Goal: Task Accomplishment & Management: Use online tool/utility

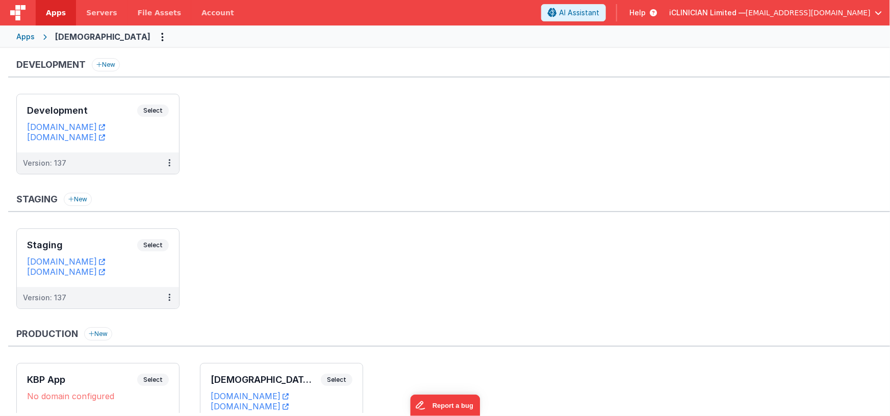
scroll to position [74, 0]
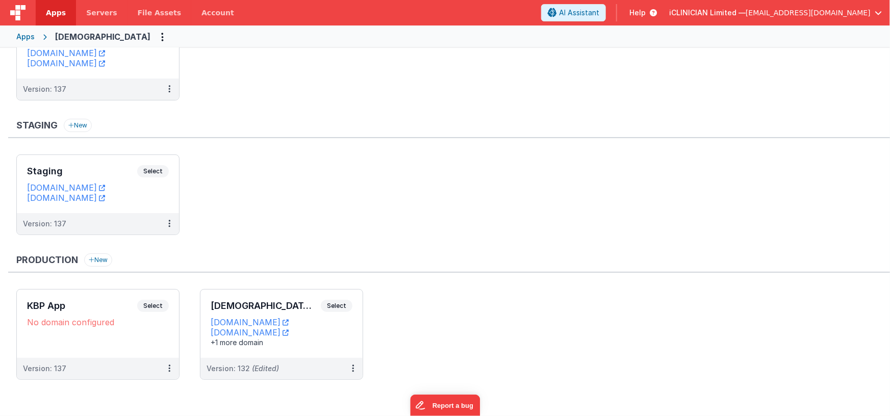
click at [50, 16] on span "Apps" at bounding box center [56, 13] width 20 height 10
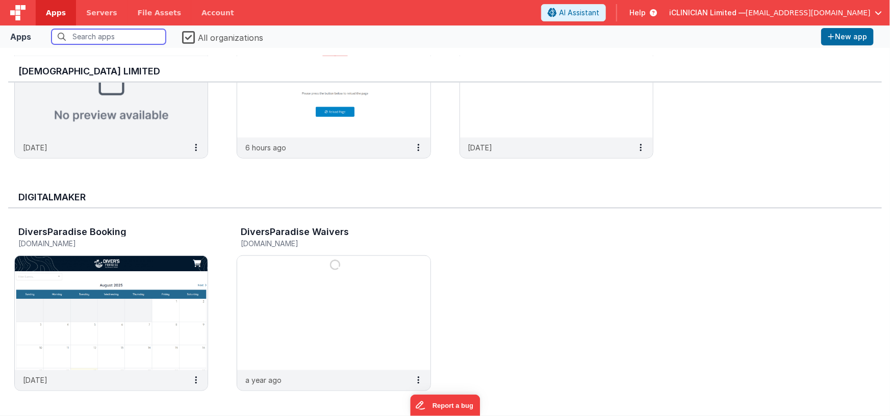
scroll to position [586, 0]
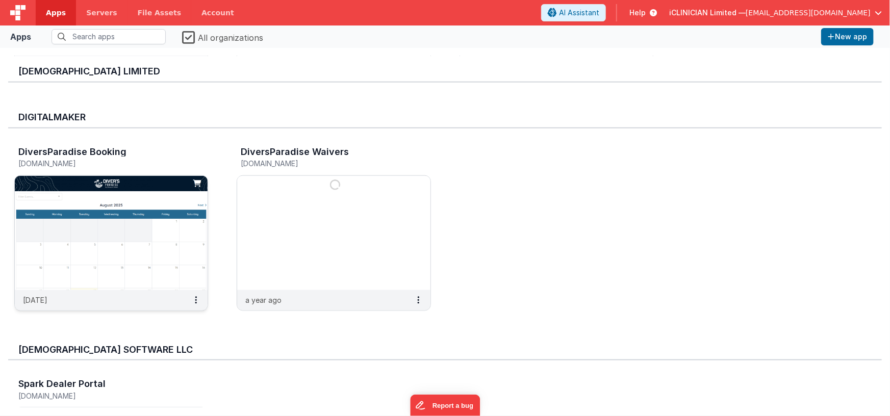
click at [118, 219] on img at bounding box center [111, 233] width 193 height 114
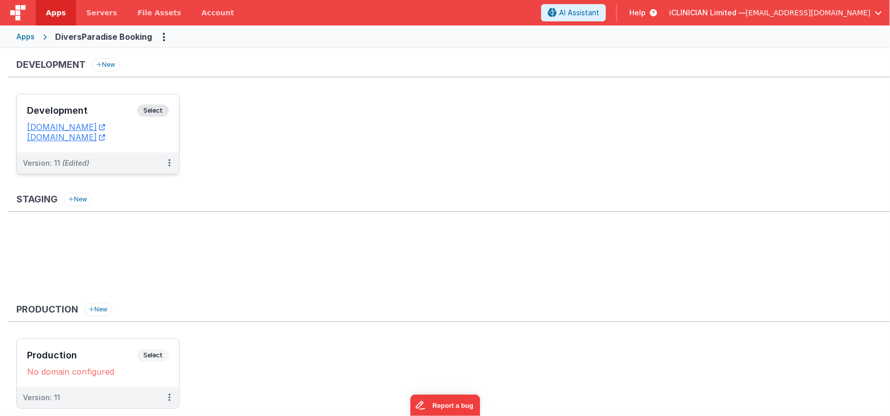
click at [115, 110] on h3 "Development" at bounding box center [82, 111] width 110 height 10
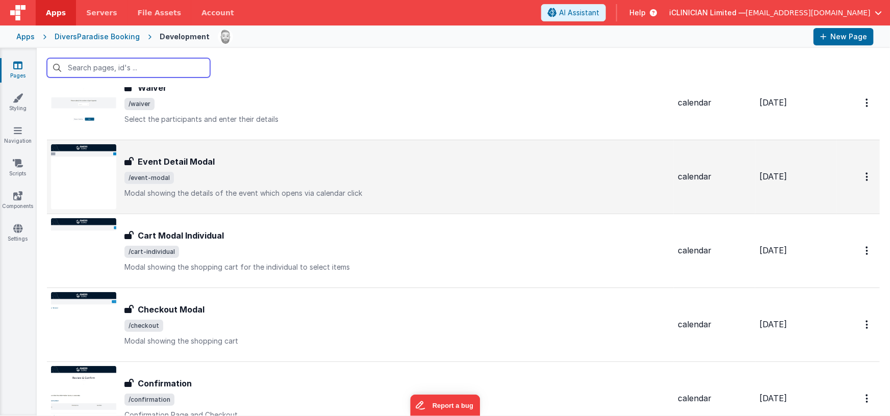
scroll to position [197, 0]
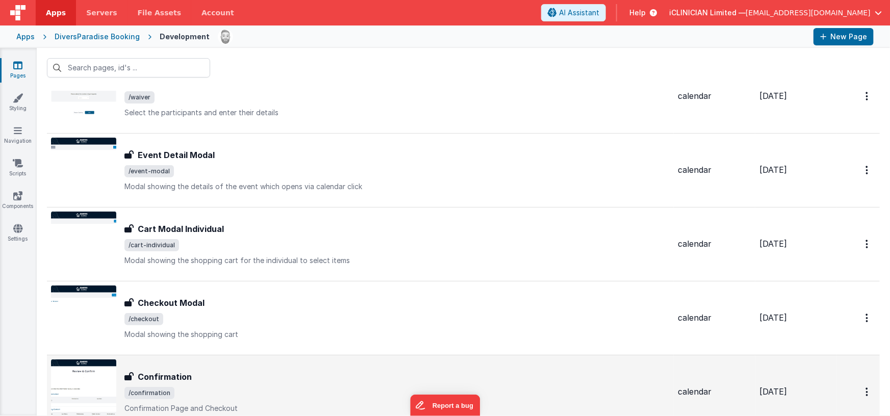
click at [282, 387] on span "/confirmation" at bounding box center [396, 393] width 545 height 12
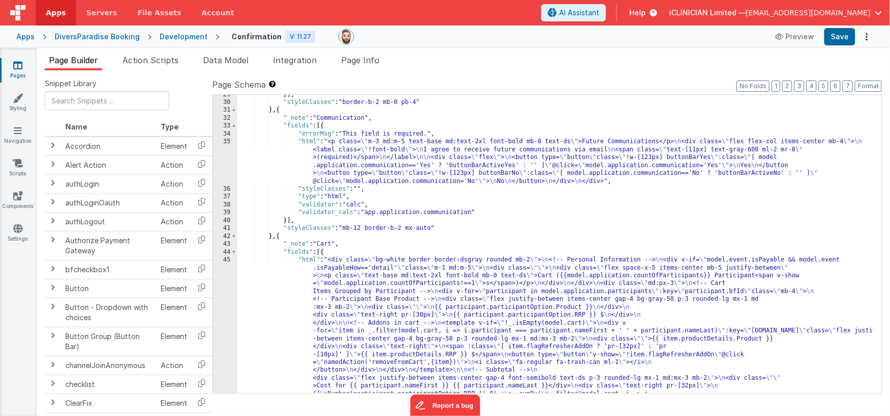
scroll to position [104, 0]
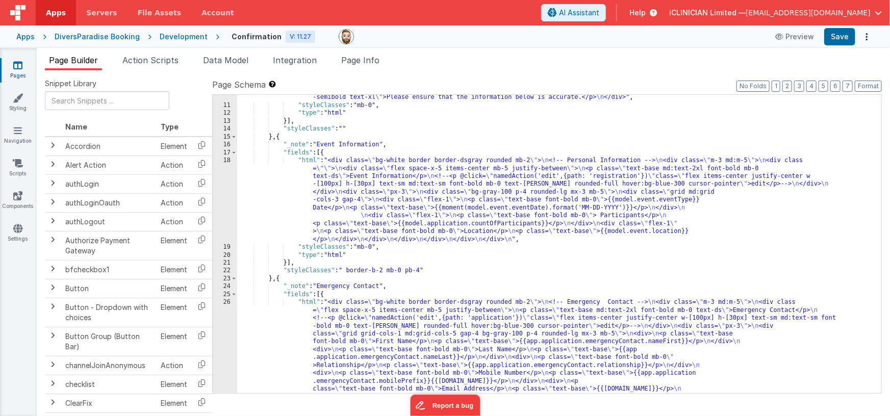
click at [163, 37] on div "Development" at bounding box center [184, 37] width 48 height 10
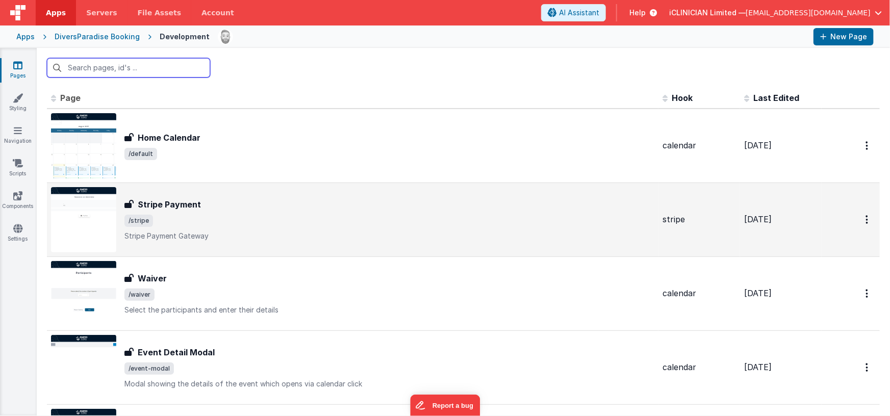
scroll to position [15, 0]
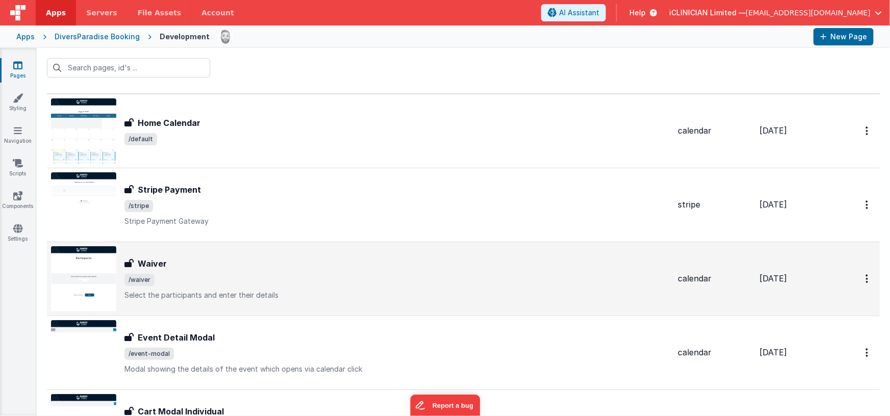
click at [220, 261] on div "Waiver" at bounding box center [396, 264] width 545 height 12
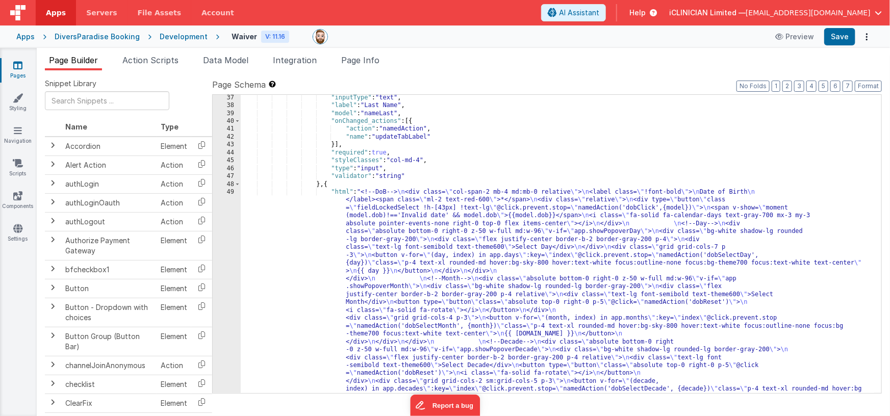
scroll to position [389, 0]
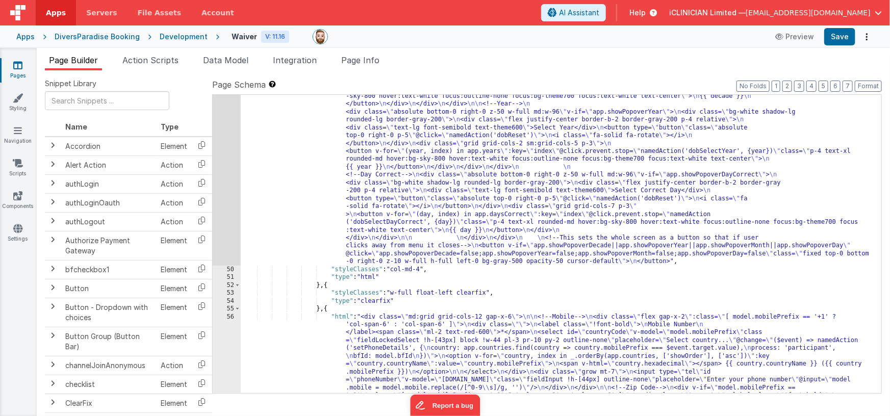
scroll to position [524, 0]
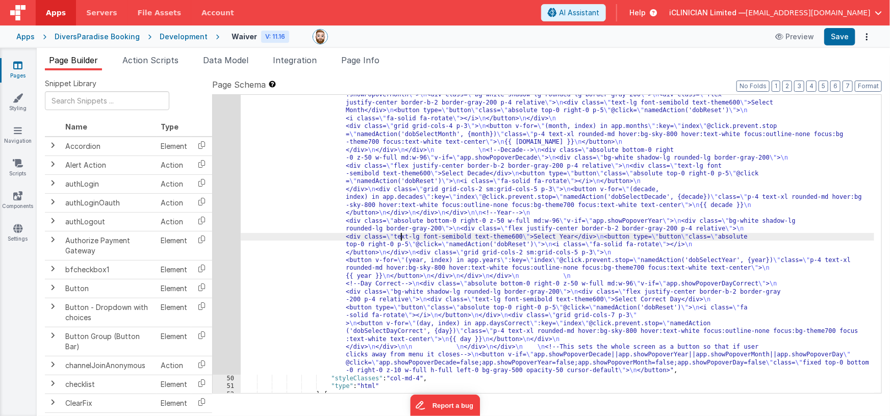
click at [399, 238] on div ""html" : "<!--DoB--> \n <div class= \" col-span-2 mb-4 md:mb-0 relative \" > \n…" at bounding box center [558, 338] width 634 height 685
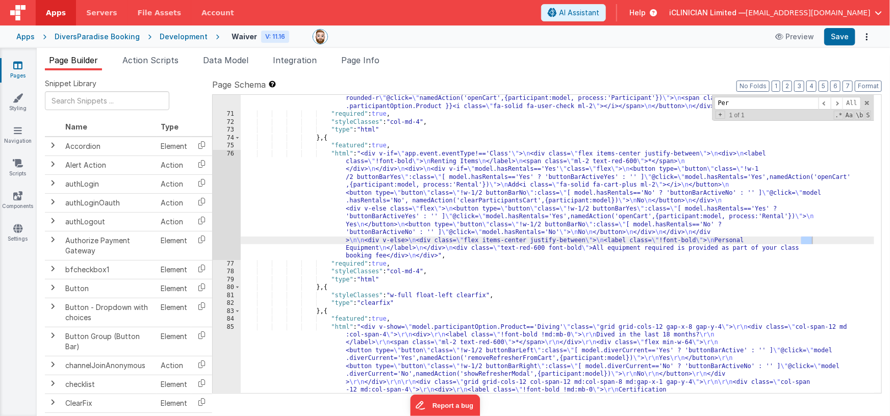
scroll to position [1151, 0]
type input "Personal"
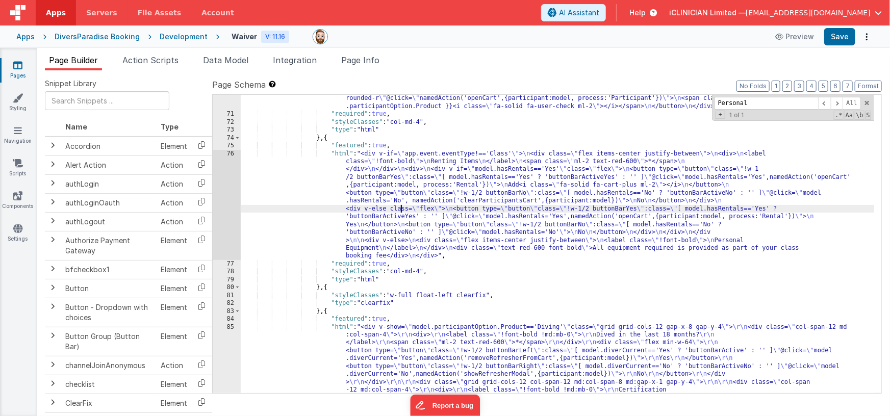
click at [402, 208] on div ""html" : "<div> \n <div class= \" flex items-center justify-between \" > \n <di…" at bounding box center [558, 307] width 634 height 504
click at [223, 210] on div "76" at bounding box center [227, 205] width 28 height 110
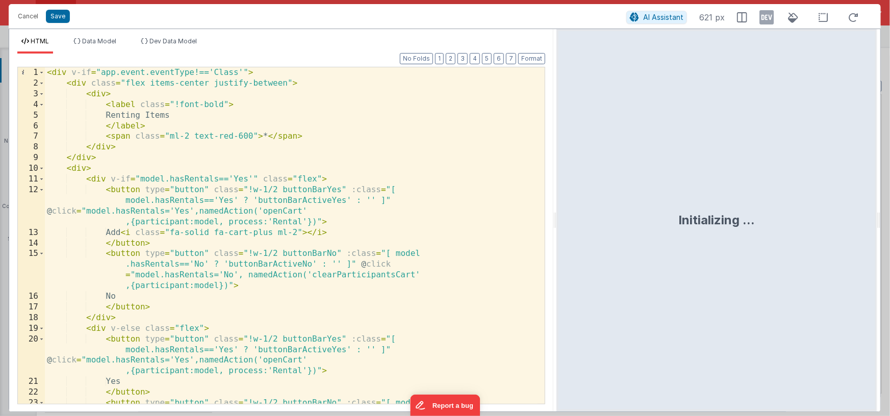
drag, startPoint x: 442, startPoint y: 219, endPoint x: 557, endPoint y: 211, distance: 115.5
click at [557, 211] on html "Oh no, You are at your custom domain limit for this plan. Upgrade your plan if …" at bounding box center [445, 208] width 890 height 416
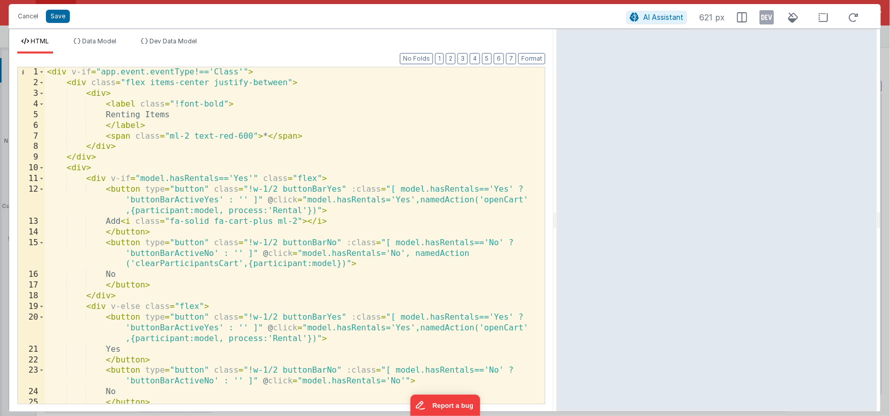
scroll to position [0, 0]
click at [66, 72] on div "< div v-if = "app.event.eventType!=='Class'" > < div class = "flex items-center…" at bounding box center [291, 246] width 493 height 358
click at [269, 72] on div "< div v-if = "app.event.eventType!=='Class'" > < div class = "flex items-center…" at bounding box center [291, 246] width 493 height 358
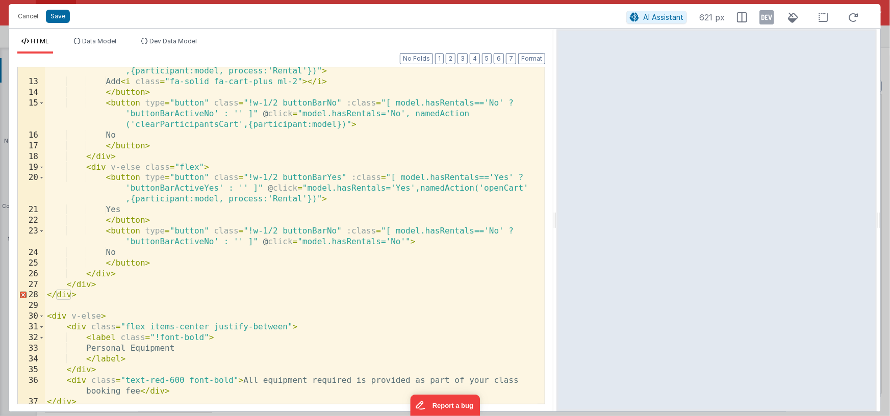
scroll to position [143, 0]
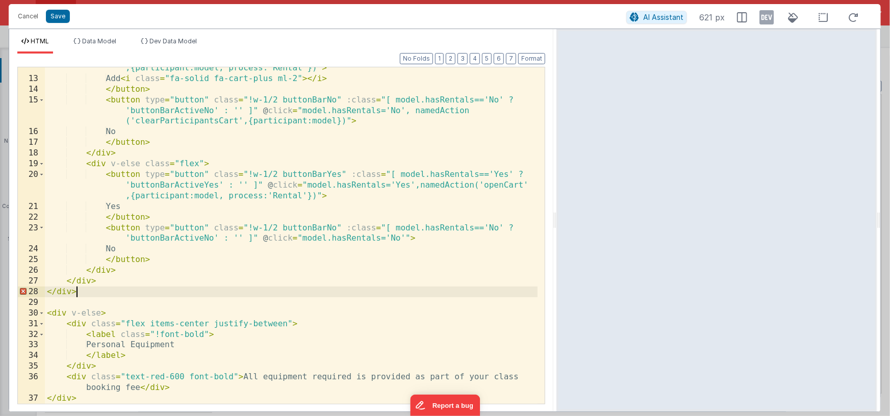
click at [94, 295] on div "< button type = "button" class = "!w-1/2 buttonBarYes" :class = "[ model.hasRen…" at bounding box center [291, 230] width 493 height 379
click at [98, 398] on div "< button type = "button" class = "!w-1/2 buttonBarYes" :class = "[ model.hasRen…" at bounding box center [291, 230] width 493 height 379
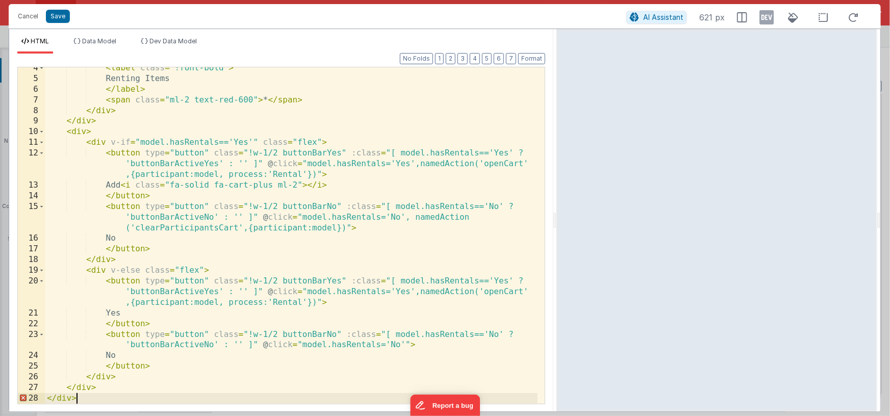
scroll to position [0, 0]
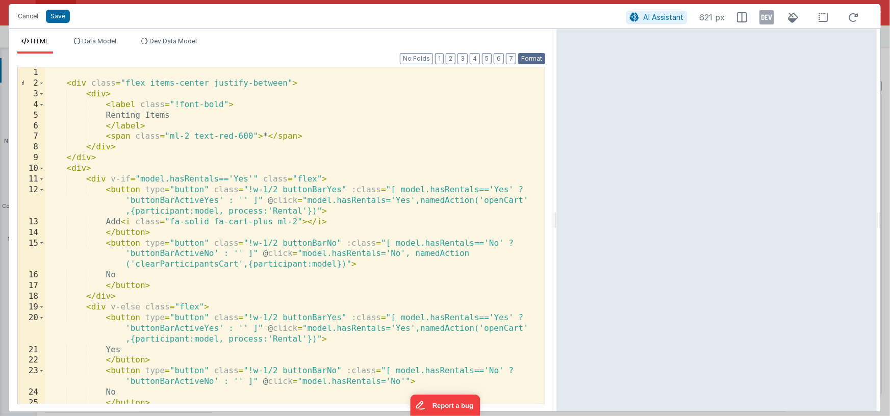
click at [525, 61] on button "Format" at bounding box center [531, 58] width 27 height 11
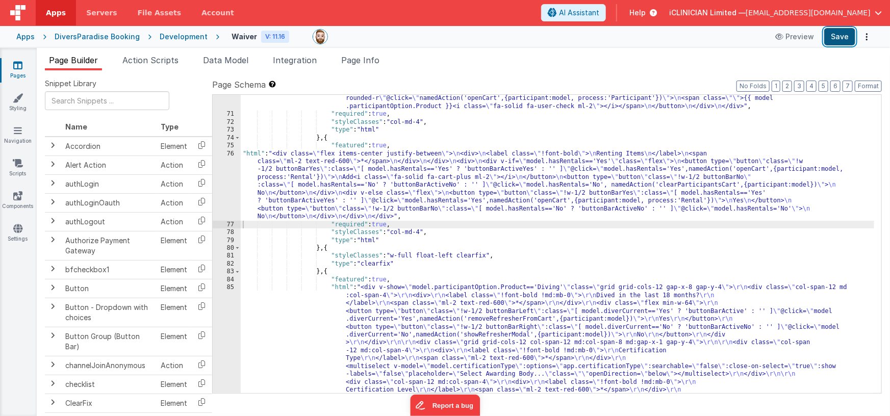
click at [840, 37] on button "Save" at bounding box center [839, 36] width 31 height 17
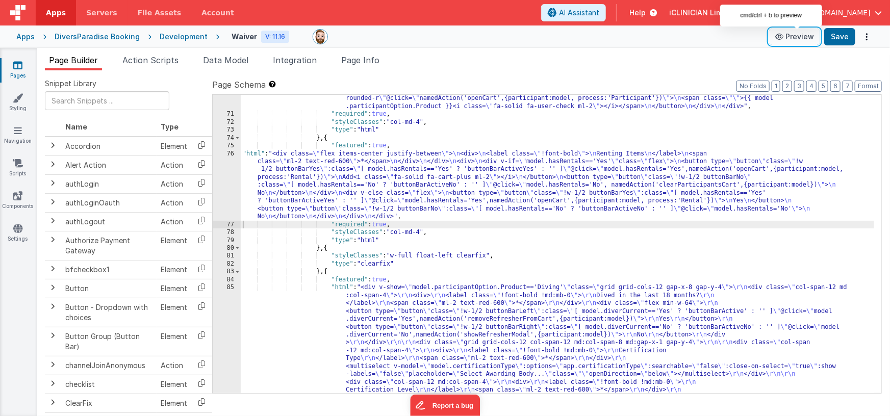
click at [789, 35] on button "Preview" at bounding box center [794, 37] width 51 height 16
drag, startPoint x: 466, startPoint y: 56, endPoint x: 454, endPoint y: 60, distance: 12.9
click at [466, 56] on ul "Page Builder Action Scripts Data Model Integration Page Info" at bounding box center [463, 62] width 853 height 16
click at [369, 60] on span "Page Info" at bounding box center [360, 60] width 38 height 10
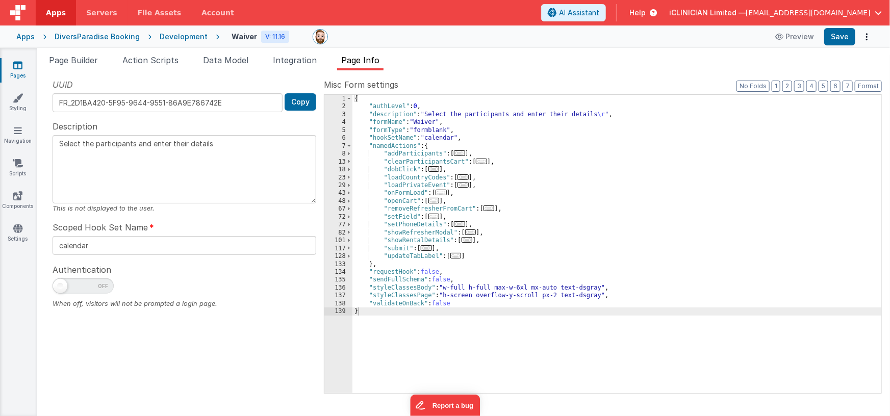
click at [431, 246] on span "..." at bounding box center [426, 248] width 11 height 6
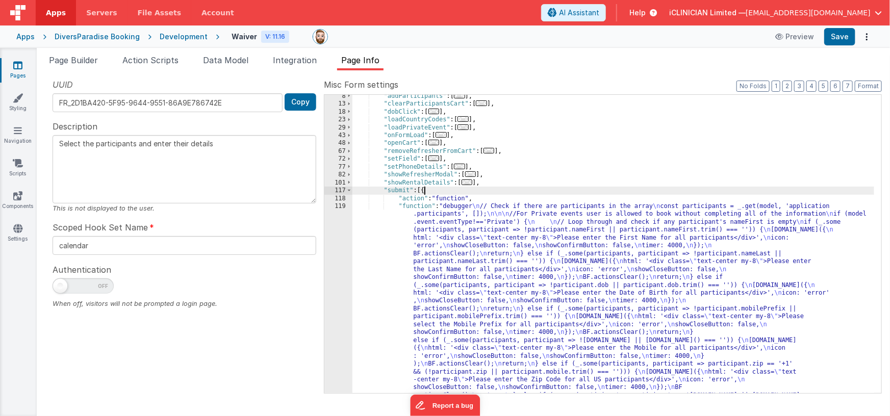
scroll to position [91, 0]
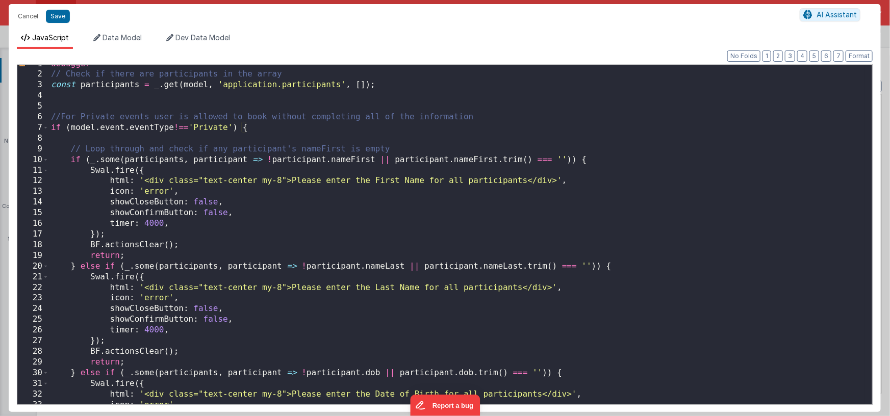
scroll to position [0, 0]
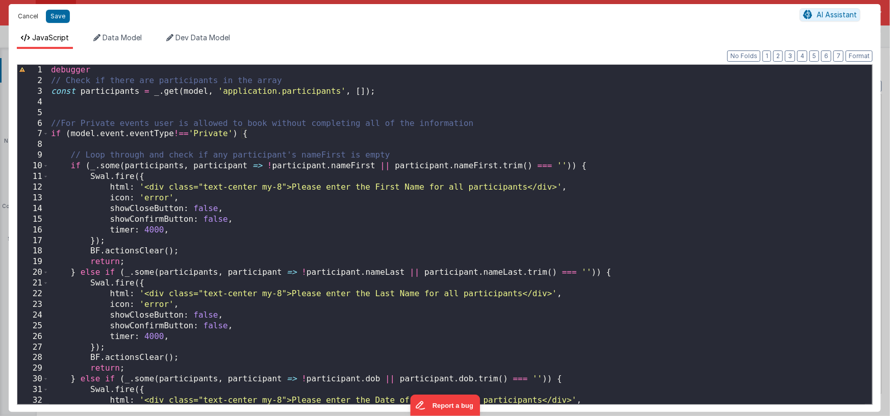
click at [32, 15] on button "Cancel" at bounding box center [28, 16] width 31 height 14
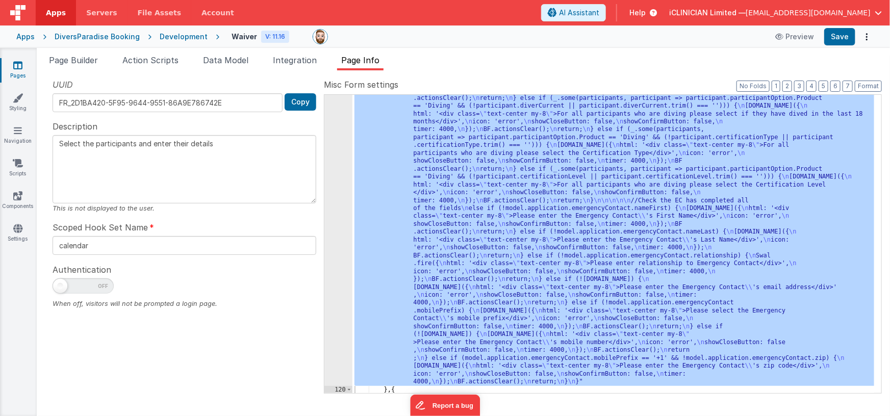
click at [18, 63] on icon at bounding box center [17, 65] width 9 height 10
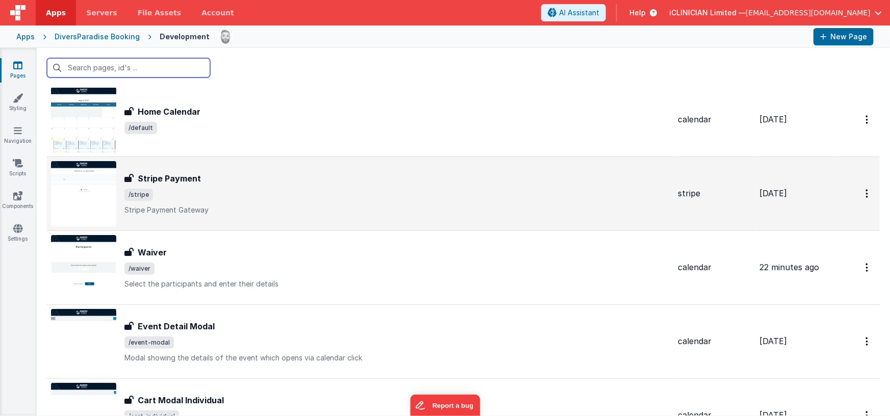
scroll to position [32, 0]
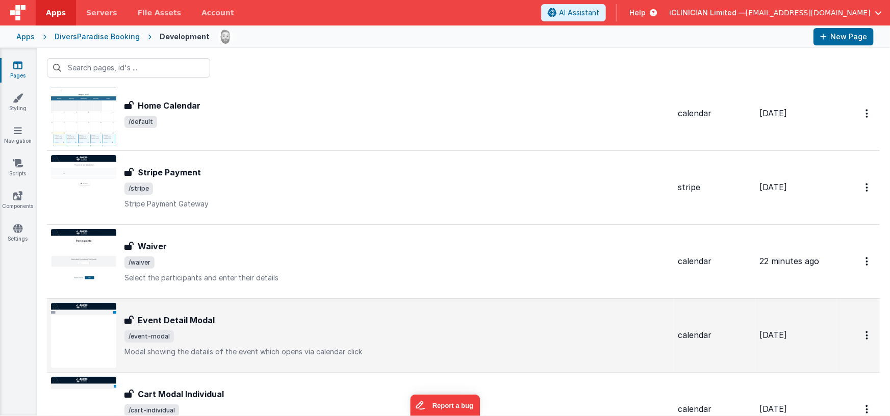
click at [274, 318] on div "Event Detail Modal" at bounding box center [396, 320] width 545 height 12
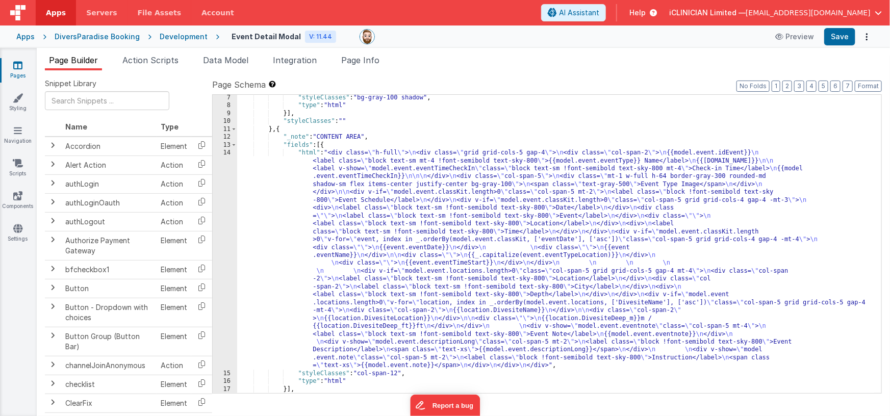
scroll to position [134, 0]
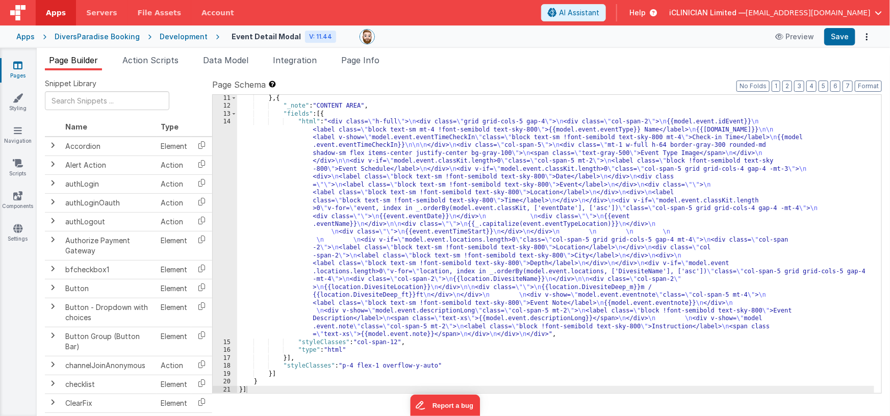
click at [395, 230] on div "} , { "_note" : "CONTENT AREA" , "fields" : [{ "html" : "<div class= \" h-full …" at bounding box center [555, 251] width 637 height 315
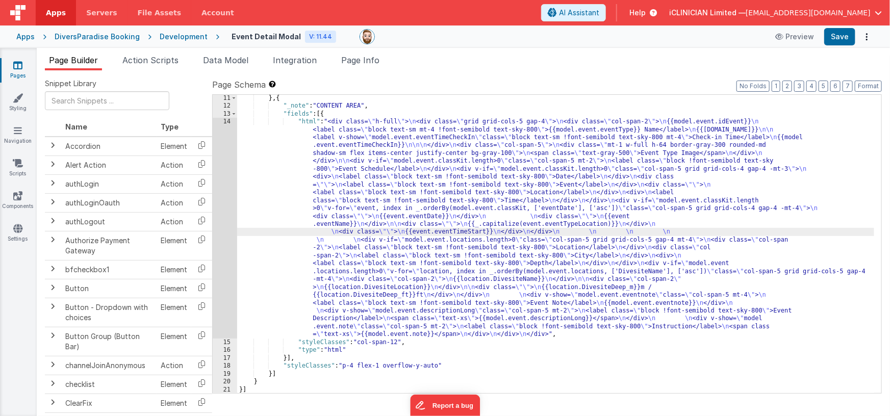
click at [227, 226] on div "14" at bounding box center [225, 228] width 24 height 221
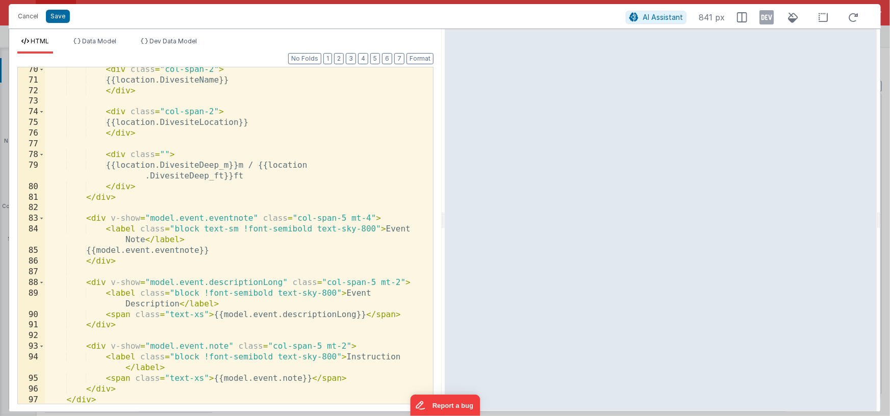
scroll to position [932, 0]
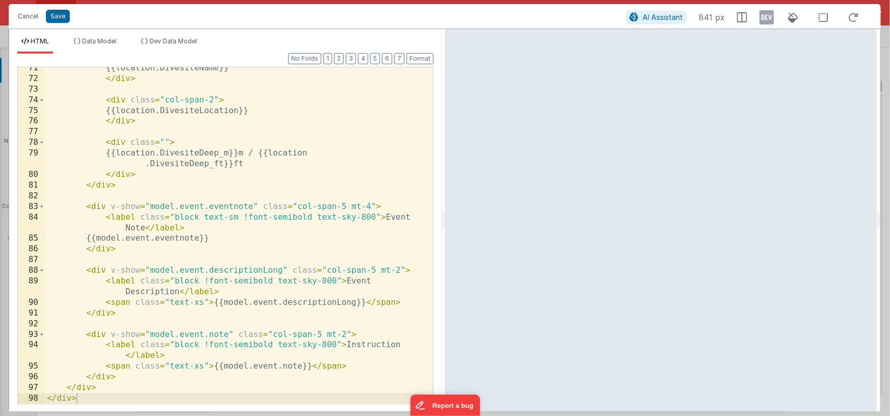
click at [310, 246] on div "{{location.DivesiteName}} </ div > < div class = "col-span-2" > {{location.Dive…" at bounding box center [235, 242] width 381 height 358
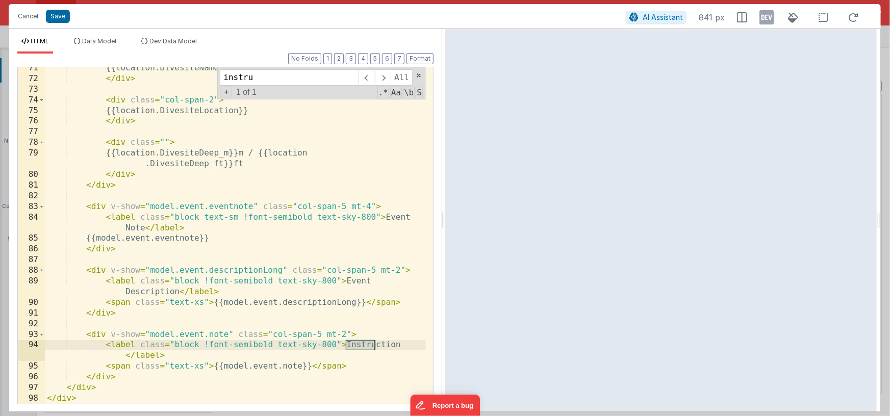
type input "instru"
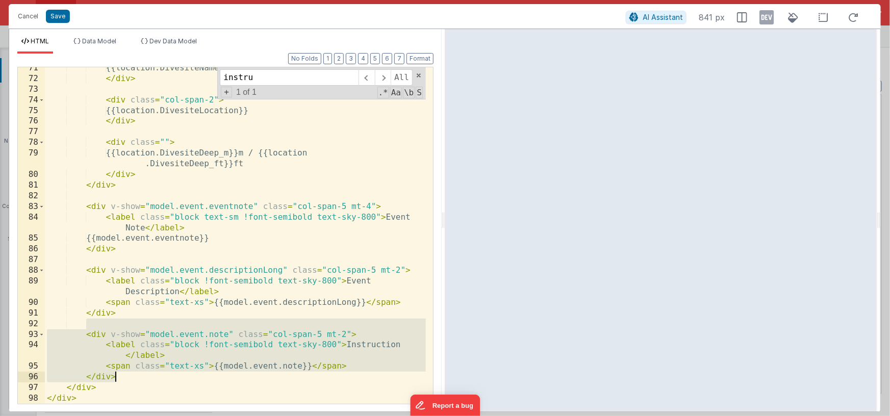
drag, startPoint x: 86, startPoint y: 327, endPoint x: 130, endPoint y: 376, distance: 65.4
click at [130, 376] on div "{{location.DivesiteName}} </ div > < div class = "col-span-2" > {{location.Dive…" at bounding box center [235, 242] width 381 height 358
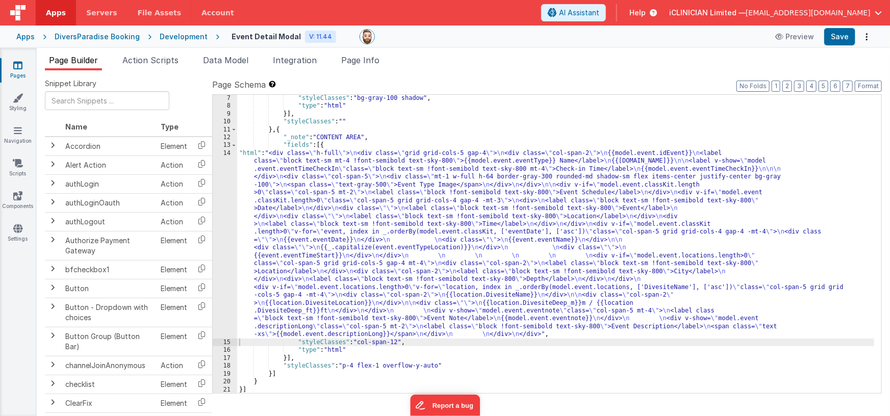
scroll to position [102, 0]
click at [841, 38] on button "Save" at bounding box center [839, 36] width 31 height 17
click at [14, 67] on icon at bounding box center [17, 65] width 9 height 10
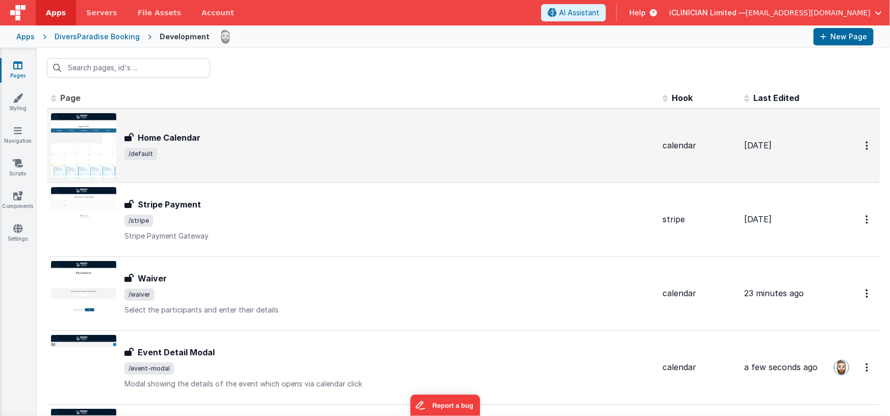
click at [173, 140] on h3 "Home Calendar" at bounding box center [169, 138] width 63 height 12
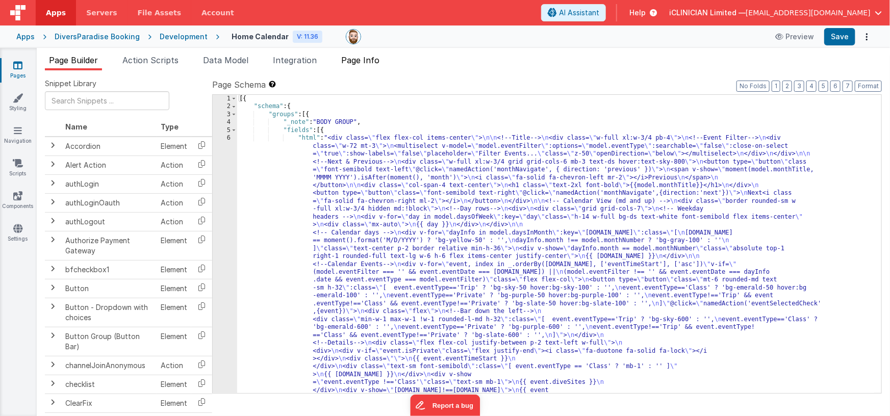
click at [369, 62] on span "Page Info" at bounding box center [360, 60] width 38 height 10
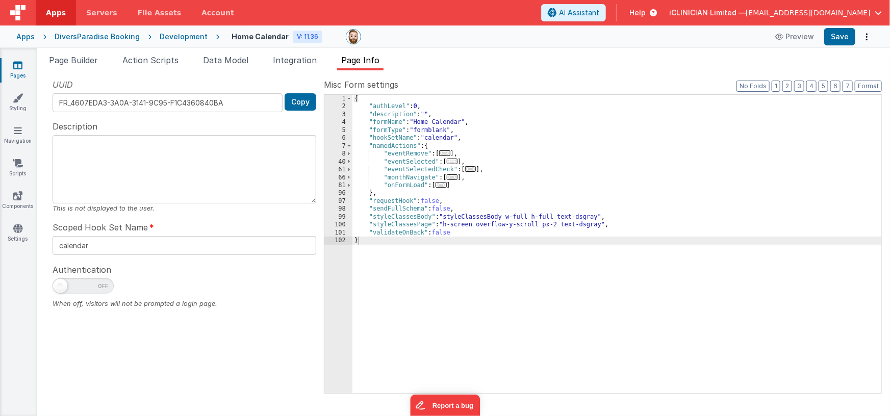
click at [455, 162] on span "..." at bounding box center [452, 162] width 11 height 6
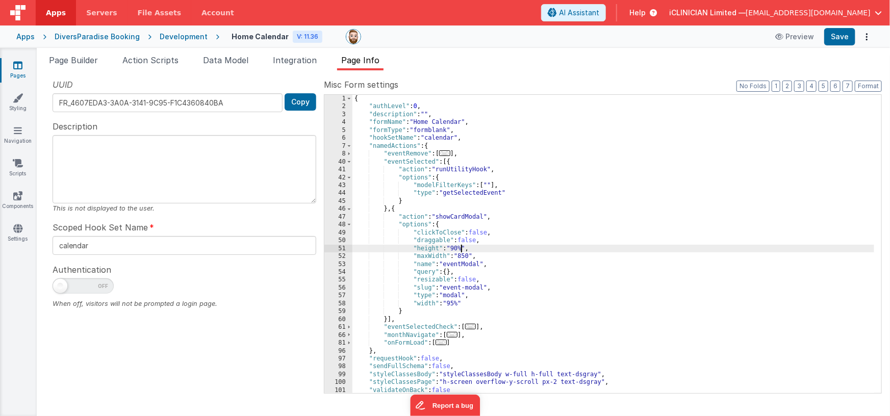
click at [460, 249] on div "{ "authLevel" : 0 , "description" : "" , "formName" : "Home Calendar" , "formTy…" at bounding box center [613, 252] width 522 height 315
click at [459, 248] on div "{ "authLevel" : 0 , "description" : "" , "formName" : "Home Calendar" , "formTy…" at bounding box center [613, 252] width 522 height 315
click at [20, 64] on icon at bounding box center [17, 65] width 9 height 10
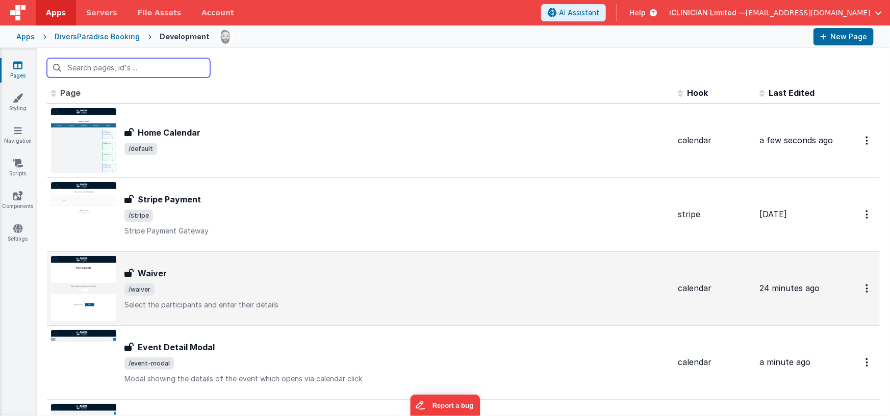
scroll to position [6, 0]
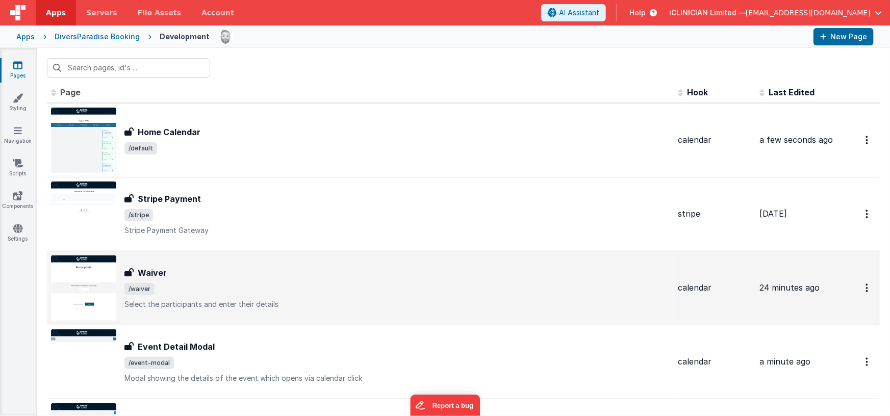
click at [258, 276] on div "Waiver" at bounding box center [396, 273] width 545 height 12
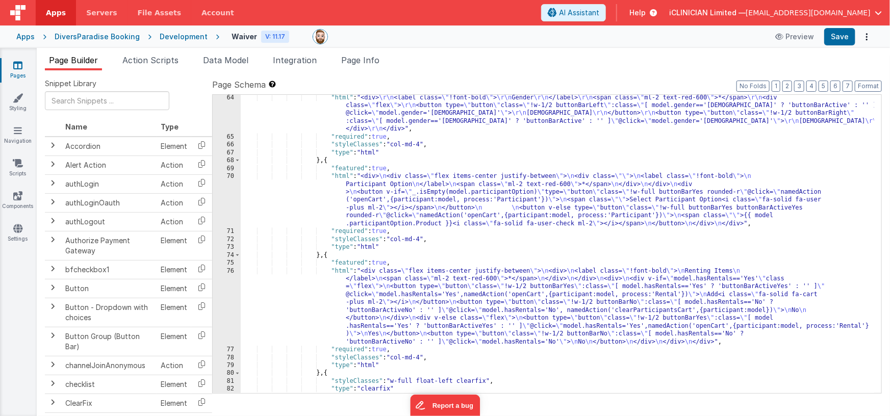
scroll to position [1034, 0]
click at [418, 227] on div ""html" : "<div> \r\n <label class= \" !font-bold \" > \r\n Gender \r\n </label>…" at bounding box center [558, 266] width 634 height 346
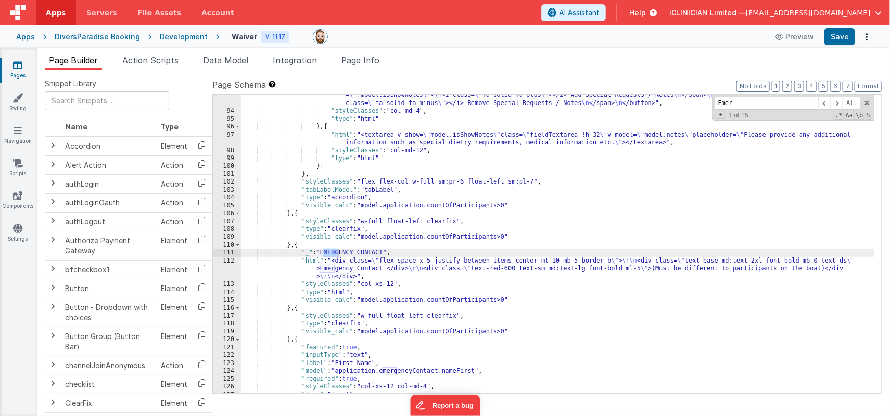
scroll to position [1563, 0]
type input "Emer"
click at [387, 250] on div ""html" : "<button type= \" button \" class= \" w-full btn-sec mb-2 \" @click= \…" at bounding box center [558, 249] width 634 height 330
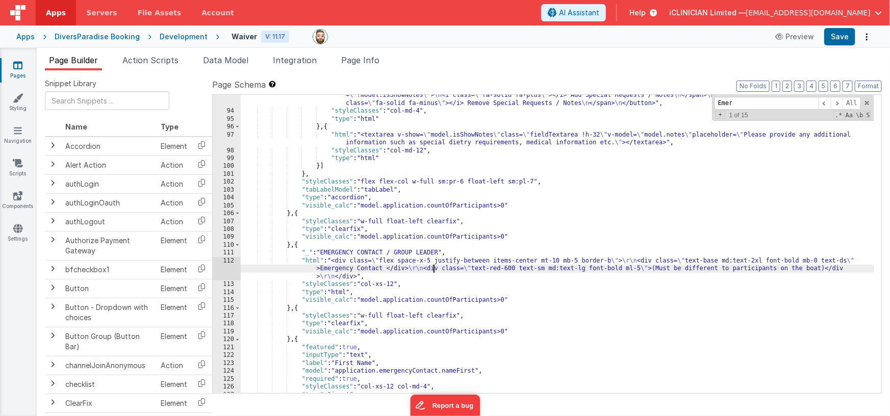
click at [432, 267] on div ""html" : "<button type= \" button \" class= \" w-full btn-sec mb-2 \" @click= \…" at bounding box center [558, 249] width 634 height 330
click at [229, 267] on div "112" at bounding box center [227, 268] width 28 height 23
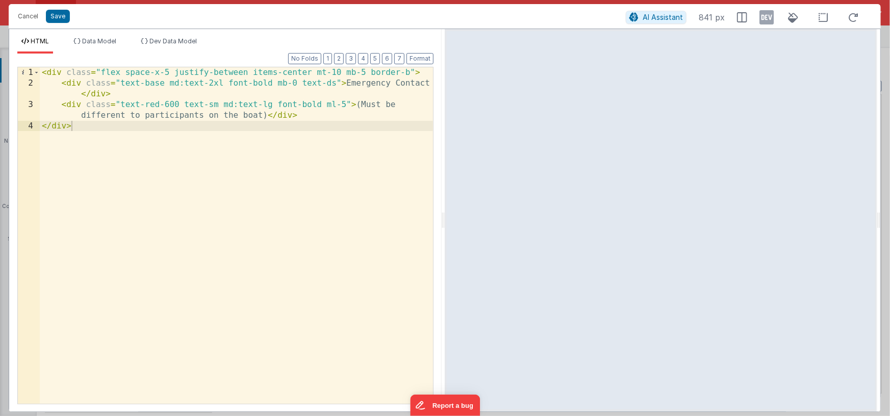
click at [344, 83] on div "< div class = "flex space-x-5 justify-between items-center mt-10 mb-5 border-b"…" at bounding box center [236, 246] width 393 height 358
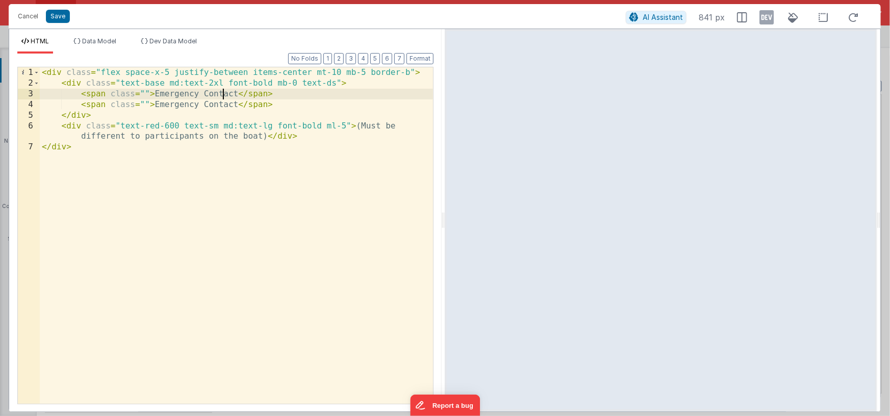
click at [224, 96] on div "< div class = "flex space-x-5 justify-between items-center mt-10 mb-5 border-b"…" at bounding box center [236, 246] width 393 height 358
click at [155, 95] on div "< div class = "flex space-x-5 justify-between items-center mt-10 mb-5 border-b"…" at bounding box center [236, 246] width 393 height 358
click at [237, 93] on div "< div class = "flex space-x-5 justify-between items-center mt-10 mb-5 border-b"…" at bounding box center [236, 246] width 393 height 358
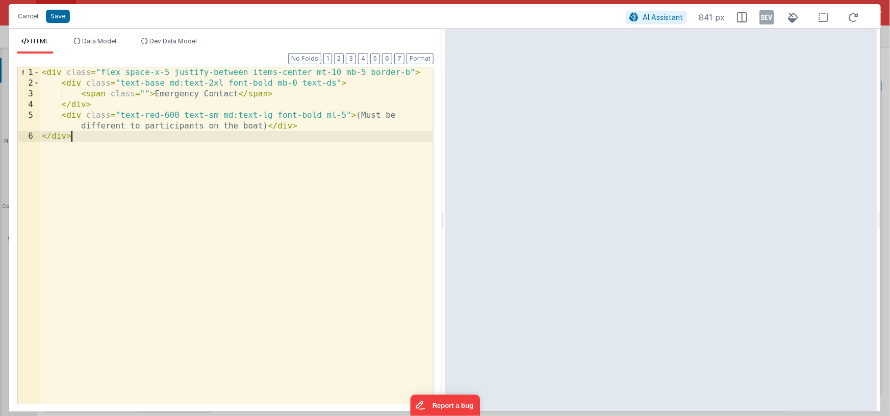
click at [82, 138] on div "< div class = "flex space-x-5 justify-between items-center mt-10 mb-5 border-b"…" at bounding box center [236, 246] width 393 height 358
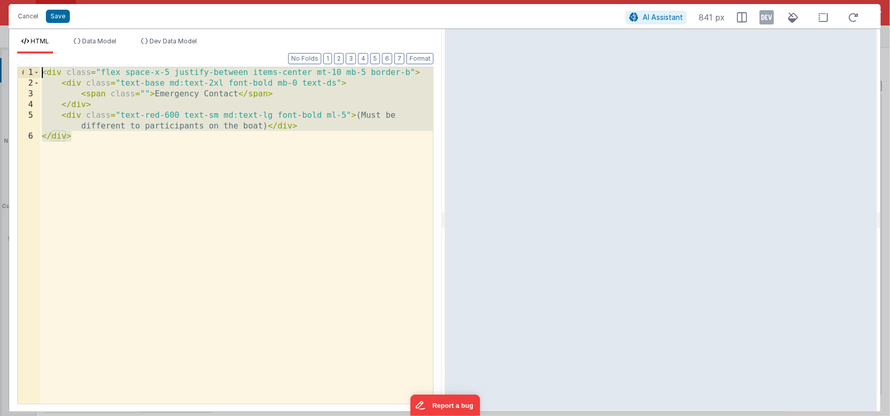
drag, startPoint x: 85, startPoint y: 140, endPoint x: 39, endPoint y: 71, distance: 82.5
click at [39, 71] on div "1 2 3 4 5 6 < div class = "flex space-x-5 justify-between items-center mt-10 mb…" at bounding box center [225, 236] width 416 height 338
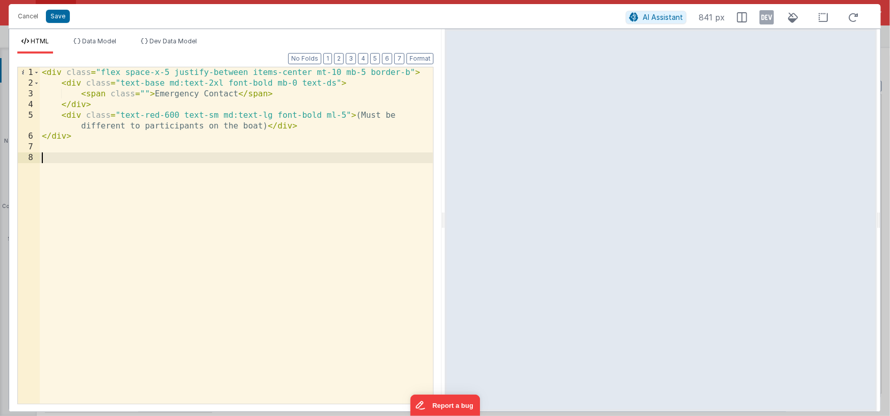
paste textarea
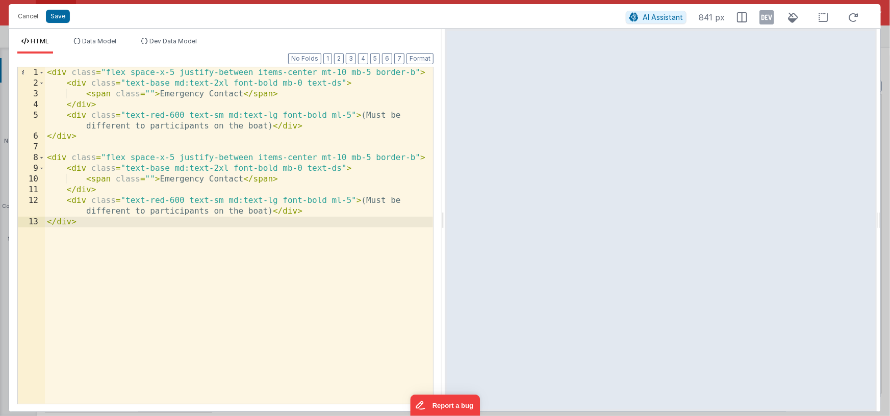
click at [69, 72] on div "< div class = "flex space-x-5 justify-between items-center mt-10 mb-5 border-b"…" at bounding box center [239, 246] width 388 height 358
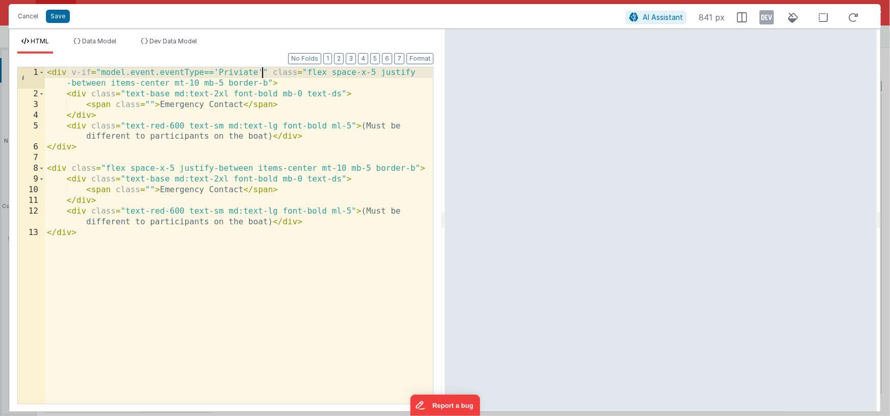
click at [101, 72] on div "< div v-if = "model.event.eventType=='Priviate'" class = "flex space-x-5 justif…" at bounding box center [239, 251] width 388 height 369
click at [262, 73] on div "< div v-if = "model.event.eventType=='Priviate'" class = "flex space-x-5 justif…" at bounding box center [239, 251] width 388 height 369
paste textarea
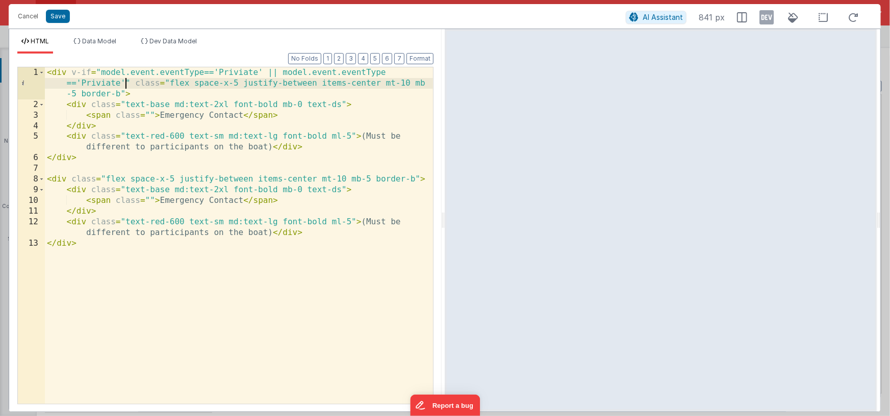
click at [98, 87] on div "< div v-if = "model.event.eventType=='Priviate' || model.event.eventType =='Pri…" at bounding box center [239, 256] width 388 height 379
click at [244, 73] on div "< div v-if = "model.event.eventType=='Priviate' || model.event.eventType =='Spe…" at bounding box center [239, 256] width 388 height 379
click at [68, 178] on div "< div v-if = "model.event.eventType=='Private' || model.event.eventType =='Spec…" at bounding box center [239, 256] width 388 height 379
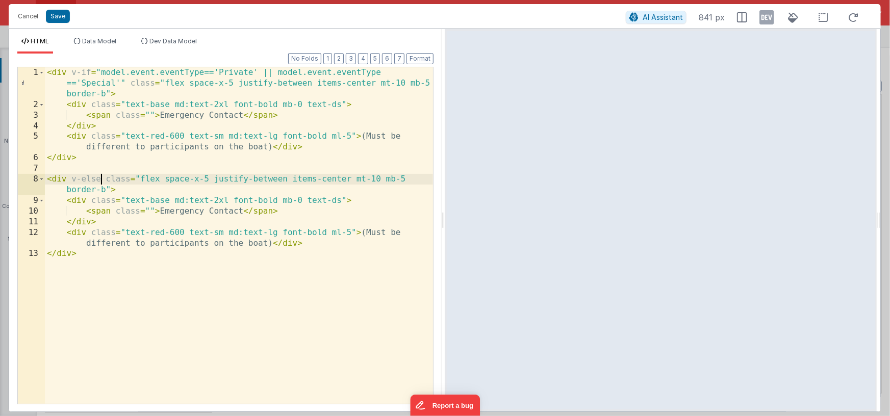
click at [161, 114] on div "< div v-if = "model.event.eventType=='Private' || model.event.eventType =='Spec…" at bounding box center [239, 256] width 388 height 379
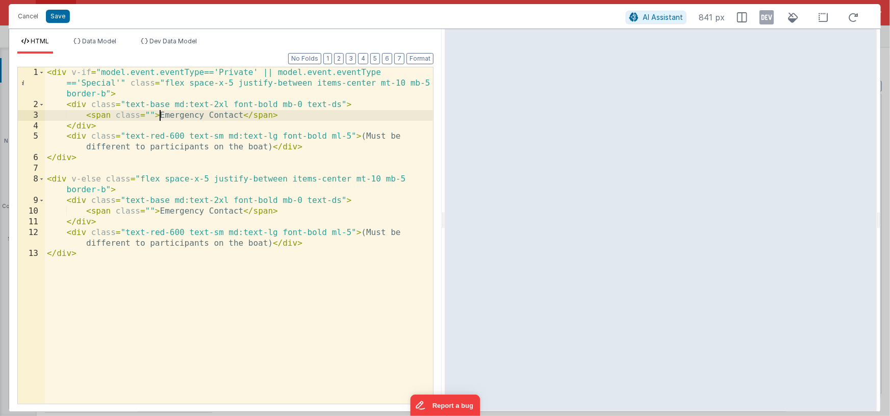
click at [241, 116] on div "< div v-if = "model.event.eventType=='Private' || model.event.eventType =='Spec…" at bounding box center [239, 256] width 388 height 379
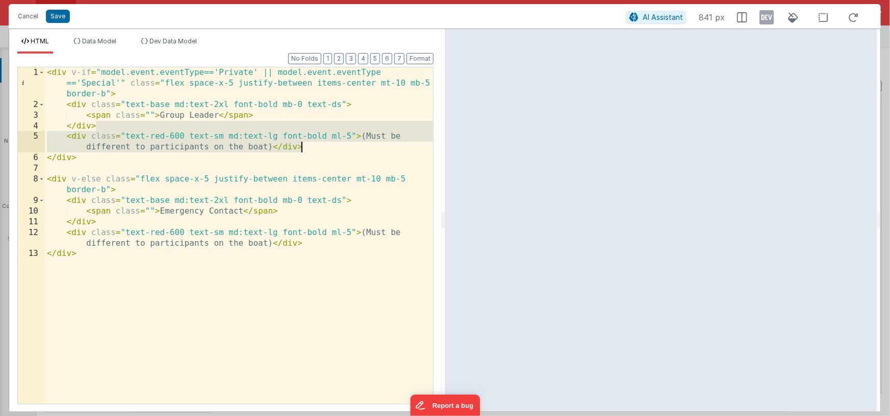
drag, startPoint x: 116, startPoint y: 130, endPoint x: 319, endPoint y: 146, distance: 204.1
click at [319, 146] on div "< div v-if = "model.event.eventType=='Private' || model.event.eventType =='Spec…" at bounding box center [239, 256] width 388 height 379
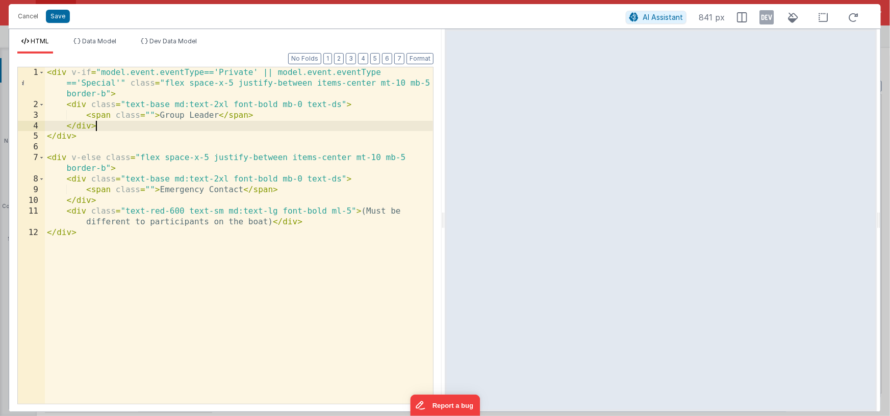
click at [239, 84] on div "< div v-if = "model.event.eventType=='Private' || model.event.eventType =='Spec…" at bounding box center [239, 256] width 388 height 379
click at [375, 83] on div "< div v-if = "model.event.eventType=='Private' || model.event.eventType =='Spec…" at bounding box center [239, 256] width 388 height 379
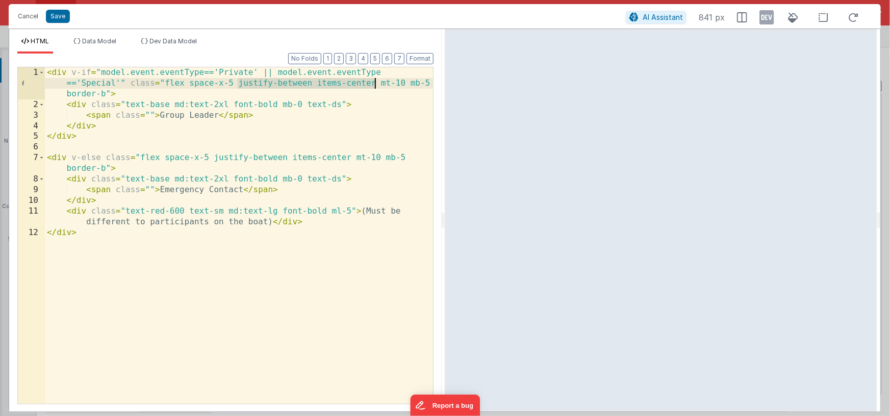
click at [318, 85] on div "< div v-if = "model.event.eventType=='Private' || model.event.eventType =='Spec…" at bounding box center [239, 256] width 388 height 379
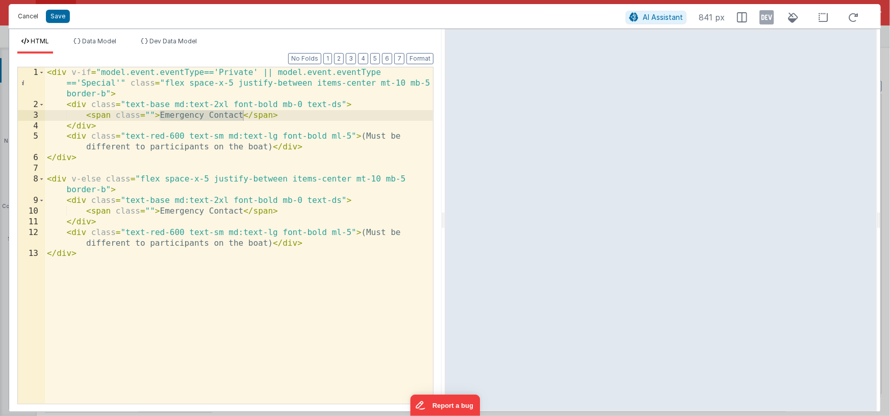
click at [32, 16] on button "Cancel" at bounding box center [28, 16] width 31 height 14
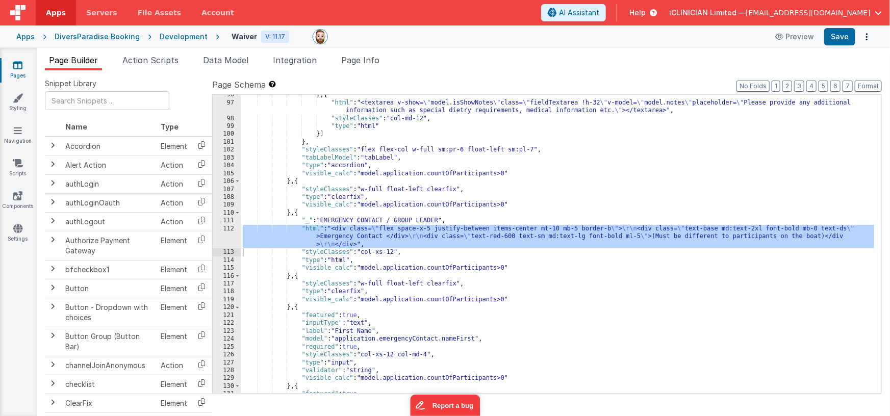
scroll to position [1596, 0]
click at [298, 212] on div "} , { "html" : "<textarea v-show= \" model.isShowNotes \" class= \" fieldTextar…" at bounding box center [558, 248] width 634 height 315
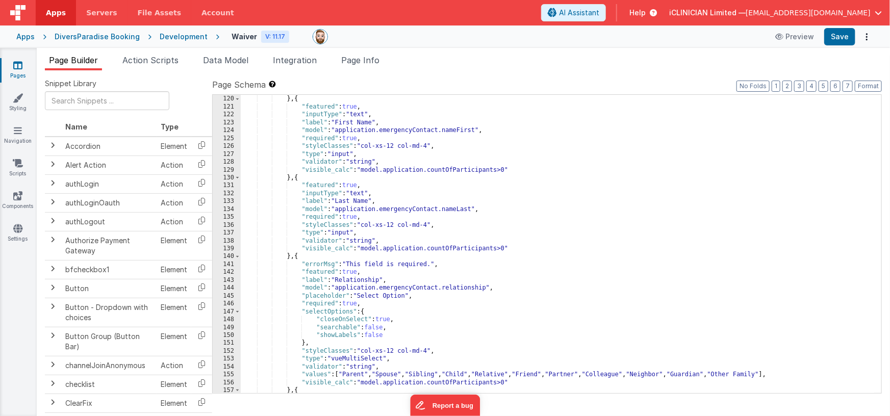
scroll to position [1743, 0]
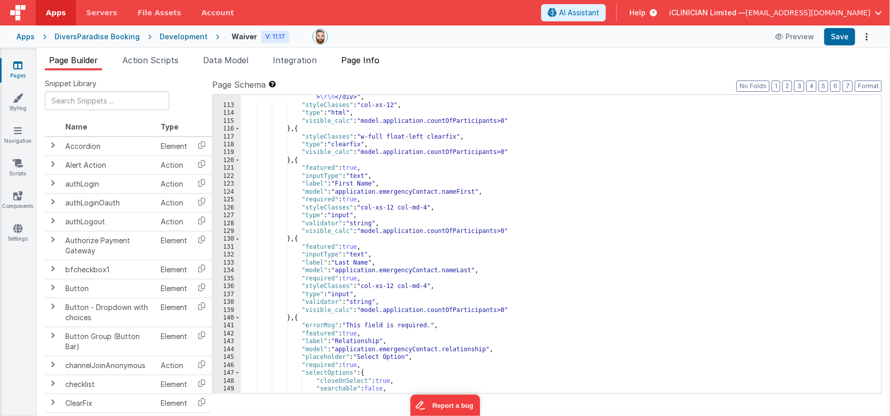
click at [359, 62] on span "Page Info" at bounding box center [360, 60] width 38 height 10
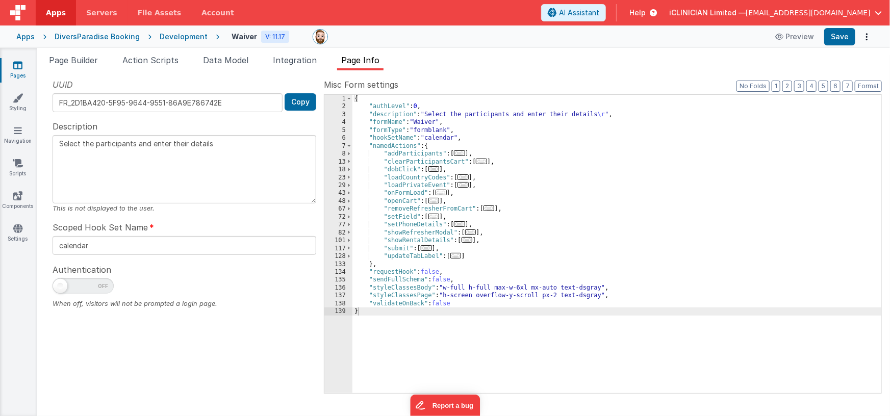
click at [22, 65] on link "Pages" at bounding box center [17, 70] width 37 height 20
type textarea "Select the participants and enter their details"
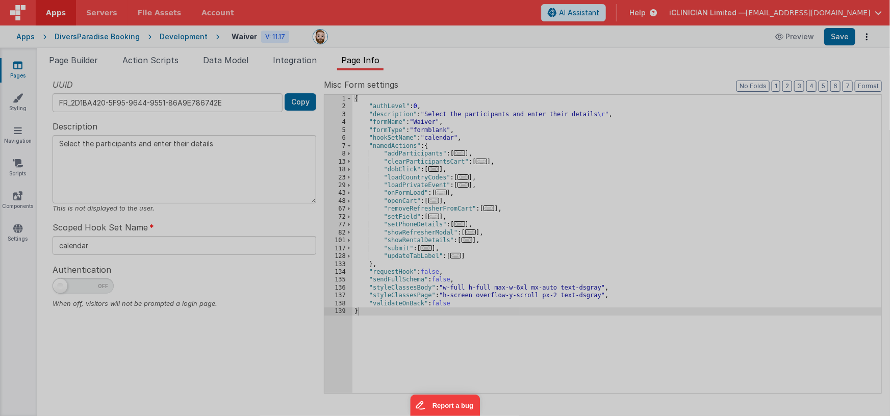
click at [528, 124] on div at bounding box center [445, 208] width 890 height 416
click at [629, 0] on div at bounding box center [445, 0] width 890 height 0
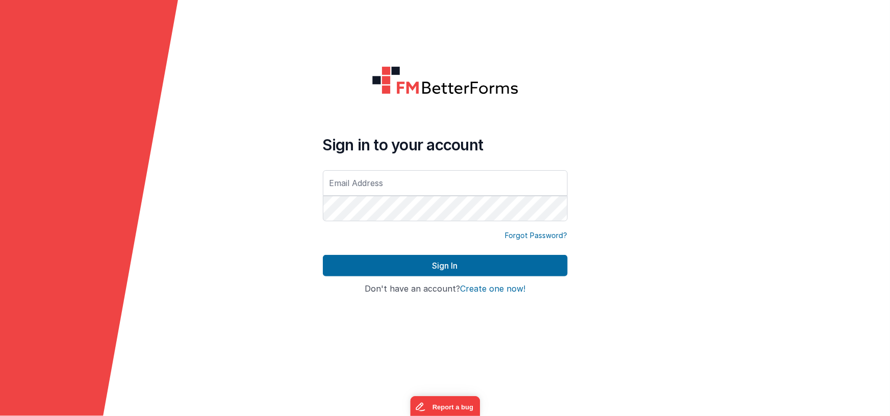
click at [385, 178] on input "text" at bounding box center [445, 182] width 245 height 25
type input "[EMAIL_ADDRESS][DOMAIN_NAME]"
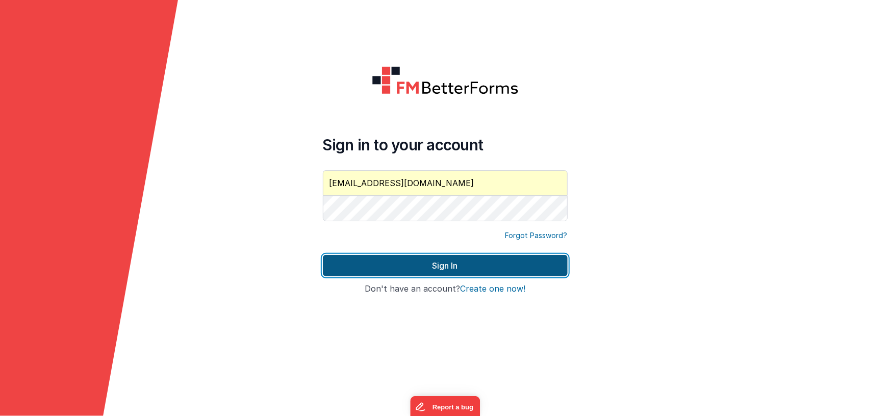
click at [392, 263] on button "Sign In" at bounding box center [445, 265] width 245 height 21
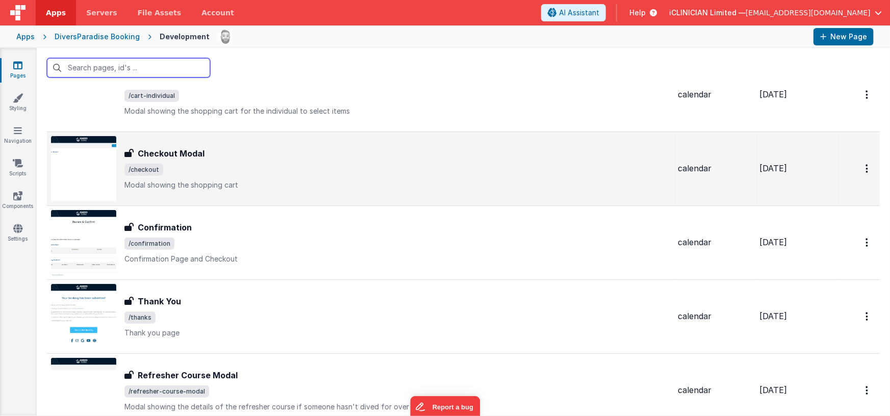
scroll to position [388, 0]
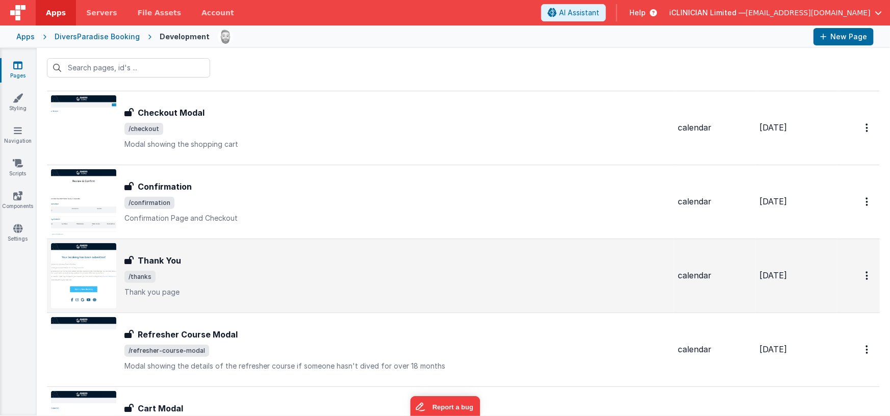
click at [249, 274] on span "/thanks" at bounding box center [396, 277] width 545 height 12
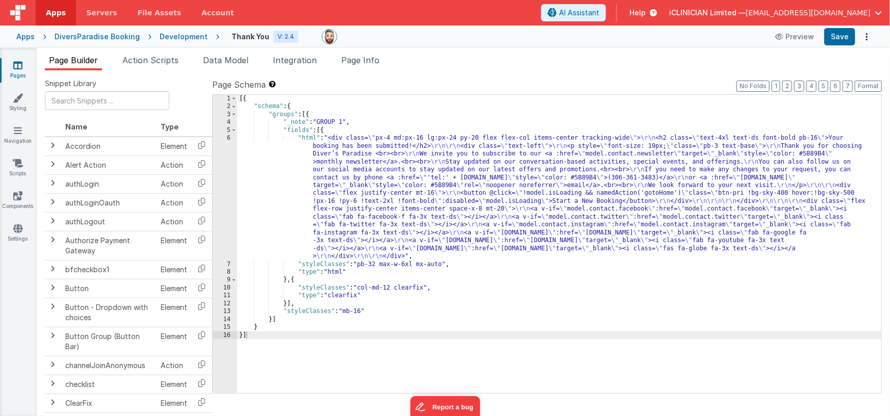
click at [362, 189] on div "[{ "schema" : { "groups" : [{ "_note" : "GROUP 1" , "fields" : [{ "html" : "<di…" at bounding box center [559, 252] width 645 height 315
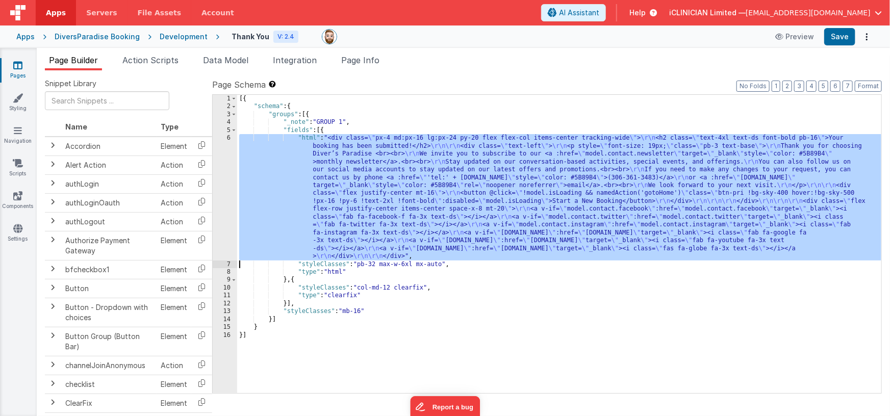
click at [228, 196] on div "6" at bounding box center [225, 197] width 24 height 126
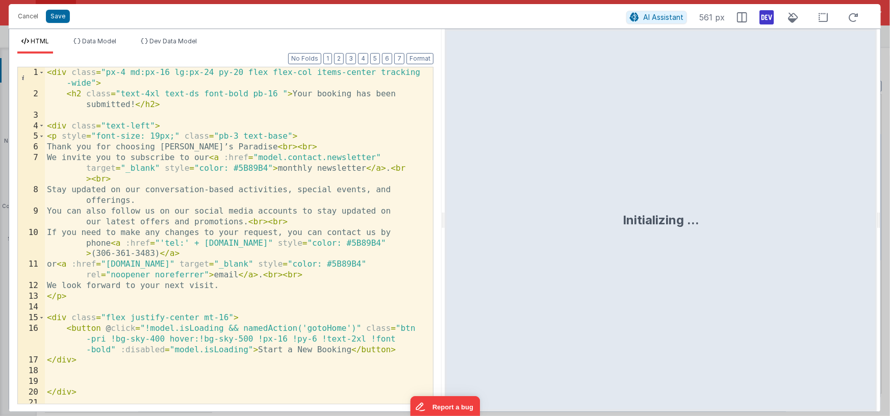
click at [767, 15] on icon at bounding box center [766, 17] width 14 height 16
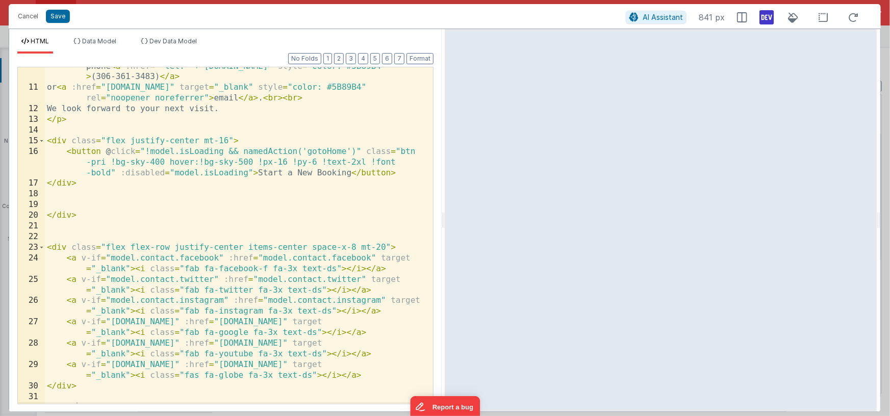
scroll to position [175, 0]
click at [415, 59] on button "Format" at bounding box center [419, 58] width 27 height 11
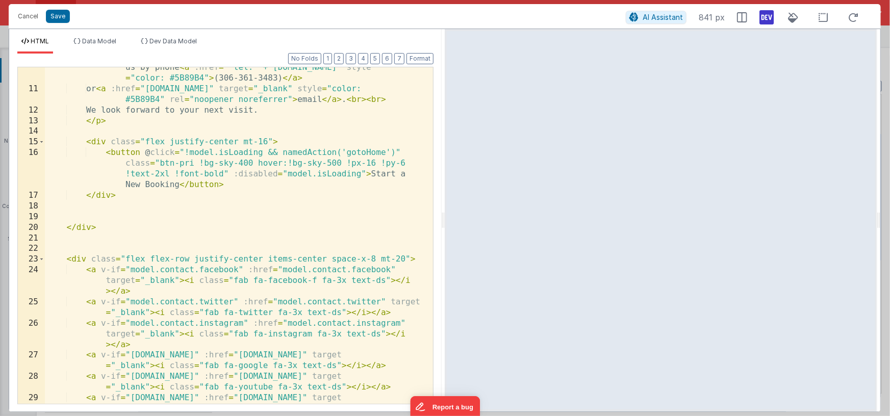
click at [117, 215] on div "If you need to make any changes to your request, you can contact us by phone < …" at bounding box center [235, 247] width 381 height 390
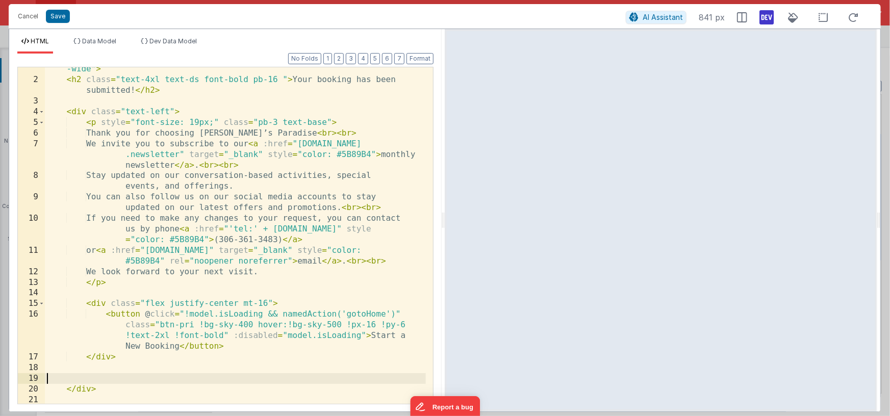
scroll to position [34, 0]
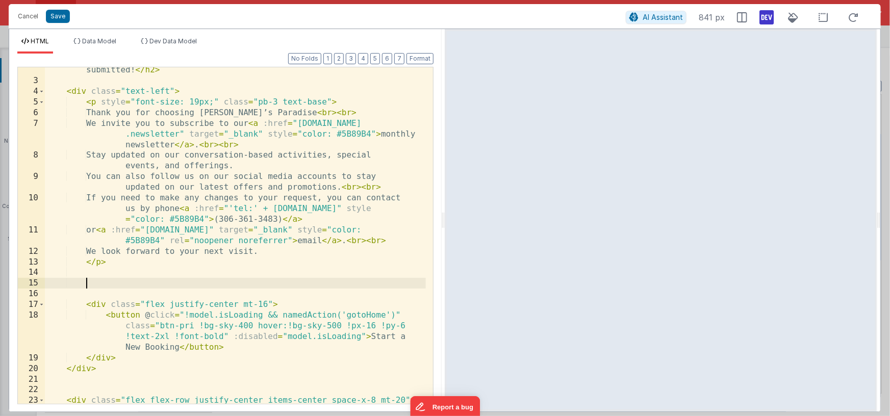
click at [327, 265] on div "< h2 class = "text-4xl text-ds font-bold pb-16 " > Your booking has been submit…" at bounding box center [235, 249] width 381 height 390
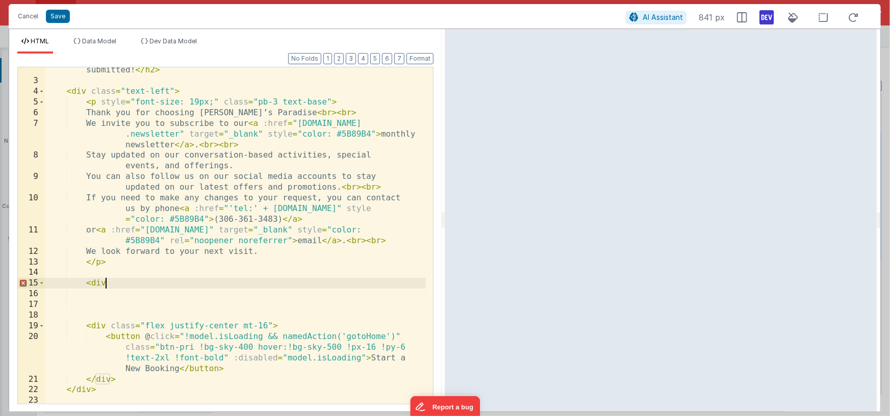
paste textarea
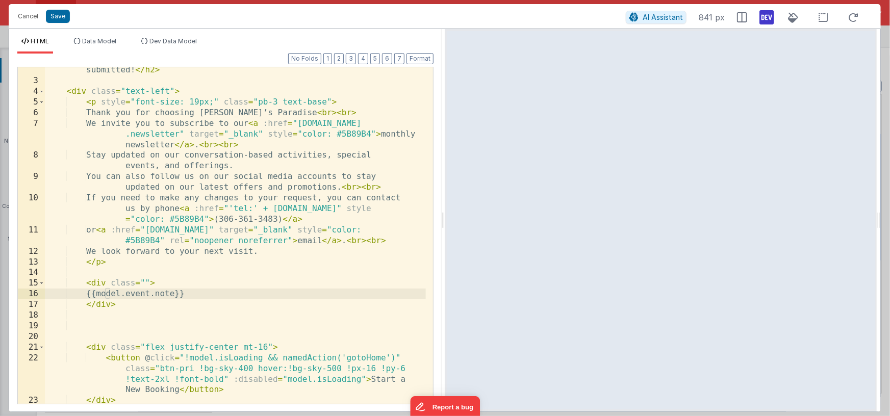
click at [101, 100] on div "< h2 class = "text-4xl text-ds font-bold pb-16 " > Your booking has been submit…" at bounding box center [235, 238] width 381 height 369
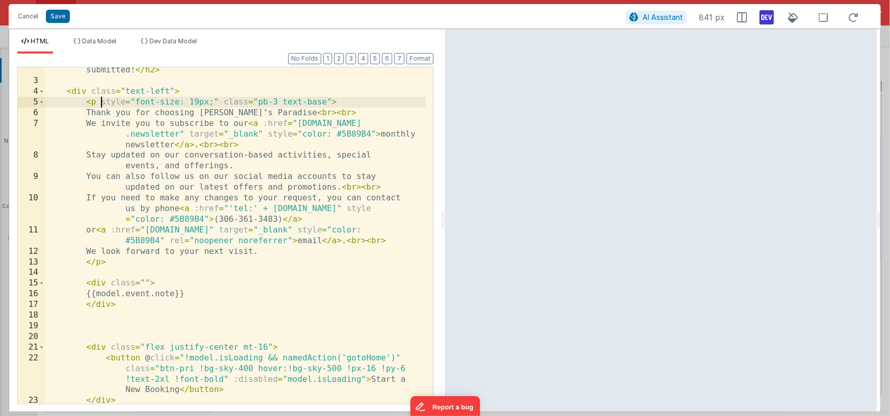
click at [330, 100] on div "< h2 class = "text-4xl text-ds font-bold pb-16 " > Your booking has been submit…" at bounding box center [235, 238] width 381 height 369
click at [189, 106] on div "< h2 class = "text-4xl text-ds font-bold pb-16 " > Your booking has been submit…" at bounding box center [235, 238] width 381 height 369
drag, startPoint x: 102, startPoint y: 102, endPoint x: 115, endPoint y: 101, distance: 12.8
click at [102, 102] on div "< h2 class = "text-4xl text-ds font-bold pb-16 " > Your booking has been submit…" at bounding box center [235, 238] width 381 height 369
click at [222, 101] on div "< h2 class = "text-4xl text-ds font-bold pb-16 " > Your booking has been submit…" at bounding box center [235, 238] width 381 height 369
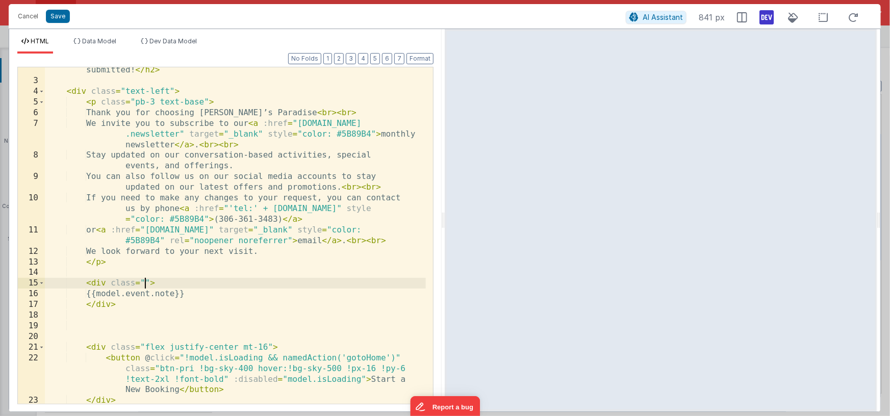
click at [145, 281] on div "< h2 class = "text-4xl text-ds font-bold pb-16 " > Your booking has been submit…" at bounding box center [235, 238] width 381 height 369
click at [183, 294] on div "< h2 class = "text-4xl text-ds font-bold pb-16 " > Your booking has been submit…" at bounding box center [235, 238] width 381 height 369
click at [213, 290] on div "< h2 class = "text-4xl text-ds font-bold pb-16 " > Your booking has been submit…" at bounding box center [235, 238] width 381 height 369
click at [186, 38] on span "Dev Data Model" at bounding box center [172, 41] width 47 height 8
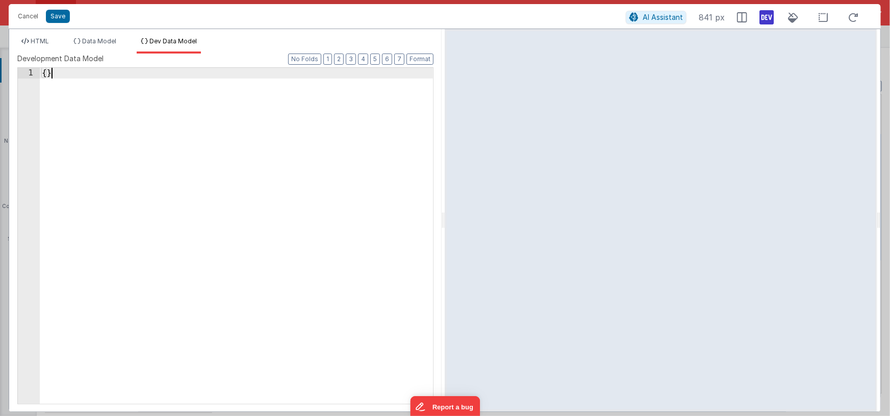
click at [115, 113] on div "{ }" at bounding box center [236, 246] width 393 height 357
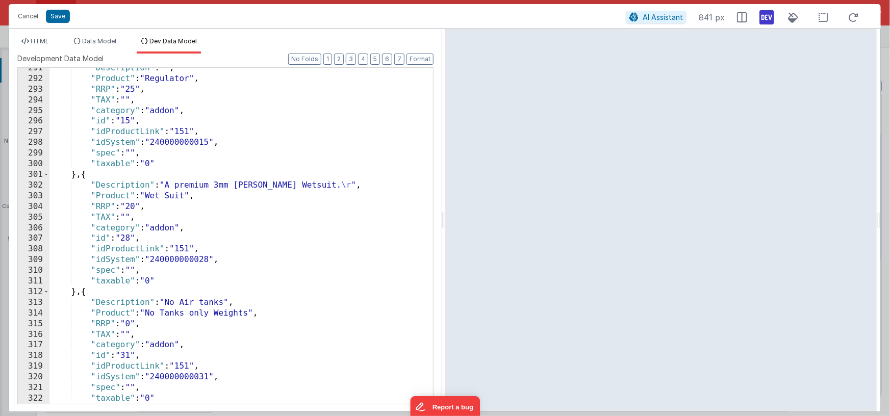
scroll to position [3481, 0]
click at [41, 38] on span "HTML" at bounding box center [40, 41] width 18 height 8
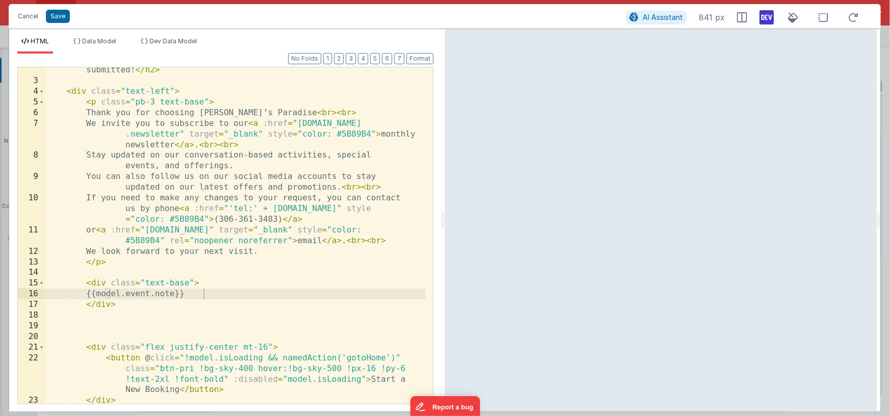
click at [205, 281] on div "< h2 class = "text-4xl text-ds font-bold pb-16 " > Your booking has been submit…" at bounding box center [235, 238] width 381 height 369
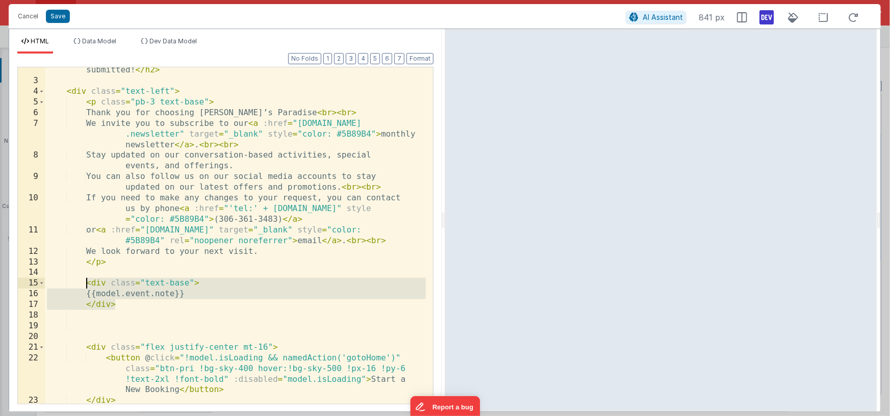
drag, startPoint x: 121, startPoint y: 304, endPoint x: 88, endPoint y: 285, distance: 38.6
click at [88, 285] on div "< h2 class = "text-4xl text-ds font-bold pb-16 " > Your booking has been submit…" at bounding box center [235, 238] width 381 height 369
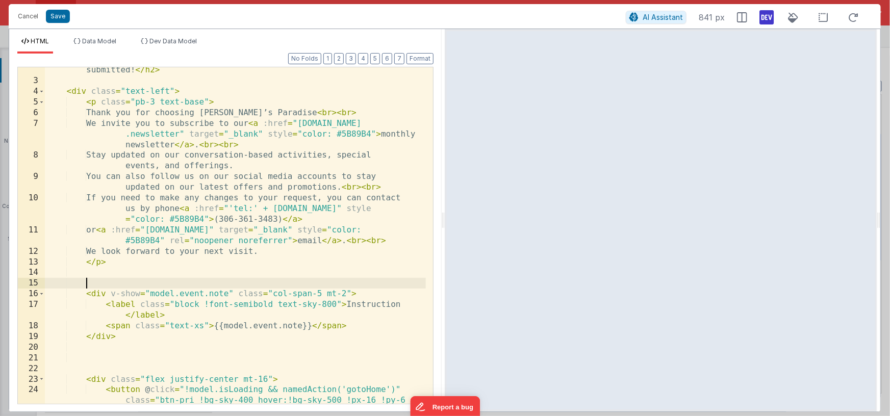
click at [159, 281] on div "< h2 class = "text-4xl text-ds font-bold pb-16 " > Your booking has been submit…" at bounding box center [235, 254] width 381 height 400
click at [294, 297] on div "< h2 class = "text-4xl text-ds font-bold pb-16 " > Your booking has been submit…" at bounding box center [235, 254] width 381 height 400
drag, startPoint x: 273, startPoint y: 294, endPoint x: 325, endPoint y: 293, distance: 52.5
click at [325, 293] on div "< h2 class = "text-4xl text-ds font-bold pb-16 " > Your booking has been submit…" at bounding box center [235, 254] width 381 height 400
click at [205, 324] on div "< h2 class = "text-4xl text-ds font-bold pb-16 " > Your booking has been submit…" at bounding box center [235, 254] width 381 height 400
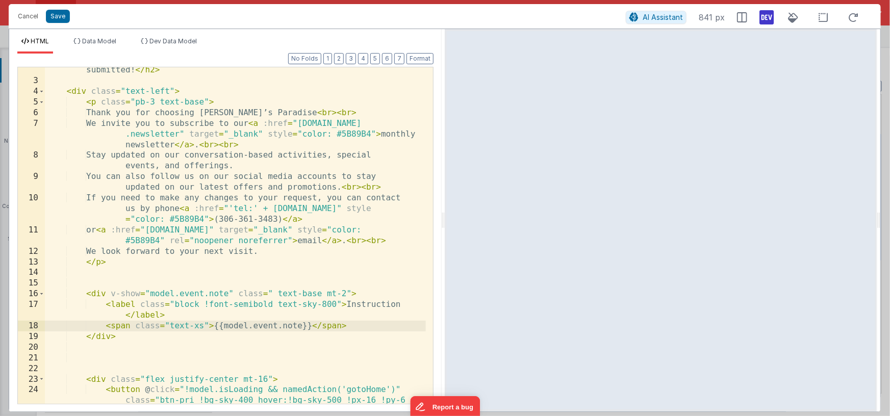
click at [170, 327] on div "< h2 class = "text-4xl text-ds font-bold pb-16 " > Your booking has been submit…" at bounding box center [235, 254] width 381 height 400
click at [272, 304] on div "< h2 class = "text-4xl text-ds font-bold pb-16 " > Your booking has been submit…" at bounding box center [235, 254] width 381 height 400
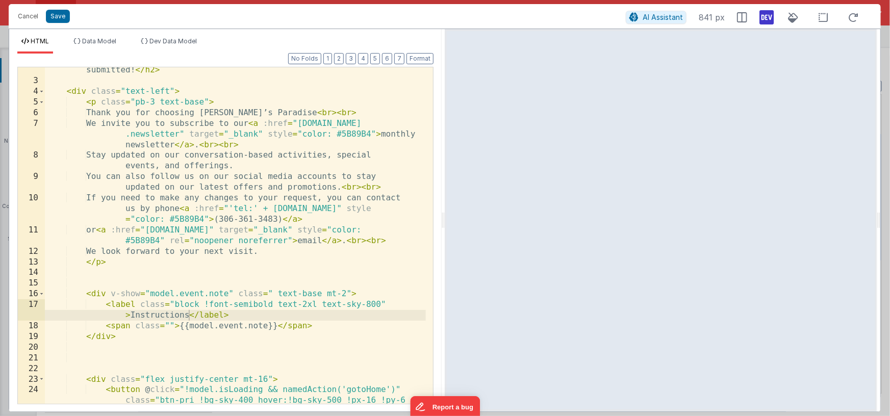
click at [285, 297] on div "< h2 class = "text-4xl text-ds font-bold pb-16 " > Your booking has been submit…" at bounding box center [235, 254] width 381 height 400
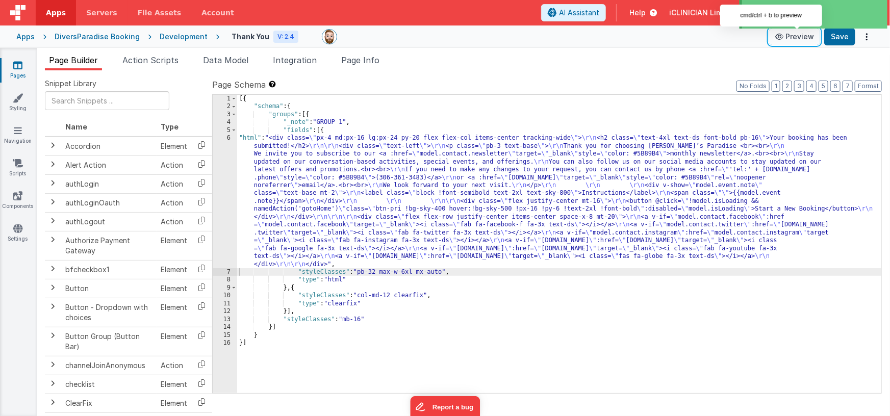
click at [787, 40] on button "Preview" at bounding box center [794, 37] width 51 height 16
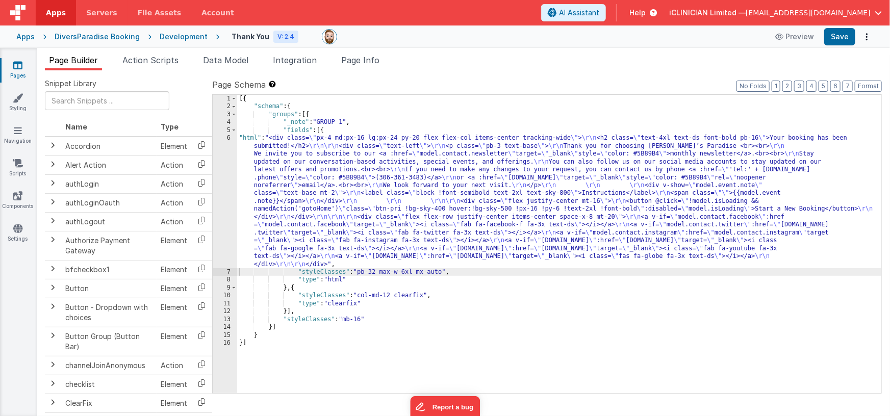
click at [366, 196] on div "[{ "schema" : { "groups" : [{ "_note" : "GROUP 1" , "fields" : [{ "html" : "<di…" at bounding box center [559, 252] width 645 height 315
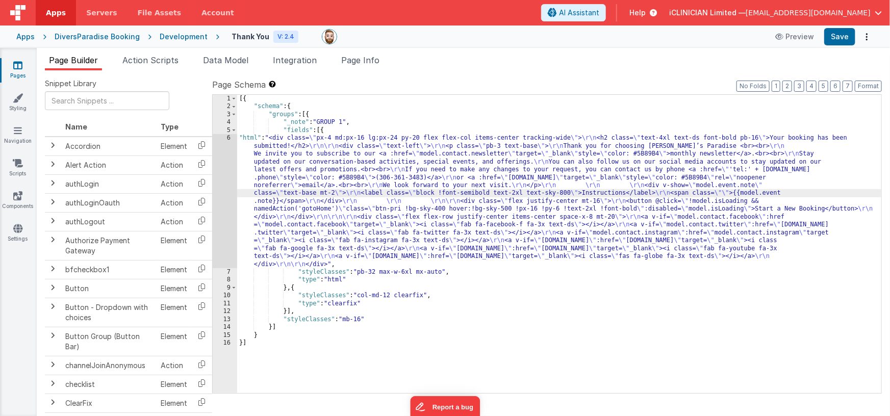
click at [226, 188] on div "6" at bounding box center [225, 201] width 24 height 134
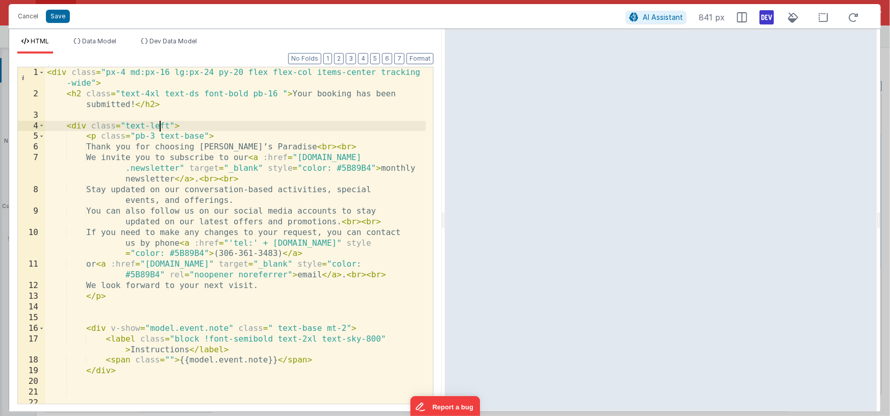
click at [158, 127] on div "< div class = "px-4 md:px-16 lg:px-24 py-20 flex flex-col items-center tracking…" at bounding box center [235, 251] width 381 height 369
click at [190, 126] on div "< div class = "px-4 md:px-16 lg:px-24 py-20 flex flex-col items-center tracking…" at bounding box center [235, 251] width 381 height 369
click at [194, 126] on div "< div class = "px-4 md:px-16 lg:px-24 py-20 flex flex-col items-center tracking…" at bounding box center [235, 251] width 381 height 369
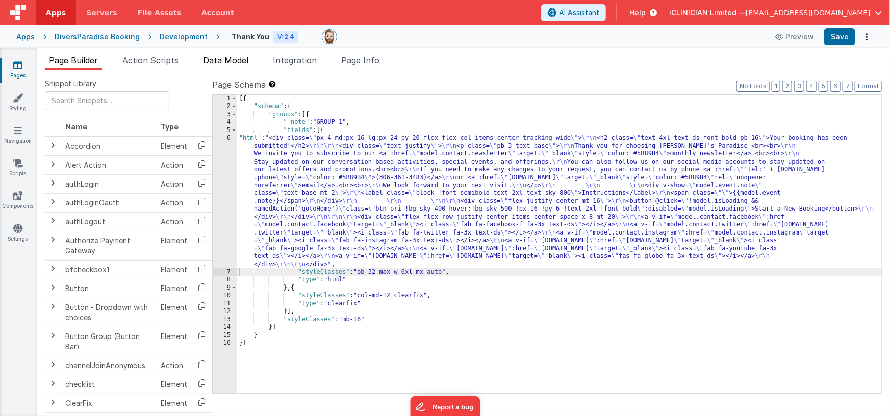
click at [228, 65] on li "Data Model" at bounding box center [226, 62] width 54 height 16
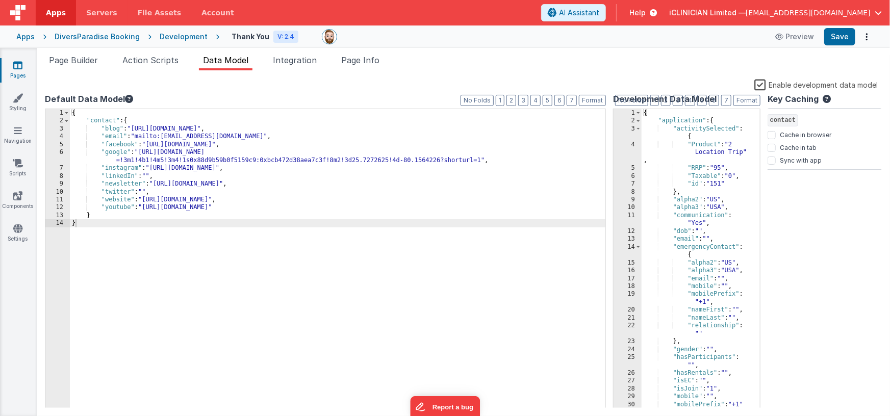
click at [763, 86] on label "Enable development data model" at bounding box center [815, 85] width 123 height 12
click at [0, 0] on input "Enable development data model" at bounding box center [0, 0] width 0 height 0
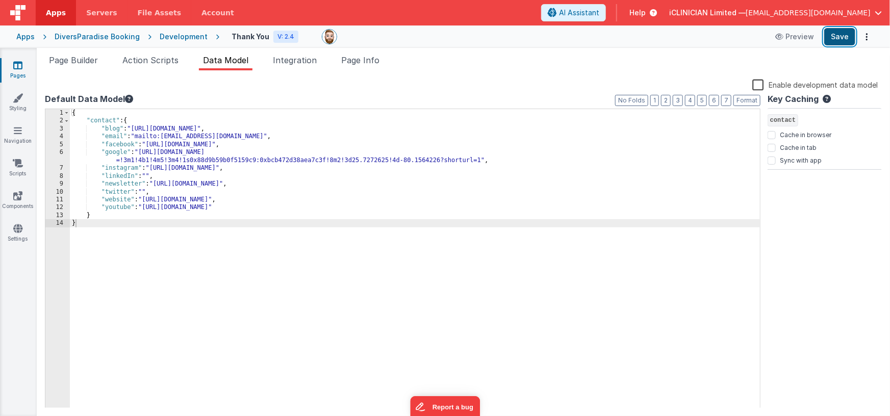
click at [835, 41] on button "Save" at bounding box center [839, 36] width 31 height 17
click at [21, 69] on icon at bounding box center [17, 65] width 9 height 10
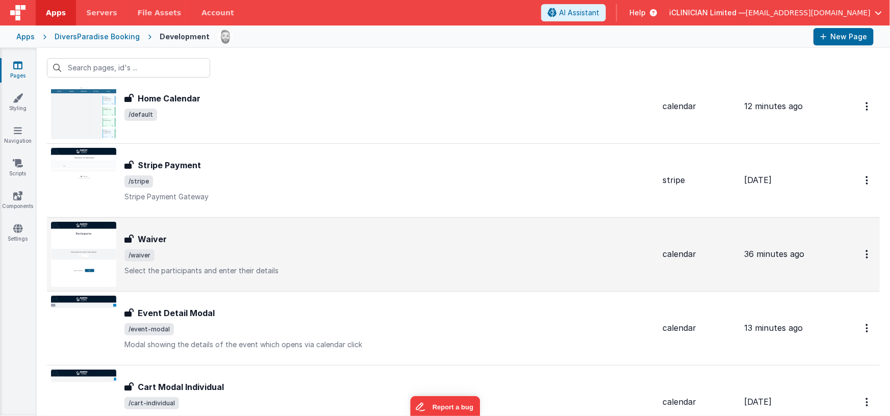
scroll to position [9, 0]
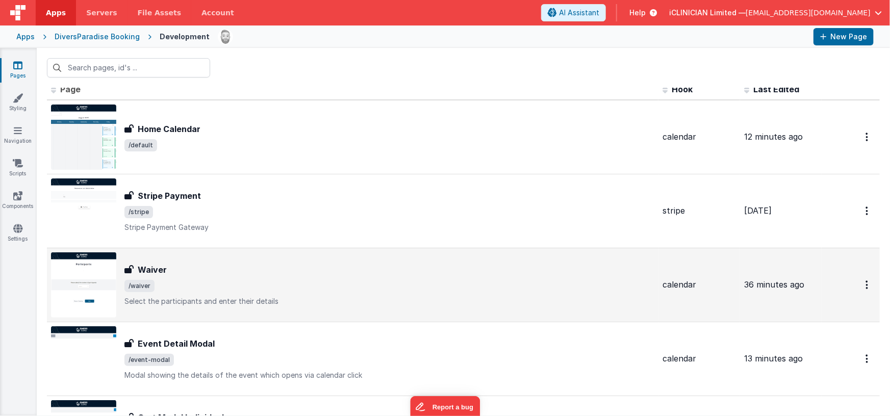
click at [227, 266] on div "Waiver" at bounding box center [389, 270] width 530 height 12
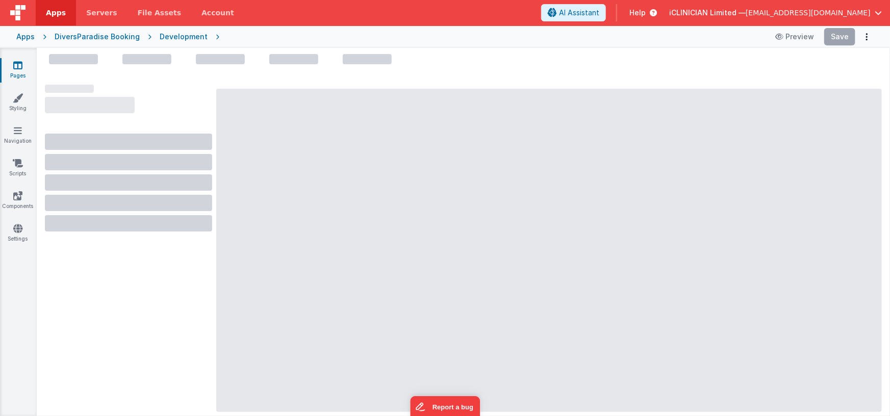
click at [16, 62] on icon at bounding box center [17, 65] width 9 height 10
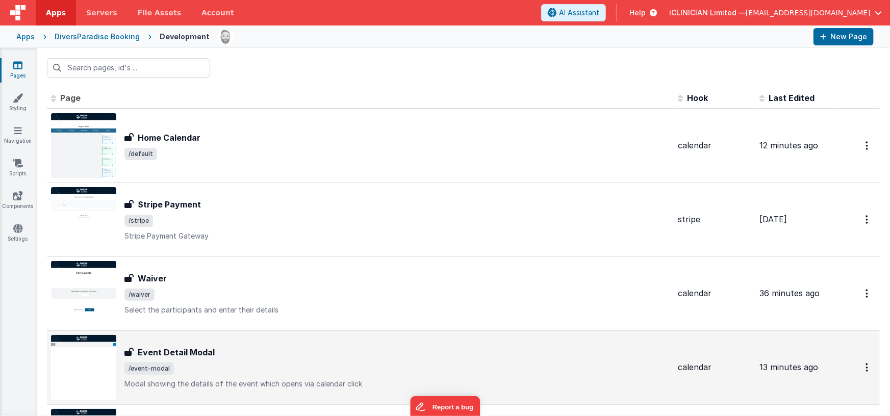
click at [260, 352] on div "Event Detail Modal" at bounding box center [396, 352] width 545 height 12
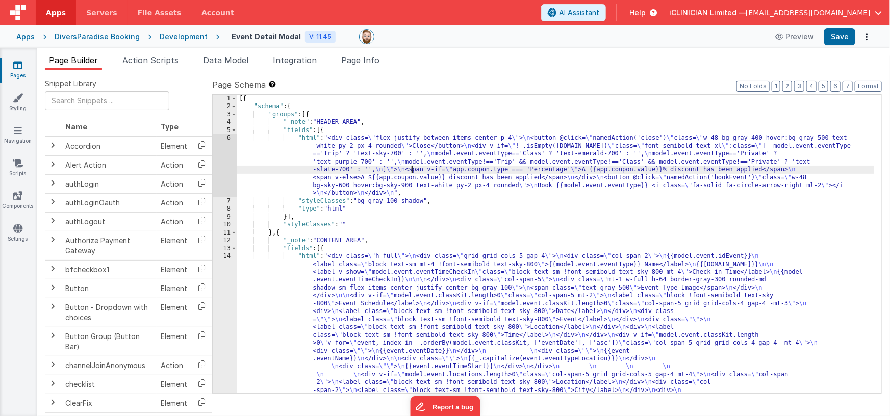
click at [410, 171] on div "[{ "schema" : { "groups" : [{ "_note" : "HEADER AREA" , "fields" : [{ "html" : …" at bounding box center [555, 350] width 637 height 511
click at [422, 311] on div "[{ "schema" : { "groups" : [{ "_note" : "HEADER AREA" , "fields" : [{ "html" : …" at bounding box center [555, 350] width 637 height 511
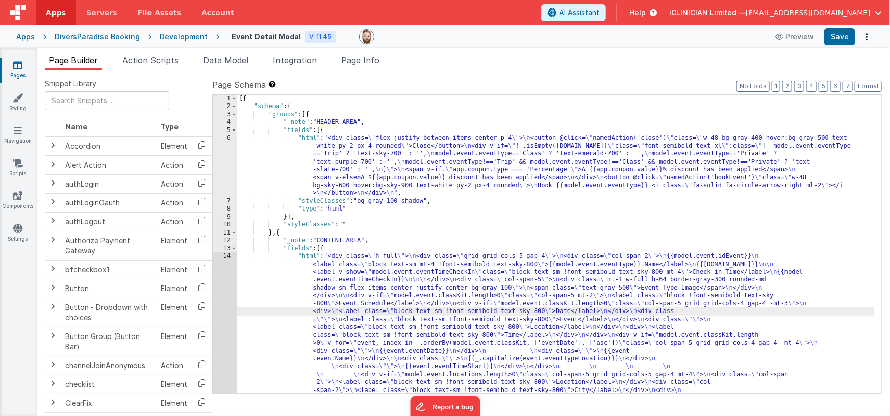
click at [228, 304] on div "1 2 3 4 5 6 7 8 9 10 11 12 13 14" at bounding box center [225, 350] width 24 height 511
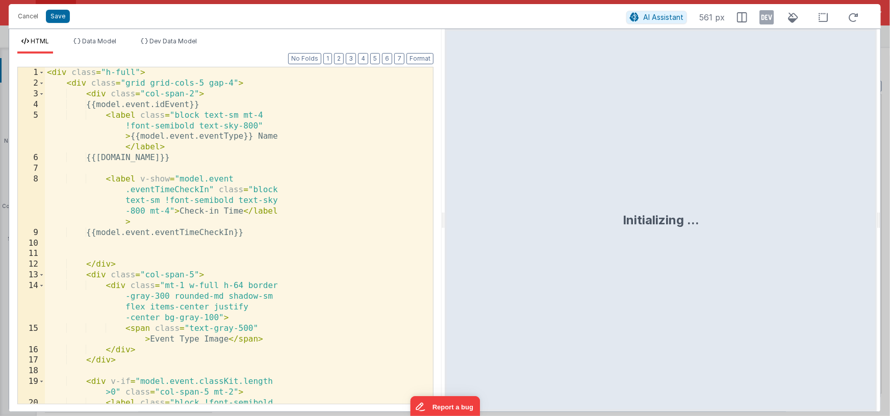
scroll to position [71, 0]
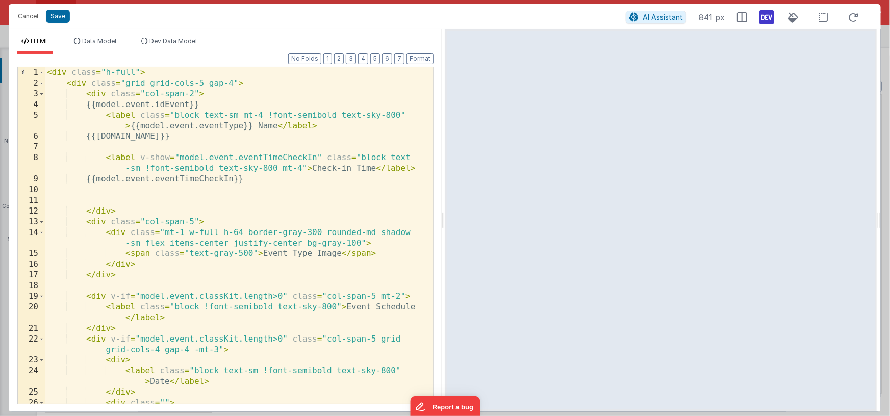
click at [770, 17] on icon at bounding box center [766, 17] width 14 height 16
click at [829, 18] on icon at bounding box center [822, 17] width 21 height 13
click at [825, 17] on icon at bounding box center [822, 17] width 21 height 13
click at [195, 222] on div "< div class = "h-full" > < div class = "grid grid-cols-5 gap-4" > < div class =…" at bounding box center [235, 251] width 381 height 369
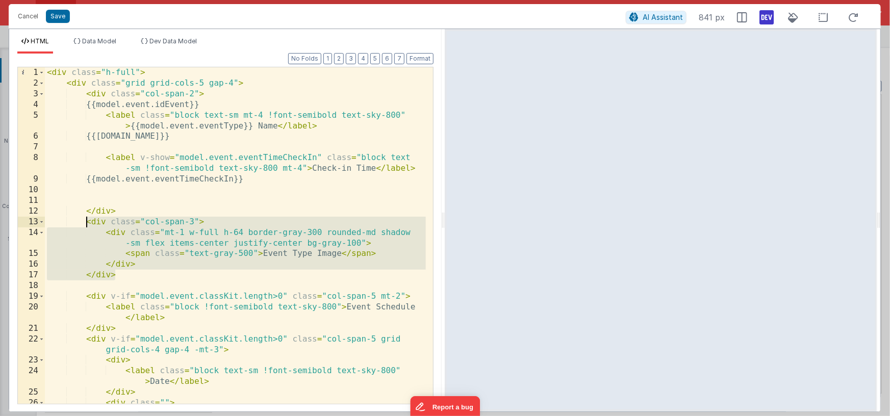
drag, startPoint x: 120, startPoint y: 275, endPoint x: 87, endPoint y: 223, distance: 61.7
click at [87, 223] on div "< div class = "h-full" > < div class = "grid grid-cols-5 gap-4" > < div class =…" at bounding box center [235, 251] width 381 height 369
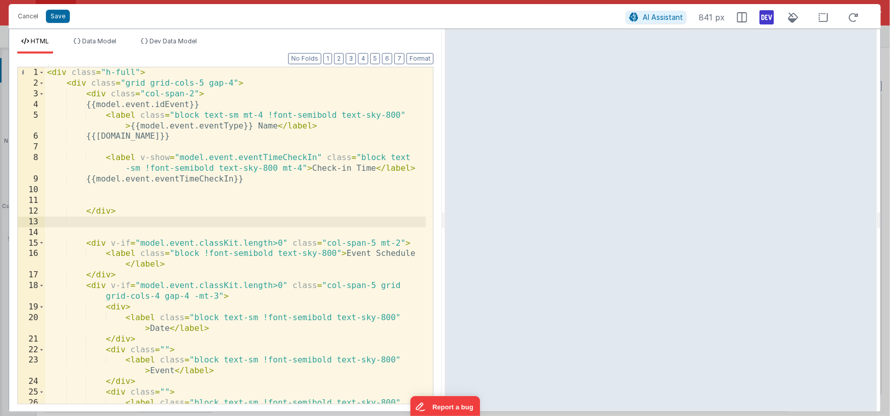
click at [109, 192] on div "< div class = "h-full" > < div class = "grid grid-cols-5 gap-4" > < div class =…" at bounding box center [235, 251] width 381 height 369
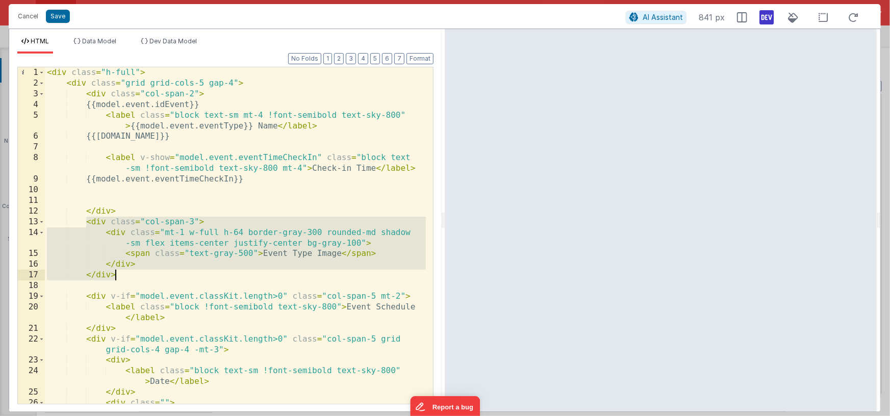
click at [194, 94] on div "< div class = "h-full" > < div class = "grid grid-cols-5 gap-4" > < div class =…" at bounding box center [235, 251] width 381 height 369
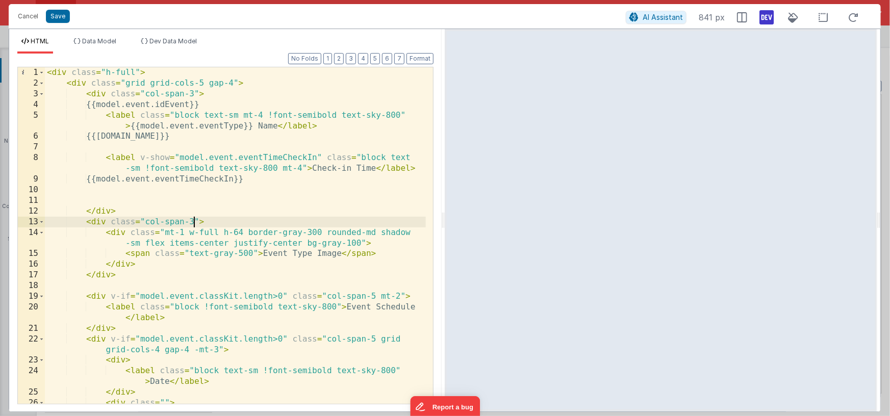
click at [193, 221] on div "< div class = "h-full" > < div class = "grid grid-cols-5 gap-4" > < div class =…" at bounding box center [235, 251] width 381 height 369
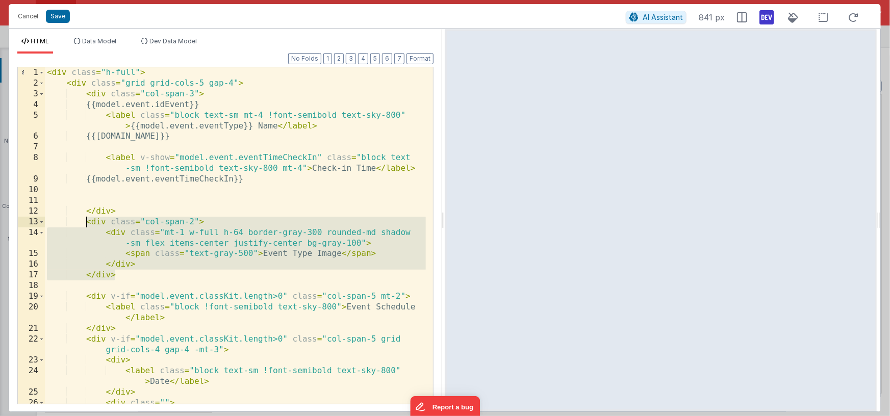
drag, startPoint x: 122, startPoint y: 273, endPoint x: 87, endPoint y: 224, distance: 60.4
click at [87, 224] on div "< div class = "h-full" > < div class = "grid grid-cols-5 gap-4" > < div class =…" at bounding box center [235, 251] width 381 height 369
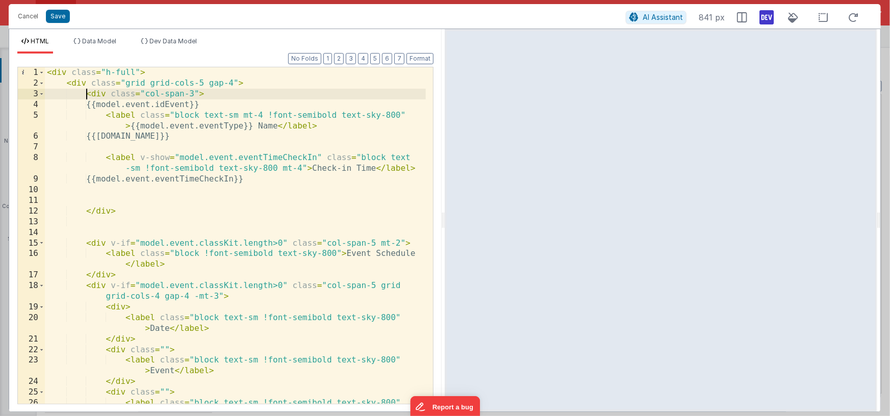
click at [86, 94] on div "< div class = "h-full" > < div class = "grid grid-cols-5 gap-4" > < div class =…" at bounding box center [235, 251] width 381 height 369
paste textarea
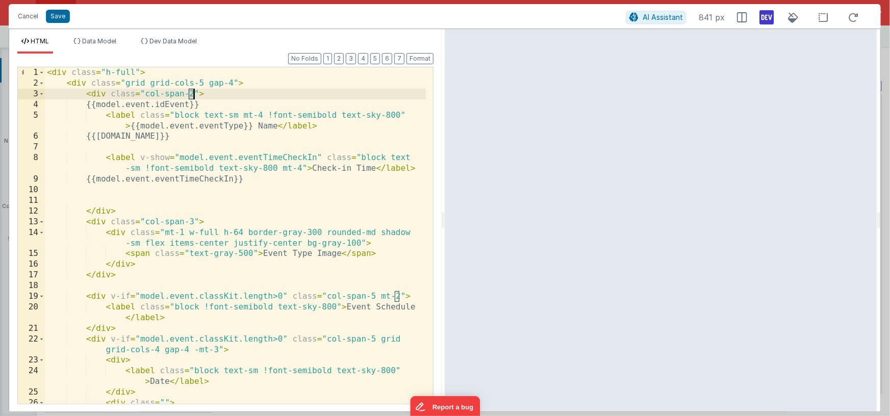
click at [192, 97] on div "< div class = "h-full" > < div class = "grid grid-cols-5 gap-4" > < div class =…" at bounding box center [235, 251] width 381 height 369
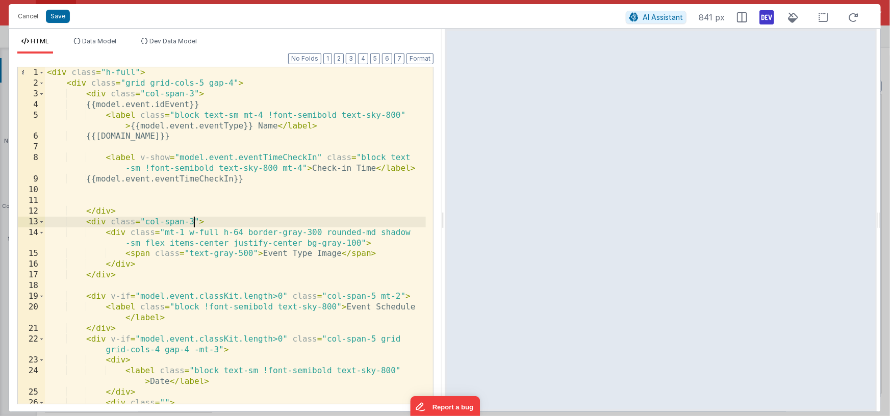
click at [193, 221] on div "< div class = "h-full" > < div class = "grid grid-cols-5 gap-4" > < div class =…" at bounding box center [235, 251] width 381 height 369
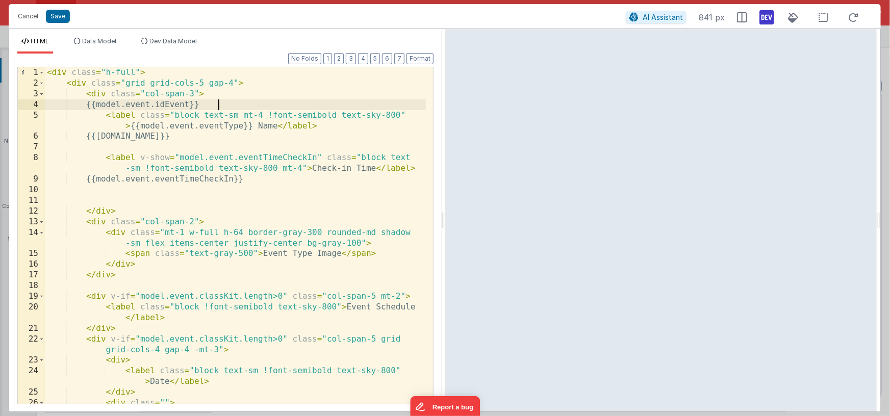
click at [234, 105] on div "< div class = "h-full" > < div class = "grid grid-cols-5 gap-4" > < div class =…" at bounding box center [235, 251] width 381 height 369
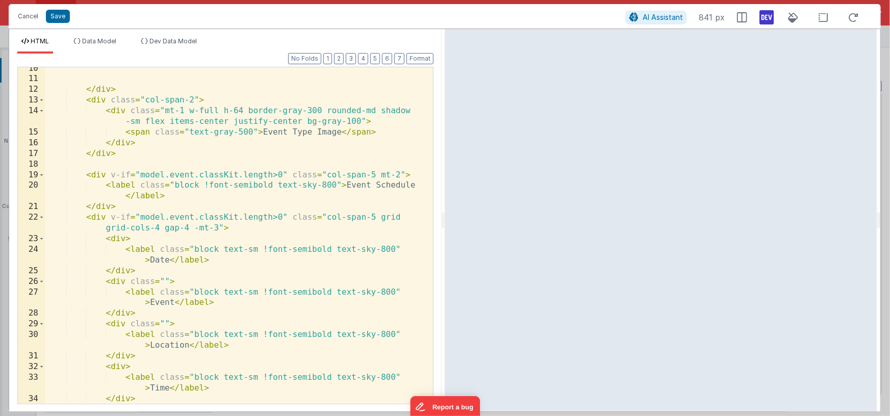
scroll to position [0, 0]
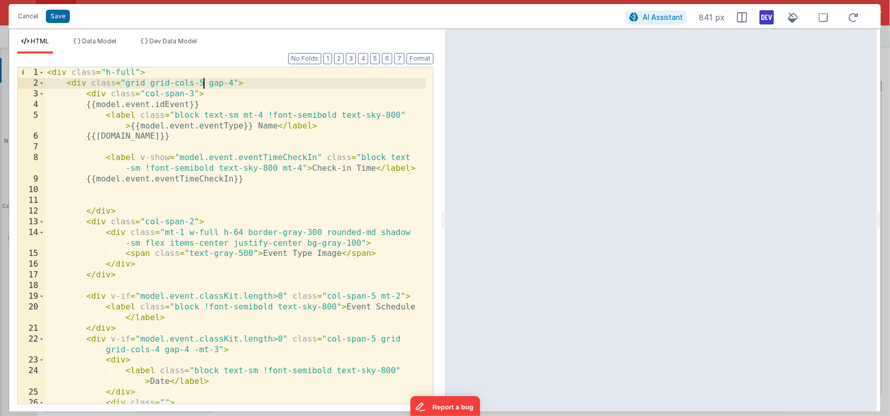
click at [203, 84] on div "< div class = "h-full" > < div class = "grid grid-cols-5 gap-4" > < div class =…" at bounding box center [235, 251] width 381 height 369
click at [194, 93] on div "< div class = "h-full" > < div class = "grid grid-cols-4 gap-4" > < div class =…" at bounding box center [235, 251] width 381 height 369
click at [763, 21] on icon at bounding box center [766, 17] width 14 height 16
click at [329, 202] on div "< div class = "h-full" > < div class = "grid grid-cols-4 gap-4" > < div class =…" at bounding box center [235, 251] width 381 height 369
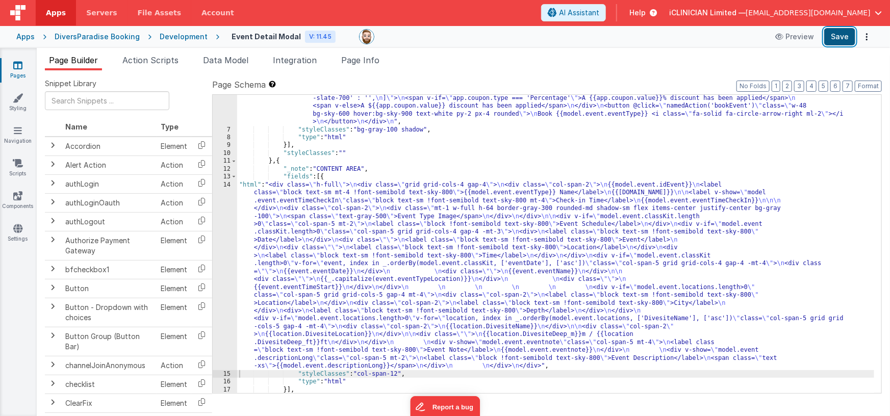
click at [845, 40] on button "Save" at bounding box center [839, 36] width 31 height 17
click at [21, 68] on icon at bounding box center [17, 65] width 9 height 10
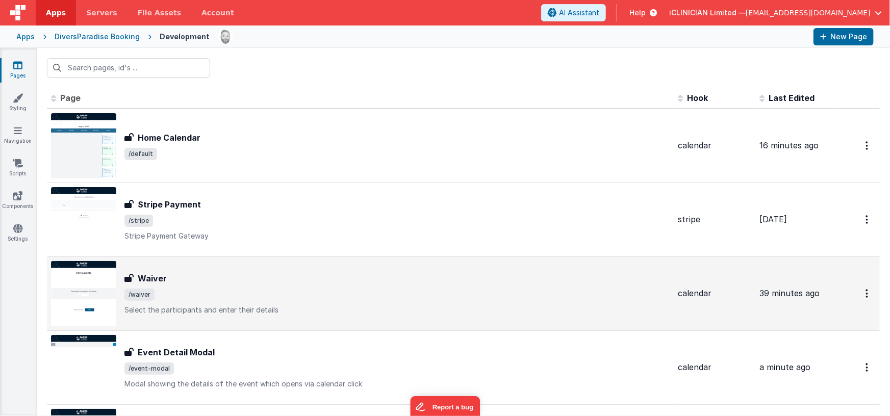
click at [221, 277] on div "Waiver" at bounding box center [396, 278] width 545 height 12
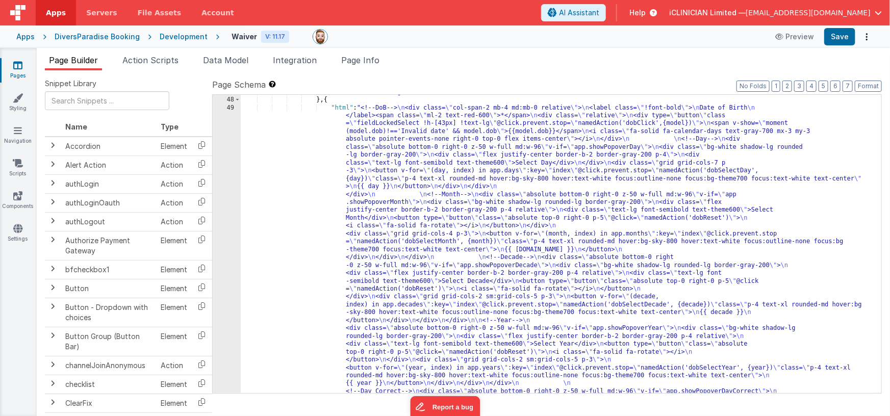
scroll to position [417, 0]
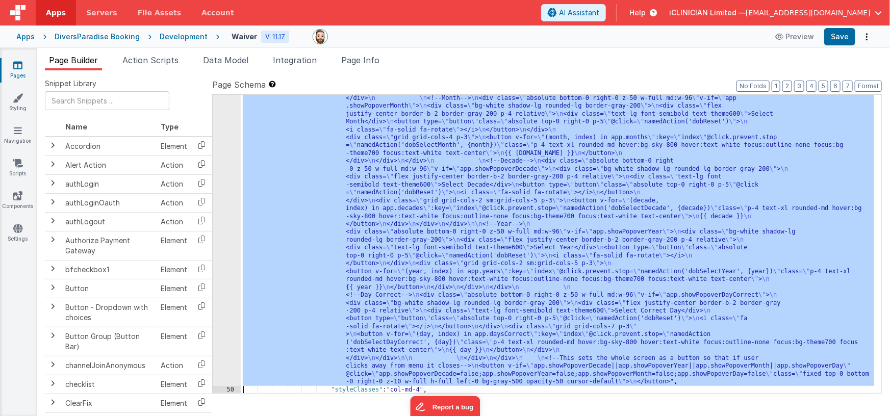
scroll to position [512, 0]
click at [228, 227] on div "49" at bounding box center [227, 197] width 28 height 378
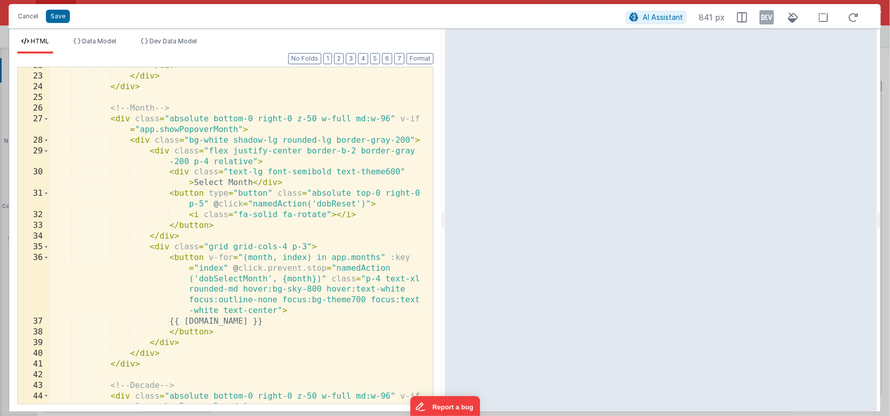
scroll to position [358, 0]
click at [34, 16] on button "Cancel" at bounding box center [28, 16] width 31 height 14
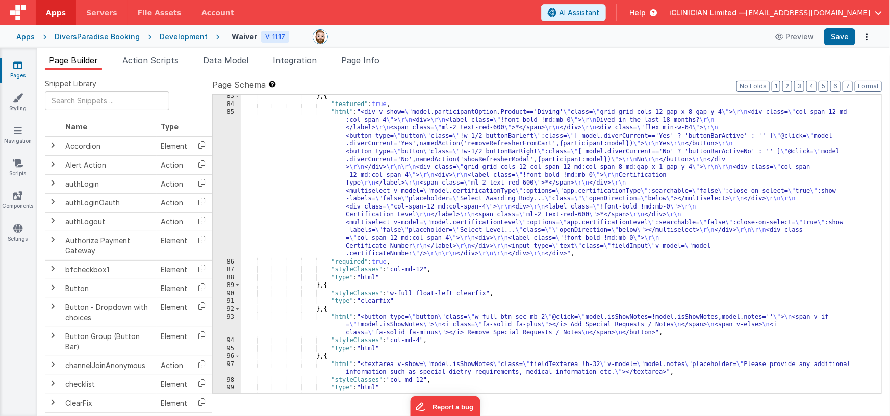
scroll to position [1334, 0]
click at [475, 168] on div "} , { "featured" : true , "html" : "<div v-show= \" model.participantOption.Pro…" at bounding box center [558, 249] width 634 height 315
click at [223, 188] on div "85" at bounding box center [227, 183] width 28 height 150
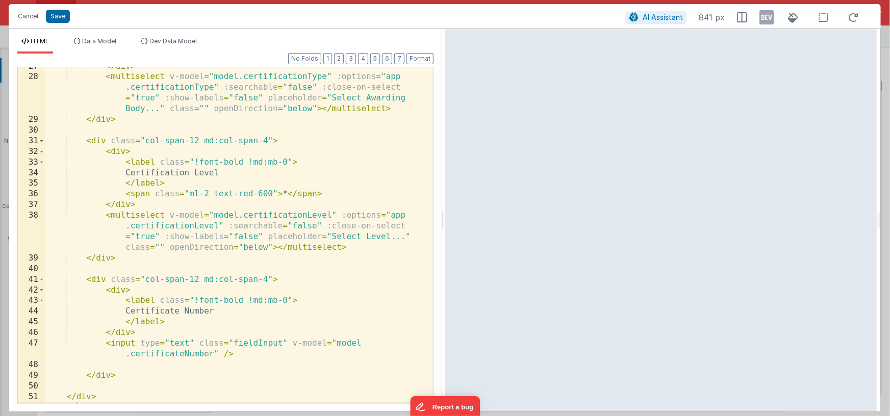
scroll to position [369, 0]
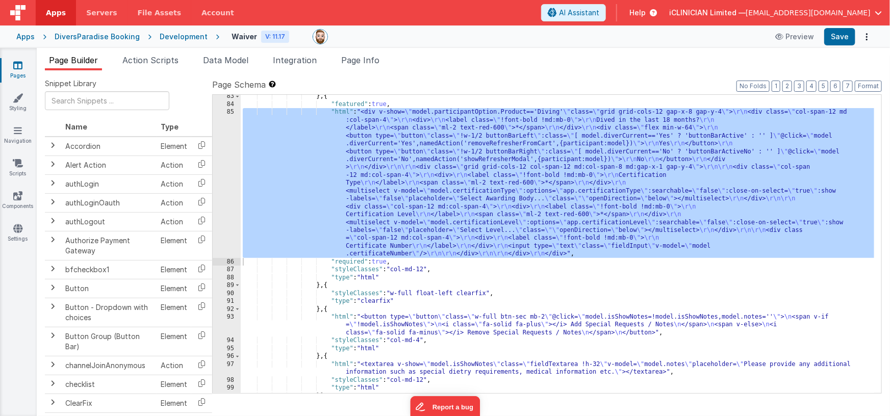
click at [425, 315] on div "} , { "featured" : true , "html" : "<div v-show= \" model.participantOption.Pro…" at bounding box center [558, 249] width 634 height 315
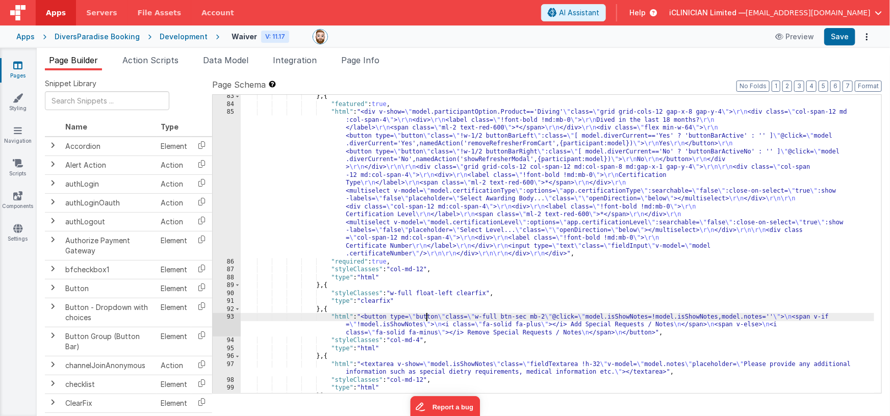
click at [225, 325] on div "93" at bounding box center [227, 324] width 28 height 23
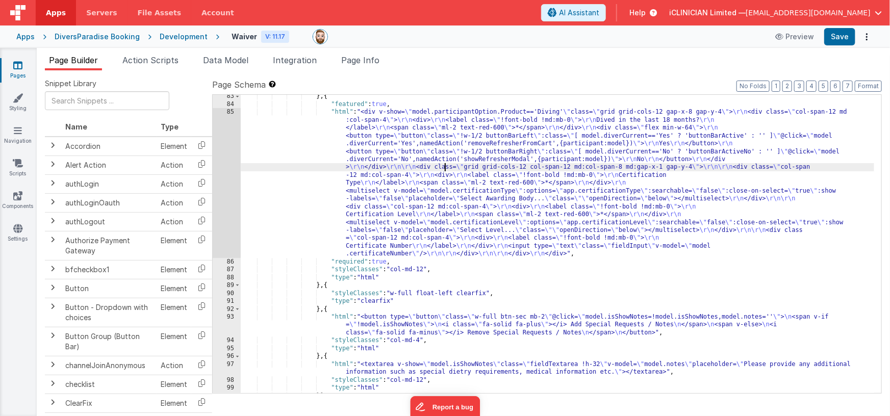
click at [444, 171] on div "} , { "featured" : true , "html" : "<div v-show= \" model.participantOption.Pro…" at bounding box center [558, 249] width 634 height 315
click at [227, 180] on div "85" at bounding box center [227, 183] width 28 height 150
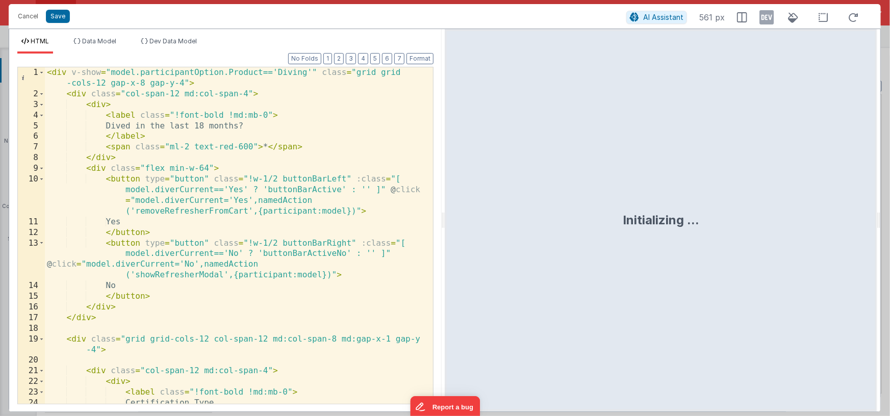
click at [353, 203] on div "< div v-show = "model.participantOption.Product=='Diving'" class = "grid grid -…" at bounding box center [235, 251] width 381 height 369
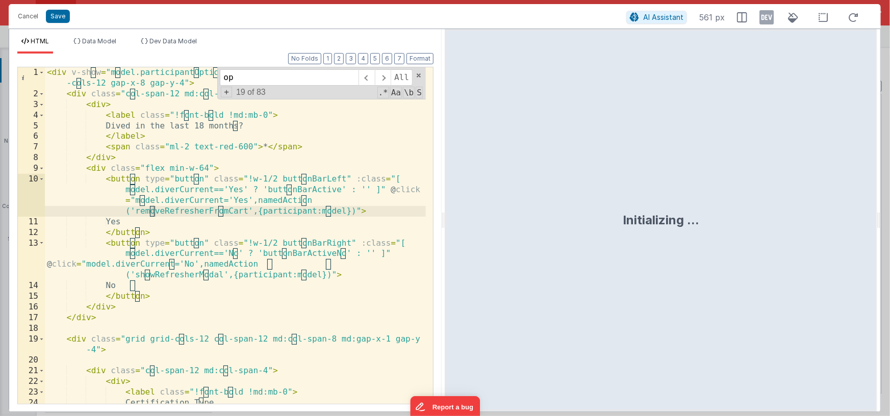
scroll to position [215, 0]
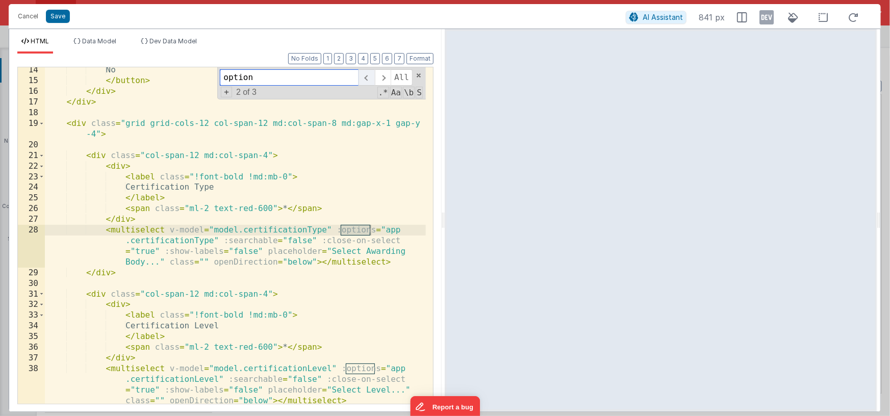
click at [368, 79] on span at bounding box center [366, 77] width 16 height 16
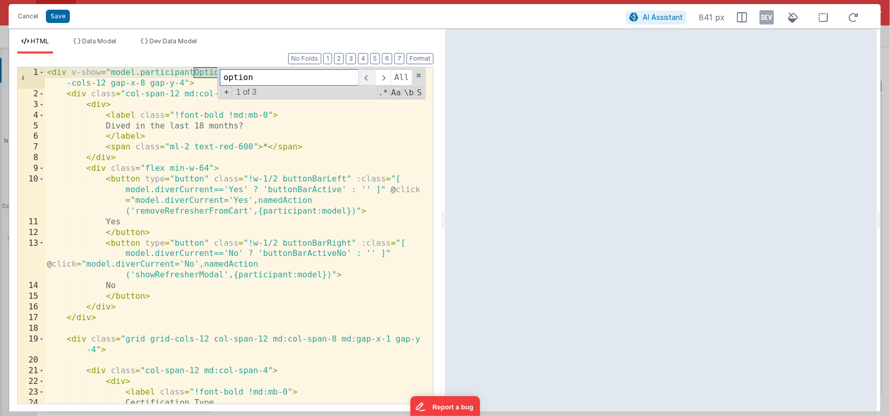
scroll to position [0, 0]
click at [383, 75] on span at bounding box center [383, 77] width 16 height 16
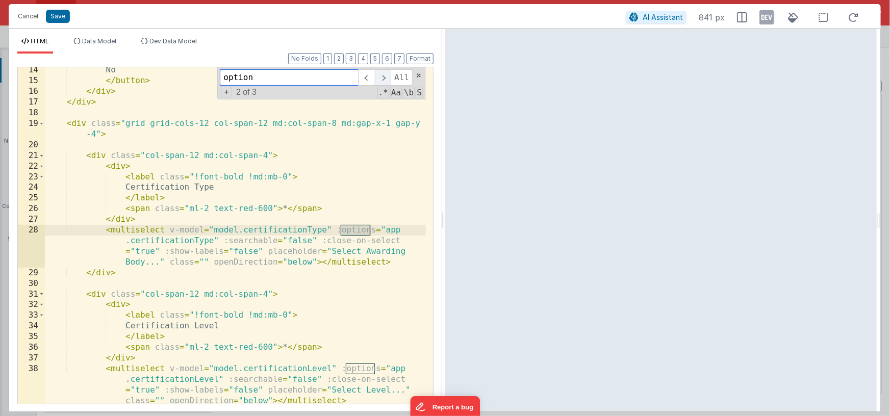
click at [383, 75] on span at bounding box center [383, 77] width 16 height 16
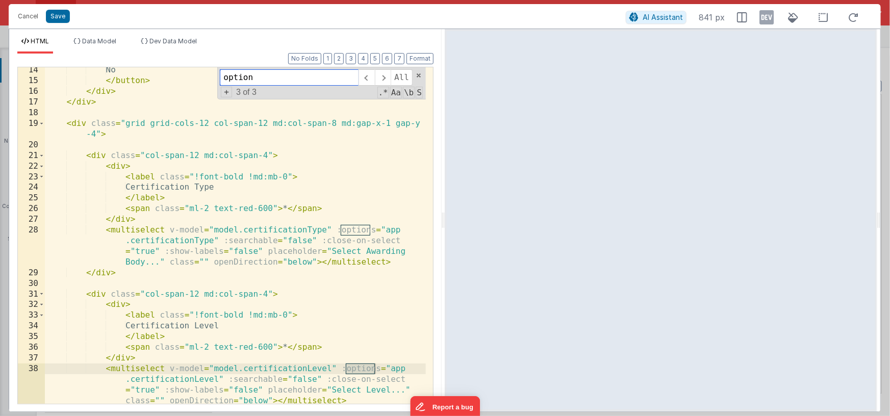
click at [239, 79] on input "option" at bounding box center [289, 77] width 139 height 16
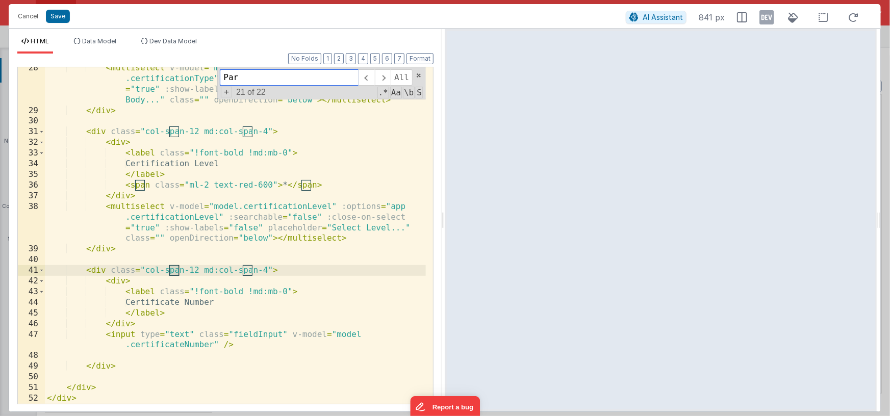
scroll to position [0, 0]
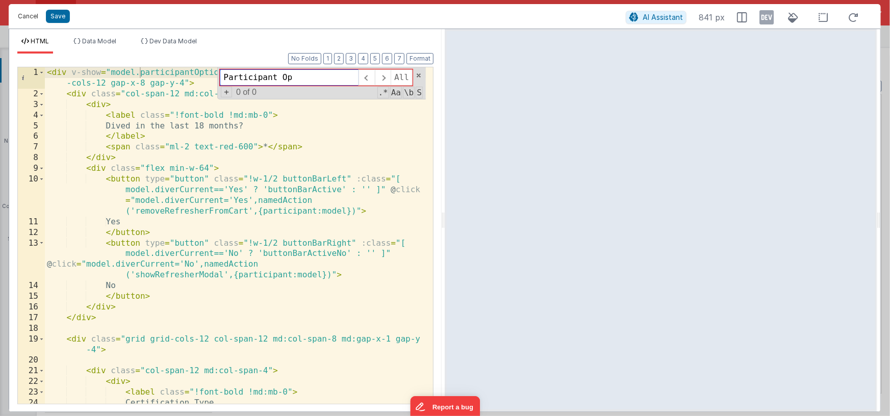
type input "Participant Op"
click at [34, 16] on button "Cancel" at bounding box center [28, 16] width 31 height 14
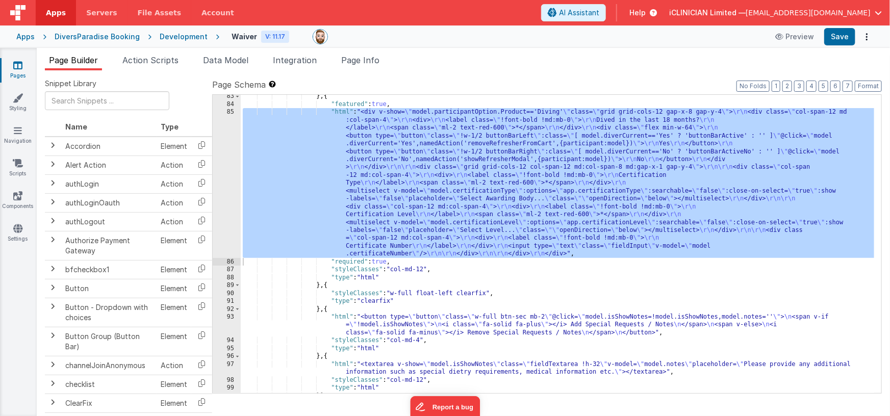
click at [442, 221] on div "} , { "featured" : true , "html" : "<div v-show= \" model.participantOption.Pro…" at bounding box center [558, 249] width 634 height 315
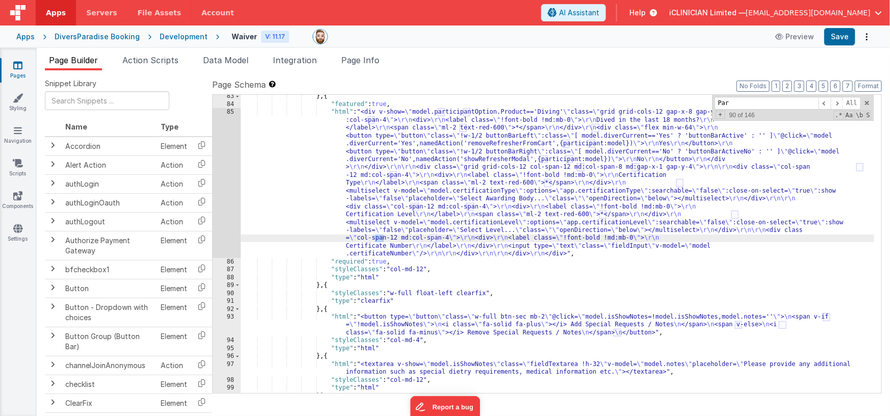
scroll to position [1529, 0]
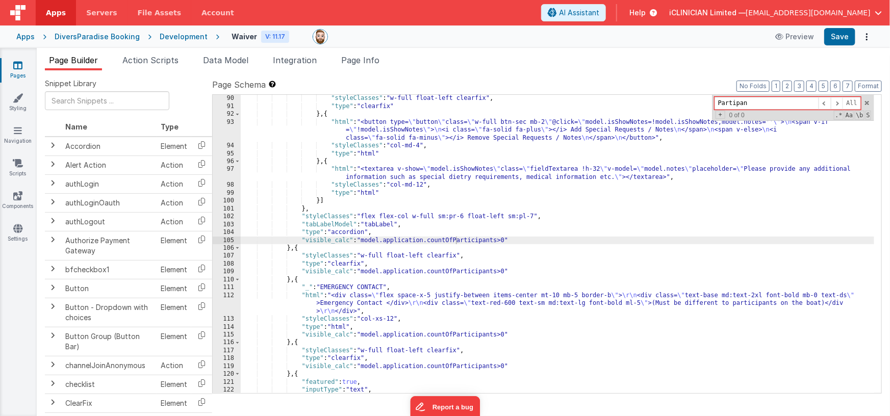
click at [738, 102] on input "Partipan" at bounding box center [766, 103] width 104 height 13
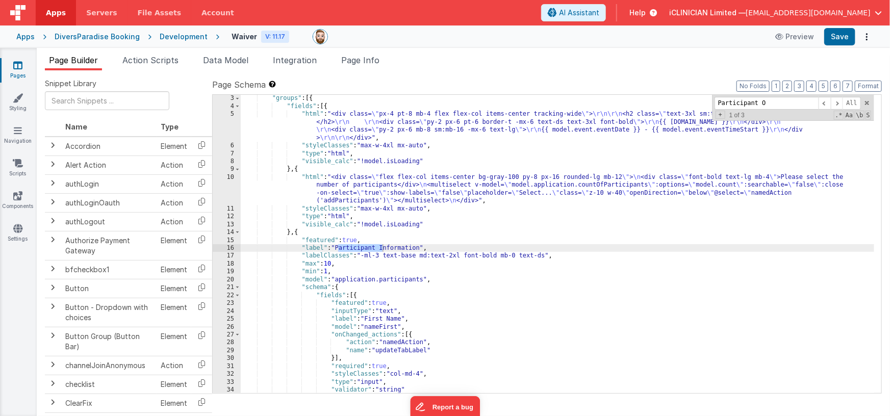
scroll to position [977, 0]
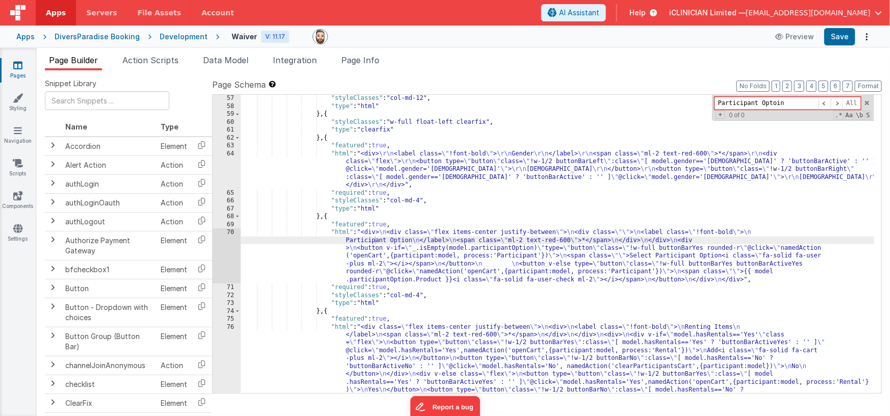
type input "Participant Optoin"
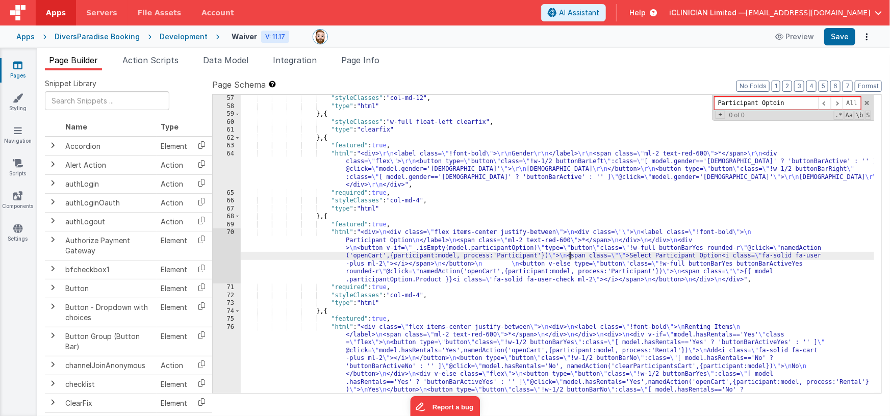
click at [569, 254] on div ""styleClasses" : "col-md-12" , "type" : "html" } , { "styleClasses" : "w-full f…" at bounding box center [558, 286] width 634 height 385
click at [225, 250] on div "70" at bounding box center [227, 255] width 28 height 55
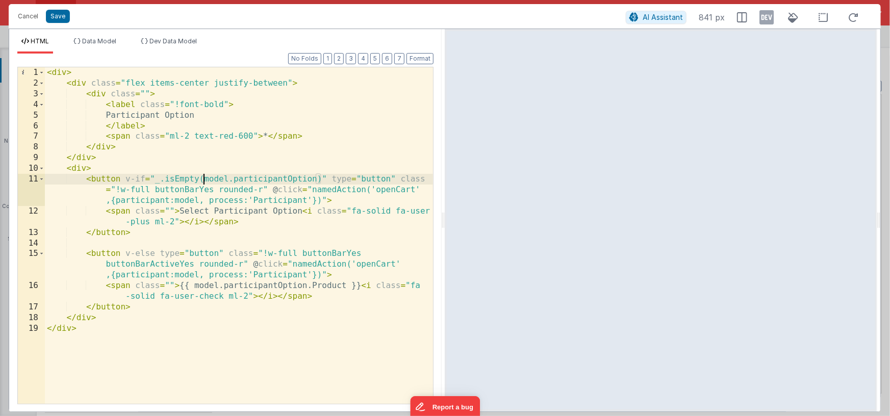
click at [202, 179] on div "< div > < div class = "flex items-center justify-between" > < div class = "" > …" at bounding box center [239, 246] width 388 height 358
click at [316, 179] on div "< div > < div class = "flex items-center justify-between" > < div class = "" > …" at bounding box center [239, 246] width 388 height 358
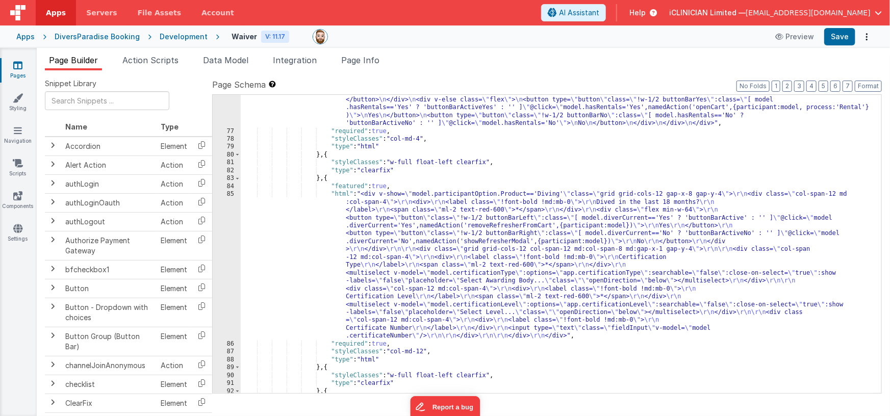
scroll to position [1276, 0]
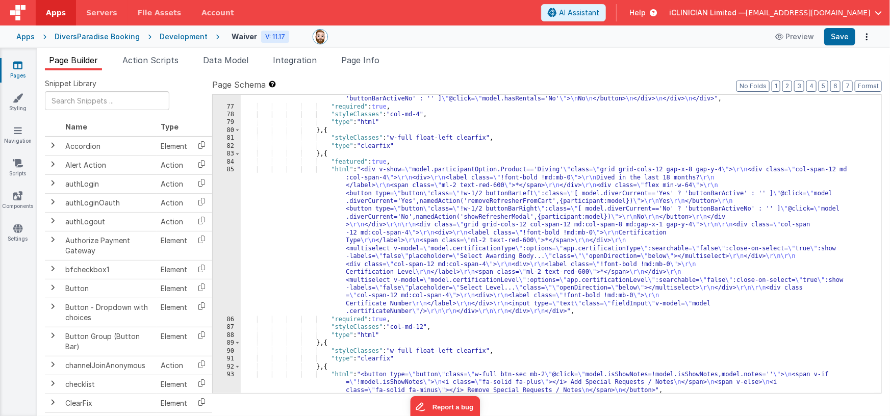
click at [428, 173] on div ""html" : "<div class= \" flex items-center justify-between \" > \n <div> \n <la…" at bounding box center [558, 224] width 634 height 401
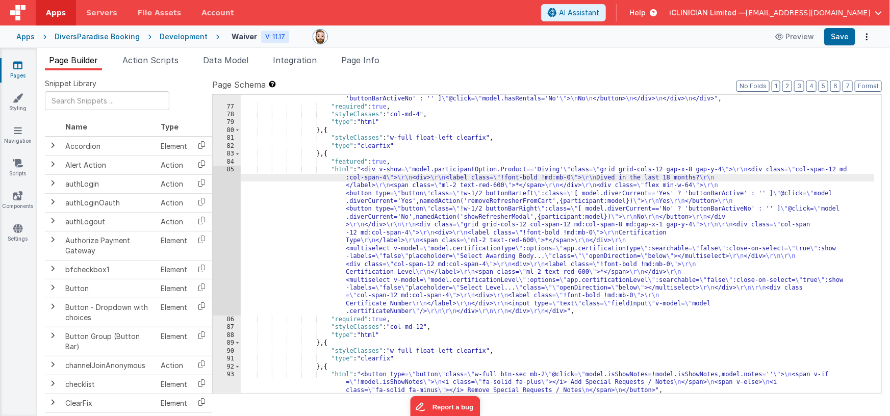
click at [223, 215] on div "85" at bounding box center [227, 241] width 28 height 150
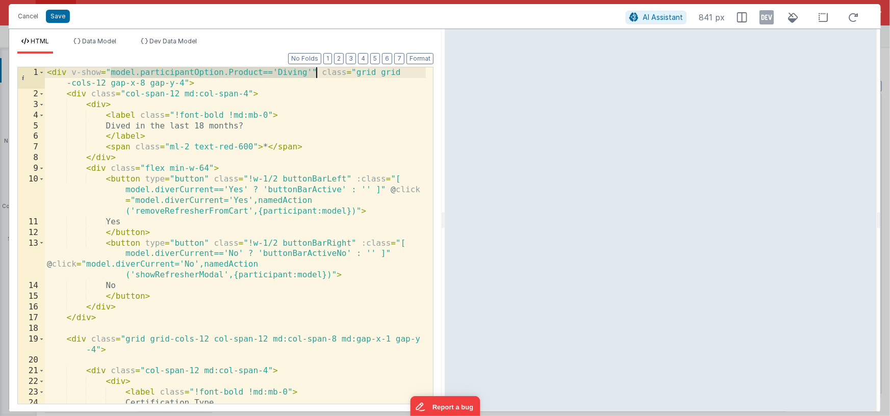
drag, startPoint x: 111, startPoint y: 73, endPoint x: 315, endPoint y: 72, distance: 204.0
click at [315, 72] on div "< div v-show = "model.participantOption.Product=='Diving'" class = "grid grid -…" at bounding box center [235, 251] width 381 height 369
drag, startPoint x: 71, startPoint y: 72, endPoint x: 315, endPoint y: 75, distance: 243.8
click at [315, 75] on div "< div v-show = "model.participantOption.Product=='Diving'" class = "grid grid -…" at bounding box center [235, 251] width 381 height 369
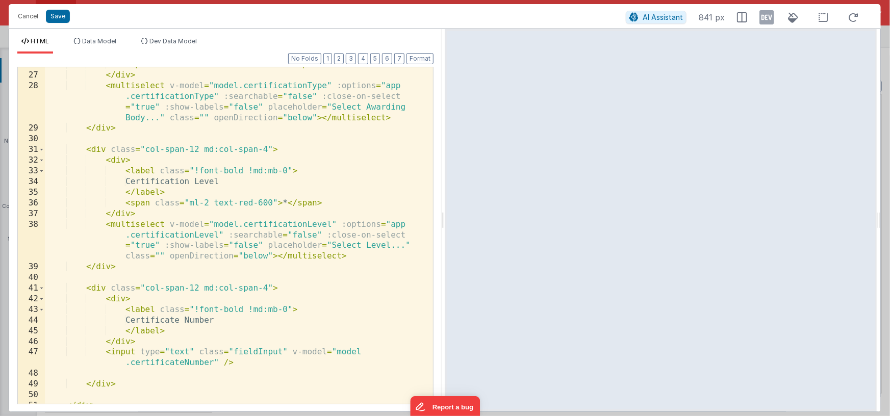
scroll to position [377, 0]
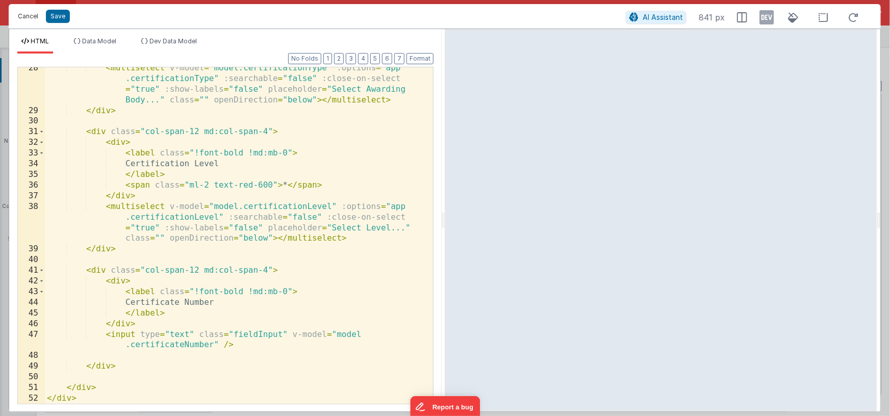
click at [32, 17] on button "Cancel" at bounding box center [28, 16] width 31 height 14
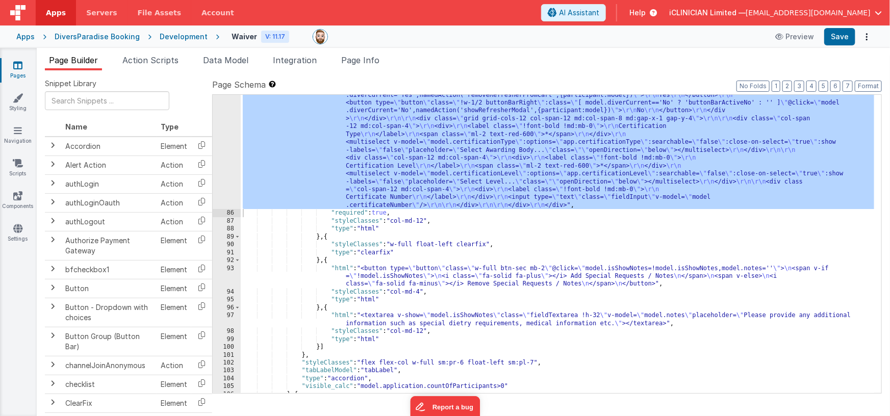
scroll to position [1387, 0]
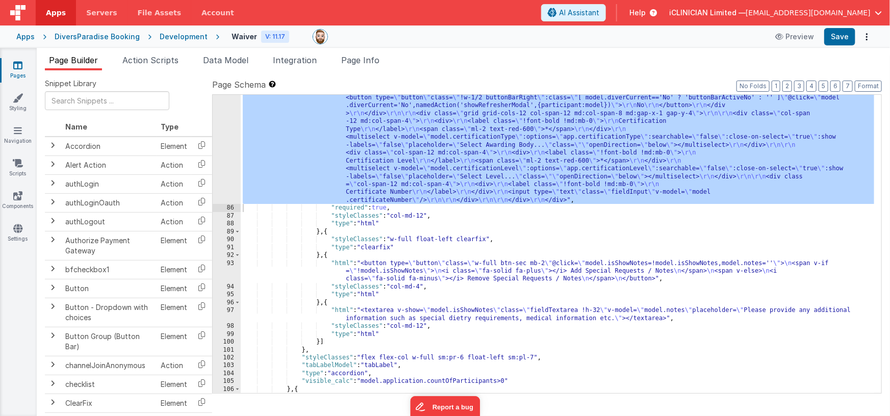
click at [440, 275] on div ""html" : "<div v-show= \" model.participantOption.Product=='Diving' \" class= \…" at bounding box center [558, 283] width 634 height 456
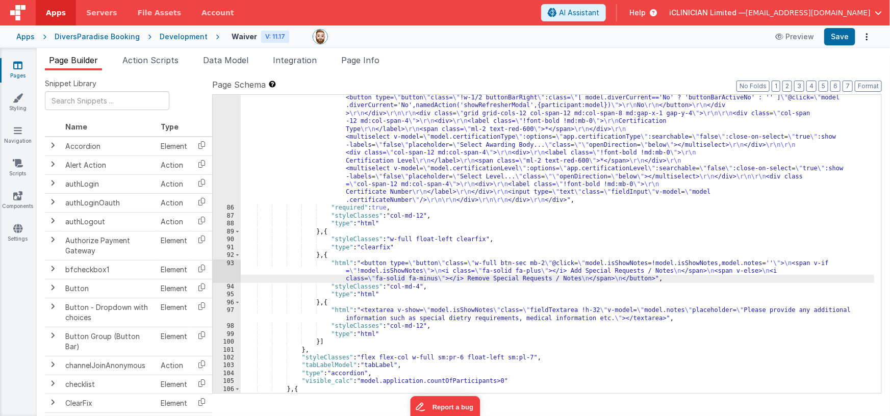
click at [223, 274] on div "93" at bounding box center [227, 271] width 28 height 23
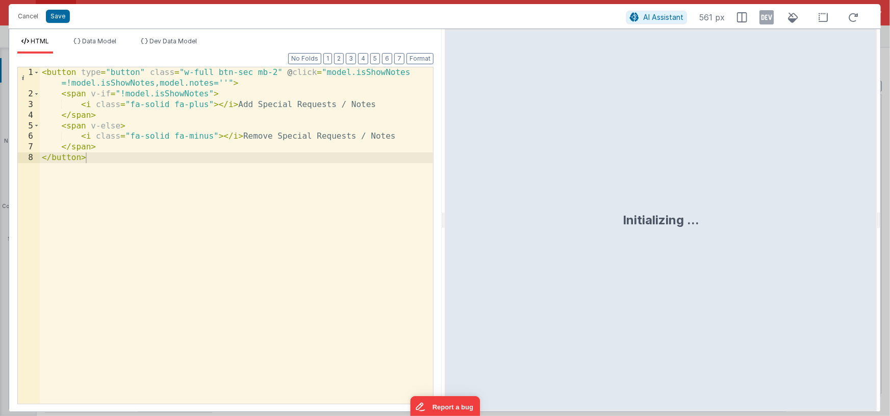
click at [42, 74] on div "< button type = "button" class = "w-full btn-sec mb-2" @ click = "model.isShowN…" at bounding box center [236, 251] width 393 height 369
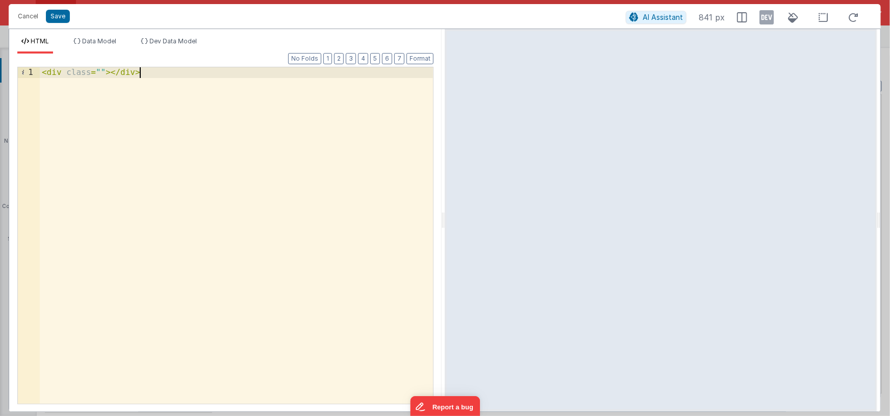
click at [112, 73] on div "< div class = "" > </ div >" at bounding box center [236, 246] width 393 height 358
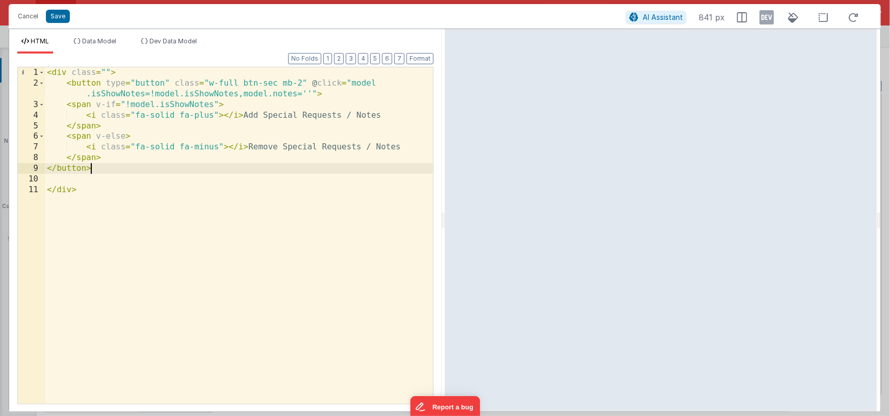
click at [106, 73] on div "< div class = "" > < button type = "button" class = "w-full btn-sec mb-2" @ cli…" at bounding box center [239, 246] width 388 height 358
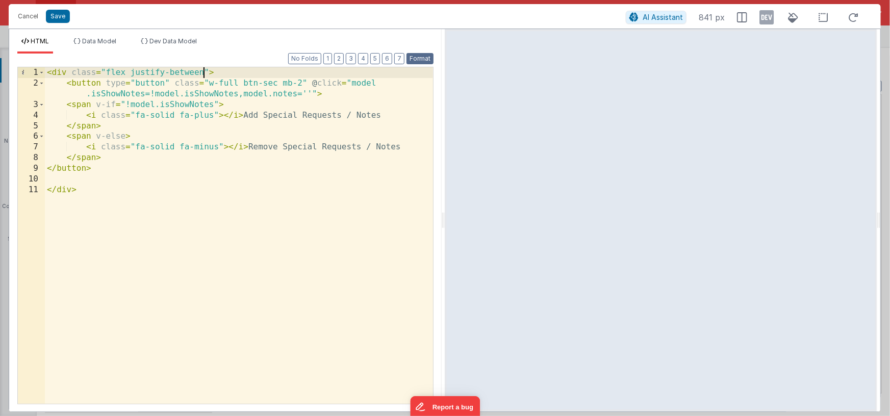
click at [420, 57] on button "Format" at bounding box center [419, 58] width 27 height 11
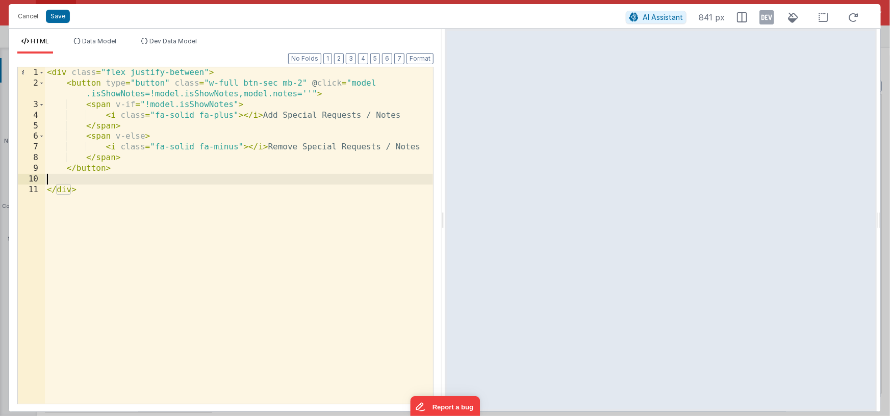
click at [86, 178] on div "< div class = "flex justify-between" > < button type = "button" class = "w-full…" at bounding box center [239, 246] width 388 height 358
paste textarea
click at [93, 194] on div "< div class = "flex justify-between" > < button type = "button" class = "w-full…" at bounding box center [239, 246] width 388 height 358
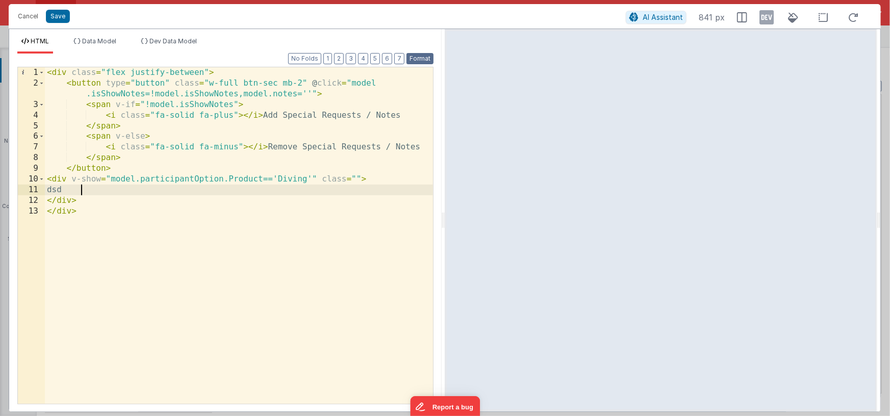
click at [419, 60] on button "Format" at bounding box center [419, 58] width 27 height 11
click at [92, 191] on div "< div class = "flex justify-between" > < button type = "button" class = "w-full…" at bounding box center [239, 246] width 388 height 358
drag, startPoint x: 86, startPoint y: 189, endPoint x: 128, endPoint y: 197, distance: 43.5
click at [86, 189] on div "< div class = "flex justify-between" > < button type = "button" class = "w-full…" at bounding box center [239, 246] width 388 height 358
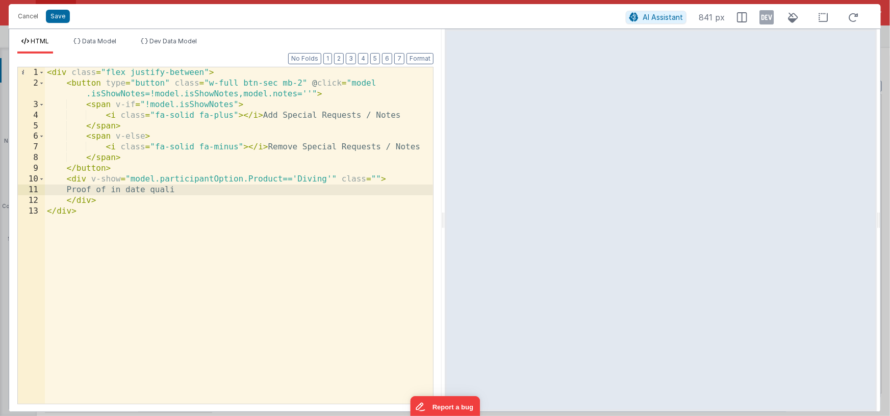
click at [200, 188] on div "< div class = "flex justify-between" > < button type = "button" class = "w-full…" at bounding box center [239, 246] width 388 height 358
click at [188, 190] on div "< div class = "flex justify-between" > < button type = "button" class = "w-full…" at bounding box center [239, 246] width 388 height 358
click at [193, 190] on div "< div class = "flex justify-between" > < button type = "button" class = "w-full…" at bounding box center [239, 246] width 388 height 358
click at [150, 190] on div "< div class = "flex justify-between" > < button type = "button" class = "w-full…" at bounding box center [239, 246] width 388 height 358
drag, startPoint x: 131, startPoint y: 190, endPoint x: 230, endPoint y: 191, distance: 99.9
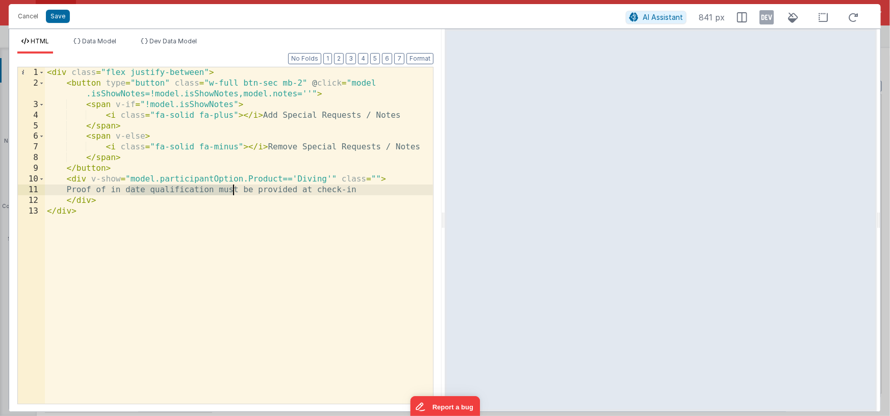
click at [230, 191] on div "< div class = "flex justify-between" > < button type = "button" class = "w-full…" at bounding box center [239, 246] width 388 height 358
click at [129, 188] on div "< div class = "flex justify-between" > < button type = "button" class = "w-full…" at bounding box center [239, 246] width 388 height 358
click at [130, 178] on div "< div class = "flex justify-between" > < button type = "button" class = "w-full…" at bounding box center [239, 246] width 388 height 358
click at [282, 181] on div "< div class = "flex justify-between" > < button type = "button" class = "w-full…" at bounding box center [239, 246] width 388 height 358
click at [766, 16] on icon at bounding box center [766, 17] width 14 height 16
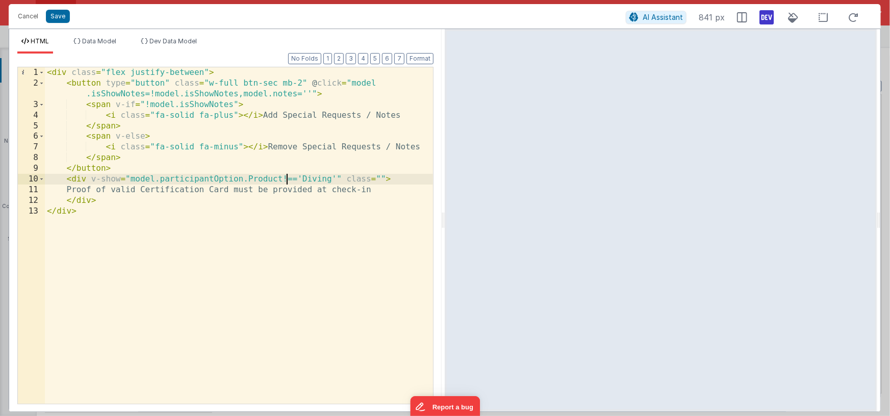
click at [285, 179] on div "< div class = "flex justify-between" > < button type = "button" class = "w-full…" at bounding box center [239, 246] width 388 height 358
drag, startPoint x: 772, startPoint y: 17, endPoint x: 730, endPoint y: 44, distance: 49.8
click at [771, 17] on icon at bounding box center [766, 17] width 14 height 16
click at [234, 284] on div "< div class = "flex justify-between" > < button type = "button" class = "w-full…" at bounding box center [239, 246] width 388 height 358
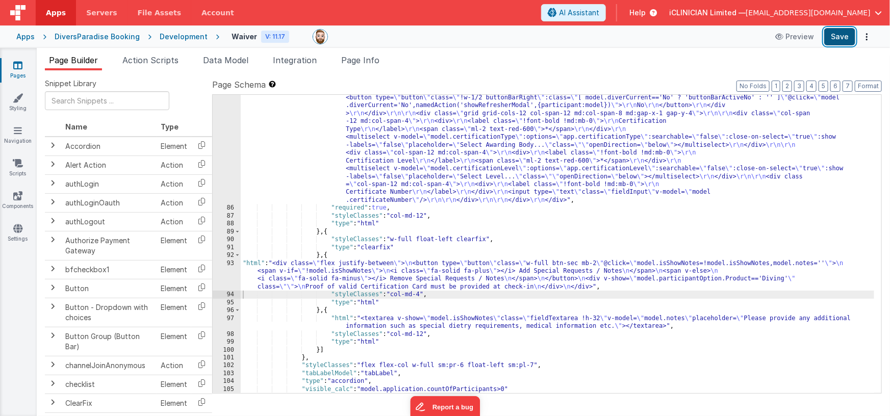
click at [838, 40] on button "Save" at bounding box center [839, 36] width 31 height 17
click at [423, 295] on div ""html" : "<div v-show= \" model.participantOption.Product=='Diving' \" class= \…" at bounding box center [558, 283] width 634 height 456
click at [431, 272] on div ""html" : "<div v-show= \" model.participantOption.Product=='Diving' \" class= \…" at bounding box center [558, 283] width 634 height 456
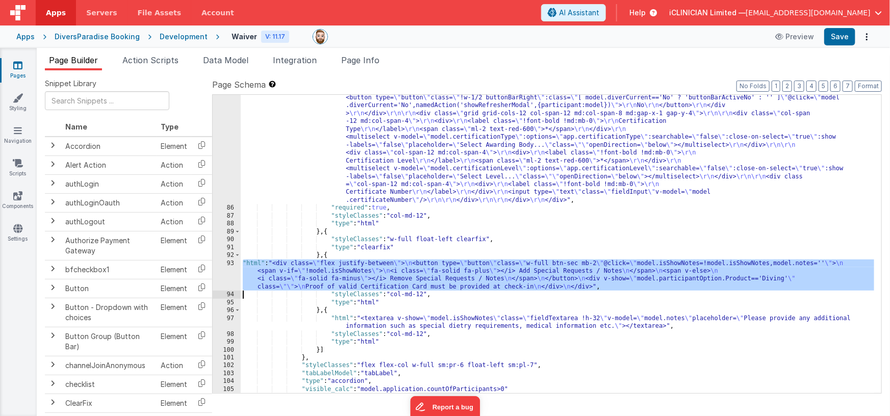
click at [230, 275] on div "93" at bounding box center [227, 276] width 28 height 32
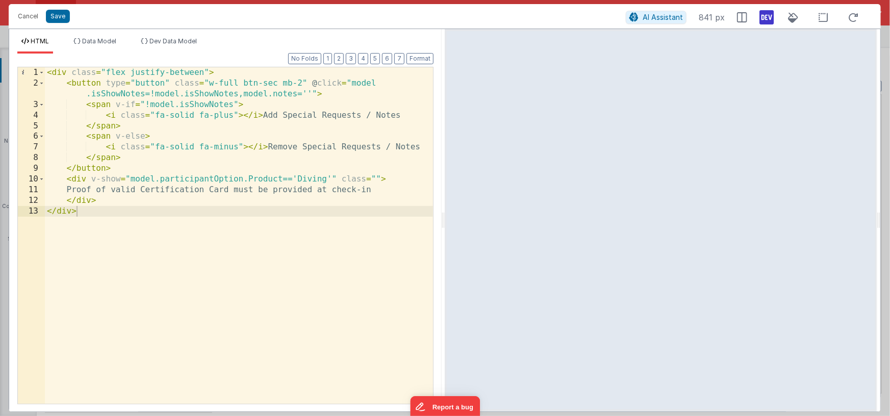
drag, startPoint x: 767, startPoint y: 15, endPoint x: 760, endPoint y: 21, distance: 9.4
click at [767, 15] on icon at bounding box center [766, 17] width 14 height 16
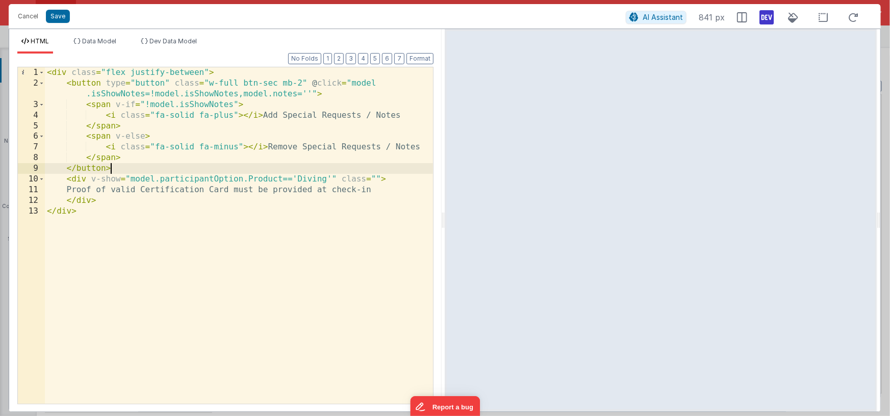
click at [216, 167] on div "< div class = "flex justify-between" > < button type = "button" class = "w-full…" at bounding box center [239, 246] width 388 height 358
click at [57, 19] on button "Save" at bounding box center [58, 16] width 24 height 13
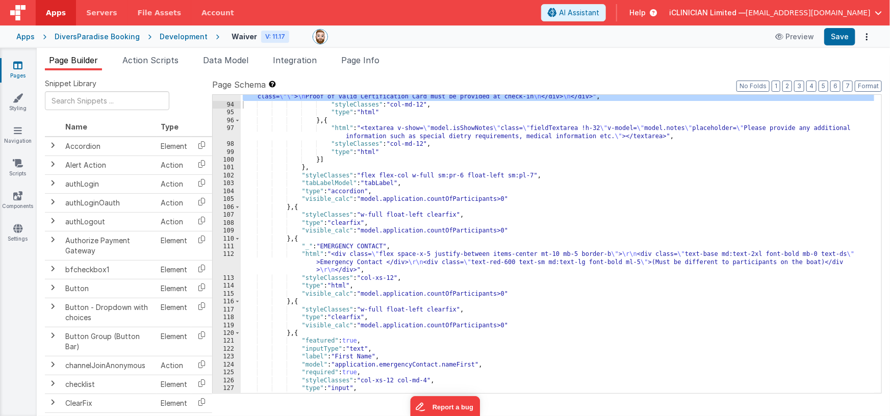
scroll to position [1574, 0]
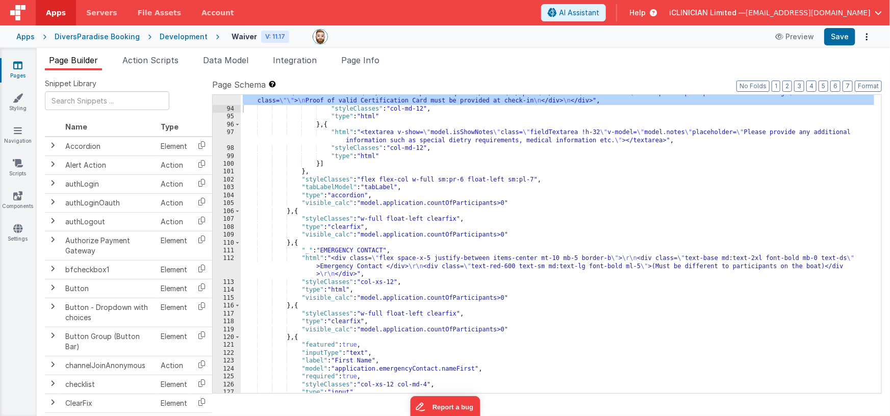
click at [424, 265] on div ""html" : "<div class= \" flex justify-between \" > \n <button type= \" button \…" at bounding box center [558, 242] width 634 height 338
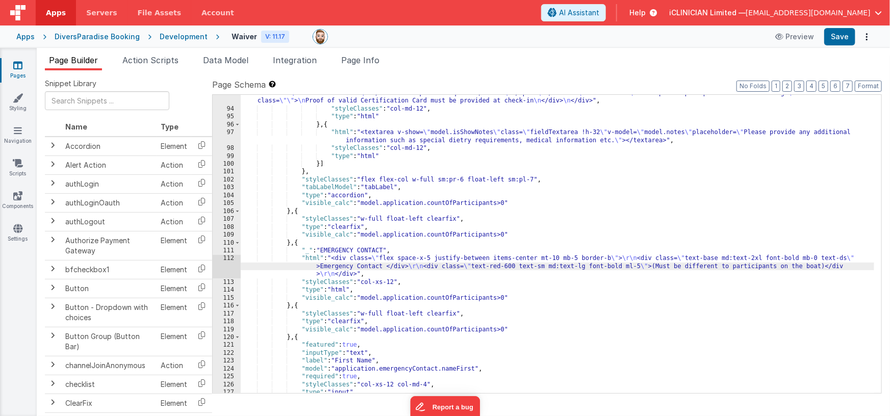
click at [223, 264] on div "112" at bounding box center [227, 265] width 28 height 23
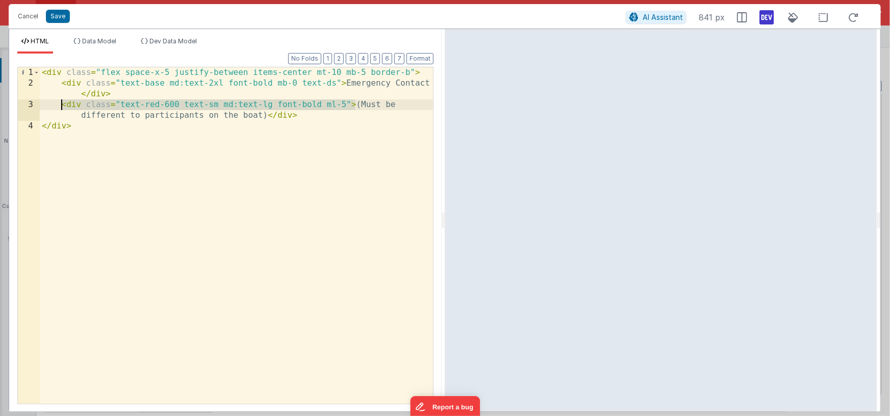
drag, startPoint x: 354, startPoint y: 105, endPoint x: 63, endPoint y: 102, distance: 291.7
click at [63, 102] on div "< div class = "flex space-x-5 justify-between items-center mt-10 mb-5 border-b"…" at bounding box center [236, 246] width 393 height 358
click at [31, 17] on button "Cancel" at bounding box center [28, 16] width 31 height 14
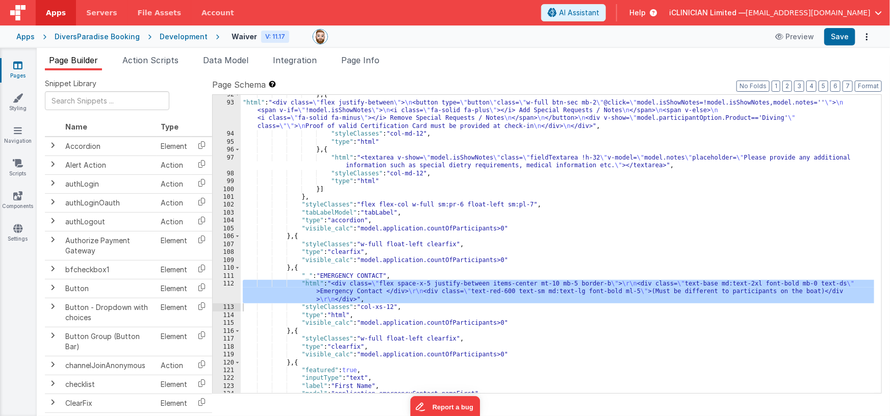
scroll to position [1545, 0]
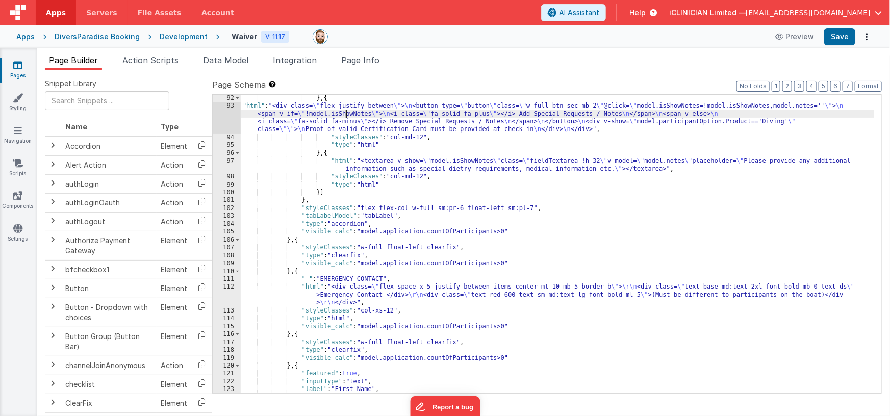
click at [344, 117] on div "} , { "html" : "<div class= \" flex justify-between \" > \n <button type= \" bu…" at bounding box center [558, 251] width 634 height 315
click at [220, 118] on div "93" at bounding box center [227, 118] width 28 height 32
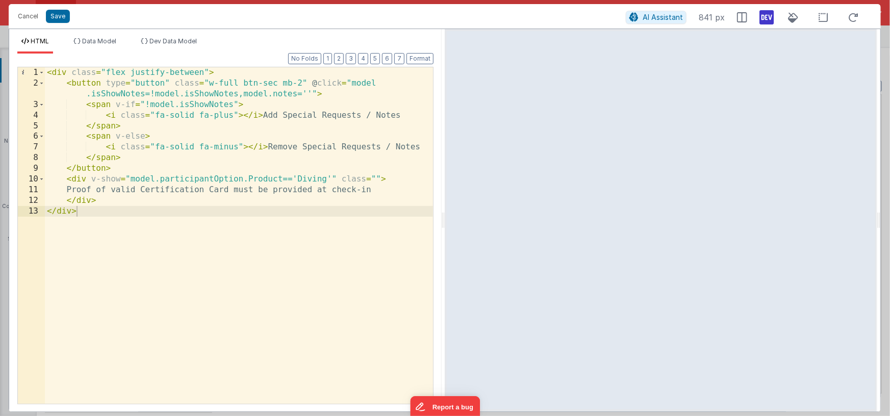
click at [212, 262] on div "< div class = "flex justify-between" > < button type = "button" class = "w-full…" at bounding box center [239, 246] width 388 height 358
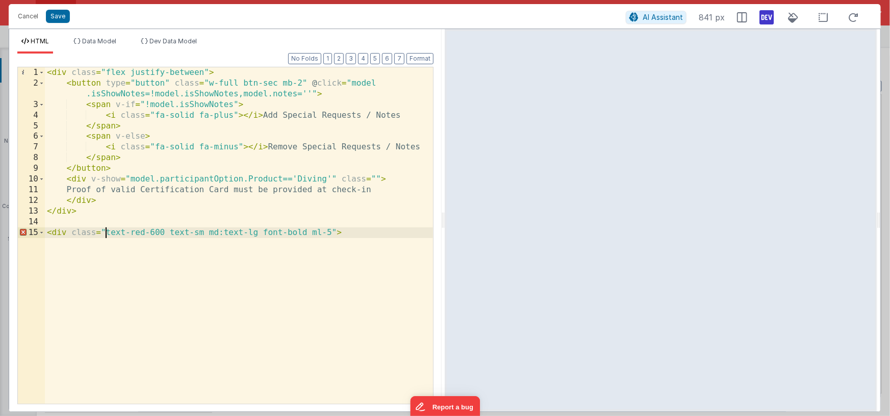
click at [106, 234] on div "< div class = "flex justify-between" > < button type = "button" class = "w-full…" at bounding box center [239, 246] width 388 height 358
click at [329, 231] on div "< div class = "flex justify-between" > < button type = "button" class = "w-full…" at bounding box center [239, 246] width 388 height 358
click at [376, 178] on div "< div class = "flex justify-between" > < button type = "button" class = "w-full…" at bounding box center [239, 246] width 388 height 358
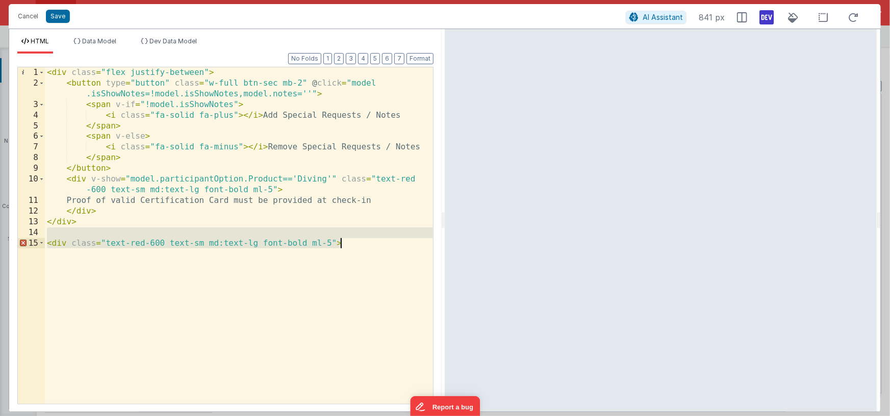
drag, startPoint x: 141, startPoint y: 235, endPoint x: 181, endPoint y: 283, distance: 62.3
click at [181, 283] on div "< div class = "flex justify-between" > < button type = "button" class = "w-full…" at bounding box center [239, 246] width 388 height 358
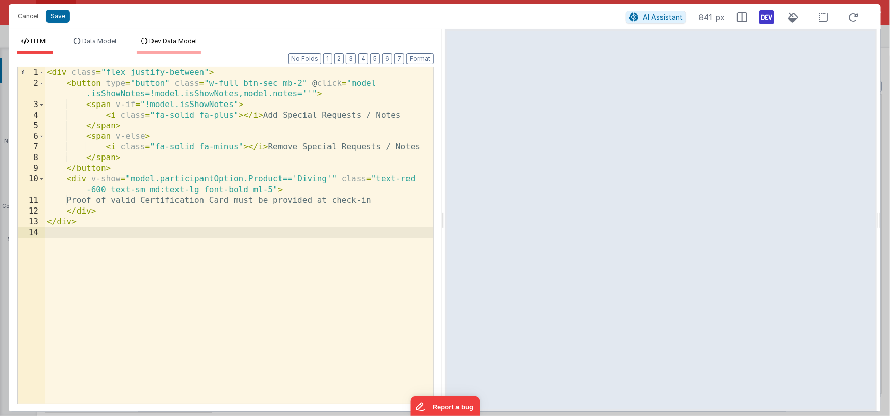
click at [185, 43] on span "Dev Data Model" at bounding box center [172, 41] width 47 height 8
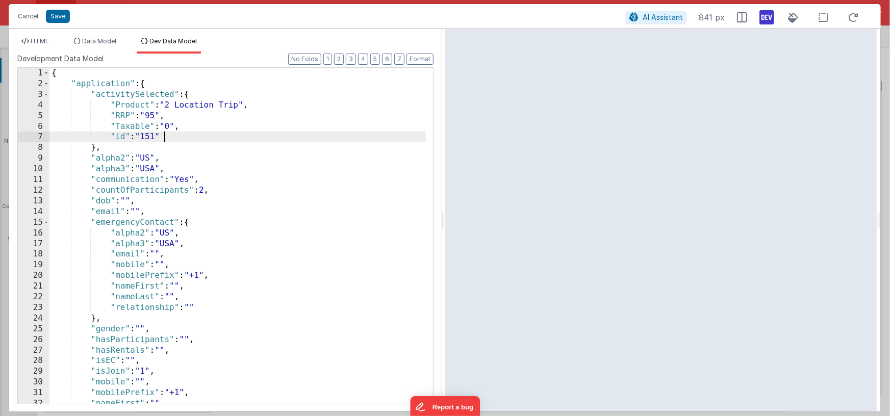
click at [252, 142] on div "{ "application" : { "activitySelected" : { "Product" : "2 Location Trip" , "RRP…" at bounding box center [237, 246] width 376 height 357
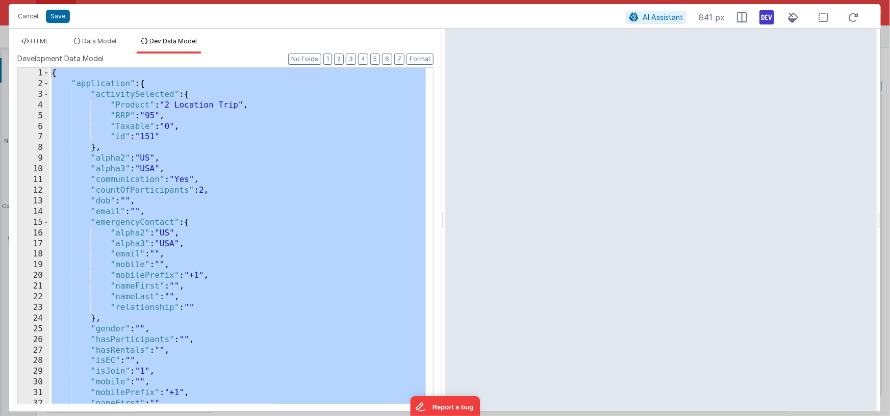
scroll to position [3843, 0]
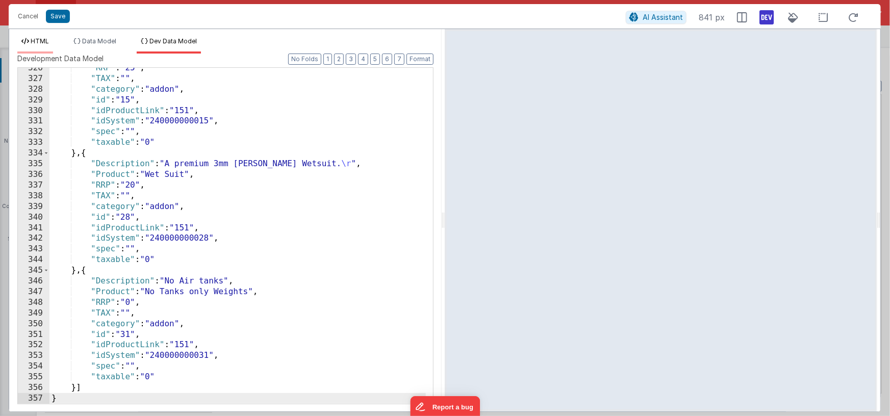
drag, startPoint x: 44, startPoint y: 39, endPoint x: 48, endPoint y: 42, distance: 5.8
click at [44, 39] on span "HTML" at bounding box center [40, 41] width 18 height 8
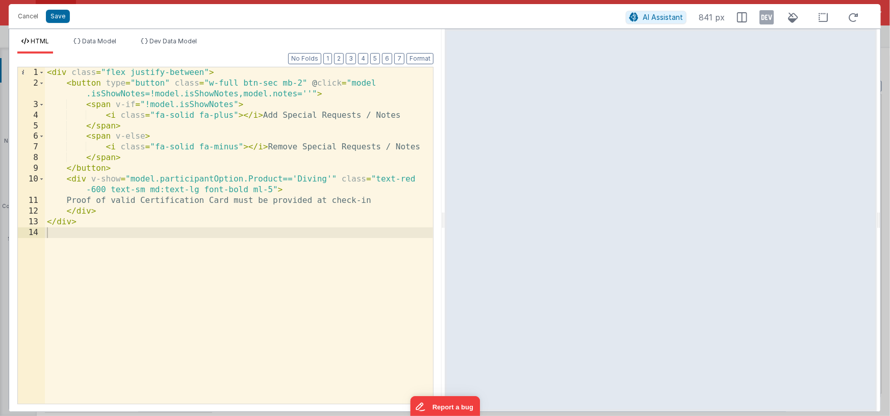
click at [765, 15] on icon at bounding box center [766, 17] width 14 height 16
click at [243, 83] on div "< div class = "flex justify-between" > < button type = "button" class = "w-full…" at bounding box center [239, 246] width 388 height 358
click at [209, 83] on div "< div class = "flex justify-between" > < button type = "button" class = "w-full…" at bounding box center [239, 246] width 388 height 358
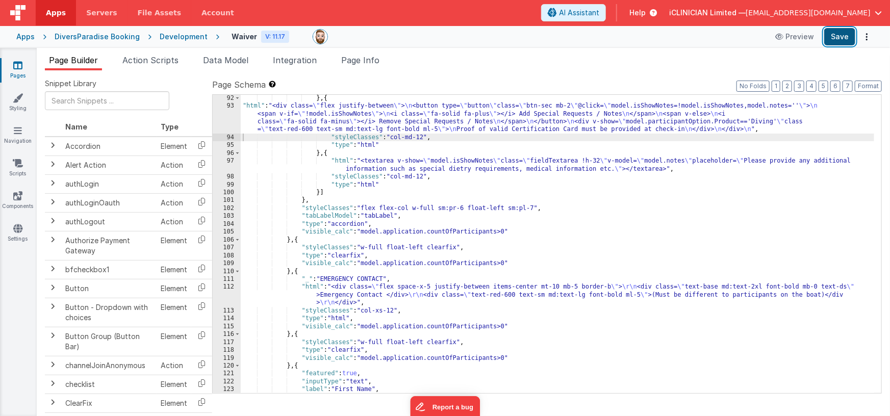
click at [831, 39] on button "Save" at bounding box center [839, 36] width 31 height 17
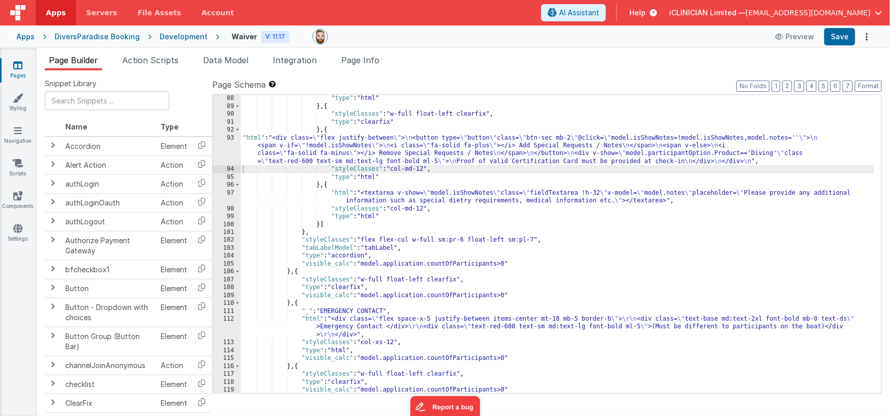
scroll to position [1512, 0]
drag, startPoint x: 404, startPoint y: 142, endPoint x: 400, endPoint y: 148, distance: 7.4
click at [404, 143] on div ""styleClasses" : "col-md-12" , "type" : "html" } , { "styleClasses" : "w-full f…" at bounding box center [558, 245] width 634 height 315
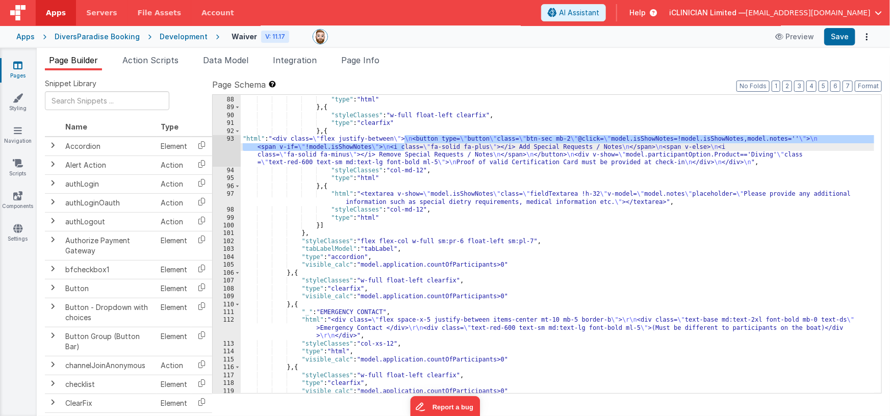
click at [230, 148] on div "93" at bounding box center [227, 151] width 28 height 32
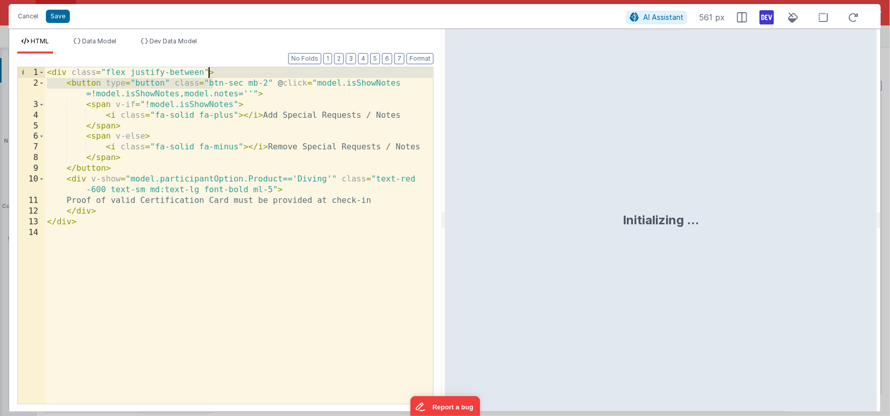
drag, startPoint x: 211, startPoint y: 79, endPoint x: 228, endPoint y: 96, distance: 24.2
click at [209, 83] on div "< div class = "flex justify-between" > < button type = "button" class = "btn-se…" at bounding box center [239, 246] width 388 height 358
click at [205, 71] on div "< div class = "flex justify-between" > < button type = "button" class = "btn-se…" at bounding box center [239, 246] width 388 height 358
click at [239, 75] on div "< div class = "flex justify-between items=center" > < button type = "button" cl…" at bounding box center [239, 246] width 388 height 358
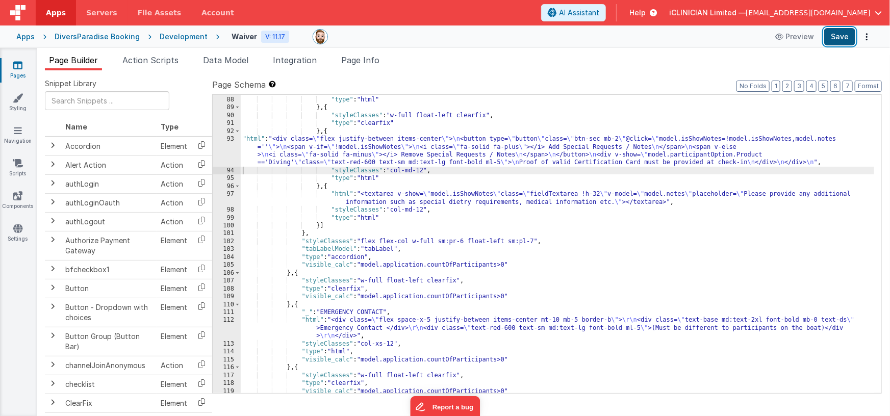
click at [842, 35] on button "Save" at bounding box center [839, 36] width 31 height 17
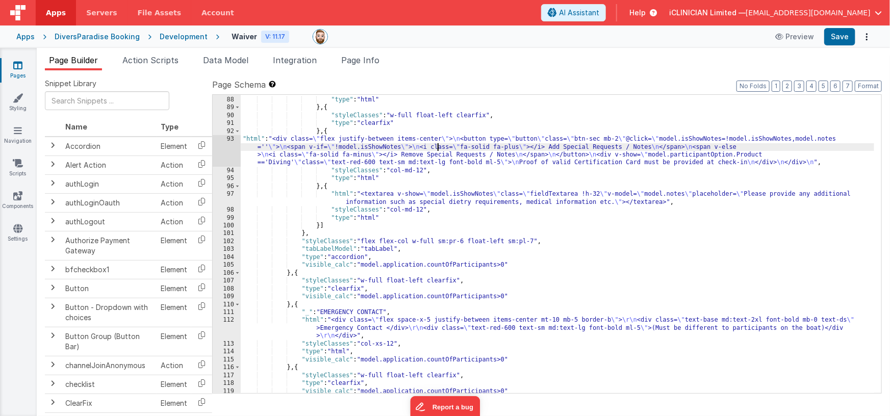
click at [438, 149] on div ""styleClasses" : "col-md-12" , "type" : "html" } , { "styleClasses" : "w-full f…" at bounding box center [558, 245] width 634 height 315
click at [225, 154] on div "93" at bounding box center [227, 151] width 28 height 32
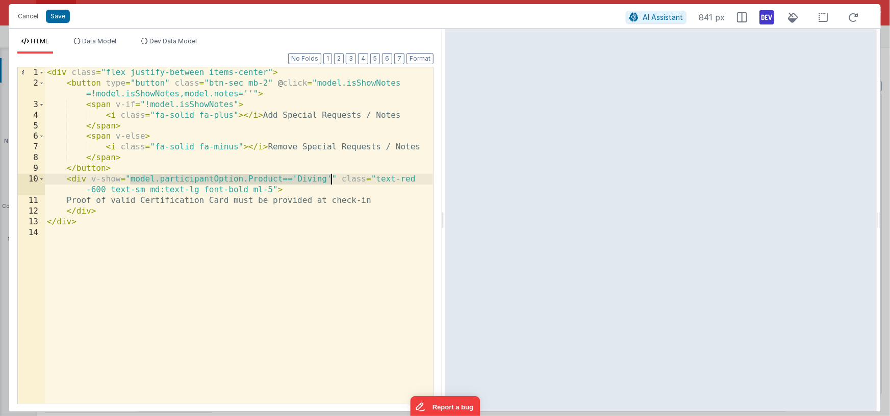
drag, startPoint x: 131, startPoint y: 179, endPoint x: 330, endPoint y: 175, distance: 199.9
click at [330, 175] on div "< div class = "flex justify-between items-center" > < button type = "button" cl…" at bounding box center [239, 246] width 388 height 358
paste textarea
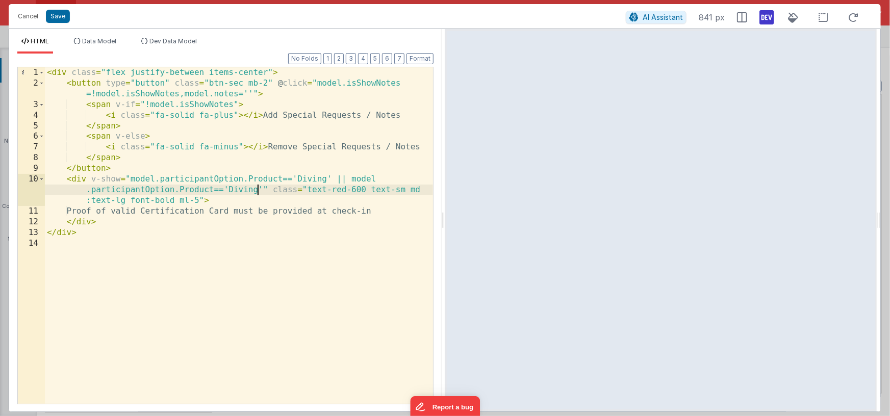
click at [258, 193] on div "< div class = "flex justify-between items-center" > < button type = "button" cl…" at bounding box center [239, 246] width 388 height 358
click at [331, 178] on div "< div class = "flex justify-between items-center" > < button type = "button" cl…" at bounding box center [239, 246] width 388 height 358
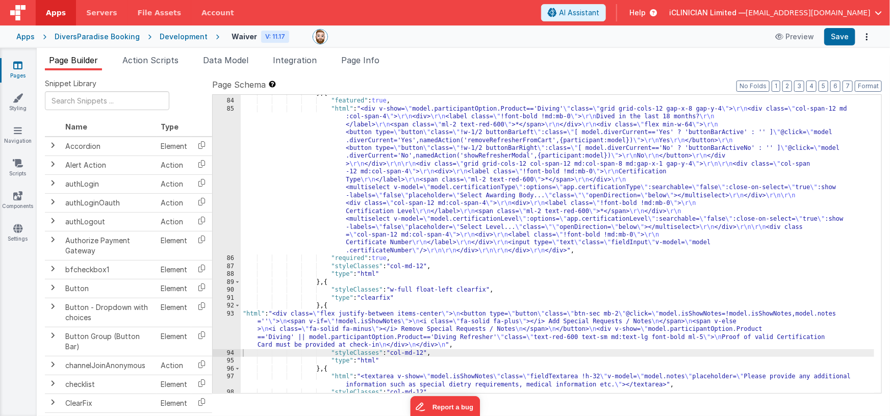
scroll to position [1308, 0]
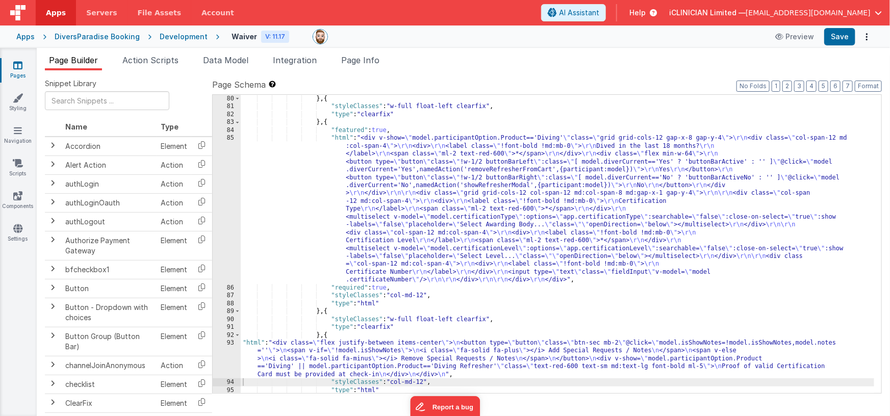
click at [400, 185] on div "} , { "styleClasses" : "w-full float-left clearfix" , "type" : "clearfix" } , {…" at bounding box center [558, 252] width 634 height 315
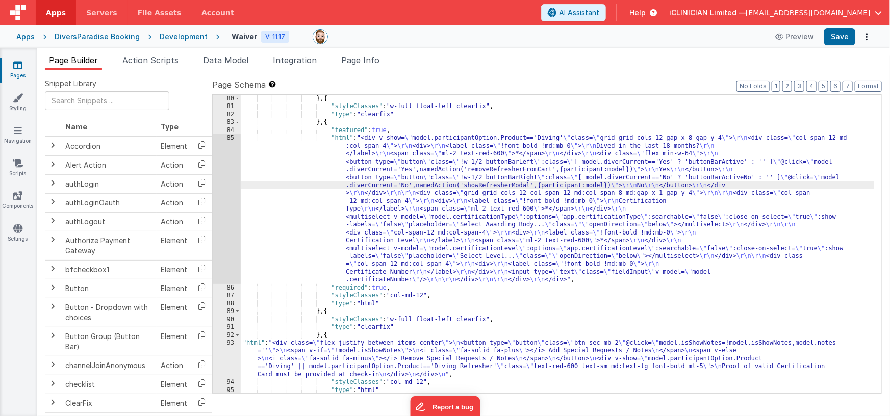
click at [230, 204] on div "85" at bounding box center [227, 209] width 28 height 150
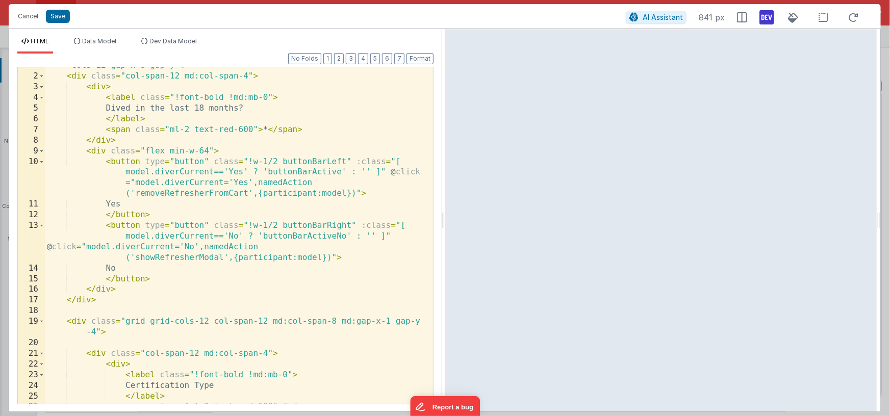
scroll to position [0, 0]
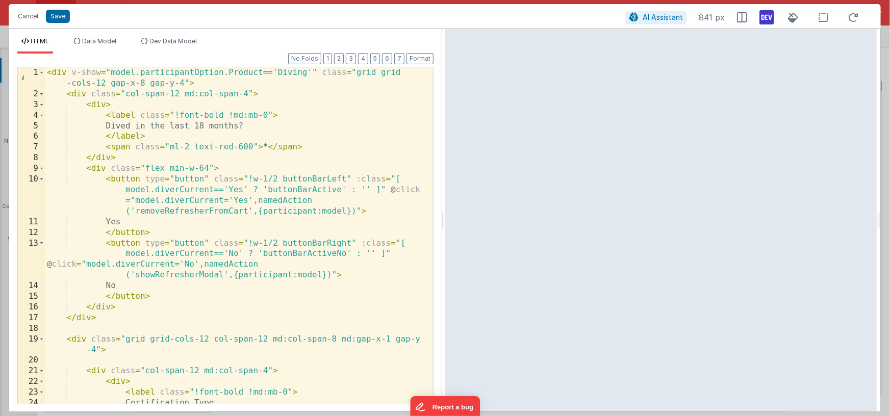
click at [312, 73] on div "< div v-show = "model.participantOption.Product=='Diving'" class = "grid grid -…" at bounding box center [235, 251] width 381 height 369
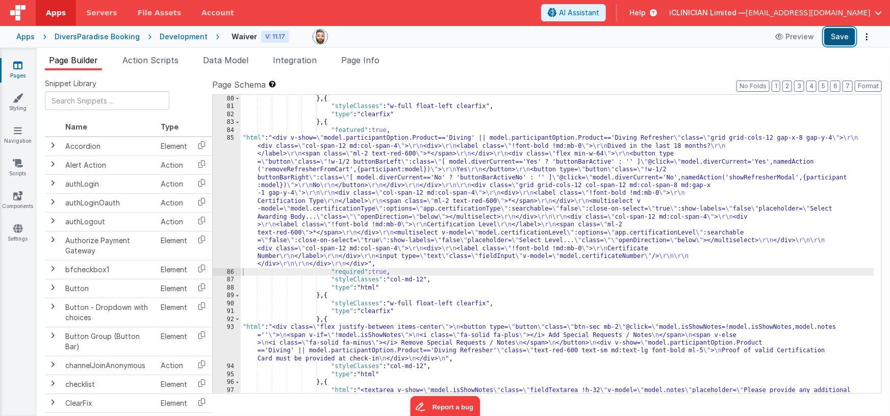
click at [836, 34] on button "Save" at bounding box center [839, 36] width 31 height 17
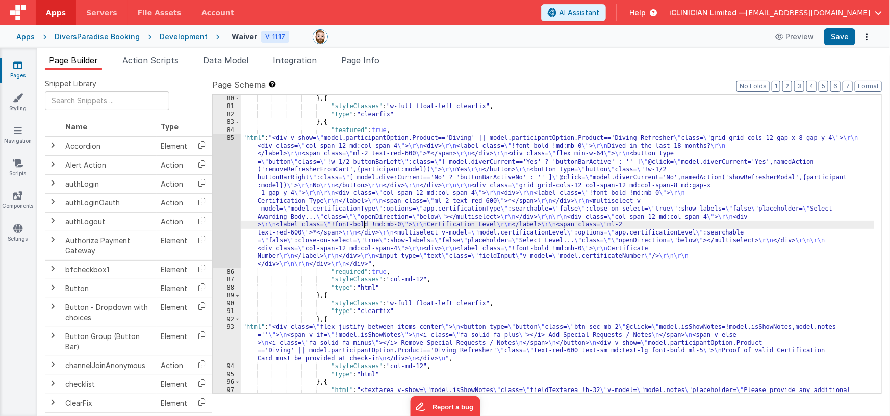
drag, startPoint x: 364, startPoint y: 222, endPoint x: 334, endPoint y: 216, distance: 29.7
click at [364, 220] on div "} , { "styleClasses" : "w-full float-left clearfix" , "type" : "clearfix" } , {…" at bounding box center [558, 256] width 634 height 322
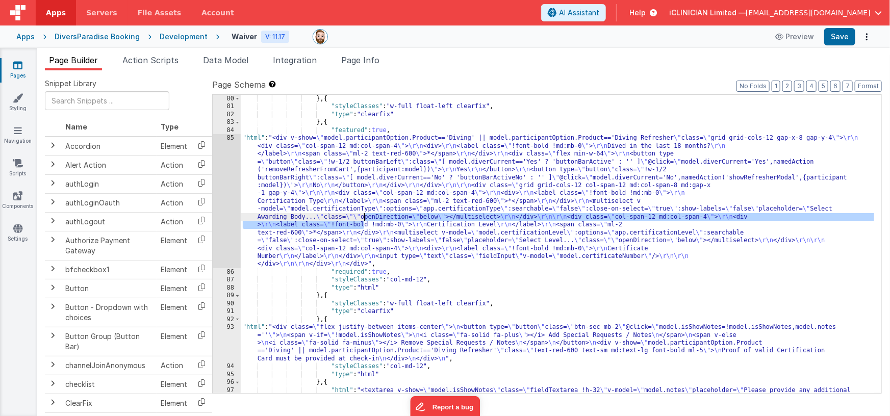
click at [229, 194] on div "85" at bounding box center [227, 201] width 28 height 134
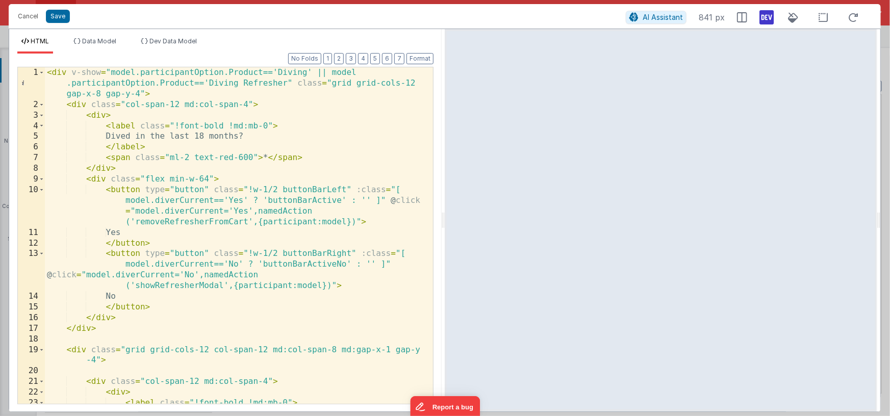
click at [287, 83] on div "< div v-show = "model.participantOption.Product=='Diving' || model .participant…" at bounding box center [235, 256] width 381 height 379
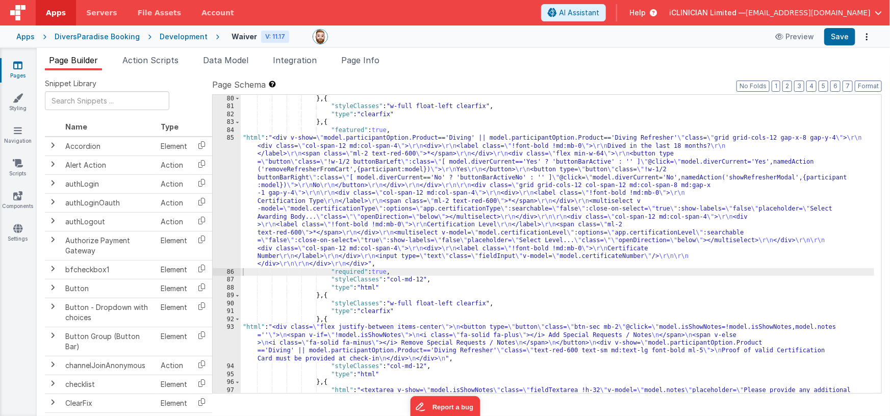
click at [453, 337] on div "} , { "styleClasses" : "w-full float-left clearfix" , "type" : "clearfix" } , {…" at bounding box center [558, 256] width 634 height 322
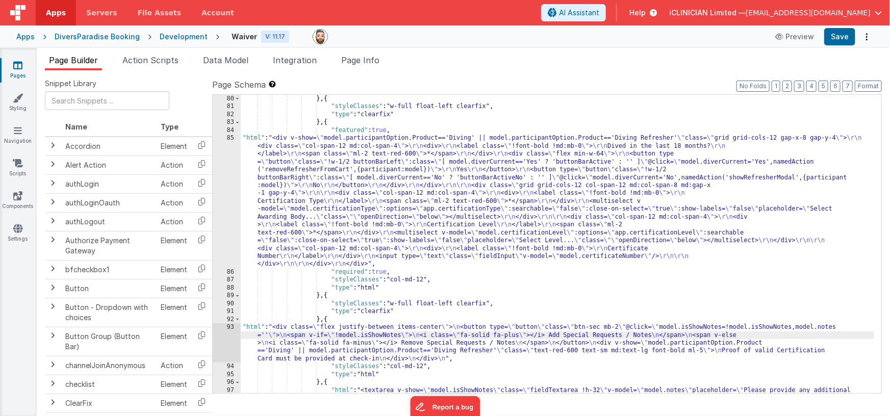
click at [228, 339] on div "93" at bounding box center [227, 342] width 28 height 39
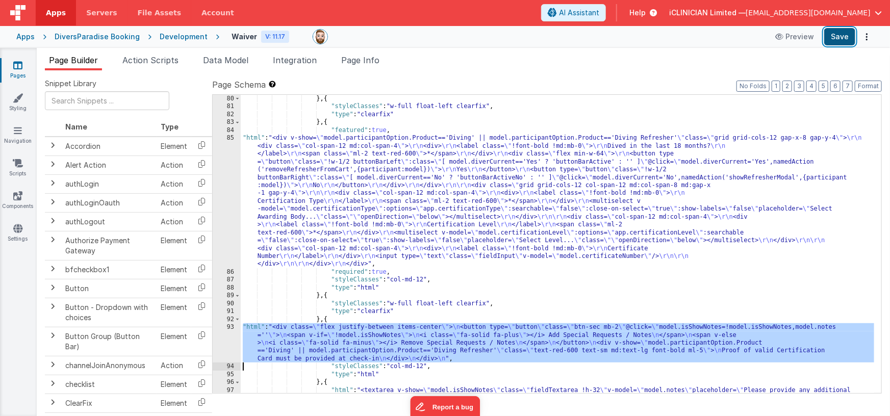
click at [838, 35] on button "Save" at bounding box center [839, 36] width 31 height 17
click at [21, 70] on link "Pages" at bounding box center [17, 70] width 37 height 20
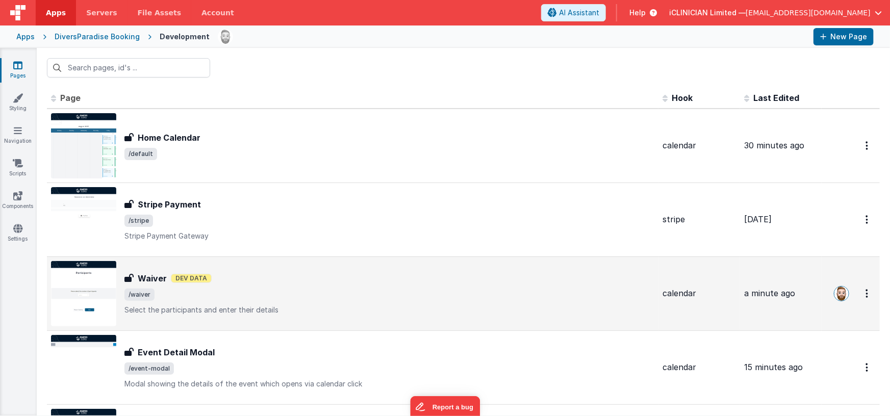
click at [259, 274] on div "Waiver Dev Data" at bounding box center [389, 278] width 530 height 12
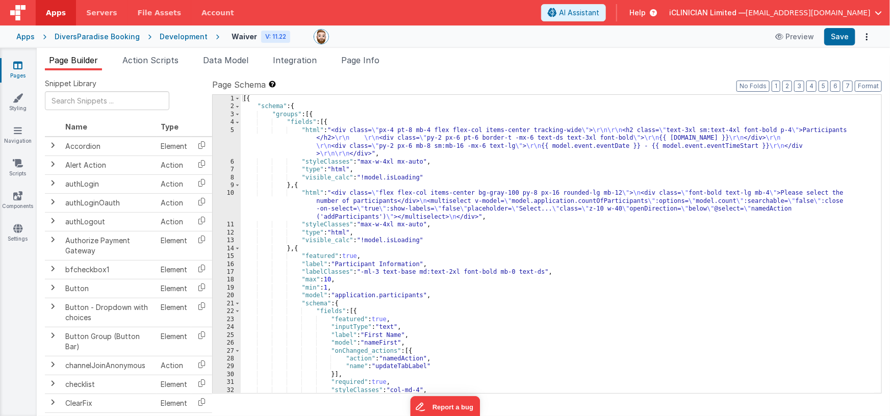
click at [216, 60] on span "Data Model" at bounding box center [225, 60] width 45 height 10
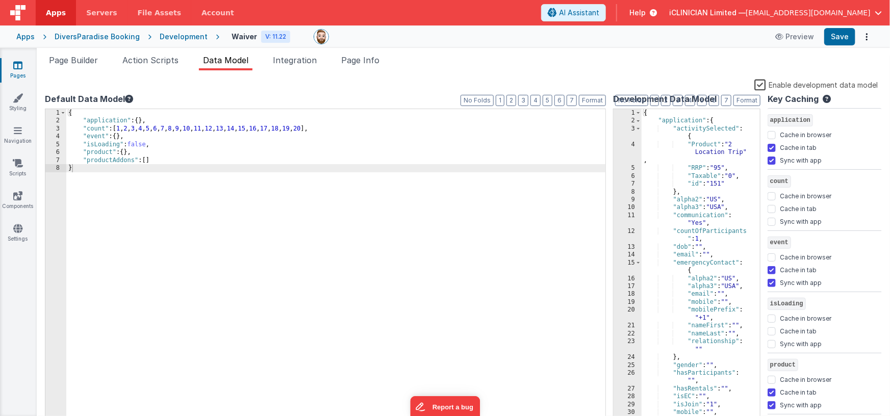
click at [760, 84] on label "Enable development data model" at bounding box center [815, 85] width 123 height 12
click at [0, 0] on input "Enable development data model" at bounding box center [0, 0] width 0 height 0
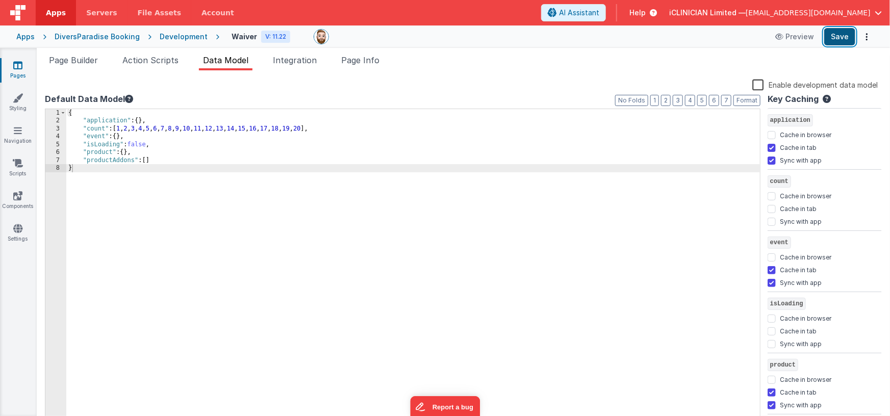
click at [831, 40] on button "Save" at bounding box center [839, 36] width 31 height 17
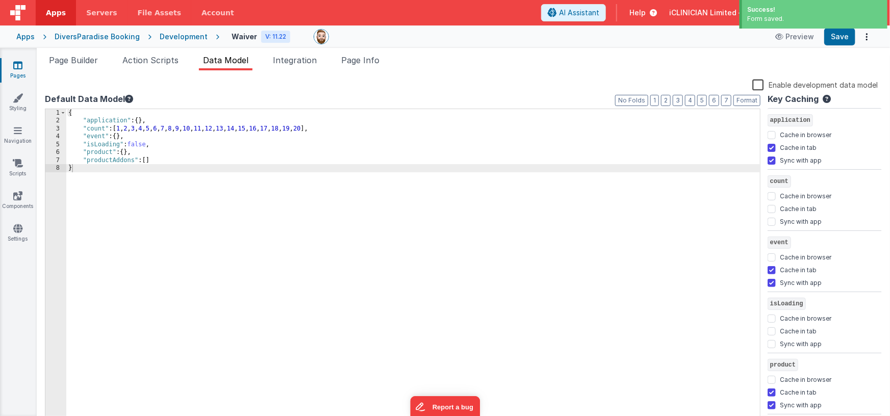
click at [16, 62] on icon at bounding box center [17, 65] width 9 height 10
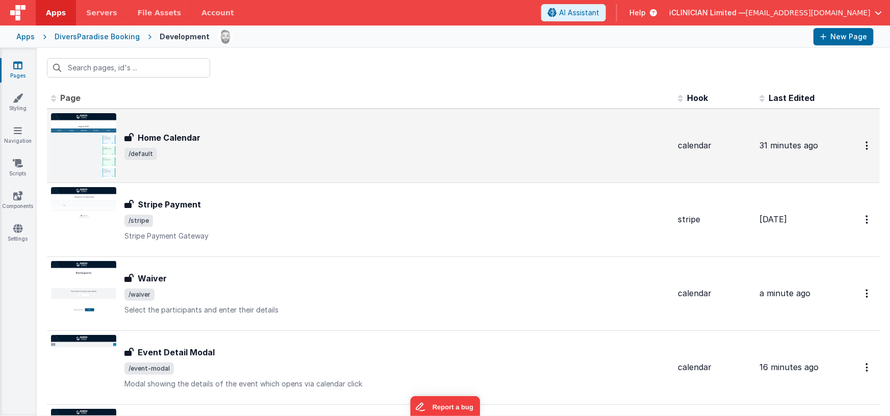
click at [193, 152] on span "/default" at bounding box center [396, 154] width 545 height 12
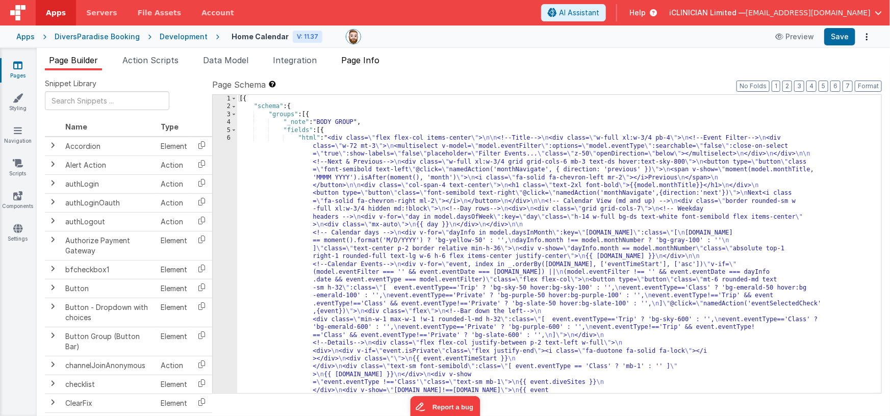
click at [365, 62] on span "Page Info" at bounding box center [360, 60] width 38 height 10
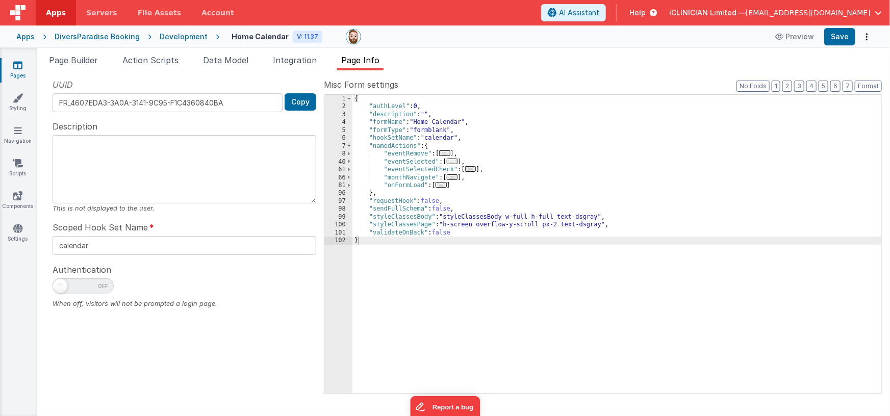
click at [442, 186] on span "..." at bounding box center [440, 185] width 11 height 6
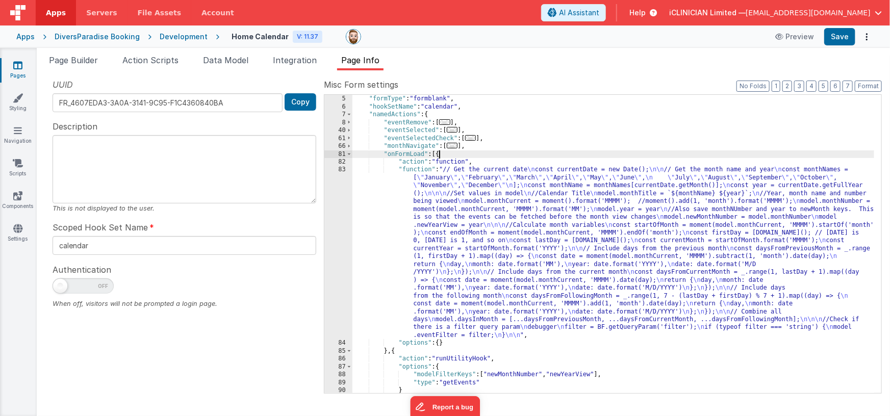
scroll to position [30, 0]
click at [487, 229] on div ""formName" : "Home Calendar" , "formType" : "formblank" , "hookSetName" : "cale…" at bounding box center [613, 245] width 522 height 315
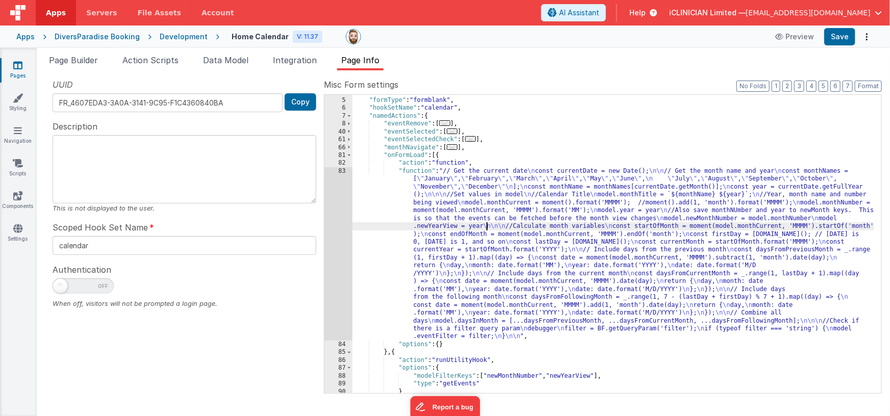
click at [500, 239] on div ""formName" : "Home Calendar" , "formType" : "formblank" , "hookSetName" : "cale…" at bounding box center [613, 245] width 522 height 315
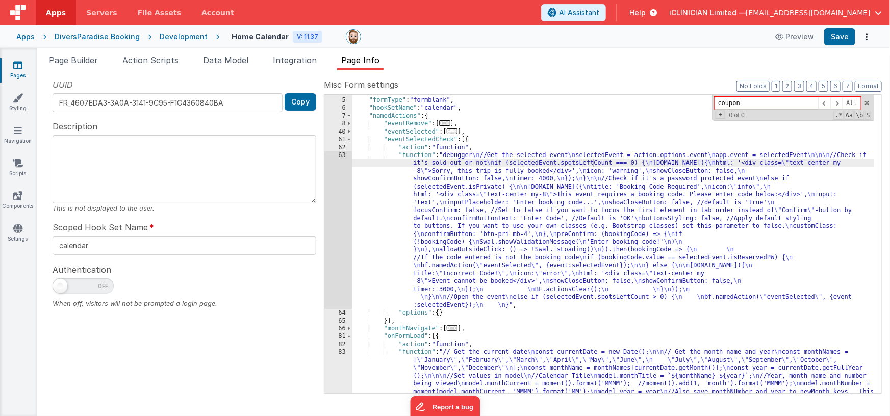
type input "coupon"
click at [17, 64] on icon at bounding box center [17, 65] width 9 height 10
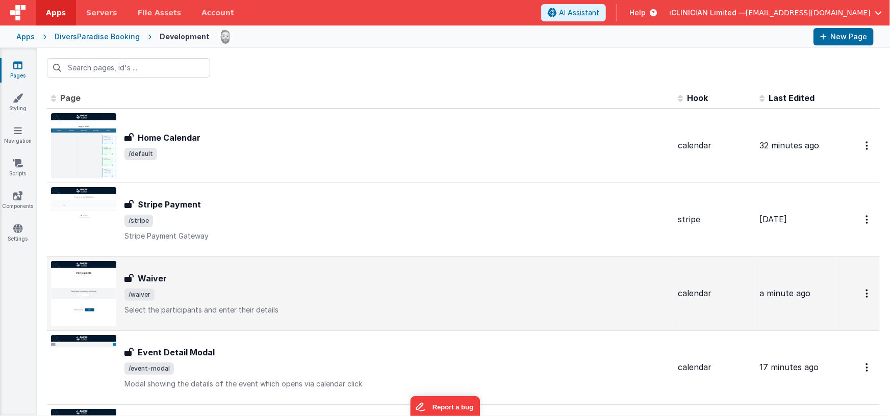
click at [241, 290] on span "/waiver" at bounding box center [396, 295] width 545 height 12
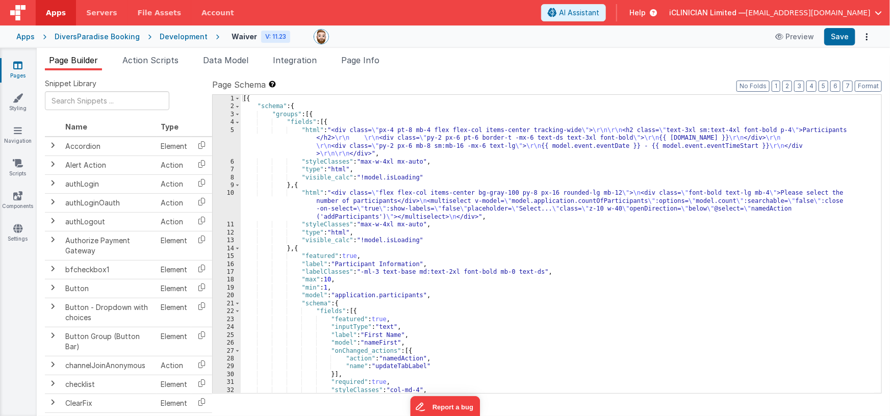
click at [483, 183] on div "[{ "schema" : { "groups" : [{ "fields" : [{ "html" : "<div class= \" px-4 pt-8 …" at bounding box center [558, 252] width 634 height 315
click at [361, 65] on li "Page Info" at bounding box center [360, 62] width 46 height 16
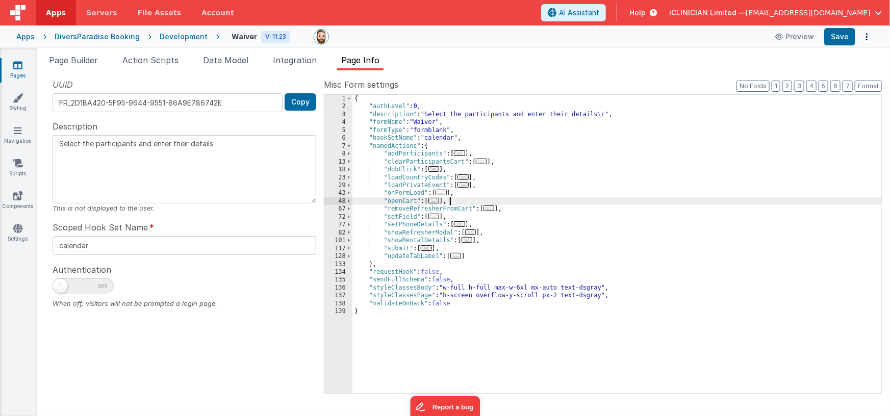
click at [549, 198] on div "{ "authLevel" : 0 , "description" : "Select the participants and enter their de…" at bounding box center [616, 252] width 529 height 315
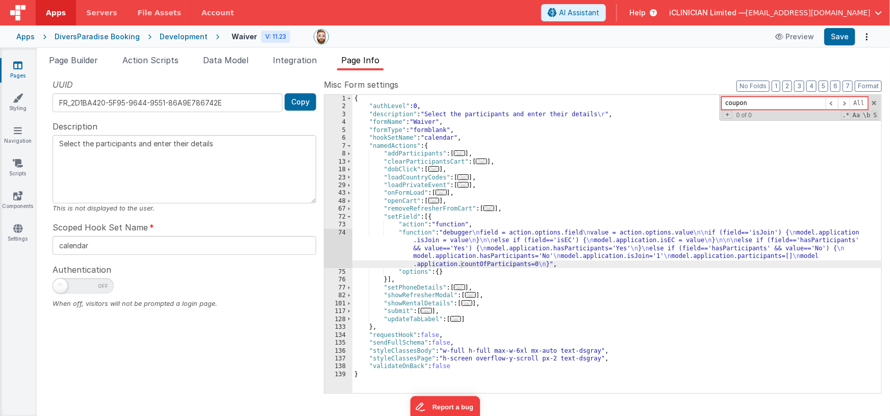
type input "coupon"
click at [18, 66] on icon at bounding box center [17, 65] width 9 height 10
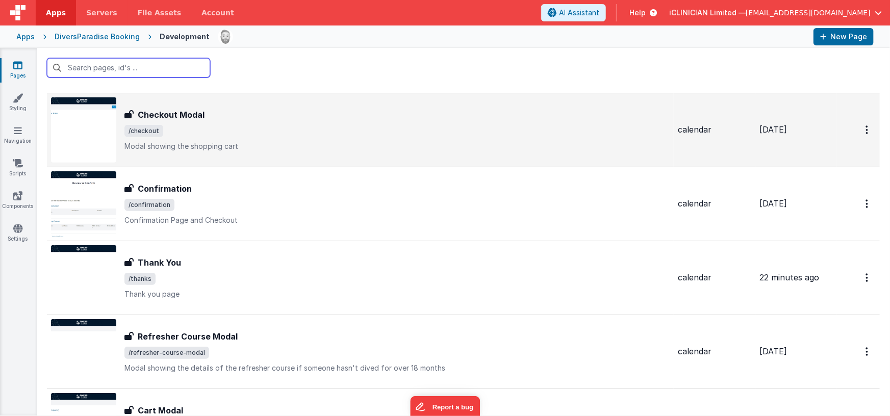
scroll to position [427, 0]
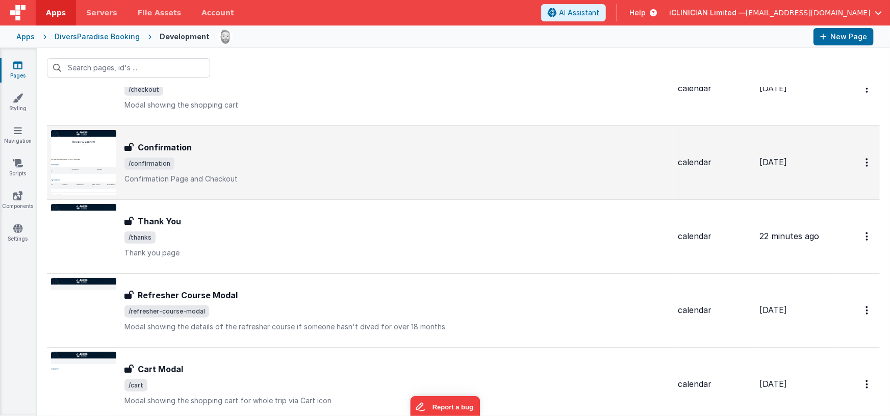
click at [226, 166] on span "/confirmation" at bounding box center [396, 164] width 545 height 12
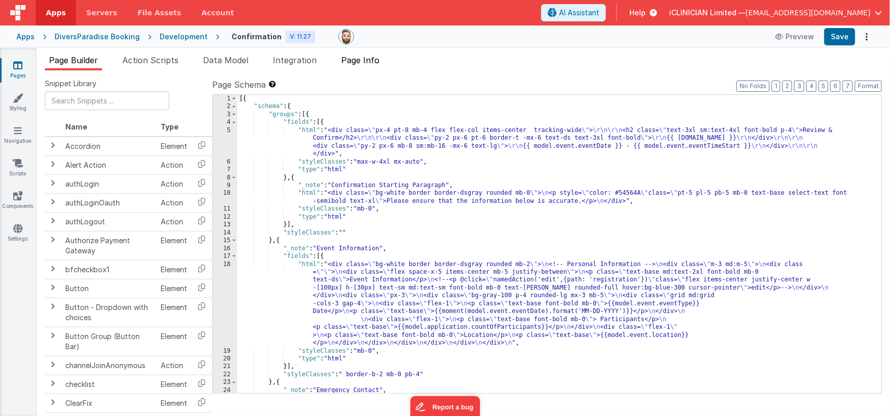
click at [359, 58] on span "Page Info" at bounding box center [360, 60] width 38 height 10
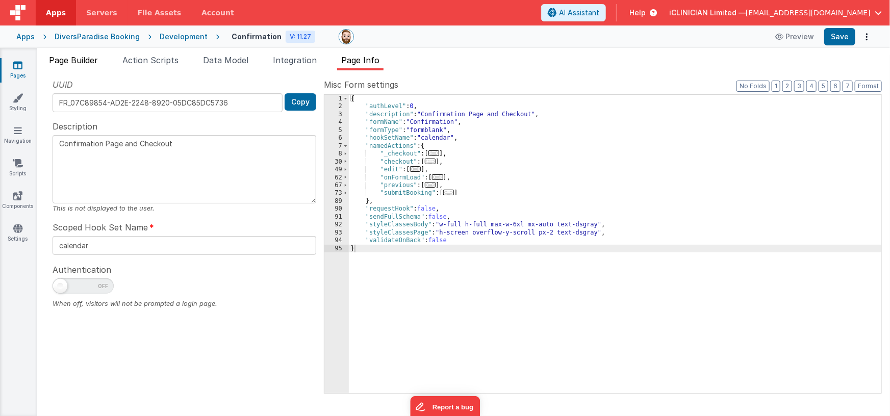
click at [89, 58] on span "Page Builder" at bounding box center [73, 60] width 49 height 10
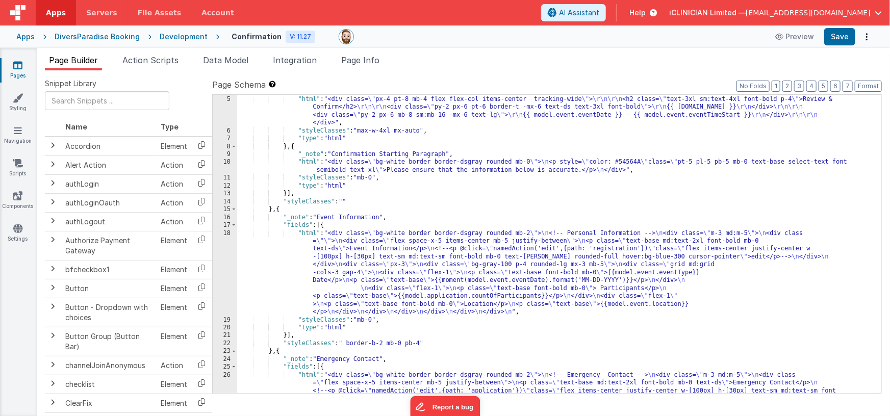
scroll to position [654, 0]
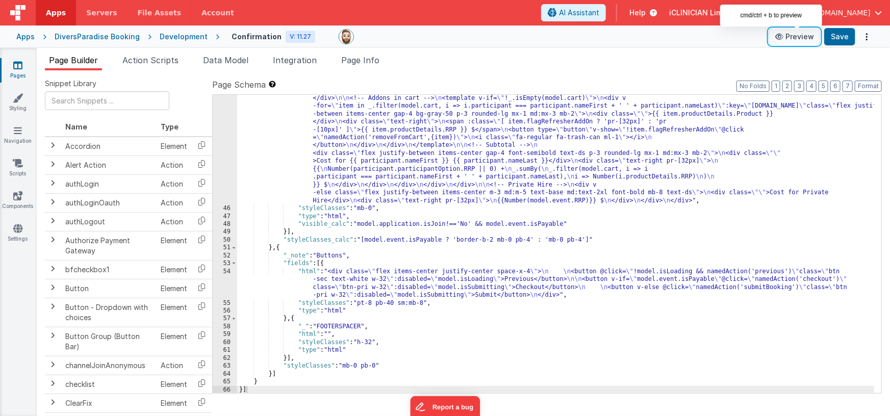
click at [794, 38] on button "Preview" at bounding box center [794, 37] width 51 height 16
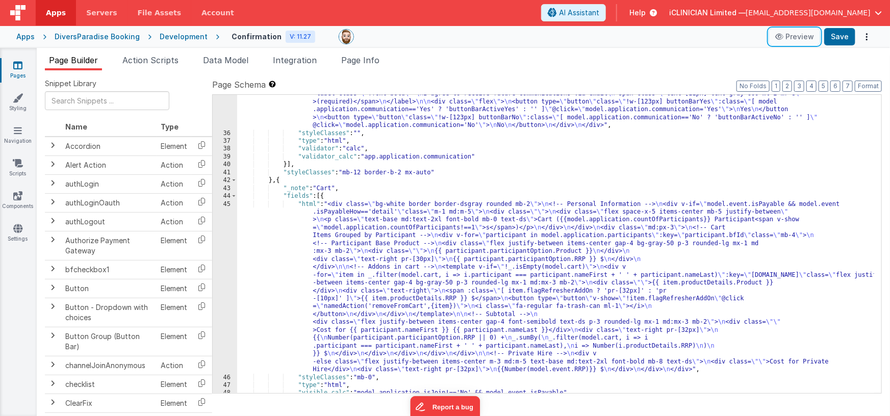
scroll to position [495, 0]
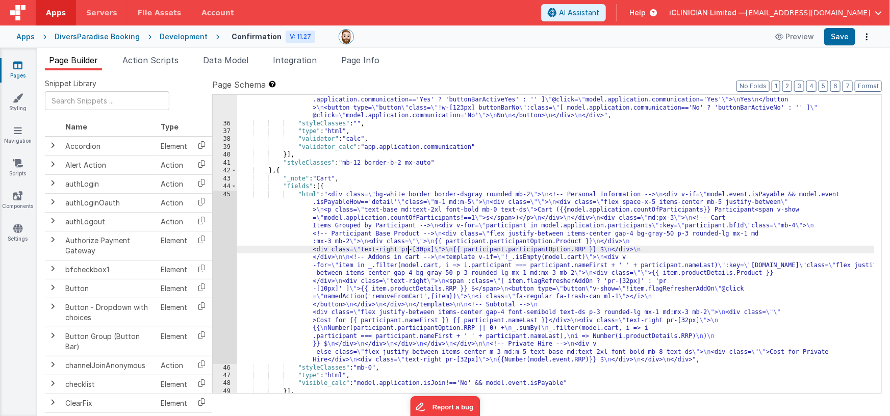
click at [409, 253] on div ""html" : "<p class= \" m-3 md:m-5 text-base md:text-2xl font-bold mb-8 text-ds …" at bounding box center [555, 249] width 637 height 354
click at [223, 257] on div "45" at bounding box center [225, 277] width 24 height 173
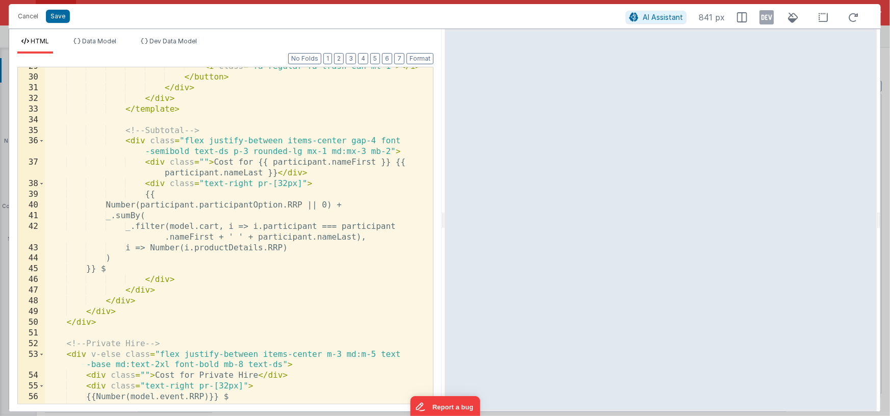
scroll to position [495, 0]
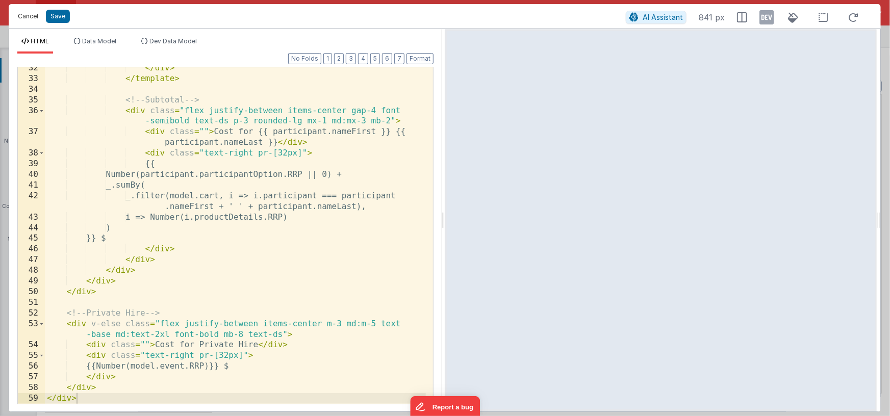
click at [27, 18] on button "Cancel" at bounding box center [28, 16] width 31 height 14
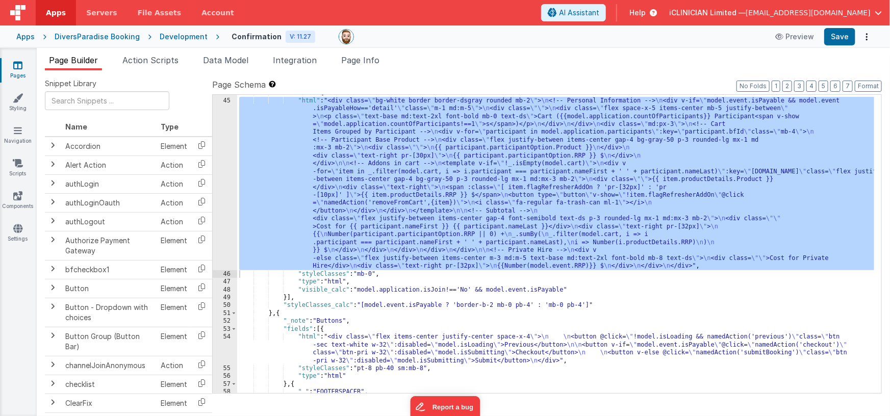
scroll to position [518, 0]
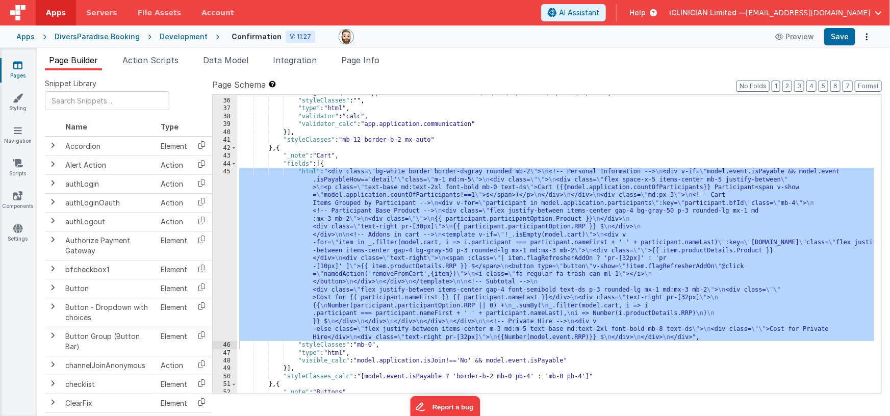
click at [280, 148] on div ""html" : "<p class= \" m-3 md:m-5 text-base md:text-2xl font-bold mb-8 text-ds …" at bounding box center [555, 226] width 637 height 354
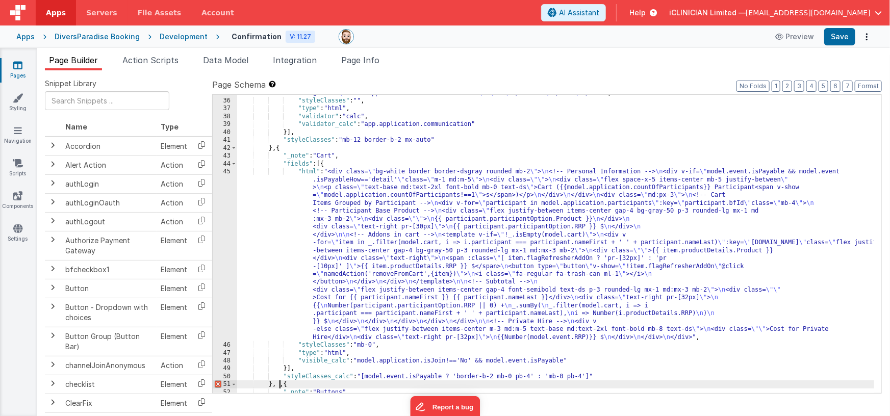
paste textarea
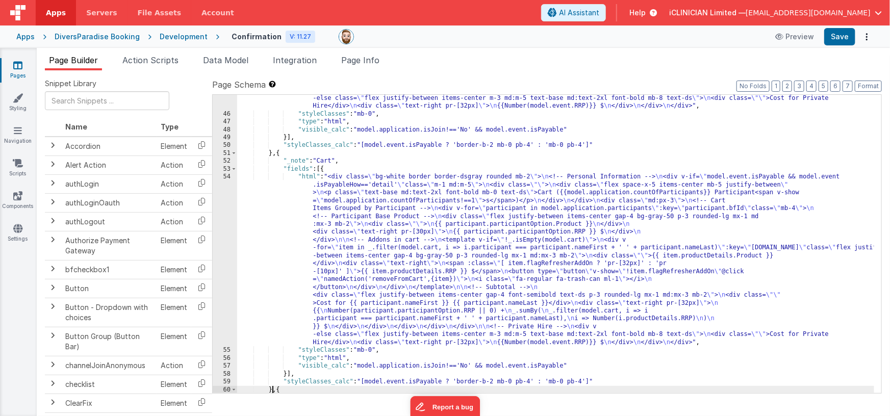
scroll to position [749, 0]
click at [330, 161] on div ""html" : "<div class= \" bg-white border border-dsgray rounded mb-2 \" > \n <!-…" at bounding box center [555, 177] width 637 height 480
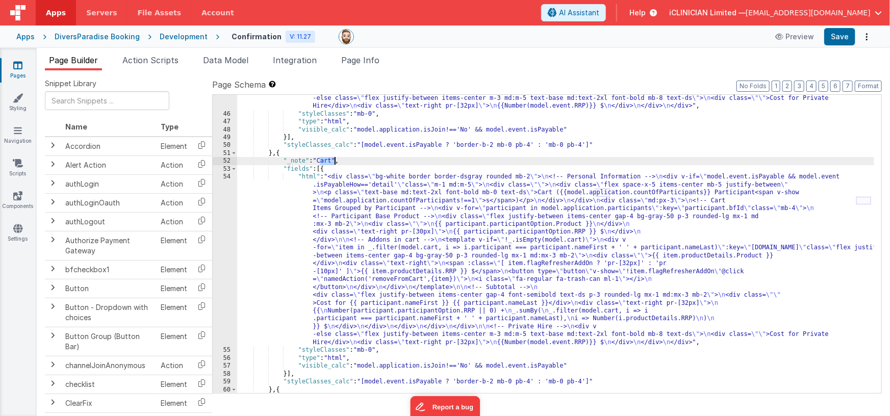
click at [330, 161] on div ""html" : "<div class= \" bg-white border border-dsgray rounded mb-2 \" > \n <!-…" at bounding box center [555, 177] width 637 height 480
click at [401, 243] on div ""html" : "<div class= \" bg-white border border-dsgray rounded mb-2 \" > \n <!-…" at bounding box center [555, 177] width 637 height 480
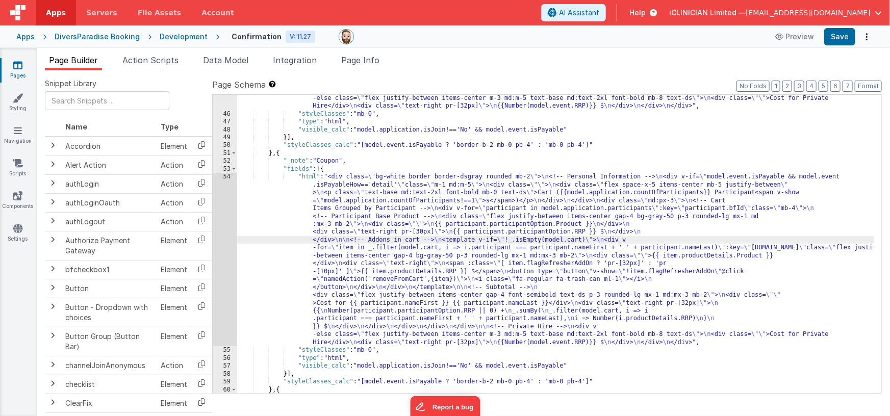
click at [225, 254] on div "54" at bounding box center [225, 259] width 24 height 173
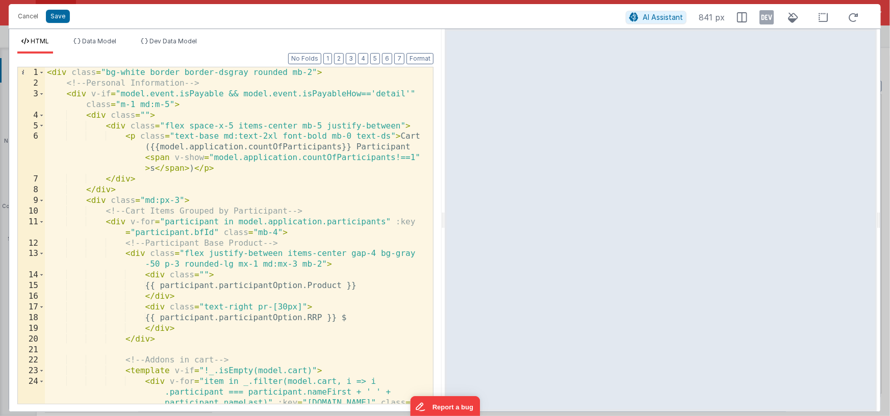
click at [399, 136] on div "< div class = "bg-white border border-dsgray rounded mb-2" > <!-- Personal Info…" at bounding box center [235, 267] width 381 height 400
click at [410, 146] on div "< div class = "bg-white border border-dsgray rounded mb-2" > <!-- Personal Info…" at bounding box center [235, 267] width 381 height 400
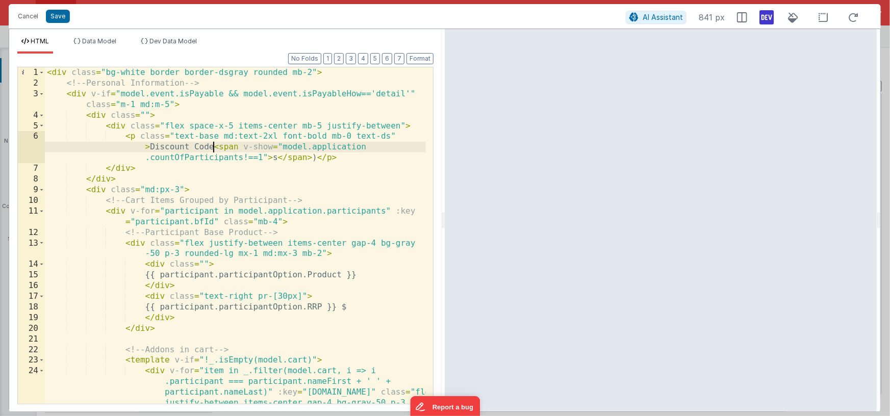
click at [765, 19] on icon at bounding box center [766, 17] width 14 height 16
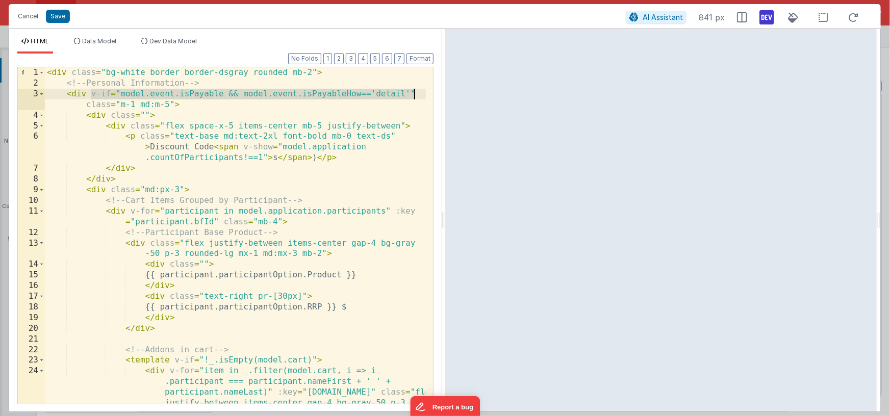
drag, startPoint x: 90, startPoint y: 93, endPoint x: 412, endPoint y: 92, distance: 322.3
click at [413, 91] on div "< div class = "bg-white border border-dsgray rounded mb-2" > <!-- Personal Info…" at bounding box center [235, 267] width 381 height 400
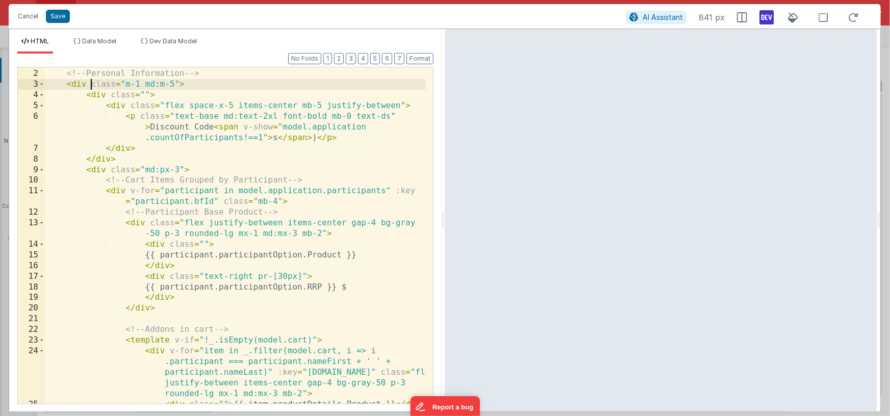
scroll to position [474, 0]
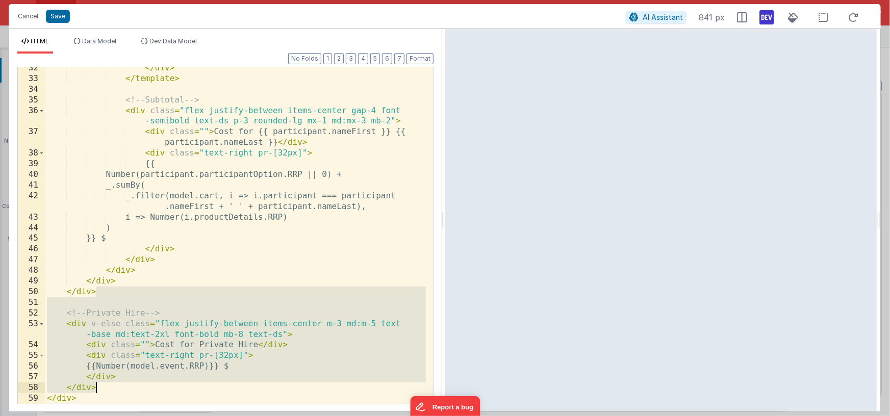
drag, startPoint x: 101, startPoint y: 293, endPoint x: 133, endPoint y: 387, distance: 99.0
click at [133, 387] on div "</ div > </ template > <!-- Subtotal --> < div class = "flex justify-between it…" at bounding box center [235, 242] width 381 height 358
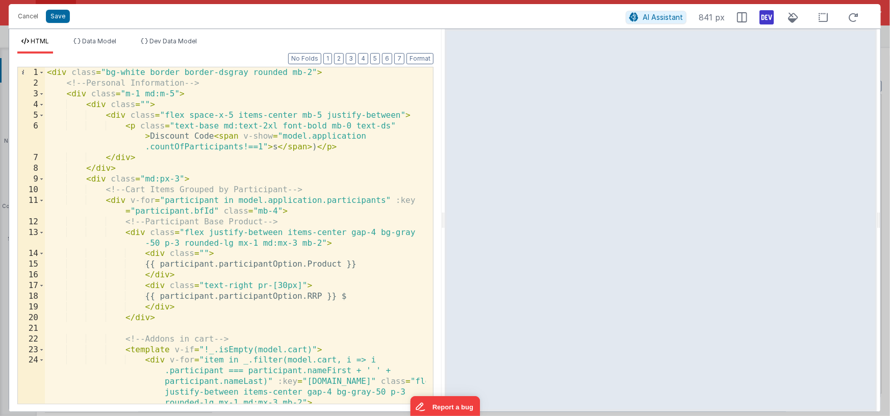
scroll to position [0, 0]
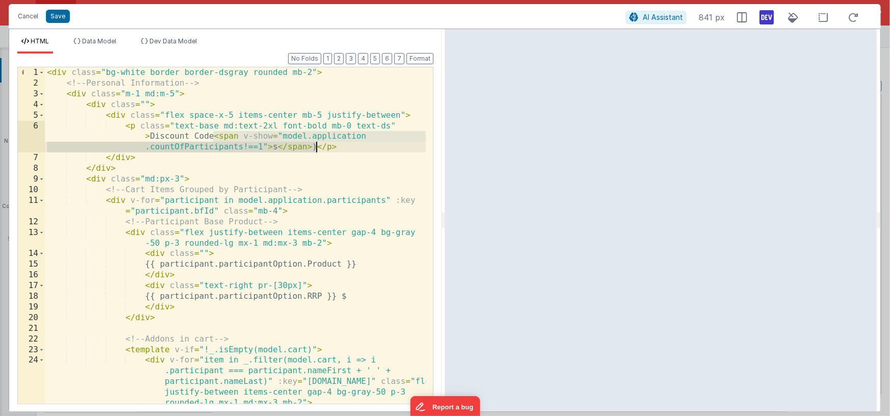
drag, startPoint x: 215, startPoint y: 138, endPoint x: 317, endPoint y: 148, distance: 102.5
click at [317, 148] on div "< div class = "bg-white border border-dsgray rounded mb-2" > <!-- Personal Info…" at bounding box center [235, 251] width 381 height 369
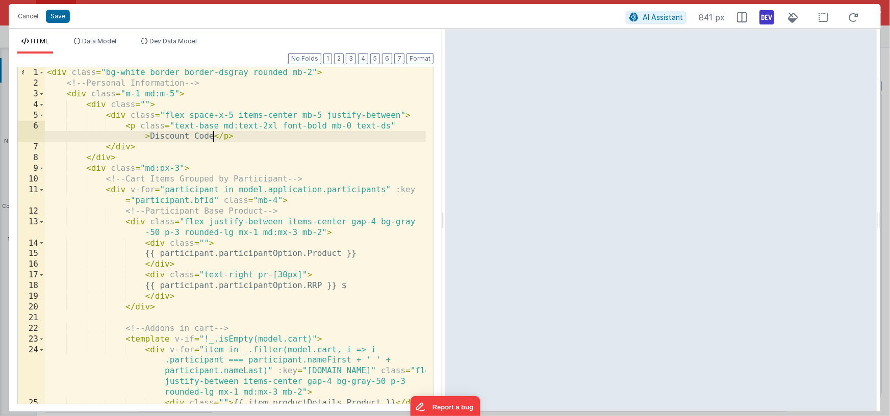
click at [105, 179] on div "< div class = "bg-white border border-dsgray rounded mb-2" > <!-- Personal Info…" at bounding box center [235, 251] width 381 height 369
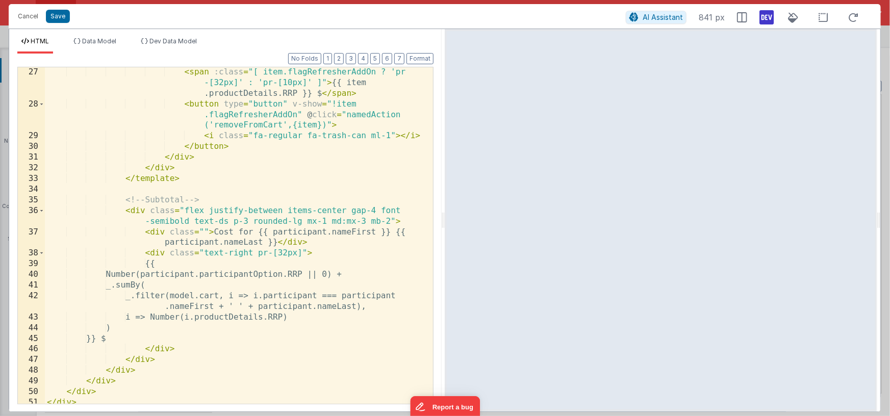
scroll to position [36, 0]
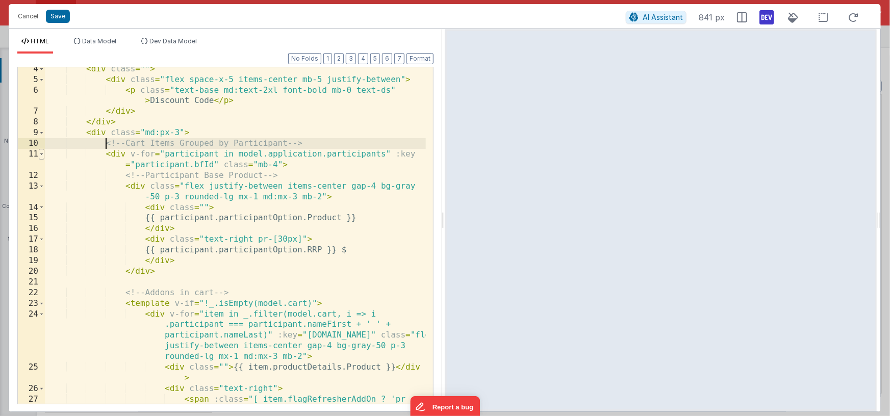
click at [41, 155] on span at bounding box center [42, 154] width 6 height 11
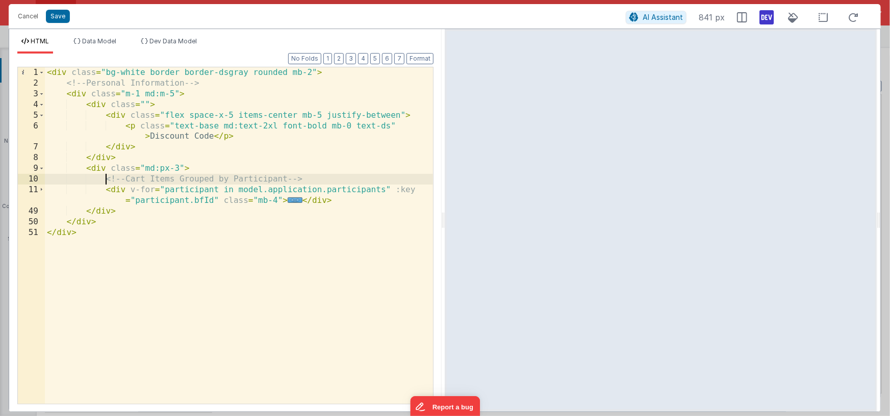
click at [333, 201] on div "< div class = "bg-white border border-dsgray rounded mb-2" > <!-- Personal Info…" at bounding box center [239, 246] width 388 height 358
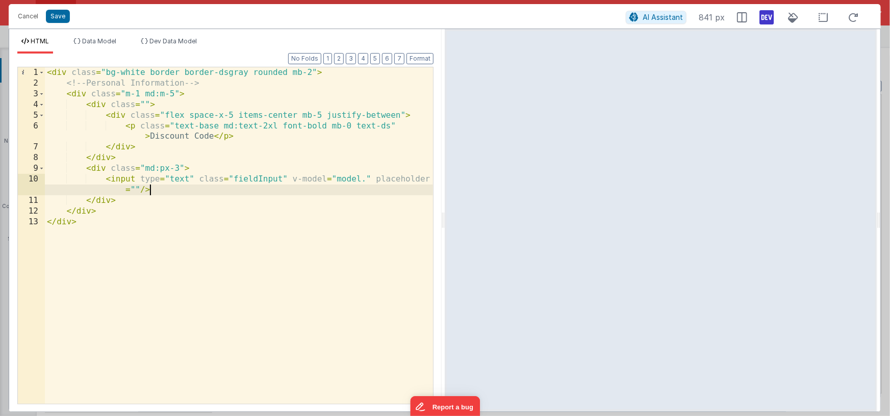
click at [364, 179] on div "< div class = "bg-white border border-dsgray rounded mb-2" > <!-- Personal Info…" at bounding box center [239, 246] width 388 height 358
click at [179, 169] on div "< div class = "bg-white border border-dsgray rounded mb-2" > <!-- Personal Info…" at bounding box center [239, 246] width 388 height 358
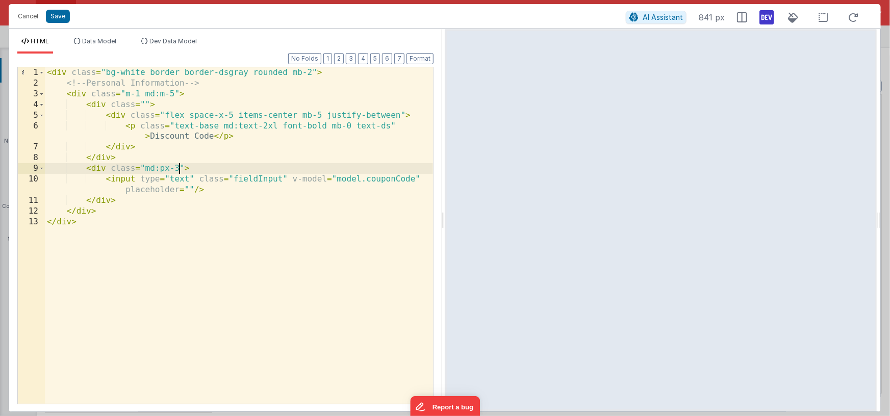
click at [145, 169] on div "< div class = "bg-white border border-dsgray rounded mb-2" > <!-- Personal Info…" at bounding box center [239, 246] width 388 height 358
click at [145, 158] on div "< div class = "bg-white border border-dsgray rounded mb-2" > <!-- Personal Info…" at bounding box center [239, 246] width 388 height 358
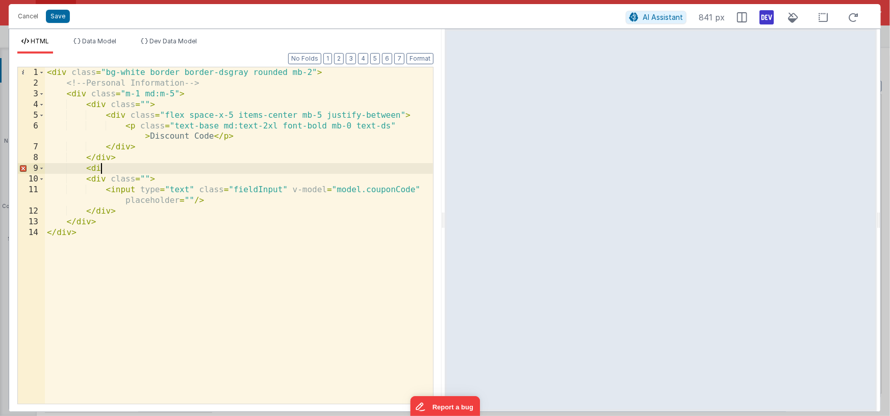
paste textarea
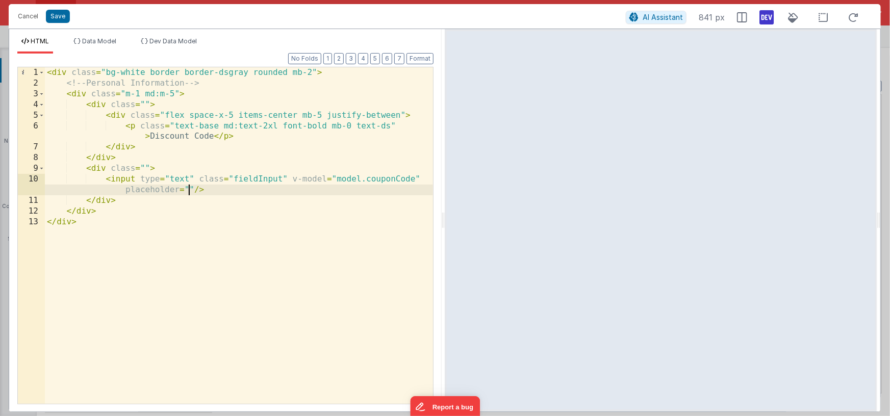
click at [189, 188] on div "< div class = "bg-white border border-dsgray rounded mb-2" > <!-- Personal Info…" at bounding box center [239, 246] width 388 height 358
click at [301, 188] on div "< div class = "bg-white border border-dsgray rounded mb-2" > <!-- Personal Info…" at bounding box center [239, 246] width 388 height 358
click at [333, 189] on div "< div class = "bg-white border border-dsgray rounded mb-2" > <!-- Personal Info…" at bounding box center [239, 246] width 388 height 358
click at [307, 189] on div "< div class = "bg-white border border-dsgray rounded mb-2" > <!-- Personal Info…" at bounding box center [239, 246] width 388 height 358
click at [764, 20] on icon at bounding box center [766, 17] width 14 height 16
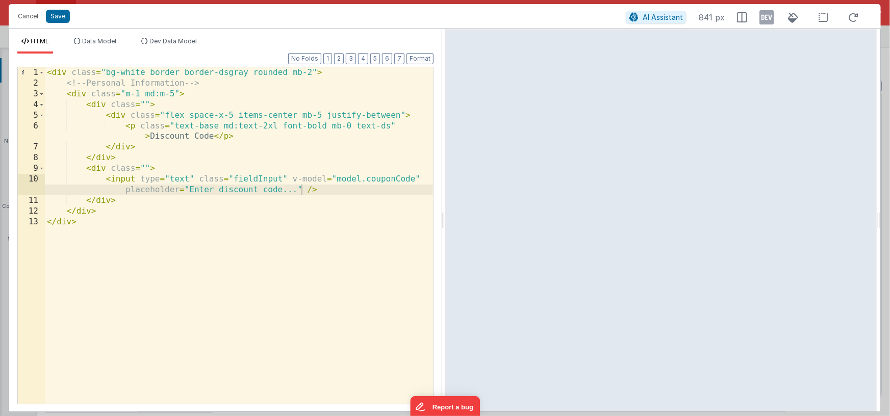
click at [212, 294] on div "< div class = "bg-white border border-dsgray rounded mb-2" > <!-- Personal Info…" at bounding box center [239, 246] width 388 height 358
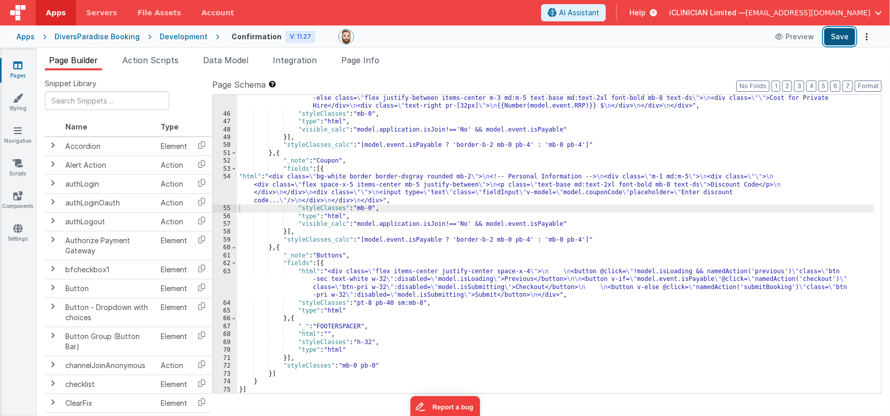
click at [830, 40] on button "Save" at bounding box center [839, 36] width 31 height 17
click at [365, 58] on span "Page Info" at bounding box center [360, 60] width 38 height 10
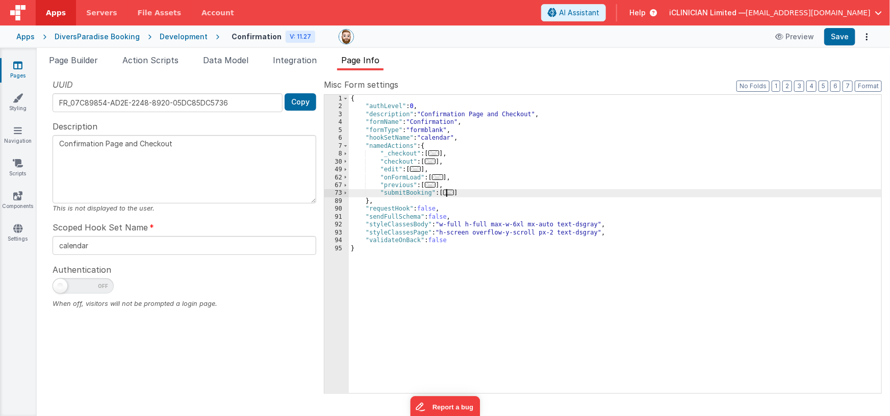
click at [450, 192] on span "..." at bounding box center [448, 193] width 11 height 6
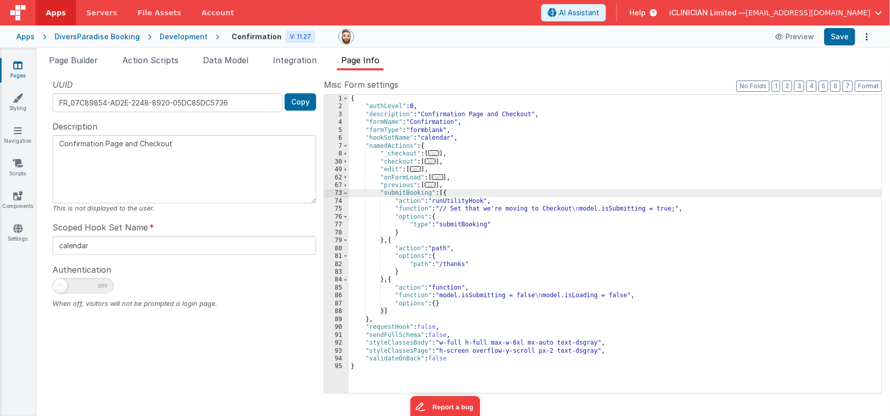
click at [436, 160] on span "..." at bounding box center [430, 162] width 11 height 6
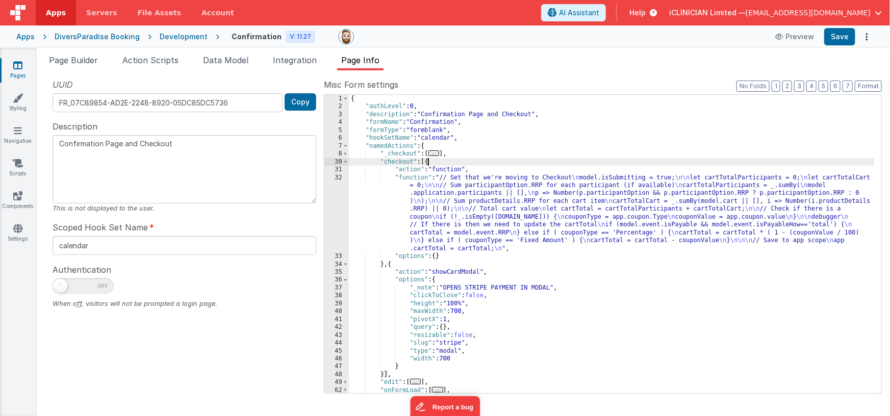
click at [472, 211] on div "{ "authLevel" : 0 , "description" : "Confirmation Page and Checkout" , "formNam…" at bounding box center [612, 252] width 526 height 315
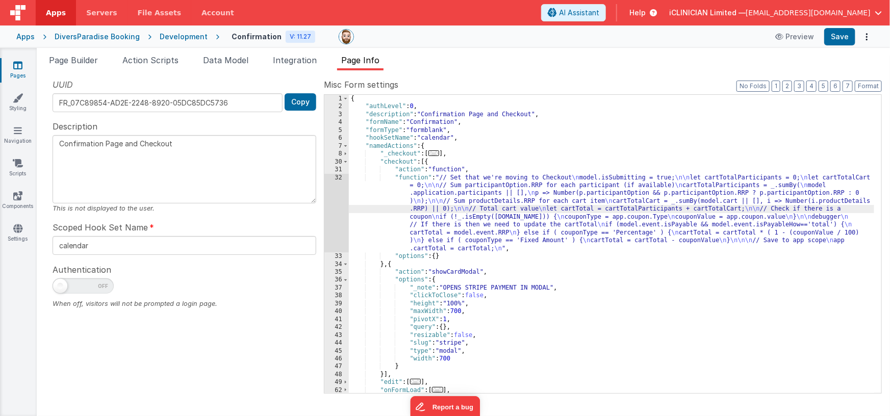
click at [338, 211] on div "32" at bounding box center [336, 213] width 24 height 79
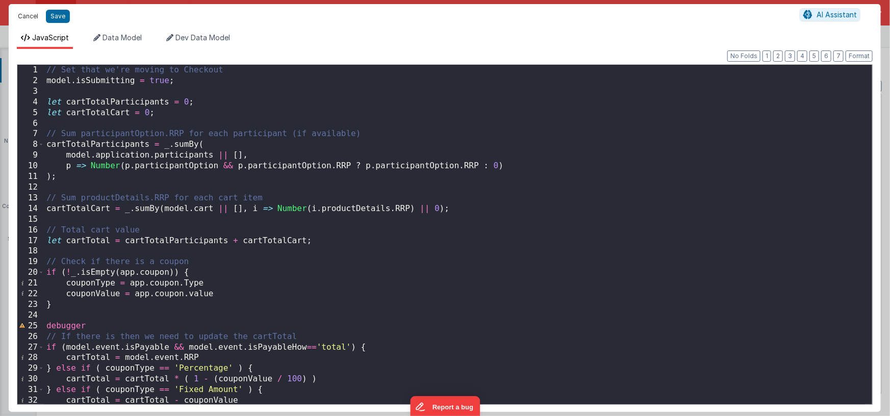
click at [33, 16] on button "Cancel" at bounding box center [28, 16] width 31 height 14
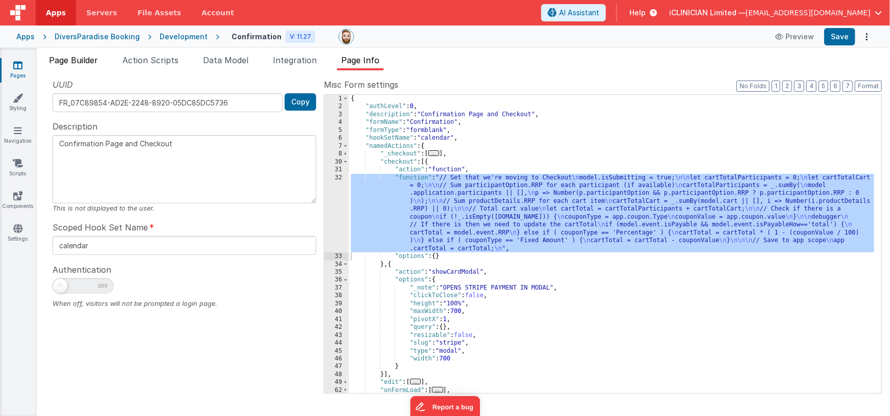
click at [83, 63] on span "Page Builder" at bounding box center [73, 60] width 49 height 10
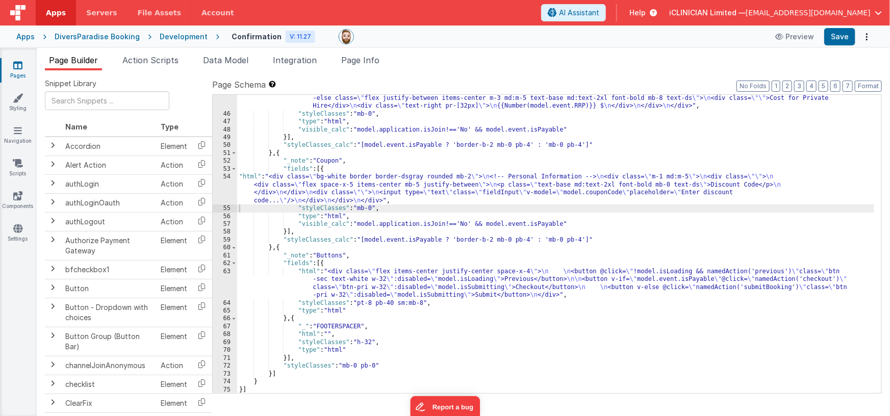
click at [324, 170] on div ""html" : "<div class= \" bg-white border border-dsgray rounded mb-2 \" > \n <!-…" at bounding box center [555, 177] width 637 height 480
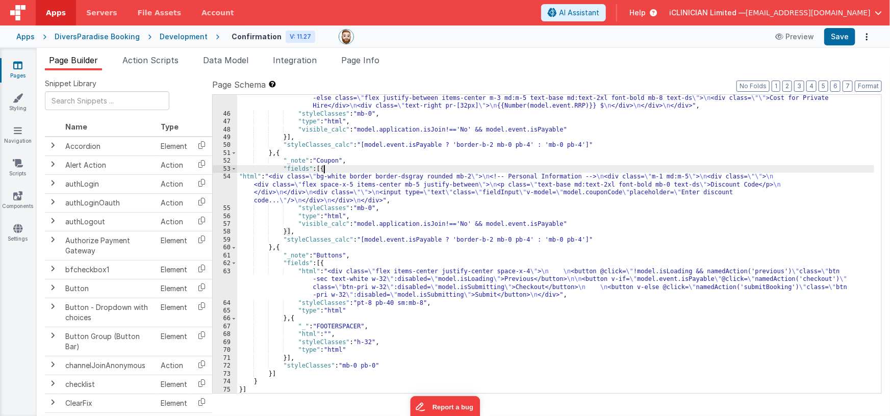
click at [324, 170] on div ""html" : "<div class= \" bg-white border border-dsgray rounded mb-2 \" > \n <!-…" at bounding box center [555, 177] width 637 height 480
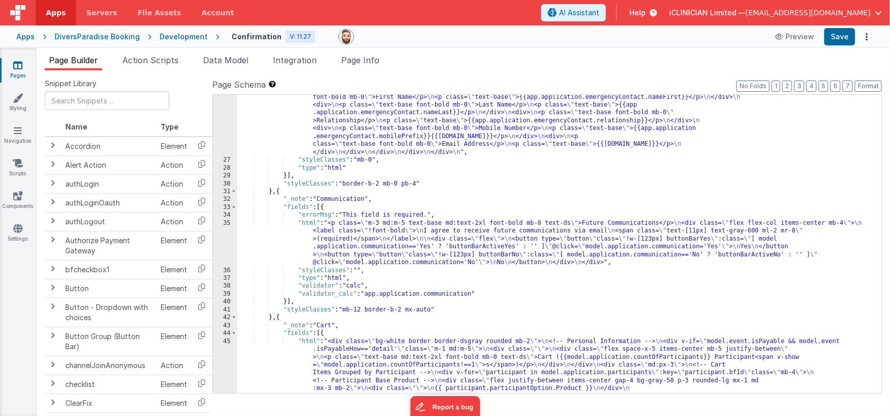
scroll to position [348, 0]
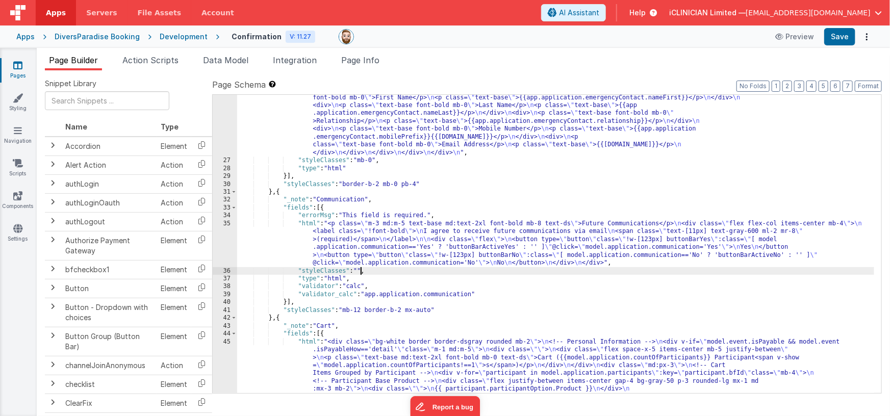
click at [360, 270] on div ""html" : "<div class= \" bg-white border border-dsgray rounded mb-2 \" > \n <!-…" at bounding box center [555, 341] width 637 height 575
click at [287, 302] on div ""html" : "<div class= \" bg-white border border-dsgray rounded mb-2 \" > \n <!-…" at bounding box center [555, 341] width 637 height 575
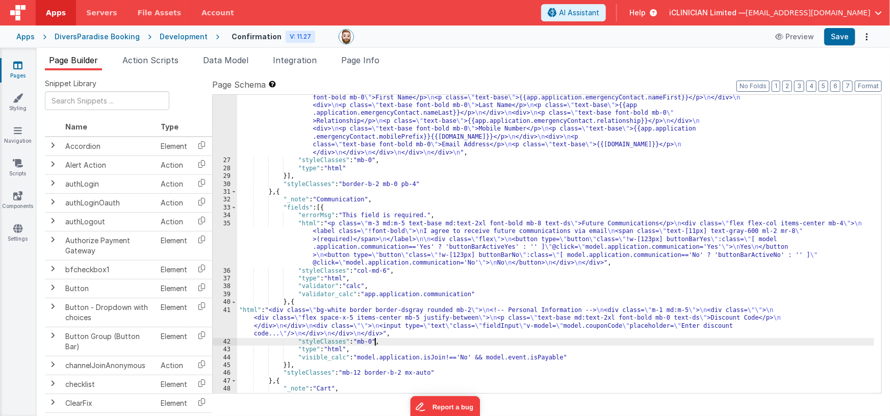
click at [374, 342] on div ""html" : "<div class= \" bg-white border border-dsgray rounded mb-2 \" > \n <!-…" at bounding box center [555, 258] width 637 height 409
click at [360, 342] on div ""html" : "<div class= \" bg-white border border-dsgray rounded mb-2 \" > \n <!-…" at bounding box center [555, 258] width 637 height 409
click at [330, 318] on div ""html" : "<div class= \" bg-white border border-dsgray rounded mb-2 \" > \n <!-…" at bounding box center [555, 258] width 637 height 409
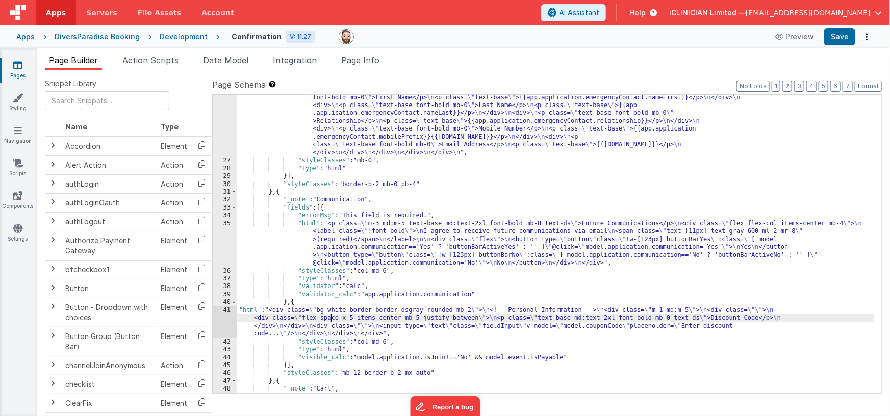
click at [219, 324] on div "41" at bounding box center [225, 322] width 24 height 32
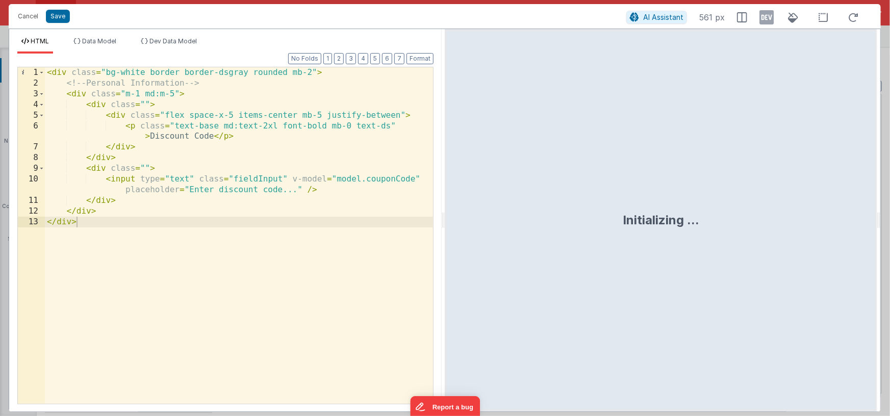
click at [214, 255] on div "< div class = "bg-white border border-dsgray rounded mb-2" > <!-- Personal Info…" at bounding box center [239, 246] width 388 height 358
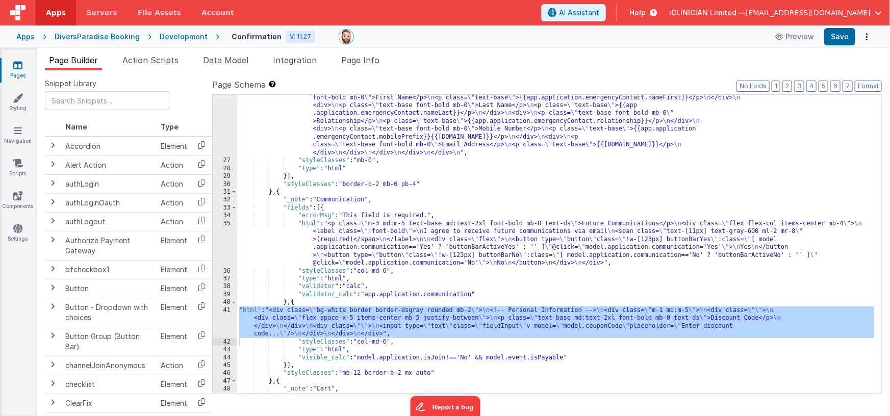
click at [293, 302] on div ""html" : "<div class= \" bg-white border border-dsgray rounded mb-2 \" > \n <!-…" at bounding box center [555, 258] width 637 height 409
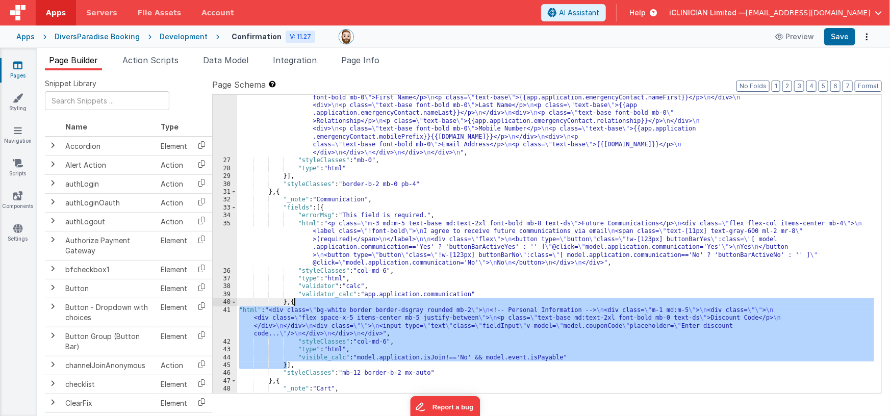
click at [293, 302] on div ""html" : "<div class= \" bg-white border border-dsgray rounded mb-2 \" > \n <!-…" at bounding box center [555, 258] width 637 height 409
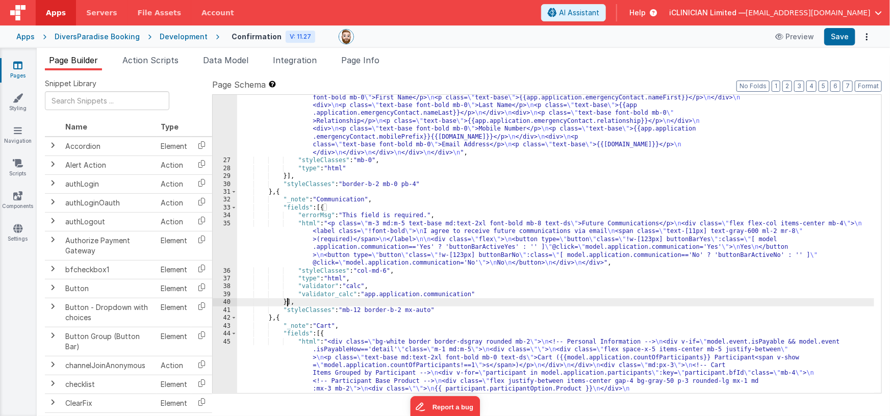
click at [390, 270] on div ""html" : "<div class= \" bg-white border border-dsgray rounded mb-2 \" > \n <!-…" at bounding box center [555, 341] width 637 height 575
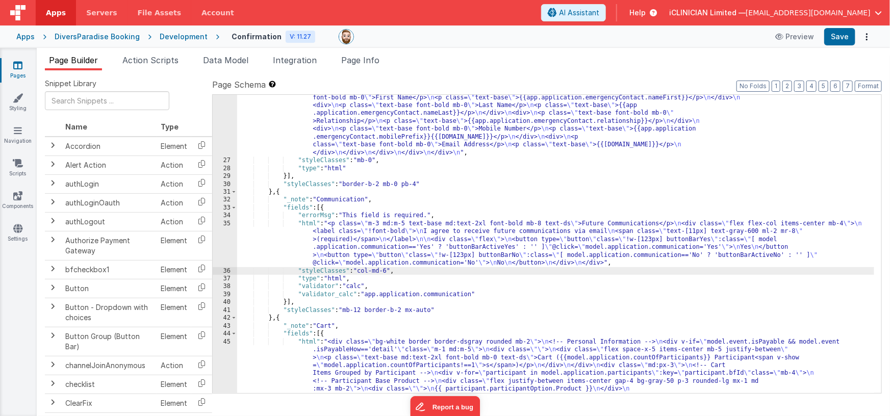
click at [361, 271] on div ""html" : "<div class= \" bg-white border border-dsgray rounded mb-2 \" > \n <!-…" at bounding box center [555, 341] width 637 height 575
click at [380, 237] on div ""html" : "<div class= \" bg-white border border-dsgray rounded mb-2 \" > \n <!-…" at bounding box center [555, 341] width 637 height 575
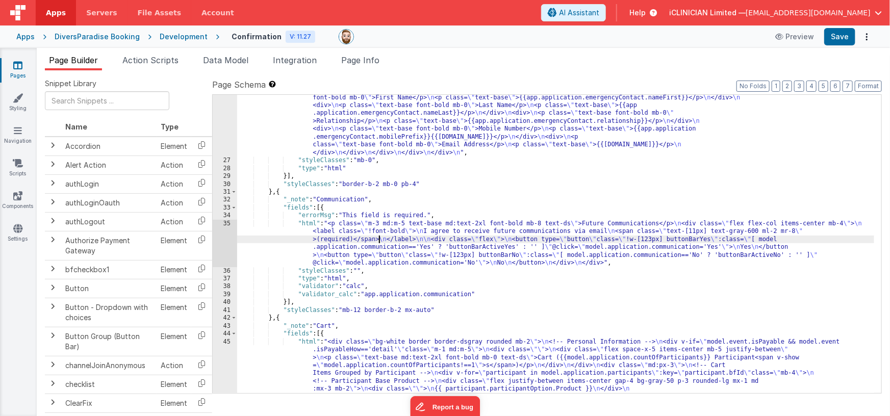
click at [225, 244] on div "35" at bounding box center [225, 243] width 24 height 47
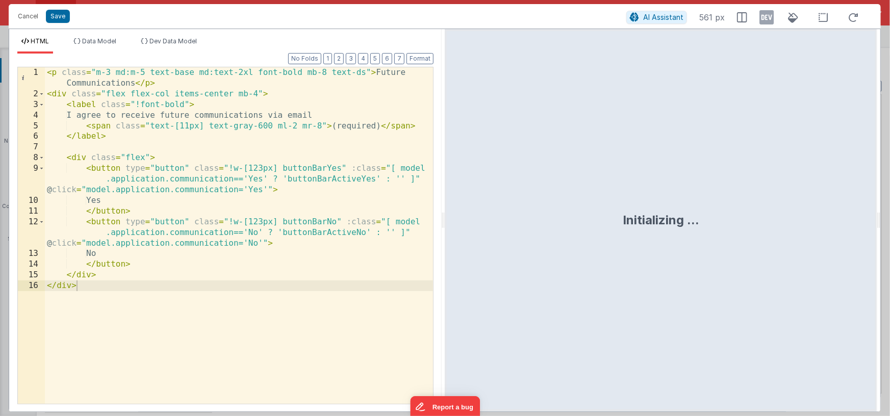
click at [118, 284] on div "< p class = "m-3 md:m-5 text-base md:text-2xl font-bold mb-8 text-ds" > Future …" at bounding box center [239, 251] width 388 height 369
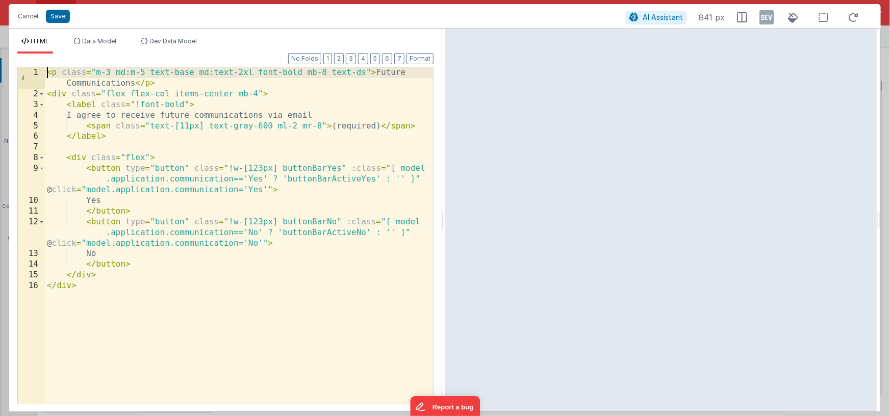
click at [47, 69] on div "< p class = "m-3 md:m-5 text-base md:text-2xl font-bold mb-8 text-ds" > Future …" at bounding box center [239, 251] width 388 height 369
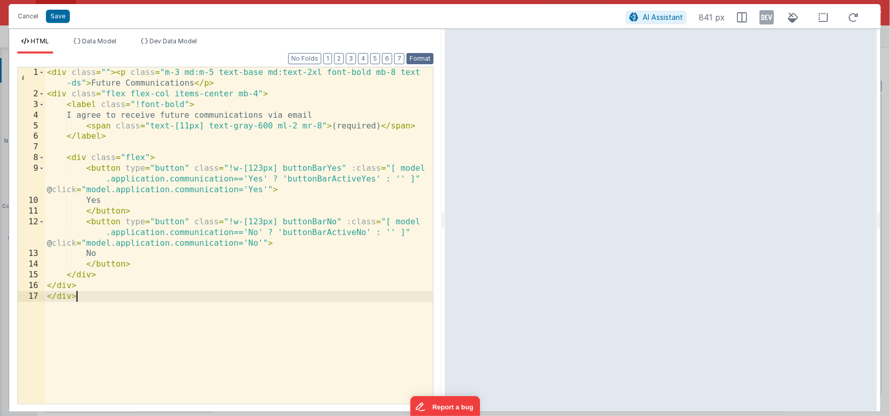
click at [420, 56] on button "Format" at bounding box center [419, 58] width 27 height 11
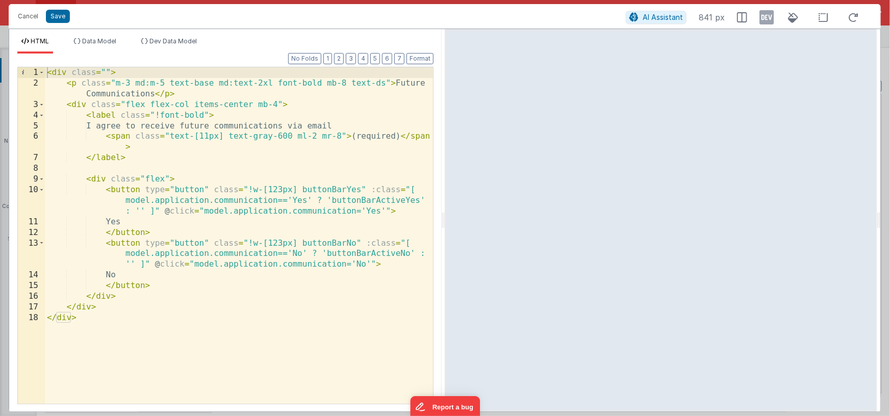
drag, startPoint x: 106, startPoint y: 73, endPoint x: 111, endPoint y: 85, distance: 12.3
click at [106, 73] on div "< div class = "" > < p class = "m-3 md:m-5 text-base md:text-2xl font-bold mb-8…" at bounding box center [239, 246] width 388 height 358
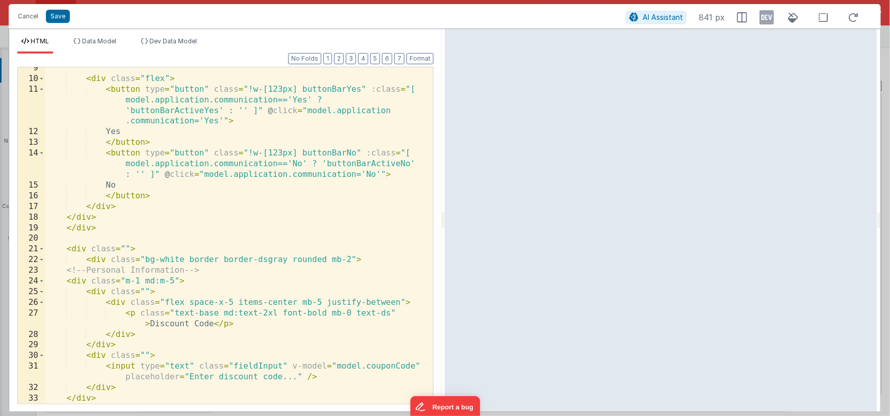
scroll to position [0, 0]
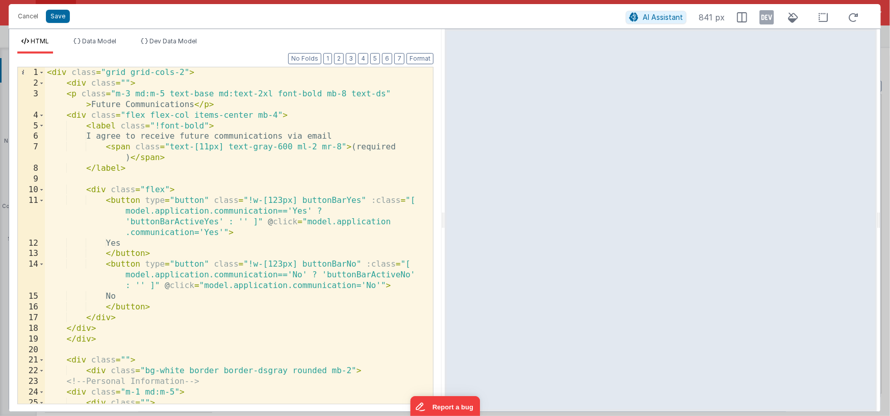
click at [186, 72] on div "< div class = "grid grid-cols-2" > < div class = "" > < p class = "m-3 md:m-5 t…" at bounding box center [235, 246] width 381 height 358
click at [206, 176] on div "< div class = "grid grid-cols-2 gap-x-12" > < div class = "" > < p class = "m-3…" at bounding box center [235, 246] width 381 height 358
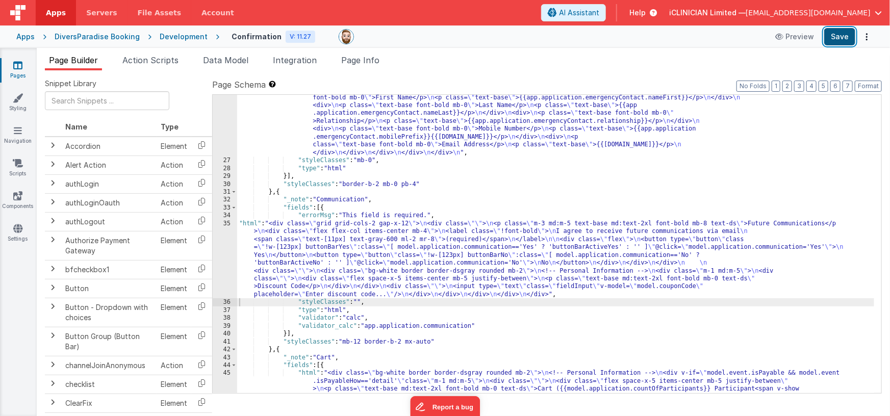
click at [838, 37] on button "Save" at bounding box center [839, 36] width 31 height 17
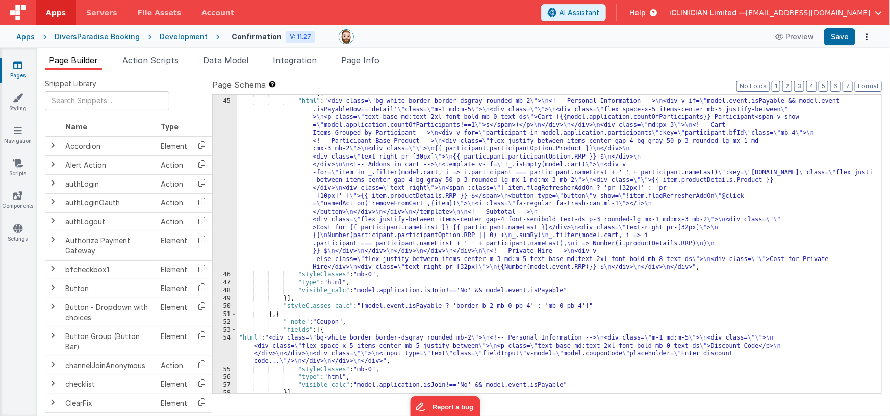
scroll to position [780, 0]
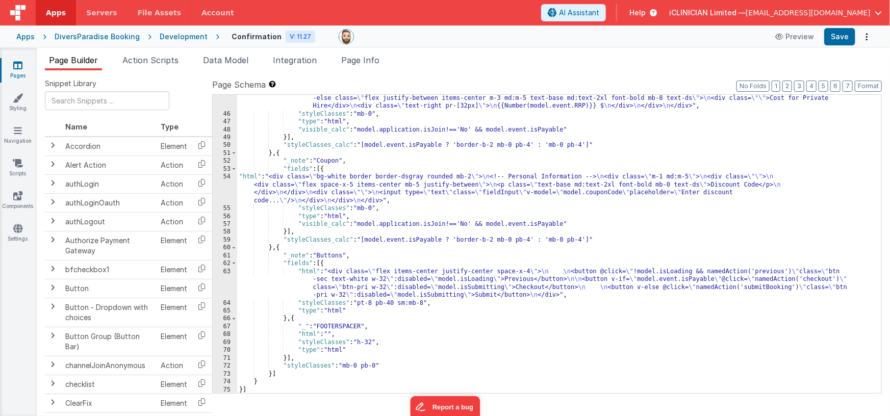
click at [280, 250] on div ""html" : "<div class= \" bg-white border border-dsgray rounded mb-2 \" > \n <!-…" at bounding box center [555, 177] width 637 height 480
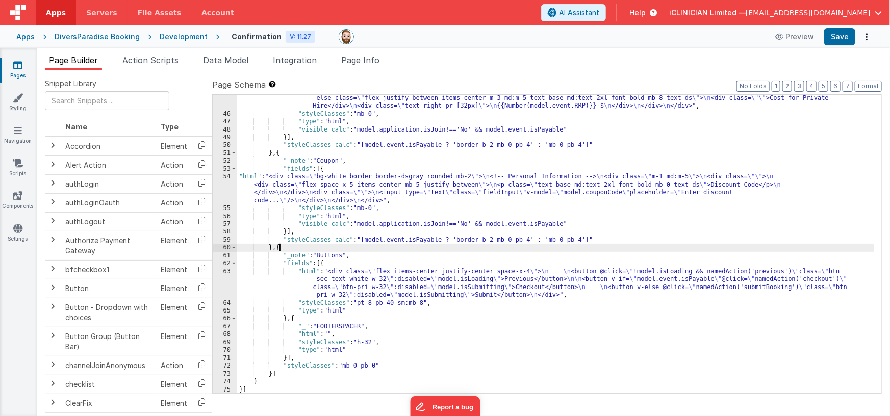
click at [280, 250] on div ""html" : "<div class= \" bg-white border border-dsgray rounded mb-2 \" > \n <!-…" at bounding box center [555, 177] width 637 height 480
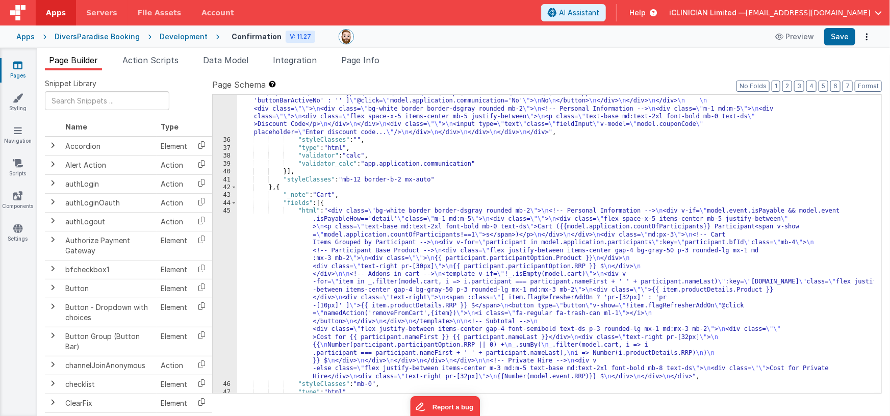
scroll to position [387, 0]
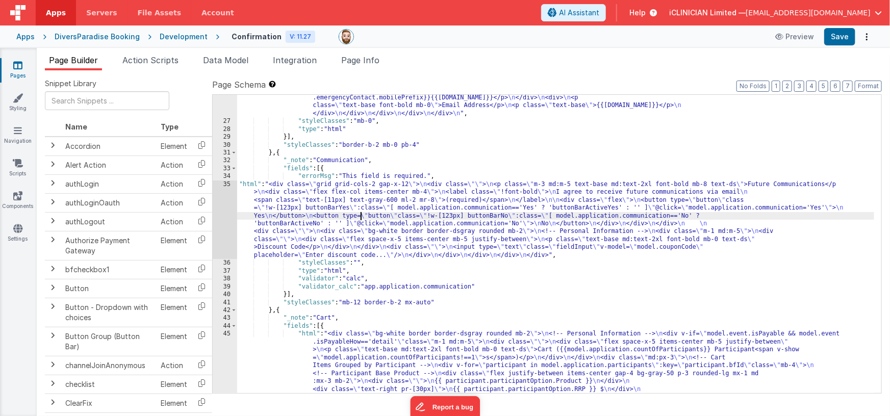
click at [362, 217] on div ""html" : "<div class= \" bg-white border border-dsgray rounded mb-2 \" > \n <!-…" at bounding box center [555, 302] width 637 height 575
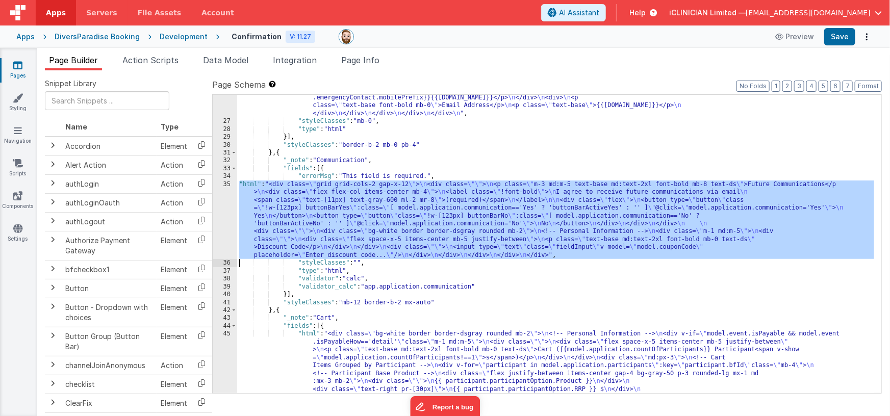
click at [229, 208] on div "35" at bounding box center [225, 220] width 24 height 79
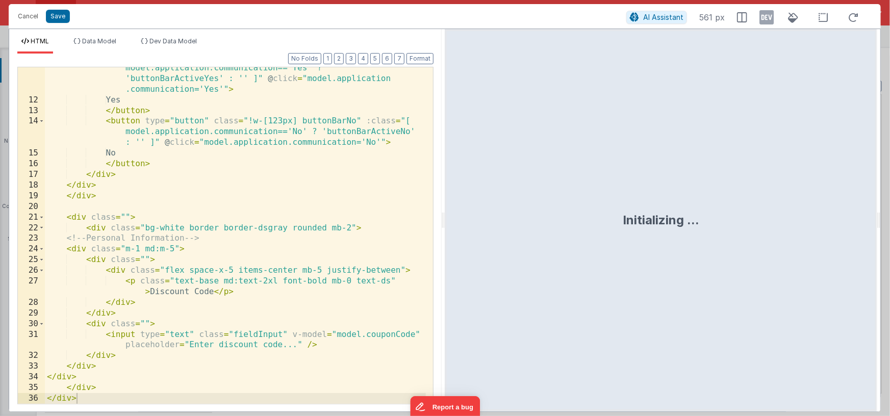
scroll to position [143, 0]
click at [171, 293] on div "< button type = "button" class = "!w-[123px] buttonBarYes" :class = "[ model.ap…" at bounding box center [235, 247] width 381 height 390
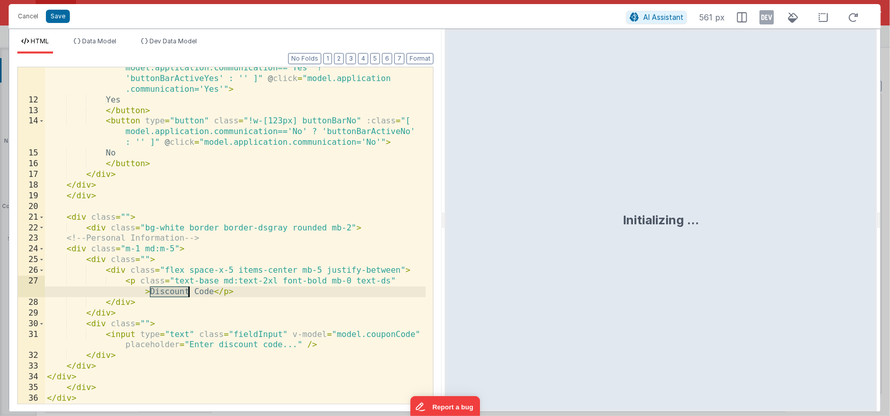
click at [171, 293] on div "< button type = "button" class = "!w-[123px] buttonBarYes" :class = "[ model.ap…" at bounding box center [235, 247] width 381 height 390
click at [239, 346] on div "< button type = "button" class = "!w-[123px] buttonBarYes" :class = "[ model.ap…" at bounding box center [235, 247] width 381 height 390
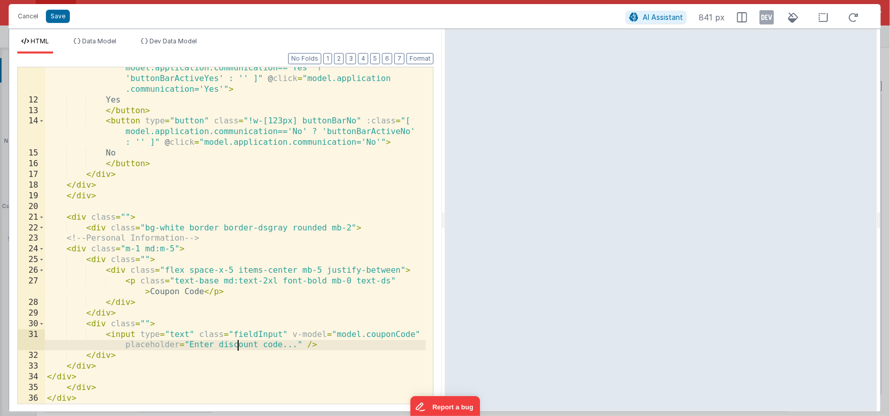
click at [239, 346] on div "< button type = "button" class = "!w-[123px] buttonBarYes" :class = "[ model.ap…" at bounding box center [235, 247] width 381 height 390
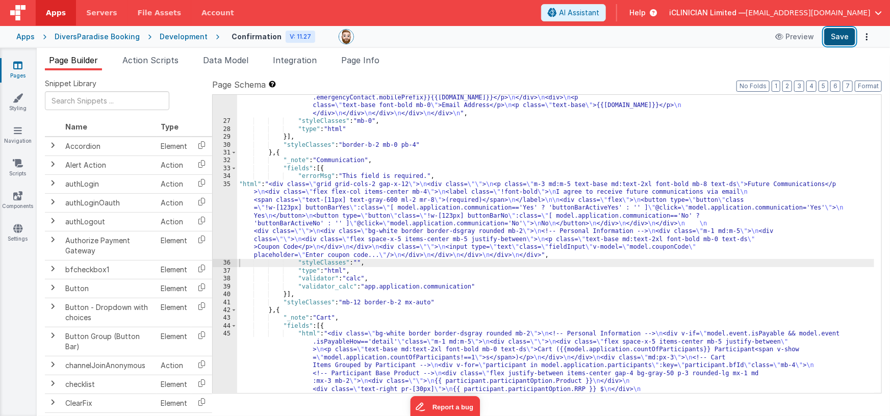
click at [836, 31] on button "Save" at bounding box center [839, 36] width 31 height 17
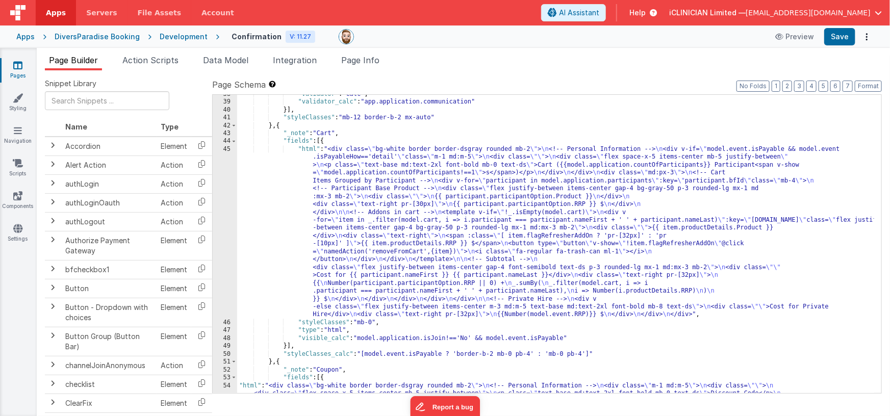
scroll to position [654, 0]
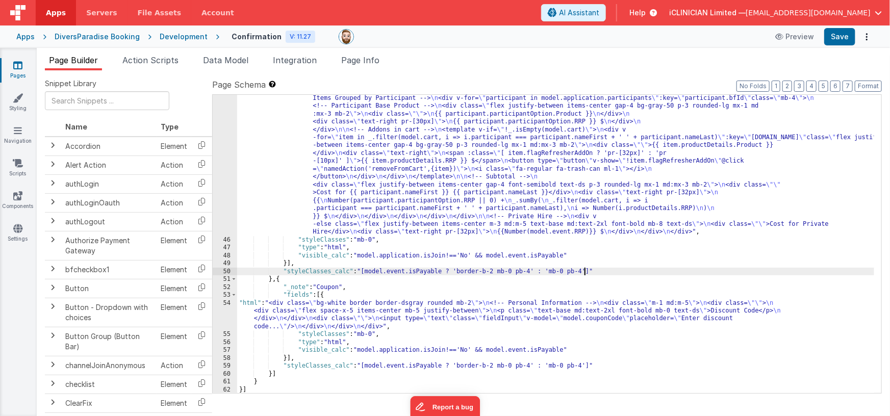
click at [583, 270] on div ""html" : "<div class= \" bg-white border border-dsgray rounded mb-2 \" > \n <!-…" at bounding box center [555, 303] width 637 height 480
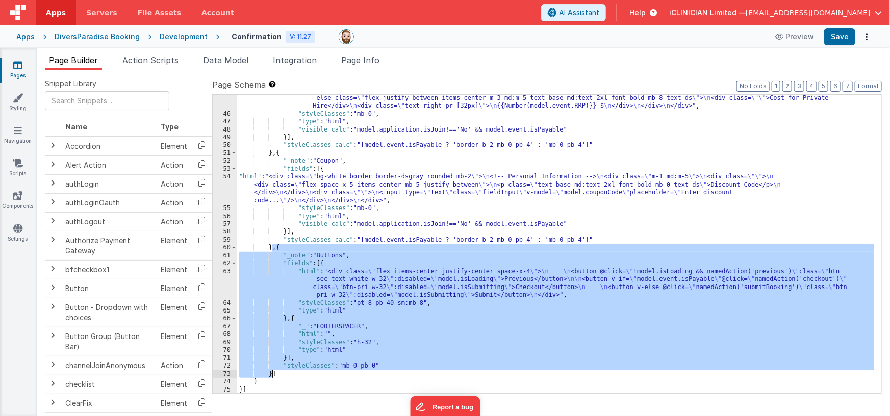
scroll to position [780, 0]
click at [279, 153] on div ""html" : "<div class= \" bg-white border border-dsgray rounded mb-2 \" > \n <!-…" at bounding box center [555, 177] width 637 height 480
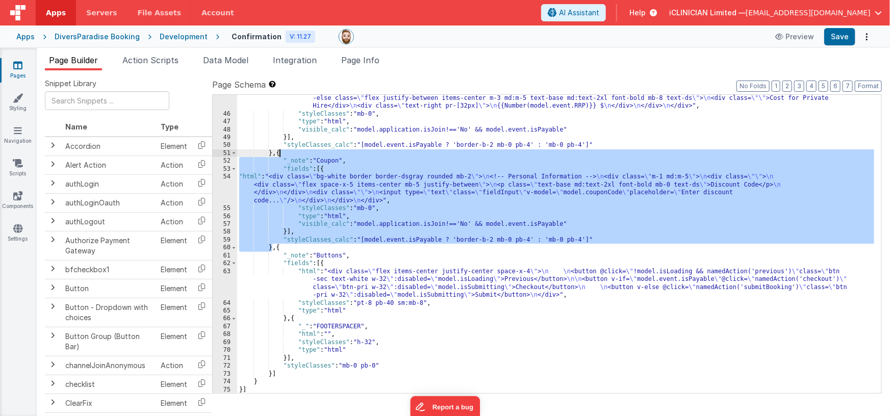
click at [279, 153] on div ""html" : "<div class= \" bg-white border border-dsgray rounded mb-2 \" > \n <!-…" at bounding box center [555, 177] width 637 height 480
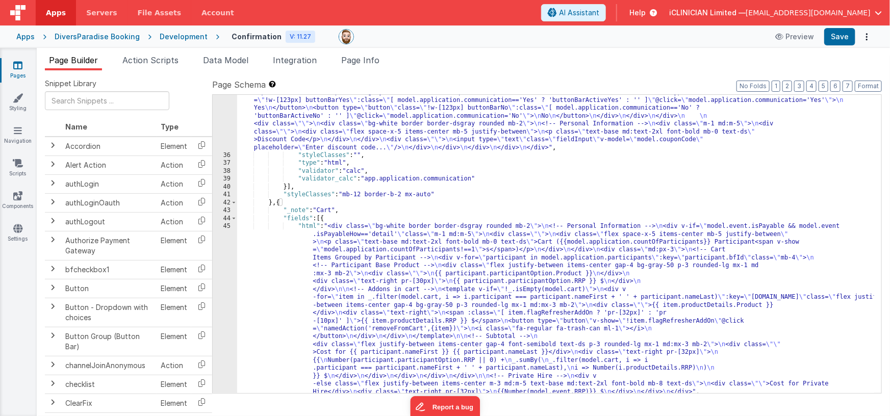
scroll to position [495, 0]
click at [429, 123] on div ""html" : "<div class= \" grid grid-cols-2 gap-x-12 \" > \n <div class= \"\" > \…" at bounding box center [555, 347] width 637 height 551
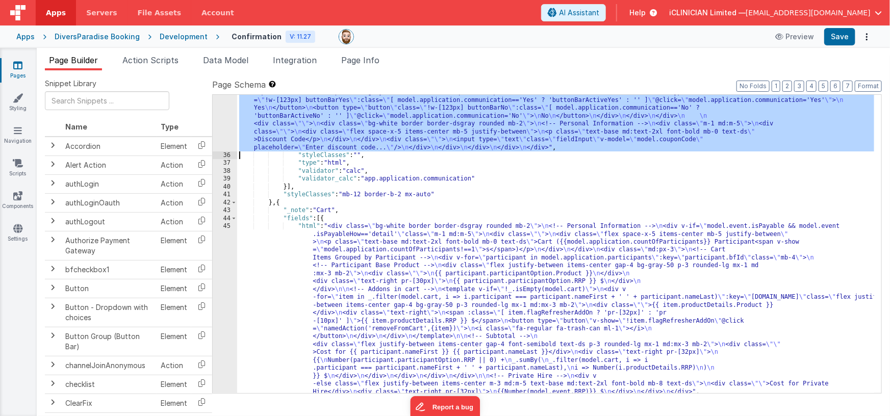
click at [222, 121] on div "35" at bounding box center [225, 111] width 24 height 79
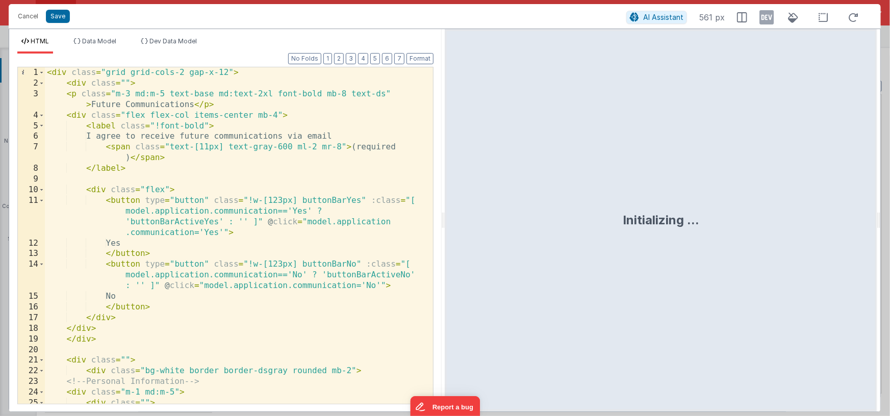
scroll to position [143, 0]
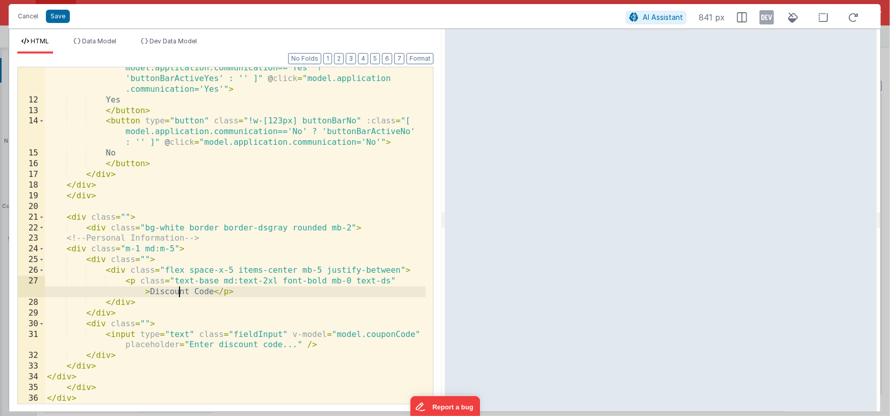
click at [177, 290] on div "< button type = "button" class = "!w-[123px] buttonBarYes" :class = "[ model.ap…" at bounding box center [235, 247] width 381 height 390
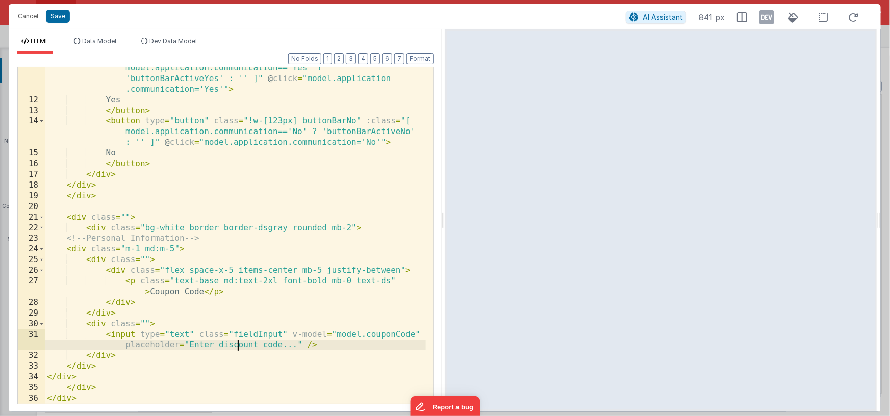
click at [239, 344] on div "< button type = "button" class = "!w-[123px] buttonBarYes" :class = "[ model.ap…" at bounding box center [235, 247] width 381 height 390
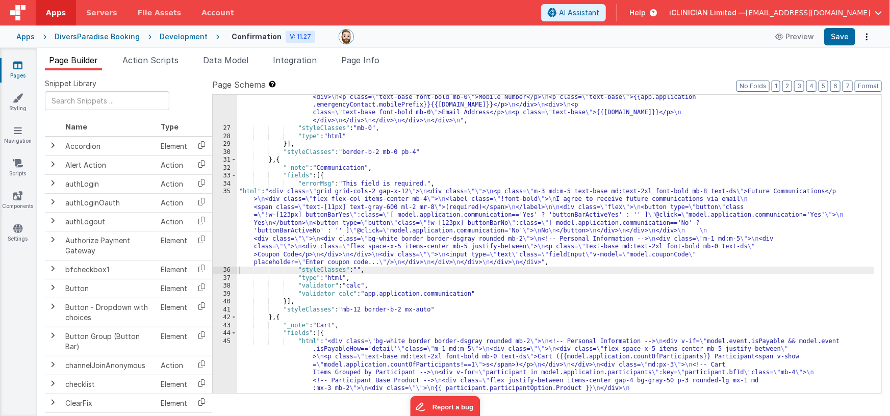
scroll to position [380, 0]
drag, startPoint x: 392, startPoint y: 230, endPoint x: 385, endPoint y: 230, distance: 6.1
click at [392, 230] on div ""html" : "<div class= \" bg-white border border-dsgray rounded mb-2 \" > \n <!-…" at bounding box center [555, 309] width 637 height 575
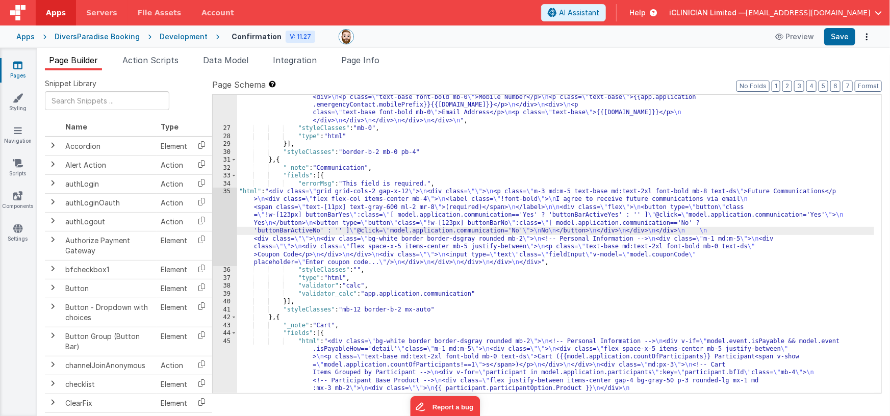
click at [226, 234] on div "35" at bounding box center [225, 227] width 24 height 79
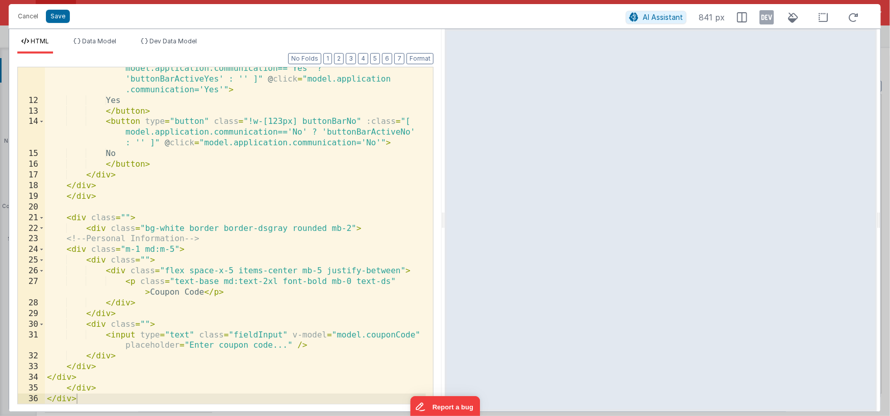
scroll to position [143, 0]
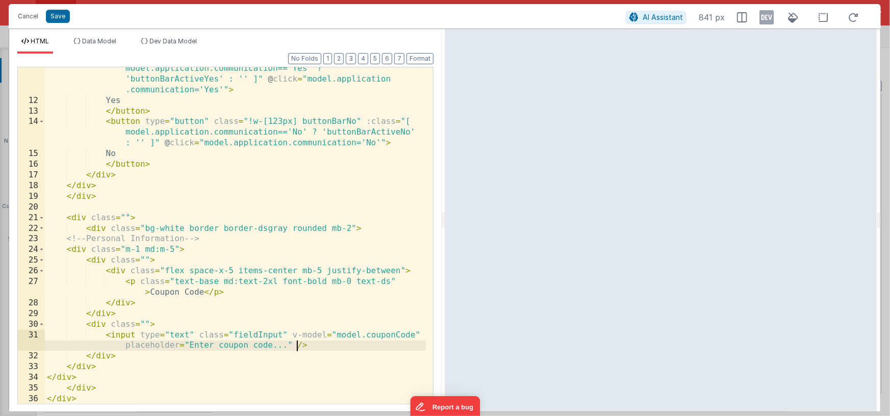
drag, startPoint x: 295, startPoint y: 346, endPoint x: 295, endPoint y: 352, distance: 6.1
click at [295, 347] on div "< button type = "button" class = "!w-[123px] buttonBarYes" :class = "[ model.ap…" at bounding box center [235, 248] width 381 height 390
click at [312, 347] on div "< button type = "button" class = "!w-[123px] buttonBarYes" :class = "[ model.ap…" at bounding box center [235, 248] width 381 height 390
click at [308, 344] on div "< button type = "button" class = "!w-[123px] buttonBarYes" :class = "[ model.ap…" at bounding box center [235, 248] width 381 height 390
paste textarea
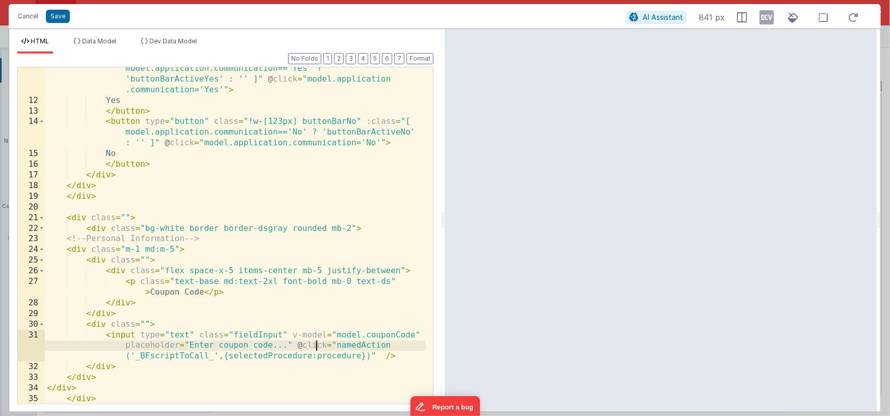
click at [318, 344] on div "< button type = "button" class = "!w-[123px] buttonBarYes" :class = "[ model.ap…" at bounding box center [235, 248] width 381 height 390
click at [187, 350] on div "< button type = "button" class = "!w-[123px] buttonBarYes" :class = "[ model.ap…" at bounding box center [235, 248] width 381 height 390
click at [184, 356] on div "< button type = "button" class = "!w-[123px] buttonBarYes" :class = "[ model.ap…" at bounding box center [235, 248] width 381 height 390
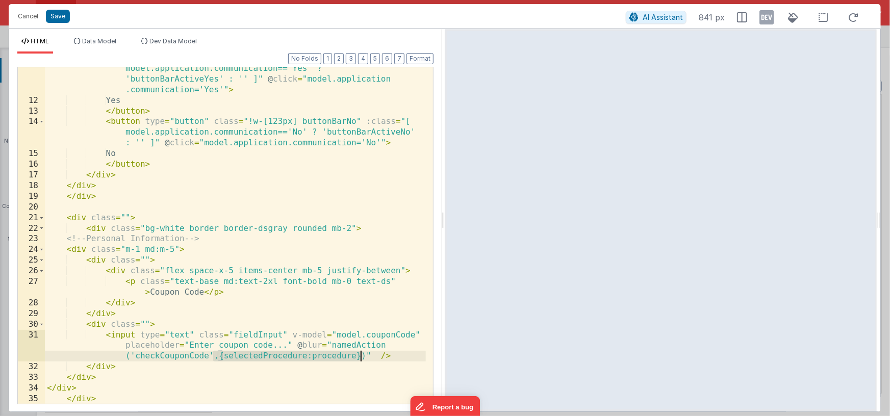
drag, startPoint x: 213, startPoint y: 357, endPoint x: 360, endPoint y: 358, distance: 146.9
click at [360, 358] on div "< button type = "button" class = "!w-[123px] buttonBarYes" :class = "[ model.ap…" at bounding box center [235, 248] width 381 height 390
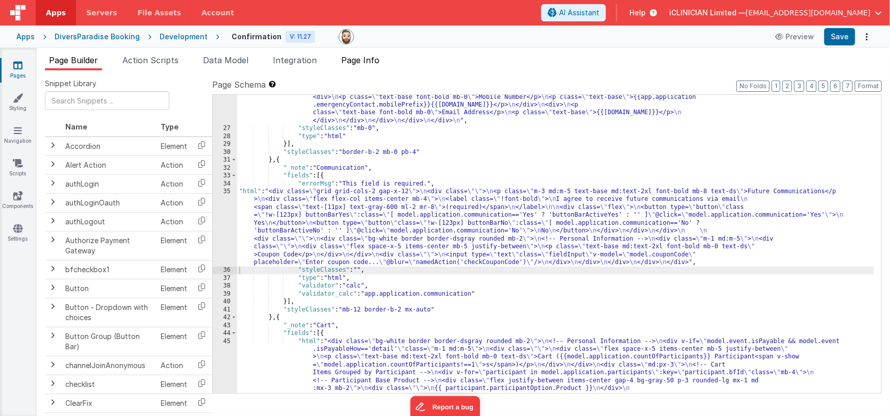
click at [364, 62] on span "Page Info" at bounding box center [360, 60] width 38 height 10
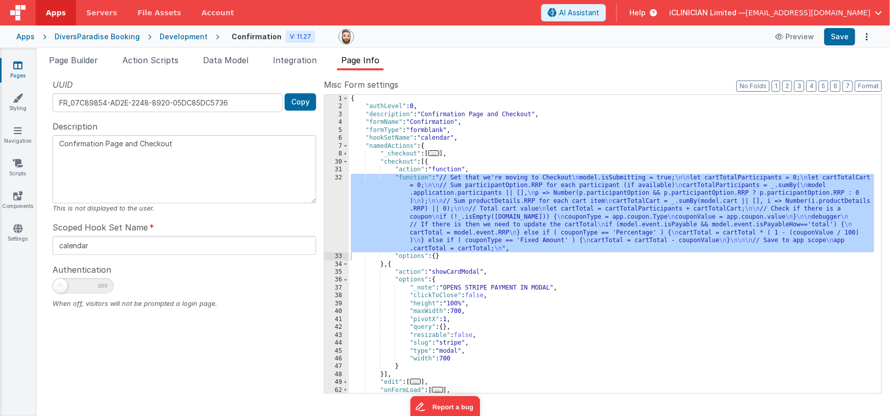
click at [80, 62] on span "Page Builder" at bounding box center [73, 60] width 49 height 10
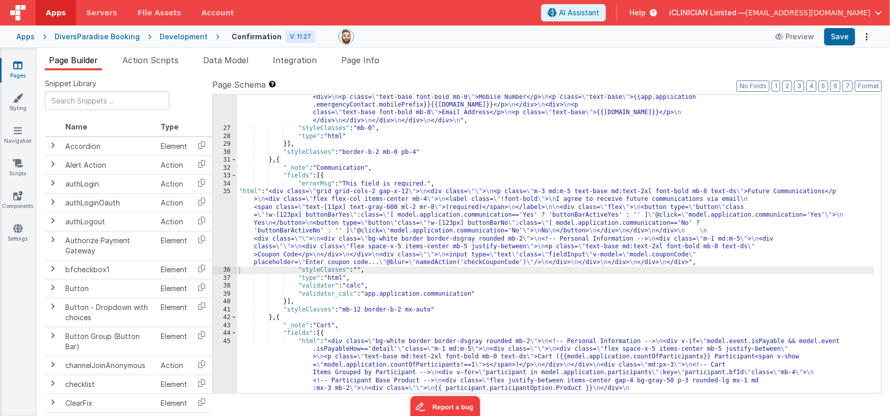
click at [486, 264] on div ""html" : "<div class= \" bg-white border border-dsgray rounded mb-2 \" > \n <!-…" at bounding box center [555, 309] width 637 height 575
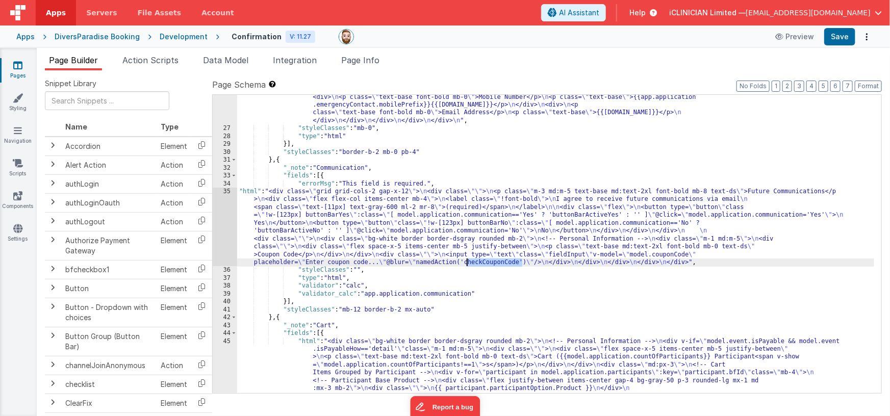
click at [486, 264] on div ""html" : "<div class= \" bg-white border border-dsgray rounded mb-2 \" > \n <!-…" at bounding box center [555, 309] width 637 height 575
click at [353, 65] on li "Page Info" at bounding box center [360, 62] width 46 height 16
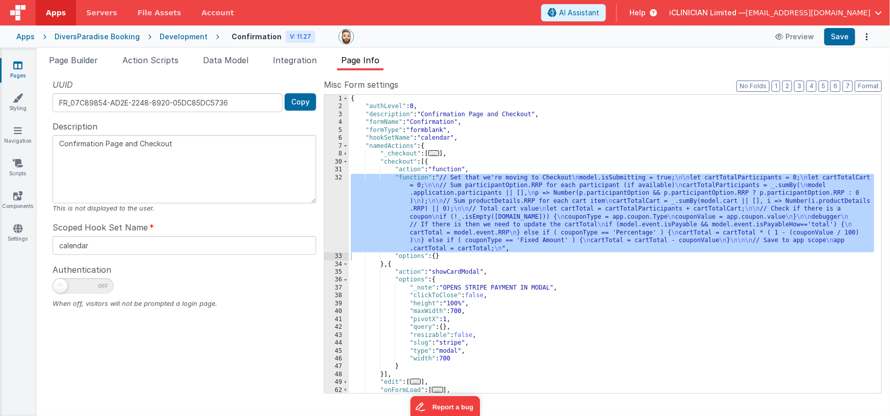
click at [456, 153] on div "{ "authLevel" : 0 , "description" : "Confirmation Page and Checkout" , "formNam…" at bounding box center [612, 252] width 526 height 315
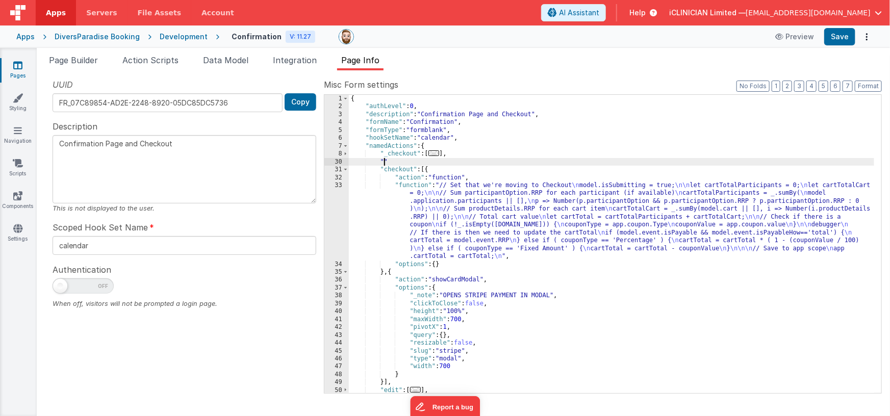
paste textarea
click at [453, 161] on div "{ "authLevel" : 0 , "description" : "Confirmation Page and Checkout" , "formNam…" at bounding box center [612, 252] width 526 height 315
paste textarea
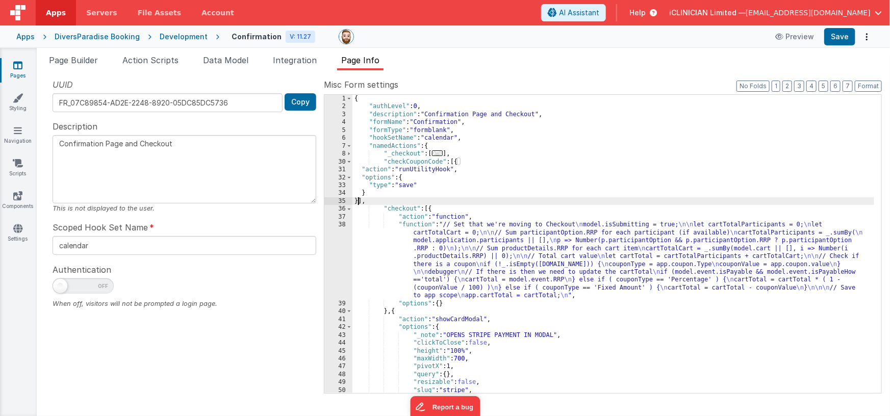
click at [406, 162] on div "{ "authLevel" : 0 , "description" : "Confirmation Page and Checkout" , "formNam…" at bounding box center [613, 252] width 522 height 315
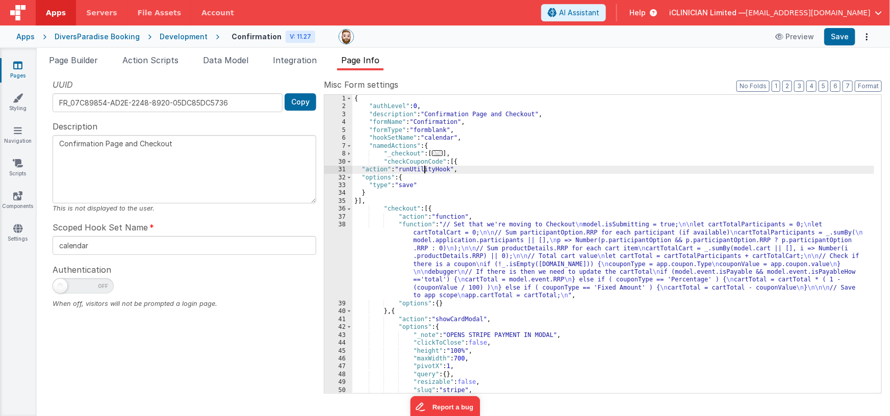
click at [424, 168] on div "{ "authLevel" : 0 , "description" : "Confirmation Page and Checkout" , "formNam…" at bounding box center [613, 252] width 522 height 315
click at [424, 169] on div "{ "authLevel" : 0 , "description" : "Confirmation Page and Checkout" , "formNam…" at bounding box center [613, 252] width 522 height 315
click at [421, 163] on div "{ "authLevel" : 0 , "description" : "Confirmation Page and Checkout" , "formNam…" at bounding box center [613, 252] width 522 height 315
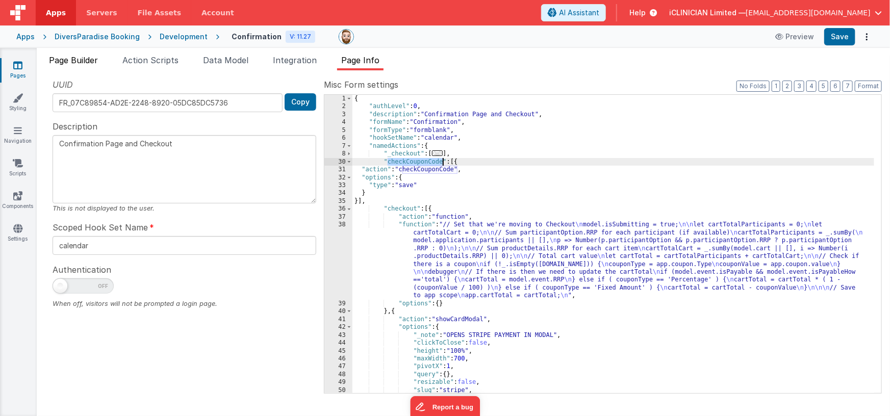
click at [75, 62] on span "Page Builder" at bounding box center [73, 60] width 49 height 10
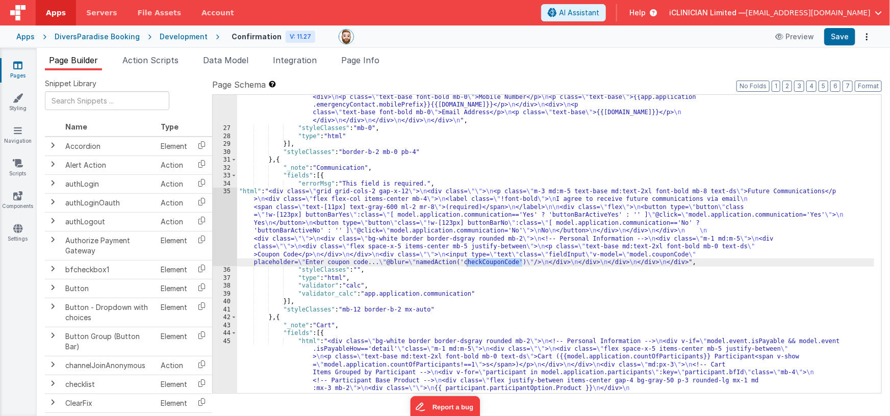
click at [368, 168] on div ""html" : "<div class= \" bg-white border border-dsgray rounded mb-2 \" > \n <!-…" at bounding box center [555, 309] width 637 height 575
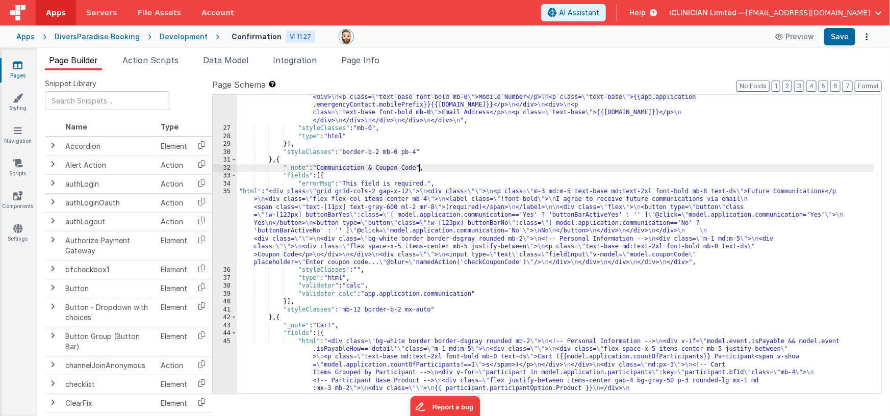
click at [487, 244] on div ""html" : "<div class= \" bg-white border border-dsgray rounded mb-2 \" > \n <!-…" at bounding box center [555, 309] width 637 height 575
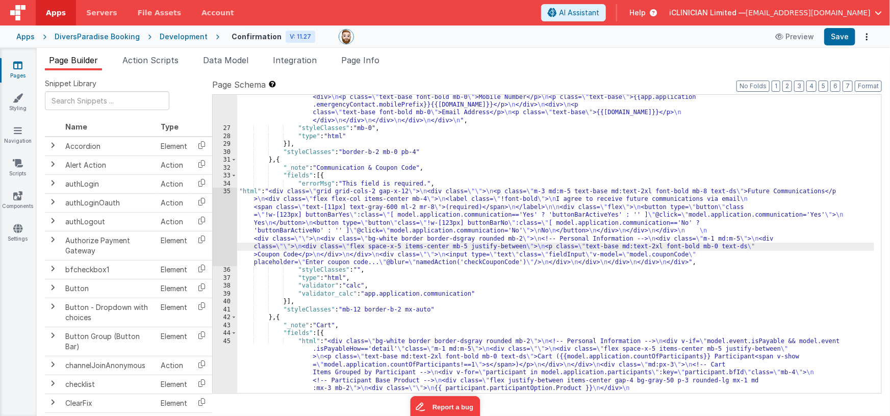
click at [812, 254] on div ""html" : "<div class= \" bg-white border border-dsgray rounded mb-2 \" > \n <!-…" at bounding box center [555, 309] width 637 height 575
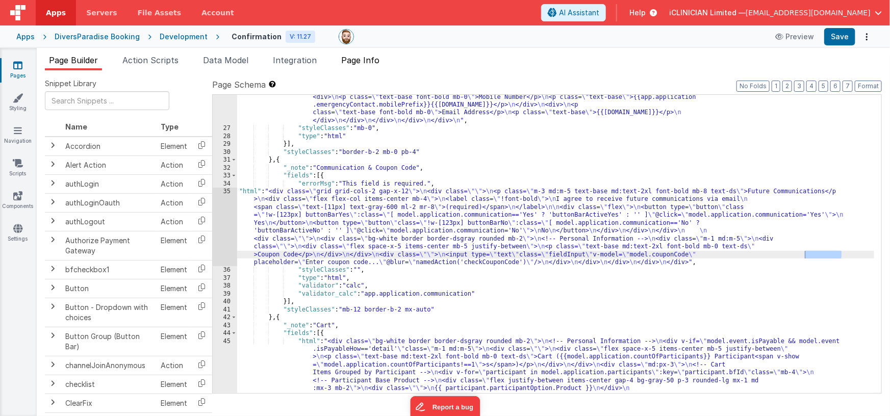
click at [362, 59] on span "Page Info" at bounding box center [360, 60] width 38 height 10
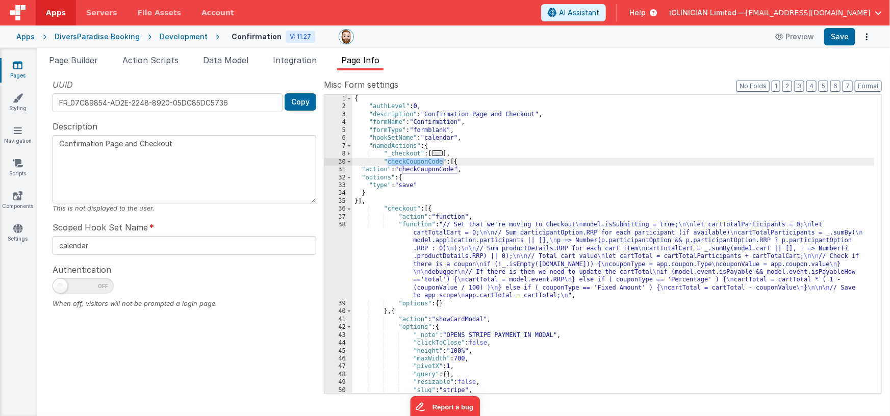
click at [430, 169] on div "{ "authLevel" : 0 , "description" : "Confirmation Page and Checkout" , "formNam…" at bounding box center [613, 252] width 522 height 315
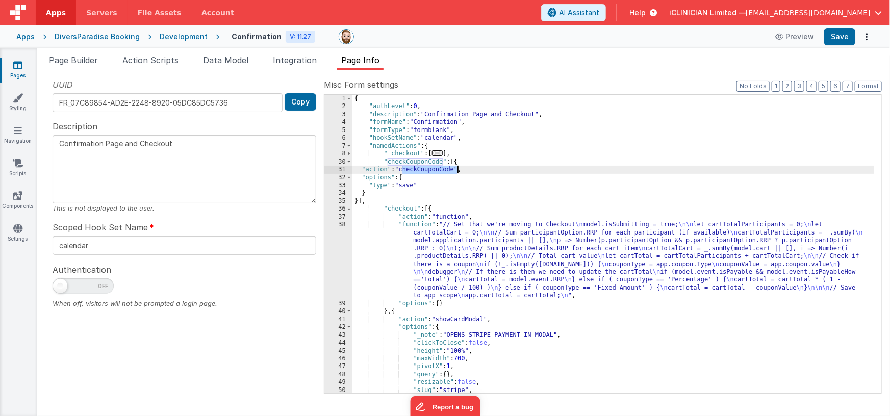
click at [430, 169] on div "{ "authLevel" : 0 , "description" : "Confirmation Page and Checkout" , "formNam…" at bounding box center [613, 252] width 522 height 315
click at [418, 162] on div "{ "authLevel" : 0 , "description" : "Confirmation Page and Checkout" , "formNam…" at bounding box center [613, 252] width 522 height 315
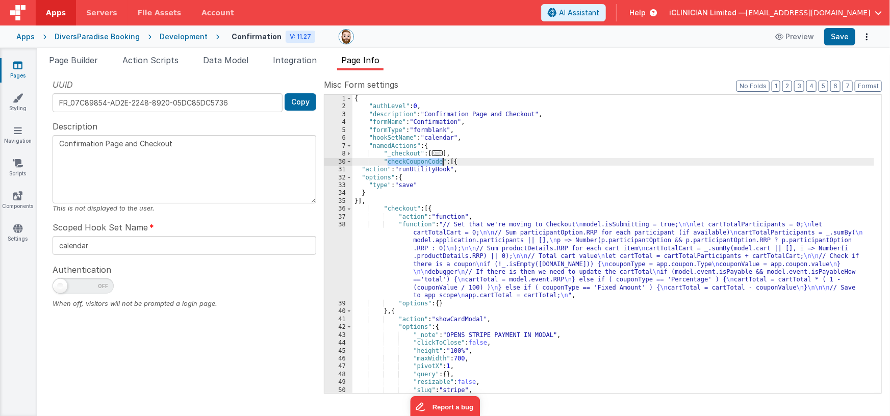
click at [407, 186] on div "{ "authLevel" : 0 , "description" : "Confirmation Page and Checkout" , "formNam…" at bounding box center [613, 252] width 522 height 315
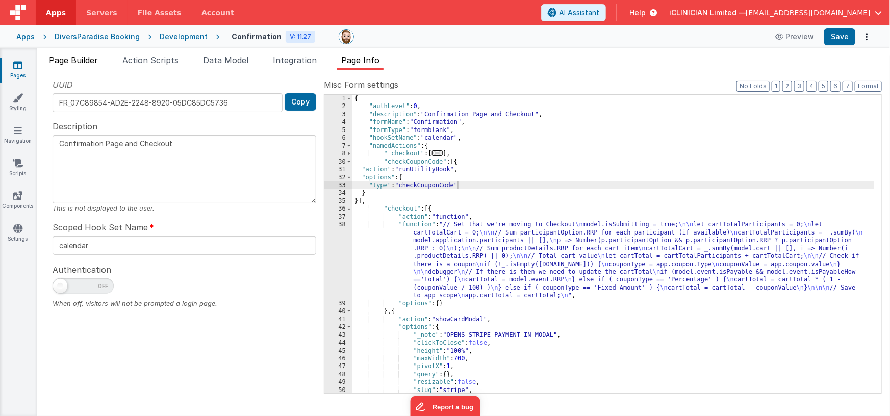
click at [69, 59] on span "Page Builder" at bounding box center [73, 60] width 49 height 10
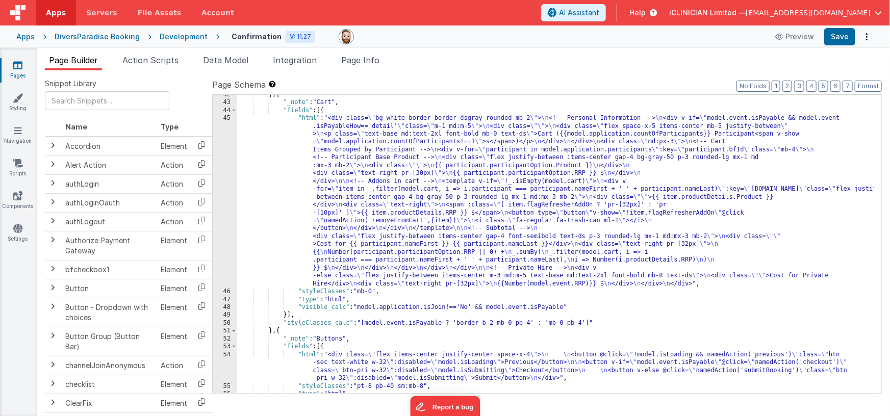
scroll to position [686, 0]
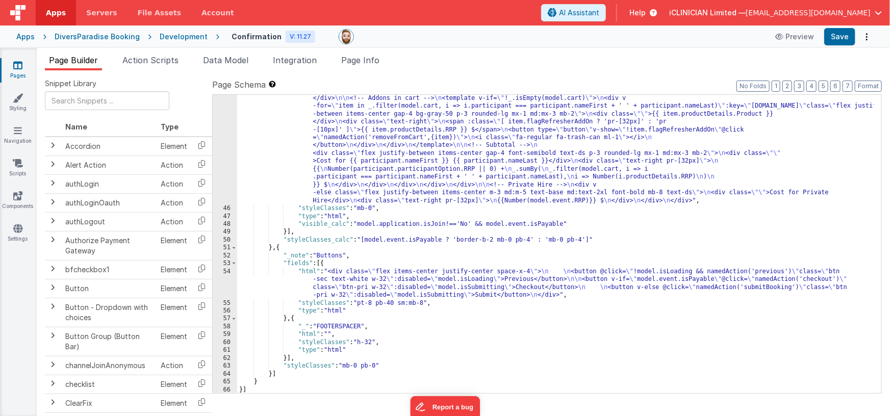
click at [399, 280] on div ""html" : "<div class= \" bg-white border border-dsgray rounded mb-2 \" > \n <!-…" at bounding box center [555, 271] width 637 height 480
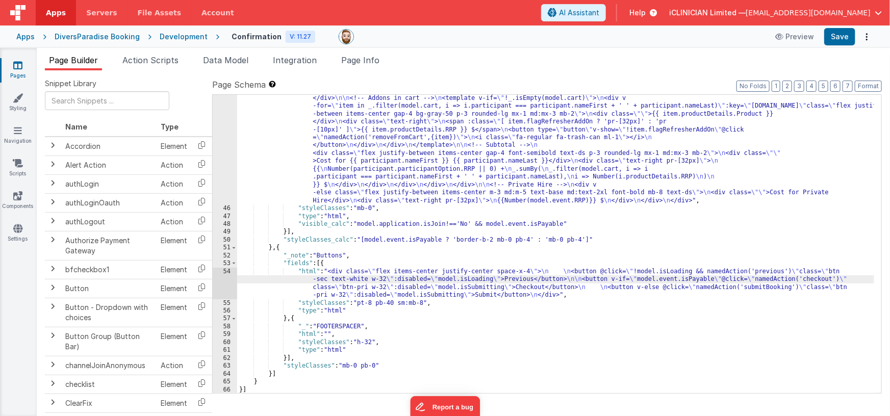
click at [218, 281] on div "54" at bounding box center [225, 284] width 24 height 32
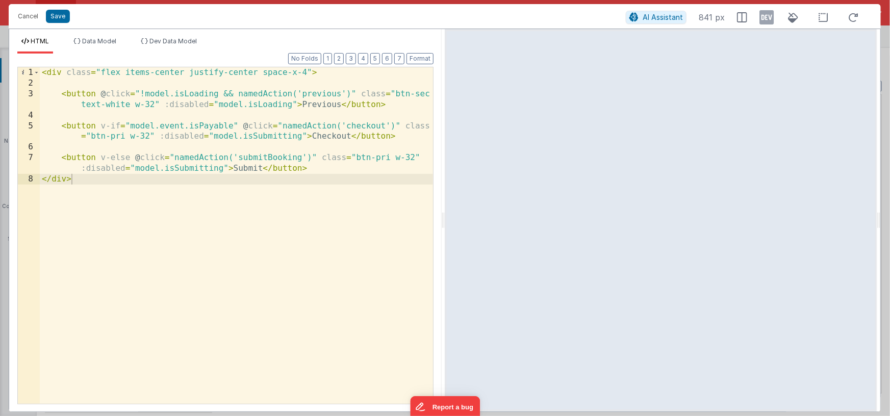
click at [403, 138] on div "< div class = "flex items-center justify-center space-x-4" > < button @ click =…" at bounding box center [236, 246] width 393 height 358
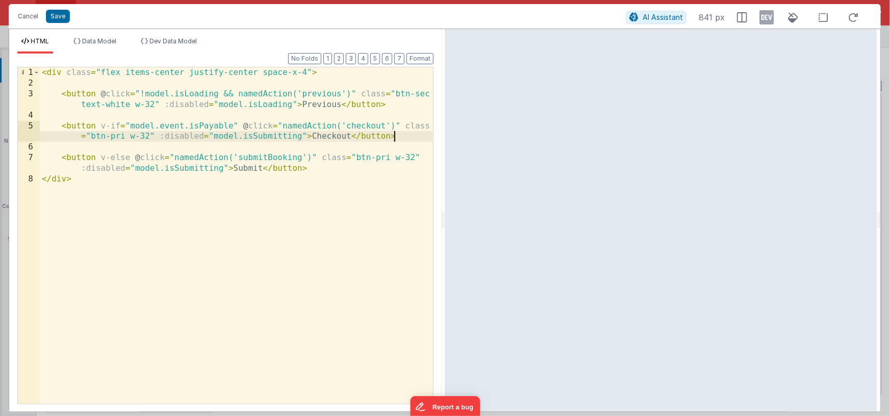
click at [45, 125] on div "< div class = "flex items-center justify-center space-x-4" > < button @ click =…" at bounding box center [236, 246] width 393 height 358
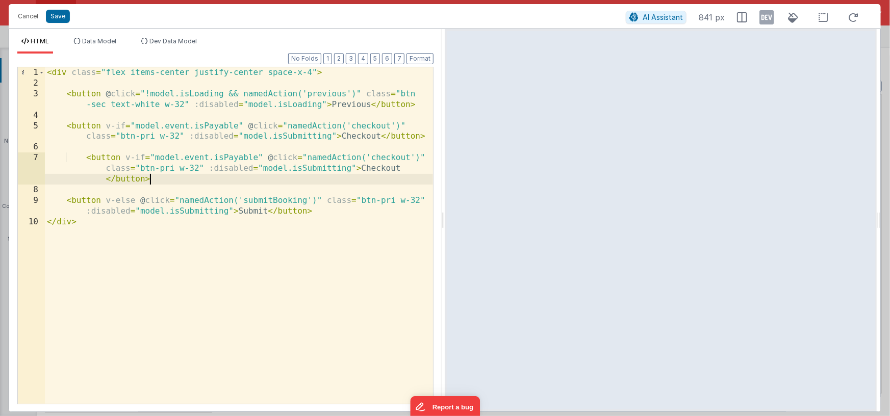
click at [86, 159] on div "< div class = "flex items-center justify-center space-x-4" > < button @ click =…" at bounding box center [239, 246] width 388 height 358
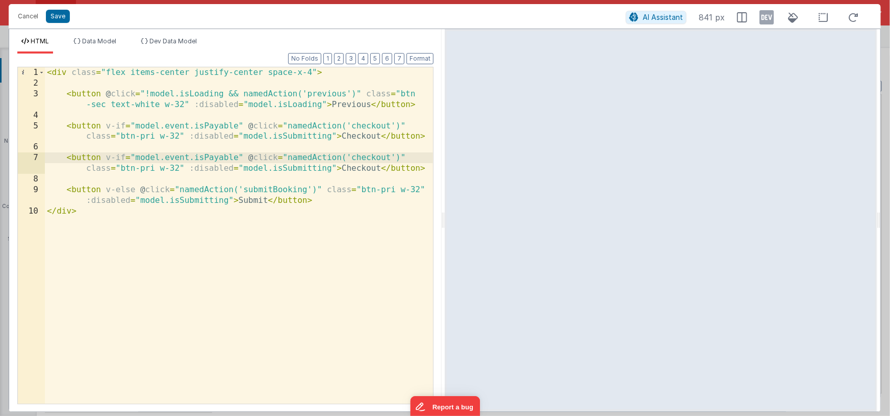
click at [115, 158] on div "< div class = "flex items-center justify-center space-x-4" > < button @ click =…" at bounding box center [239, 246] width 388 height 358
drag, startPoint x: 136, startPoint y: 126, endPoint x: 157, endPoint y: 128, distance: 21.1
click at [136, 126] on div "< div class = "flex items-center justify-center space-x-4" > < button @ click =…" at bounding box center [239, 246] width 388 height 358
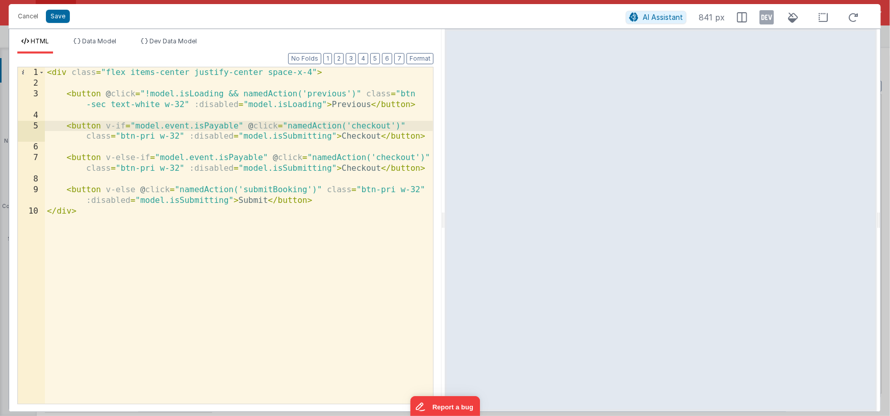
type textarea "If"
click at [237, 126] on div "< div class = "flex items-center justify-center space-x-4" > < button @ click =…" at bounding box center [239, 246] width 388 height 358
click at [238, 127] on div "< div class = "flex items-center justify-center space-x-4" > < button @ click =…" at bounding box center [239, 246] width 388 height 358
click at [369, 127] on div "< div class = "flex items-center justify-center space-x-4" > < button @ click =…" at bounding box center [239, 246] width 388 height 358
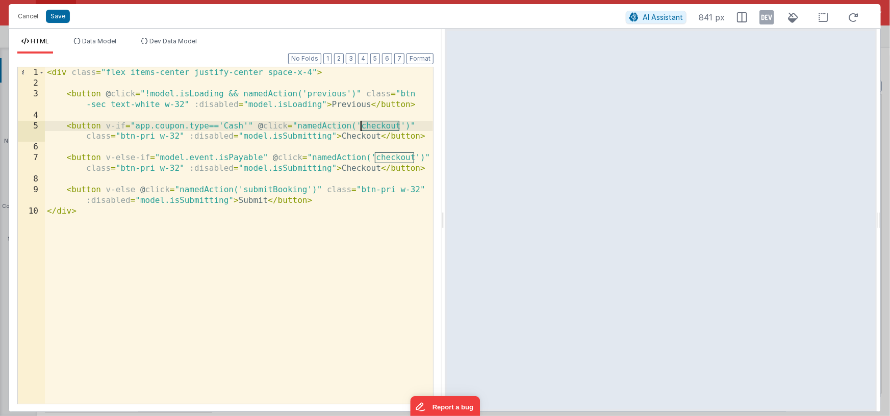
click at [398, 125] on div "< div class = "flex items-center justify-center space-x-4" > < button @ click =…" at bounding box center [239, 246] width 388 height 358
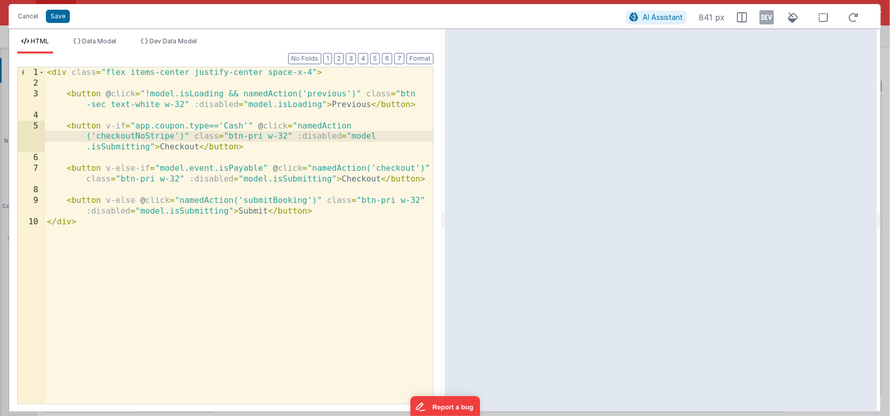
click at [185, 147] on div "< div class = "flex items-center justify-center space-x-4" > < button @ click =…" at bounding box center [239, 246] width 388 height 358
click at [179, 145] on div "< div class = "flex items-center justify-center space-x-4" > < button @ click =…" at bounding box center [239, 246] width 388 height 358
click at [137, 138] on div "< div class = "flex items-center justify-center space-x-4" > < button @ click =…" at bounding box center [239, 246] width 388 height 358
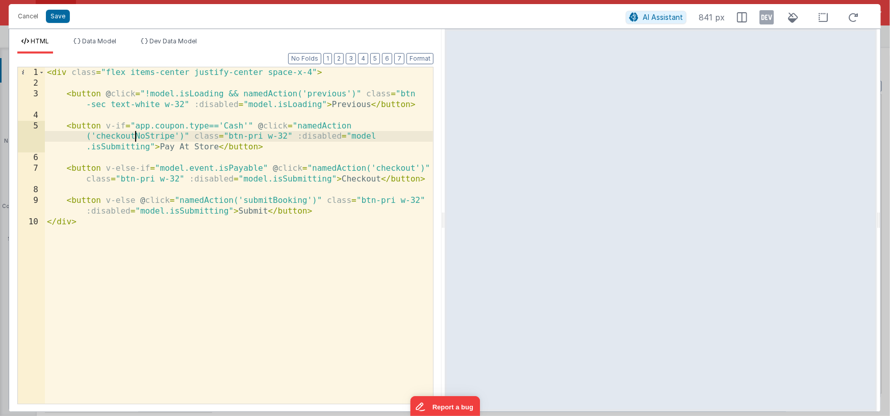
click at [174, 137] on div "< div class = "flex items-center justify-center space-x-4" > < button @ click =…" at bounding box center [239, 246] width 388 height 358
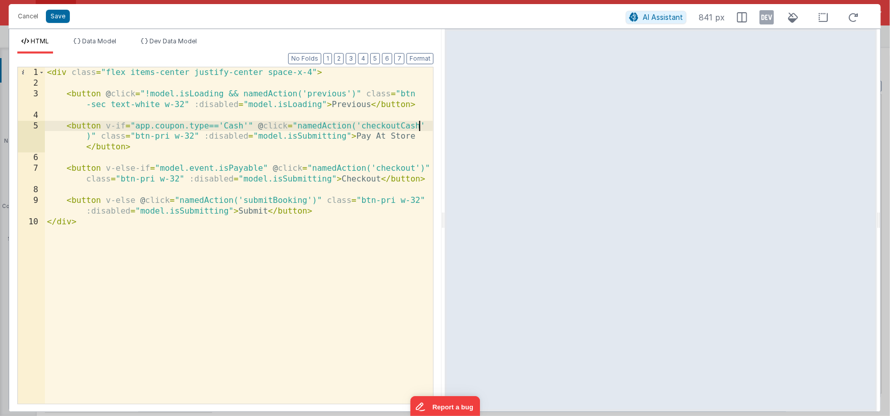
click at [355, 137] on div "< div class = "flex items-center justify-center space-x-4" > < button @ click =…" at bounding box center [239, 246] width 388 height 358
click at [413, 138] on div "< div class = "flex items-center justify-center space-x-4" > < button @ click =…" at bounding box center [239, 246] width 388 height 358
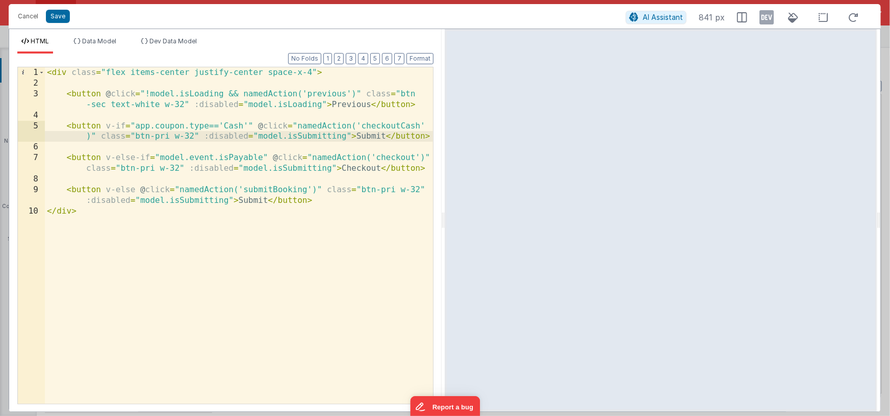
click at [281, 247] on div "< div class = "flex items-center justify-center space-x-4" > < button @ click =…" at bounding box center [239, 246] width 388 height 358
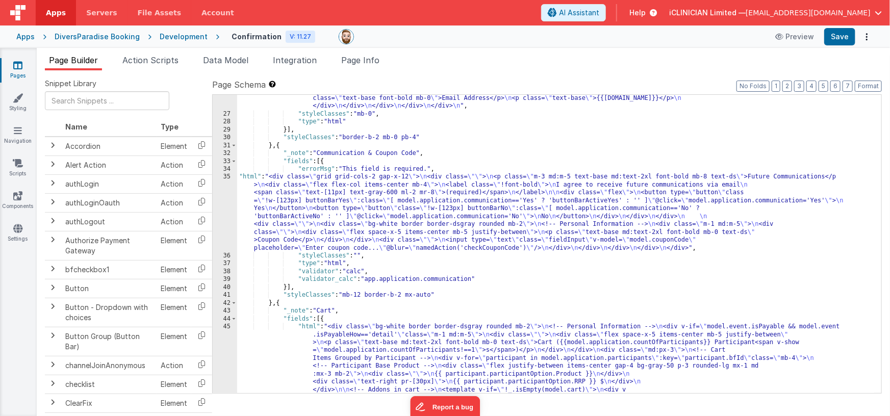
scroll to position [394, 0]
click at [350, 229] on div ""html" : "<div class= \" bg-white border border-dsgray rounded mb-2 \" > \n <!-…" at bounding box center [555, 295] width 637 height 575
click at [226, 204] on div "35" at bounding box center [225, 212] width 24 height 79
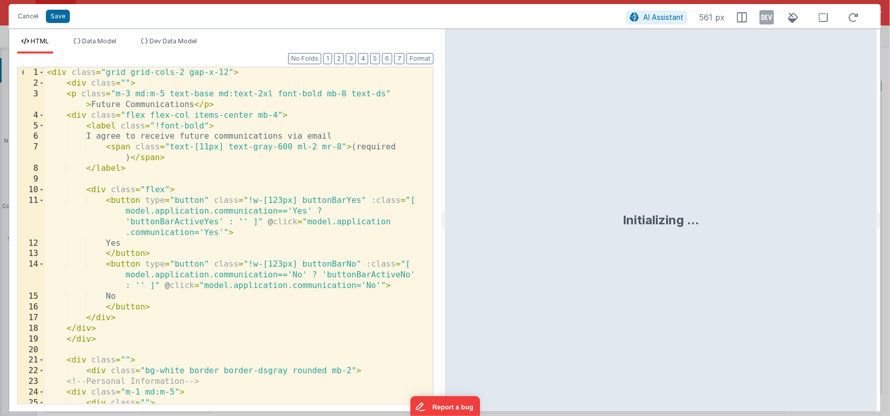
scroll to position [153, 0]
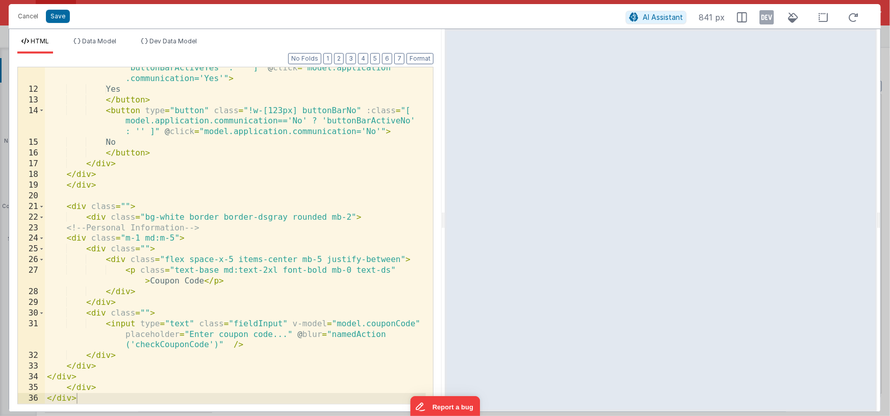
click at [247, 347] on div "< button type = "button" class = "!w-[123px] buttonBarYes" :class = "[ model.ap…" at bounding box center [235, 236] width 381 height 390
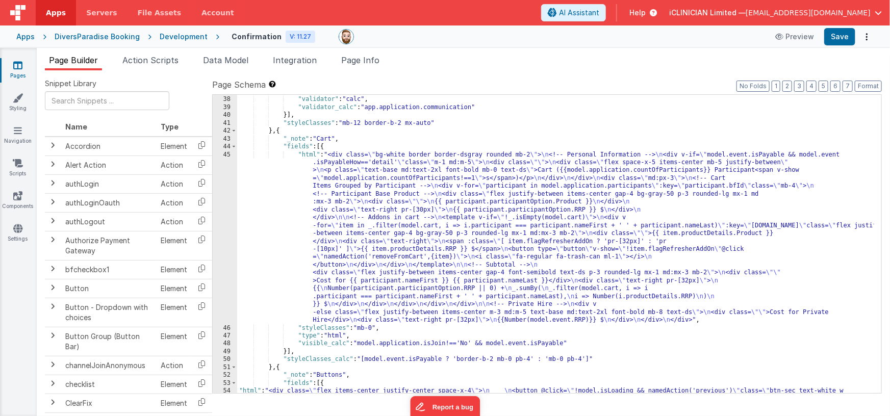
scroll to position [702, 0]
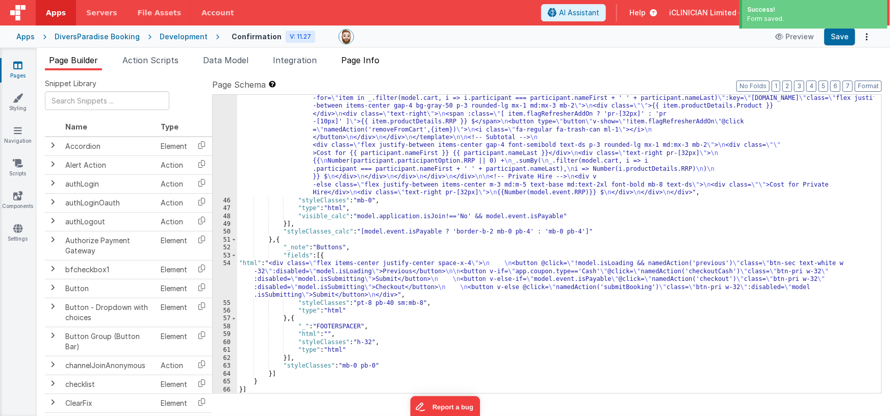
click at [363, 65] on li "Page Info" at bounding box center [360, 62] width 46 height 16
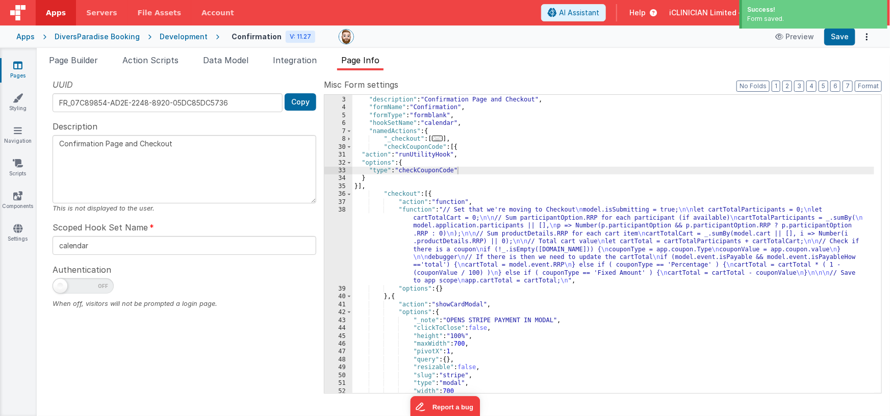
scroll to position [15, 0]
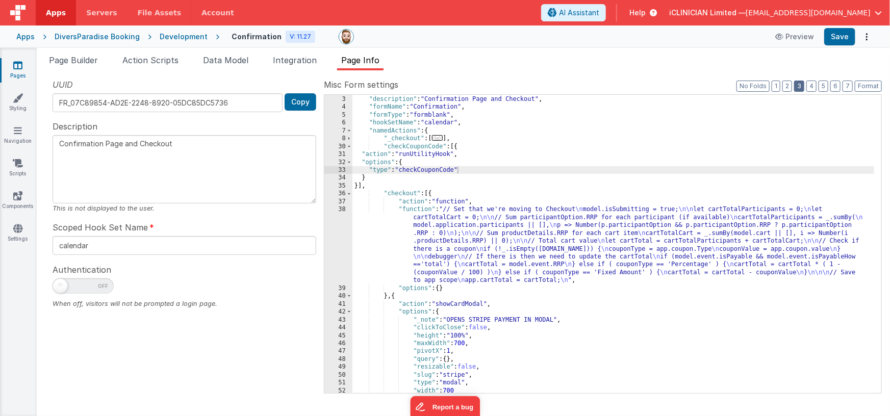
click at [803, 84] on button "3" at bounding box center [799, 86] width 10 height 11
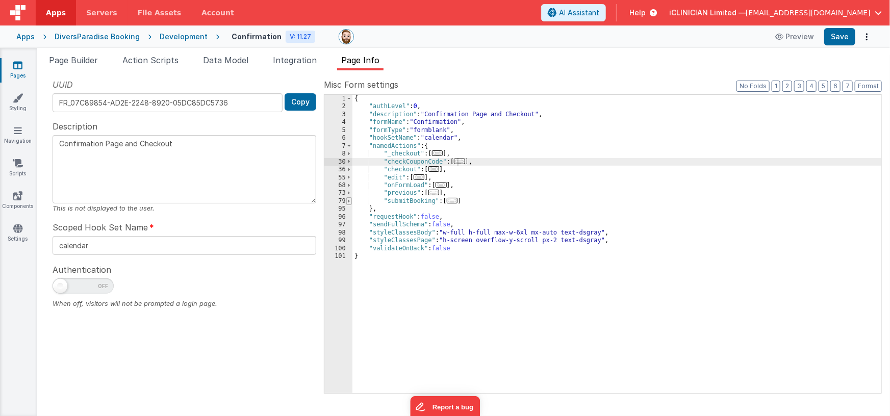
click at [348, 201] on span at bounding box center [349, 201] width 6 height 8
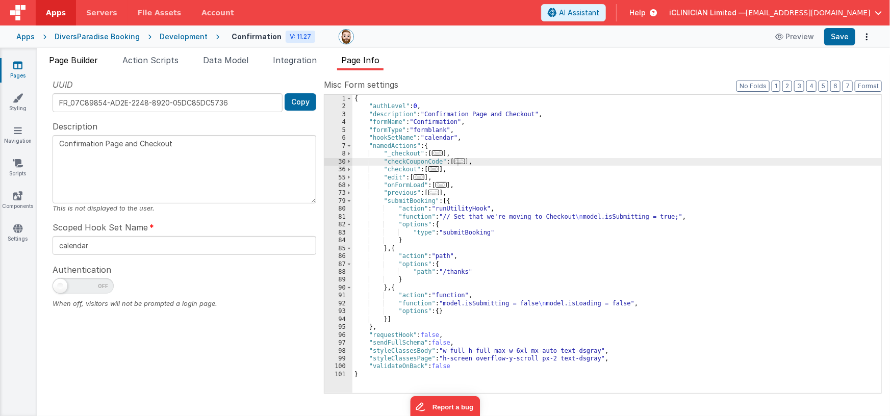
click at [86, 60] on span "Page Builder" at bounding box center [73, 60] width 49 height 10
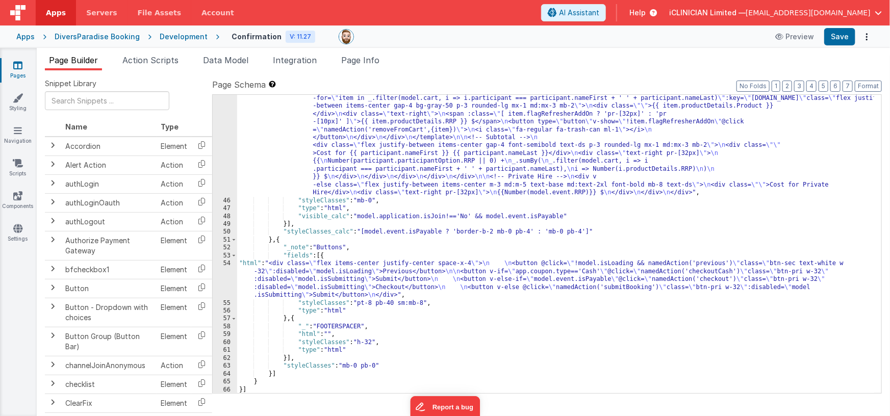
click at [403, 286] on div ""html" : "<div class= \" bg-white border border-dsgray rounded mb-2 \" > \n <!-…" at bounding box center [555, 263] width 637 height 480
click at [223, 275] on div "54" at bounding box center [225, 279] width 24 height 39
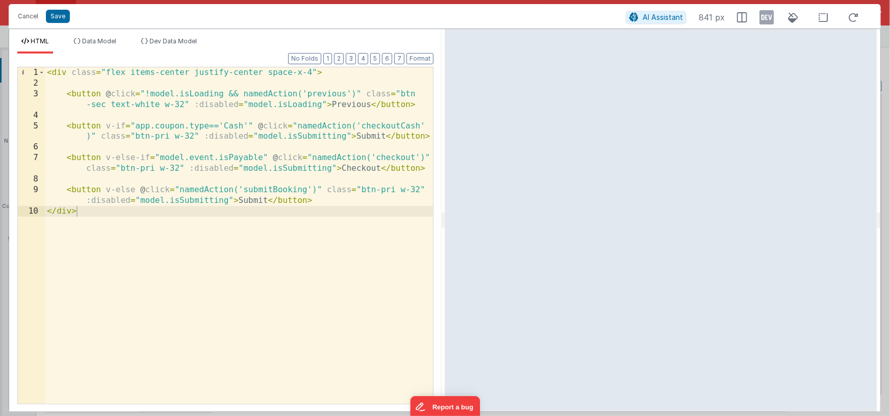
click at [135, 126] on div "< div class = "flex items-center justify-center space-x-4" > < button @ click =…" at bounding box center [239, 246] width 388 height 358
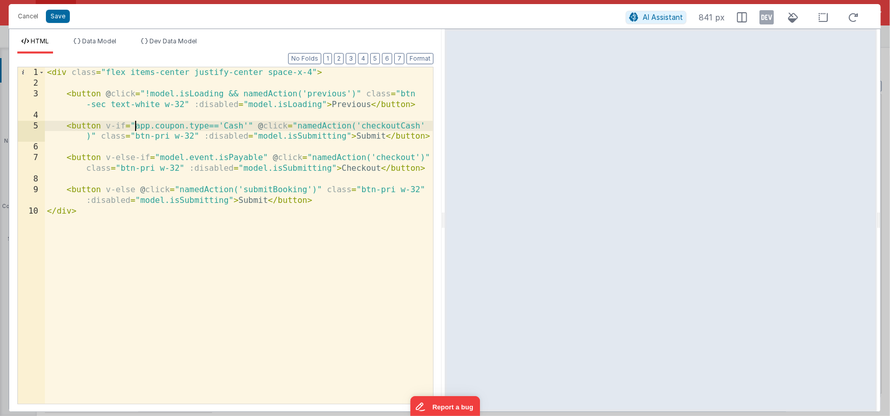
click at [247, 126] on div "< div class = "flex items-center justify-center space-x-4" > < button @ click =…" at bounding box center [239, 246] width 388 height 358
click at [261, 158] on div "< div class = "flex items-center justify-center space-x-4" > < button @ click =…" at bounding box center [239, 246] width 388 height 358
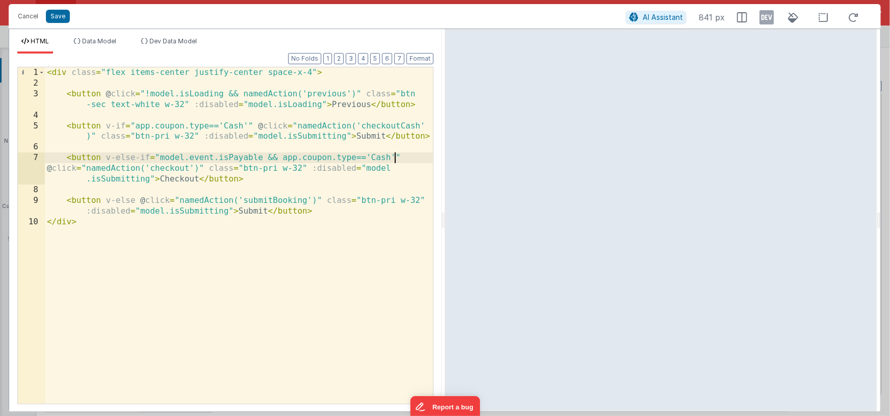
click at [354, 157] on div "< div class = "flex items-center justify-center space-x-4" > < button @ click =…" at bounding box center [239, 246] width 388 height 358
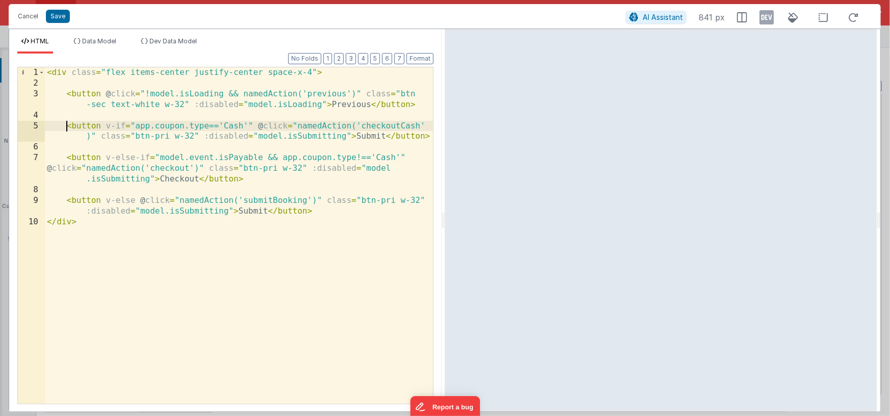
click at [65, 125] on div "< div class = "flex items-center justify-center space-x-4" > < button @ click =…" at bounding box center [239, 246] width 388 height 358
click at [429, 137] on div "< div class = "flex items-center justify-center space-x-4" > < button @ click =…" at bounding box center [239, 246] width 388 height 358
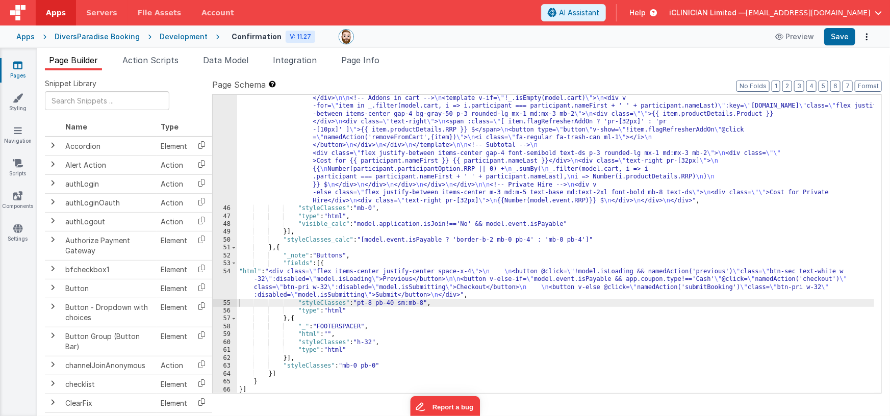
scroll to position [693, 0]
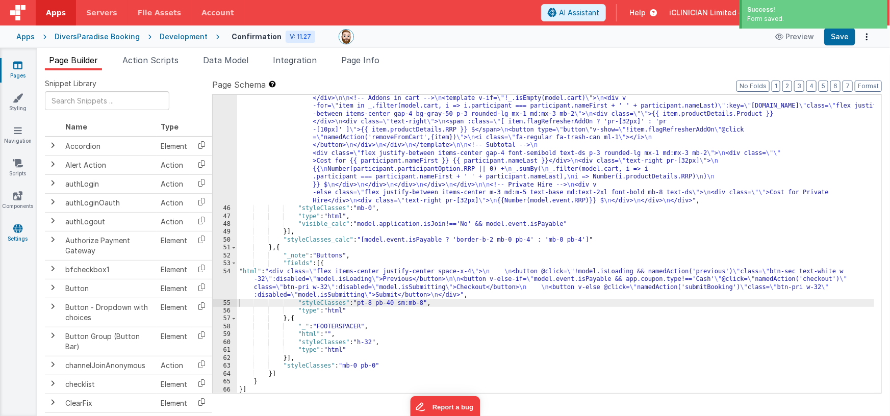
click at [16, 229] on icon at bounding box center [17, 228] width 9 height 10
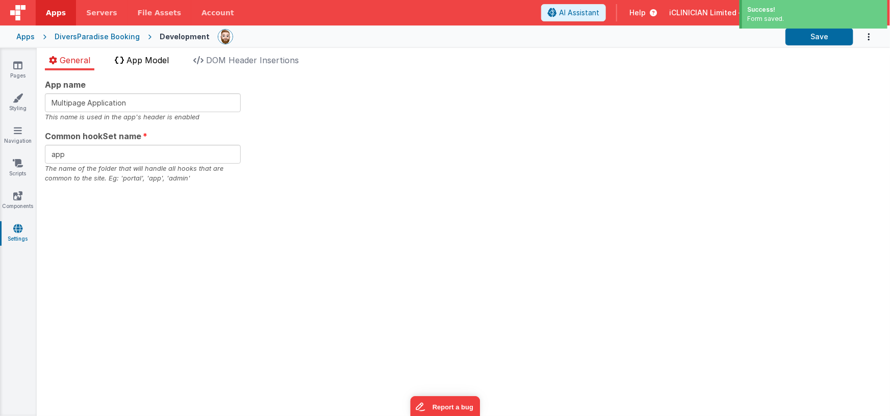
click at [159, 64] on span "App Model" at bounding box center [147, 60] width 42 height 10
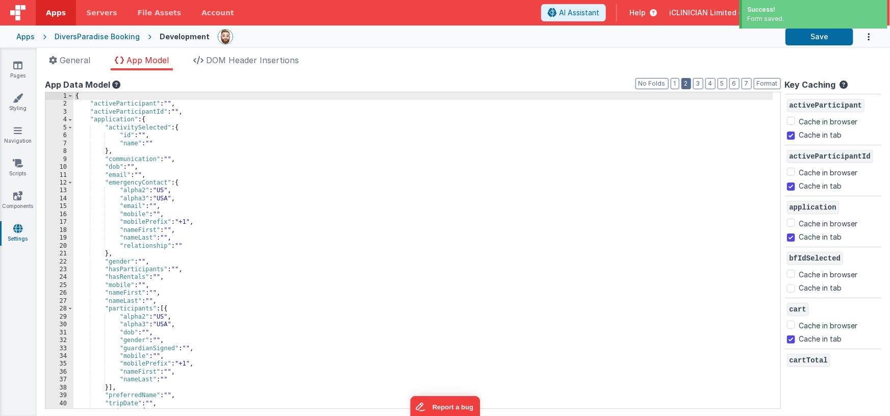
click at [681, 84] on button "2" at bounding box center [686, 83] width 10 height 11
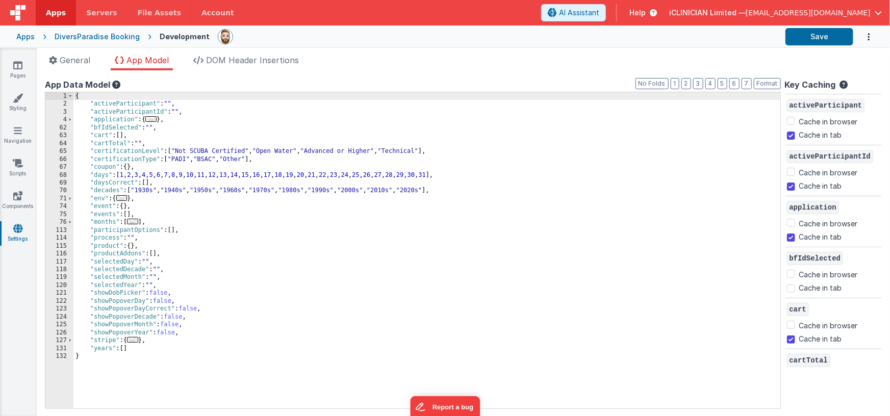
click at [131, 166] on div "{ "activeParticipant" : "" , "activeParticipantId" : "" , "application" : { ...…" at bounding box center [426, 258] width 707 height 332
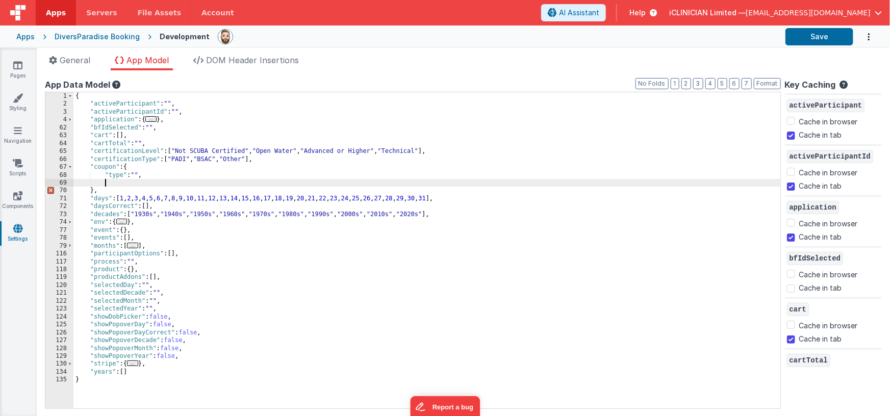
paste textarea
click at [115, 184] on div "{ "activeParticipant" : "" , "activeParticipantId" : "" , "application" : { ...…" at bounding box center [426, 258] width 707 height 332
click at [15, 62] on icon at bounding box center [17, 65] width 9 height 10
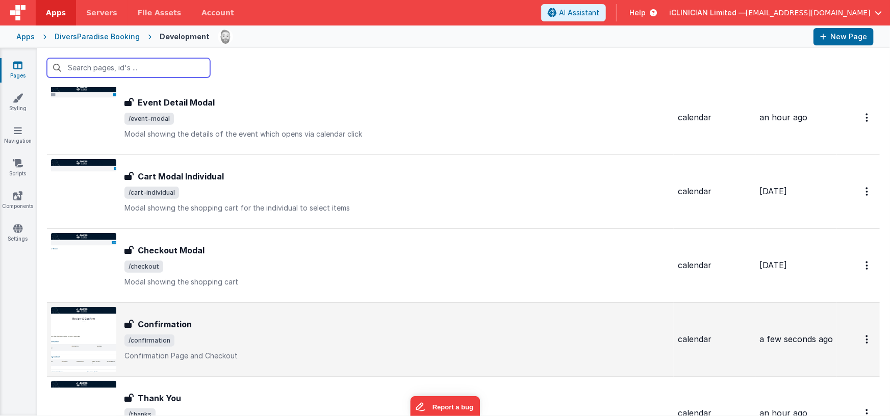
scroll to position [295, 0]
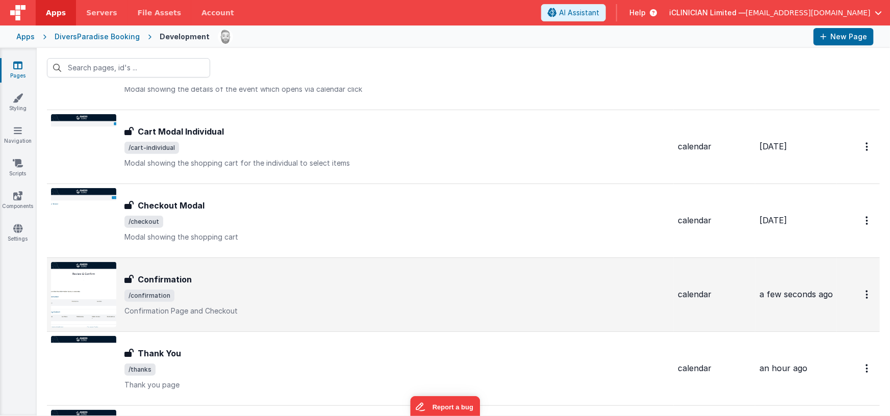
click at [213, 294] on span "/confirmation" at bounding box center [396, 296] width 545 height 12
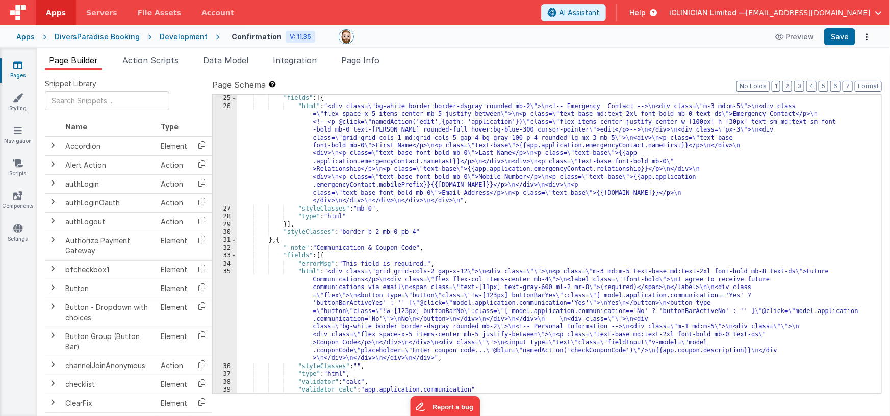
scroll to position [384, 0]
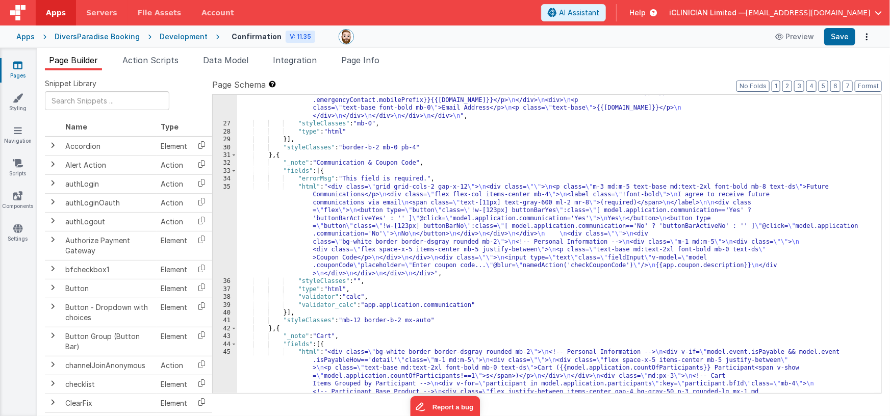
click at [376, 223] on div ""html" : "<div class= \" bg-white border border-dsgray rounded mb-2 \" > \n <!-…" at bounding box center [555, 304] width 637 height 575
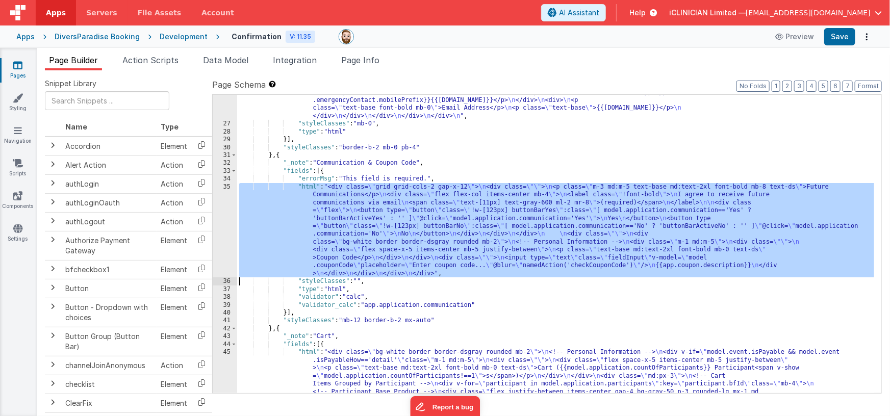
click at [218, 233] on div "35" at bounding box center [225, 230] width 24 height 94
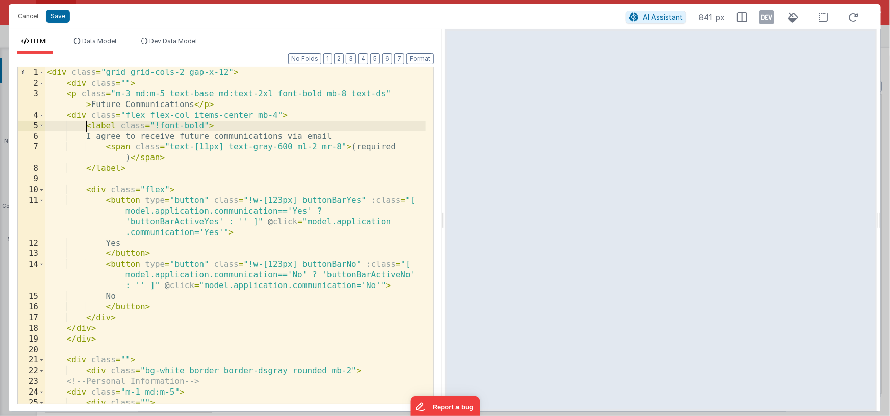
click at [87, 126] on div "< div class = "grid grid-cols-2 gap-x-12" > < div class = "" > < p class = "m-3…" at bounding box center [235, 246] width 381 height 358
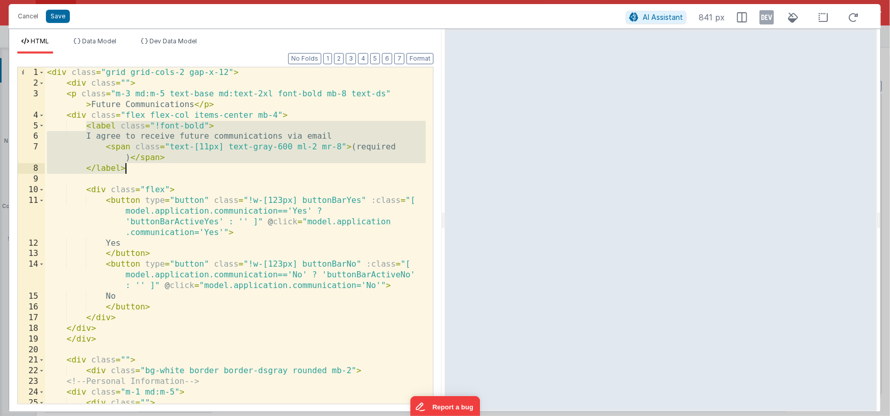
click at [136, 169] on div "< div class = "grid grid-cols-2 gap-x-12" > < div class = "" > < p class = "m-3…" at bounding box center [235, 246] width 381 height 358
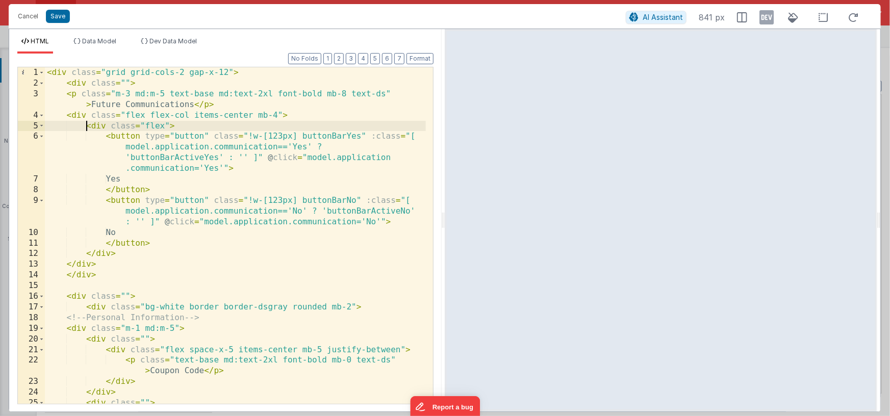
click at [128, 254] on div "< div class = "grid grid-cols-2 gap-x-12" > < div class = "" > < p class = "m-3…" at bounding box center [235, 256] width 381 height 379
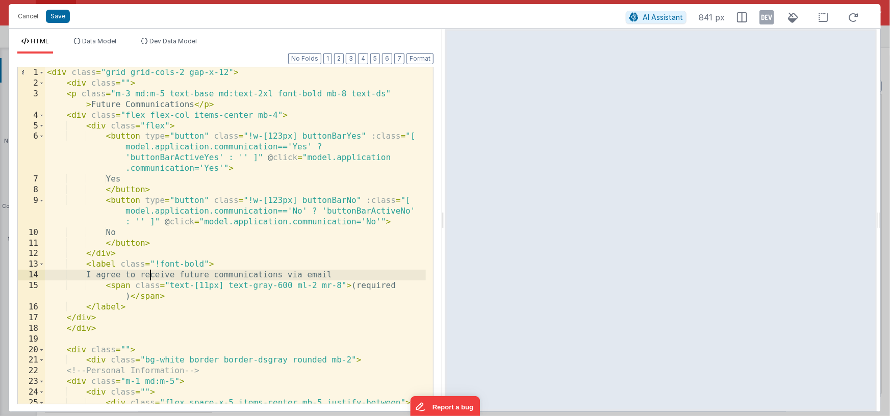
click at [148, 275] on div "< div class = "grid grid-cols-2 gap-x-12" > < div class = "" > < p class = "m-3…" at bounding box center [235, 251] width 381 height 369
click at [106, 274] on div "< div class = "grid grid-cols-2 gap-x-12" > < div class = "" > < p class = "m-3…" at bounding box center [235, 251] width 381 height 369
click at [152, 266] on div "< div class = "grid grid-cols-2 gap-x-12" > < div class = "" > < p class = "m-3…" at bounding box center [235, 251] width 381 height 369
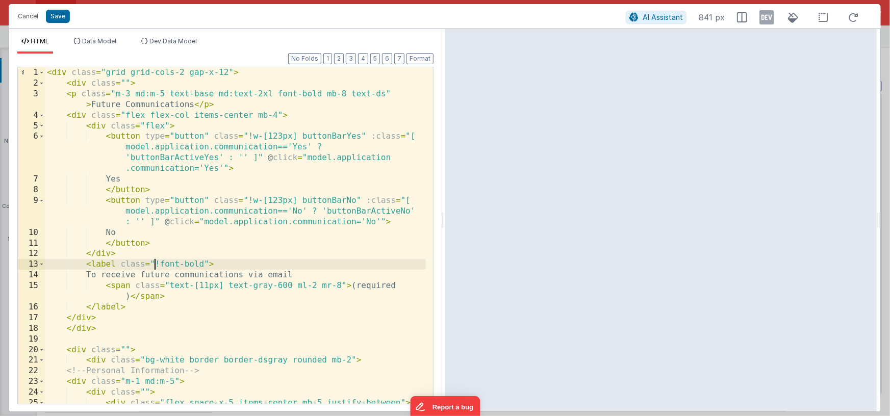
click at [204, 264] on div "< div class = "grid grid-cols-2 gap-x-12" > < div class = "" > < p class = "m-3…" at bounding box center [235, 251] width 381 height 369
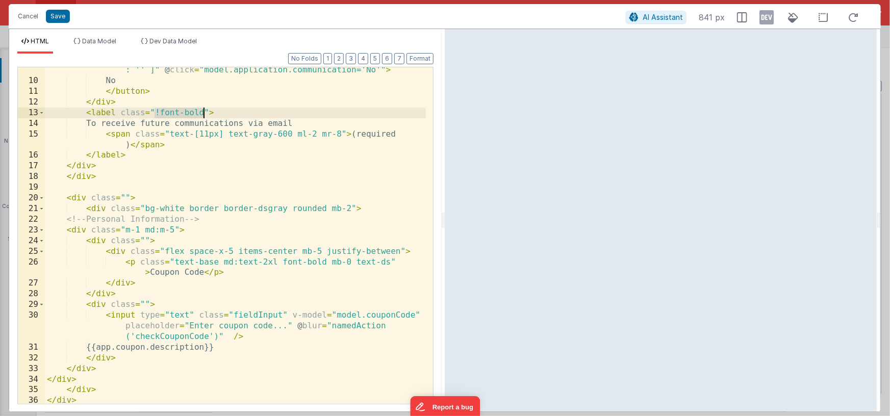
scroll to position [153, 0]
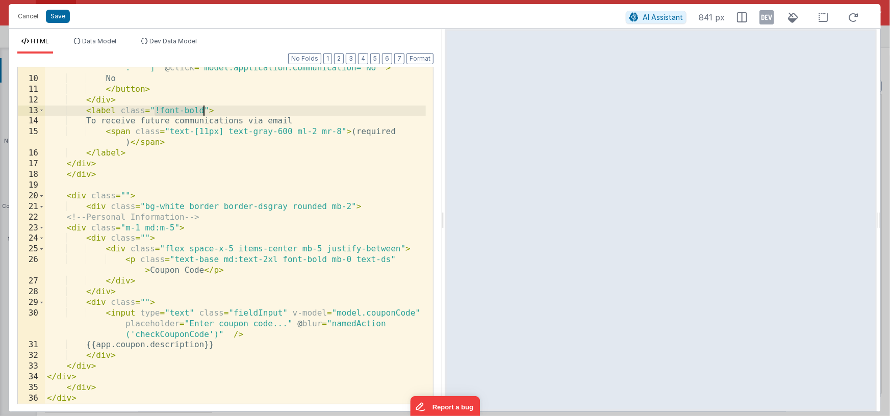
click at [282, 312] on div "< button type = "button" class = "!w-[123px] buttonBarNo" :class = "[ model.app…" at bounding box center [235, 230] width 381 height 379
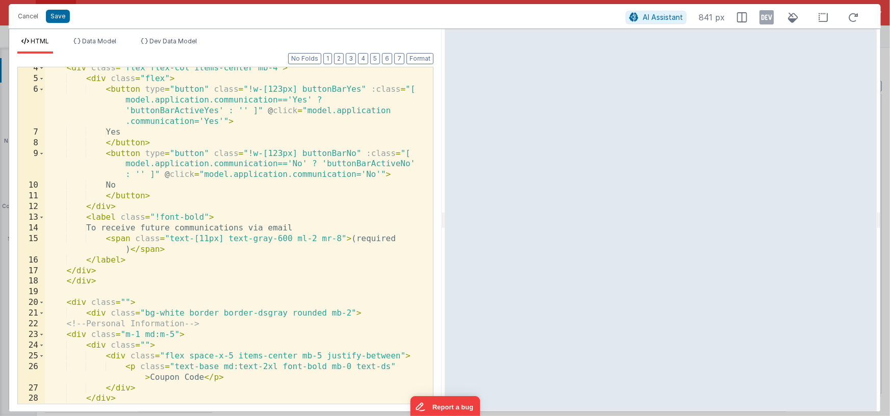
scroll to position [47, 0]
click at [248, 153] on div "< div class = "flex flex-col items-center mb-4" > < div class = "flex" > < butt…" at bounding box center [235, 242] width 381 height 358
click at [297, 157] on div "< div class = "flex flex-col items-center mb-4" > < div class = "flex" > < butt…" at bounding box center [235, 242] width 381 height 358
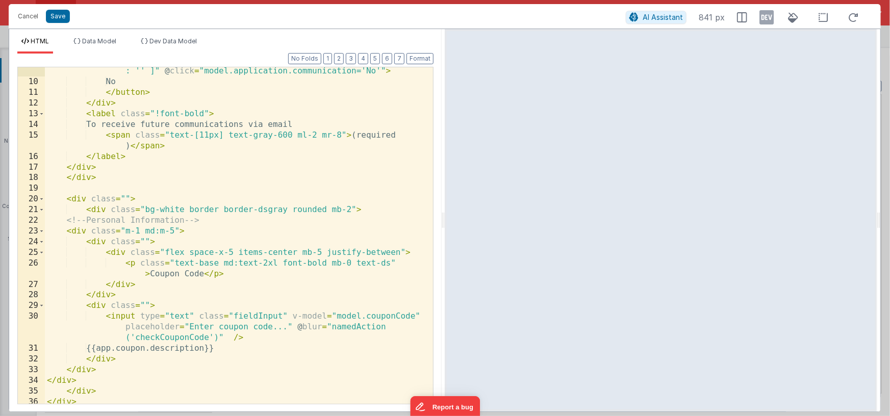
scroll to position [150, 0]
click at [284, 317] on div "< button type = "button" class = "!w-[123px] buttonBarNo" :class = "[ model.app…" at bounding box center [235, 234] width 381 height 379
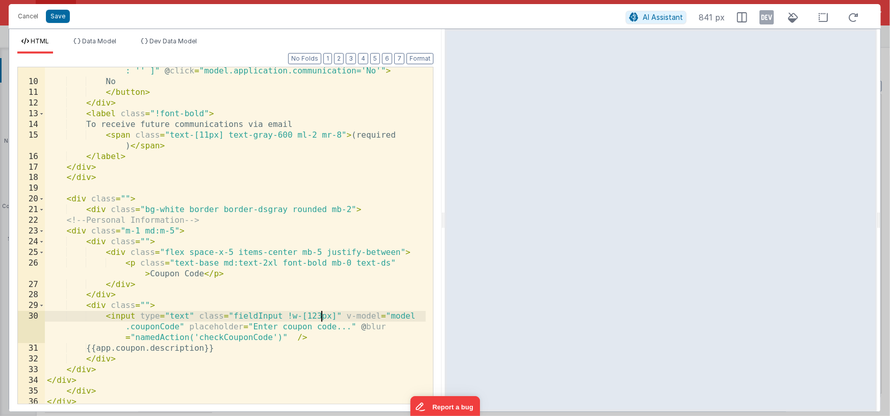
click at [320, 316] on div "< button type = "button" class = "!w-[123px] buttonBarNo" :class = "[ model.app…" at bounding box center [235, 234] width 381 height 379
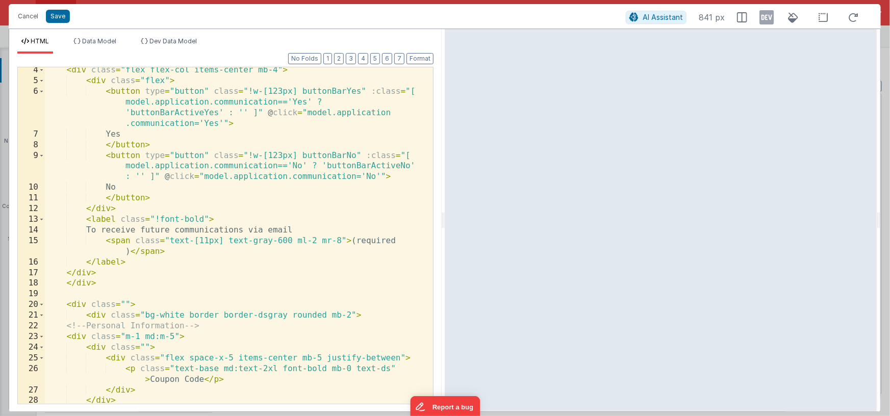
scroll to position [0, 0]
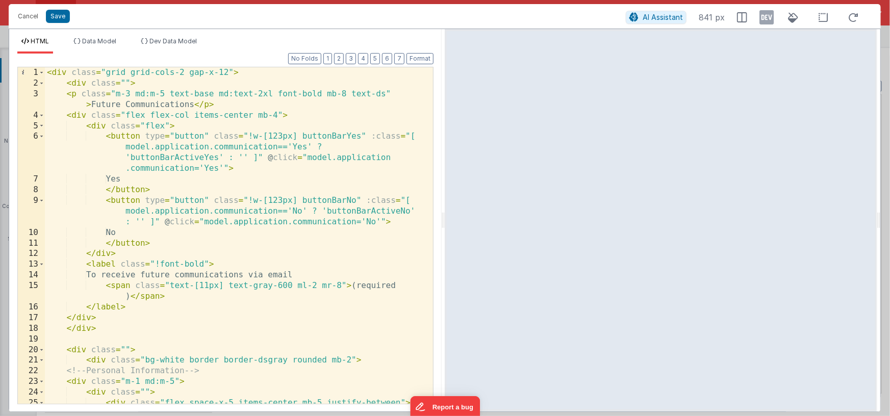
click at [252, 115] on div "< div class = "grid grid-cols-2 gap-x-12" > < div class = "" > < p class = "m-3…" at bounding box center [235, 251] width 381 height 369
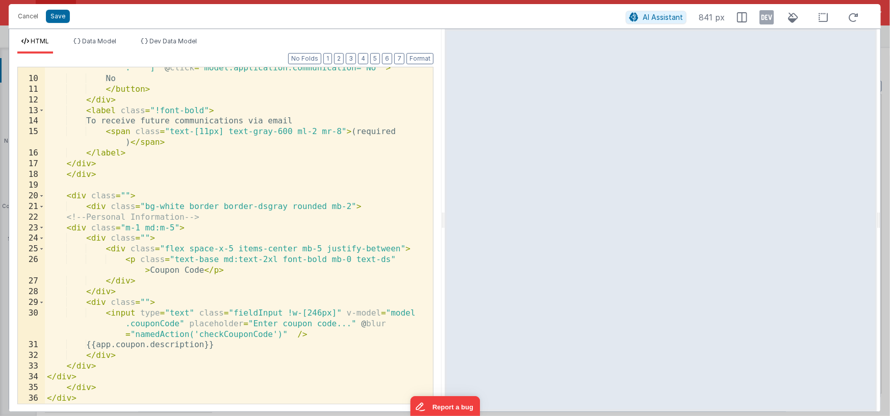
scroll to position [153, 0]
click at [412, 59] on button "Format" at bounding box center [419, 58] width 27 height 11
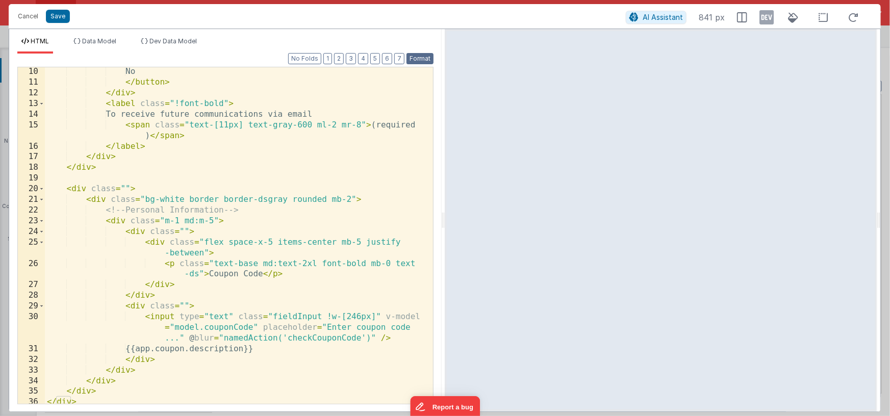
scroll to position [175, 0]
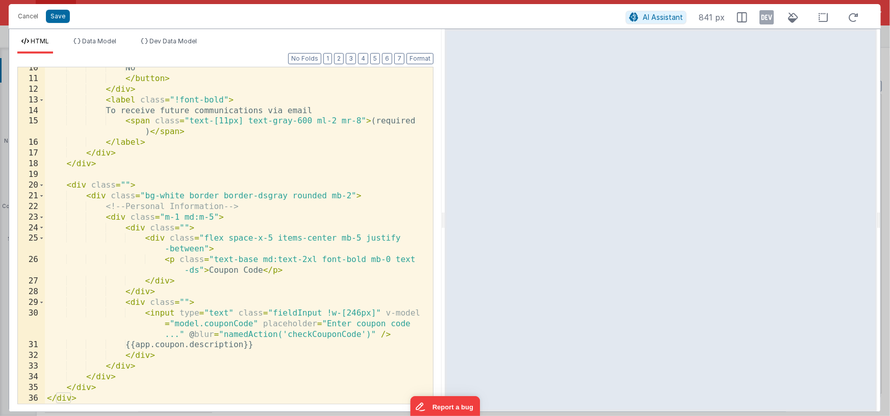
click at [146, 346] on div "No </ button > </ div > < label class = "!font-bold" > To receive future commun…" at bounding box center [235, 242] width 381 height 358
click at [209, 344] on div "No </ button > </ div > < label class = "!font-bold" > To receive future commun…" at bounding box center [235, 242] width 381 height 358
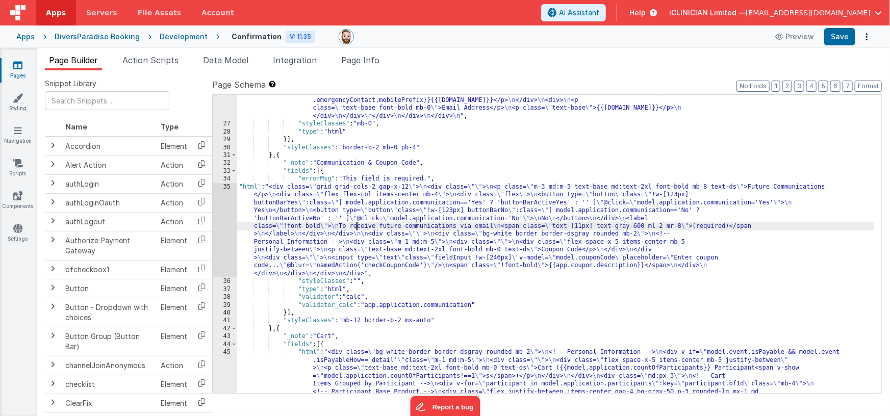
drag, startPoint x: 357, startPoint y: 225, endPoint x: 277, endPoint y: 225, distance: 79.5
click at [357, 225] on div ""html" : "<div class= \" bg-white border border-dsgray rounded mb-2 \" > \n <!-…" at bounding box center [555, 304] width 637 height 575
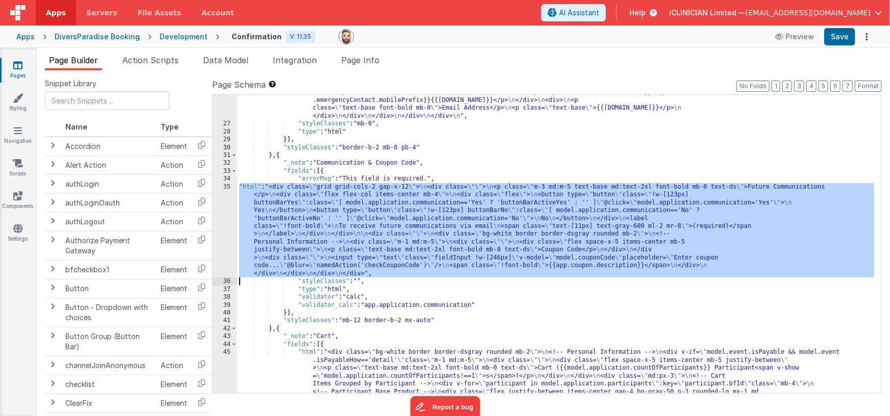
click at [228, 222] on div "35" at bounding box center [225, 230] width 24 height 94
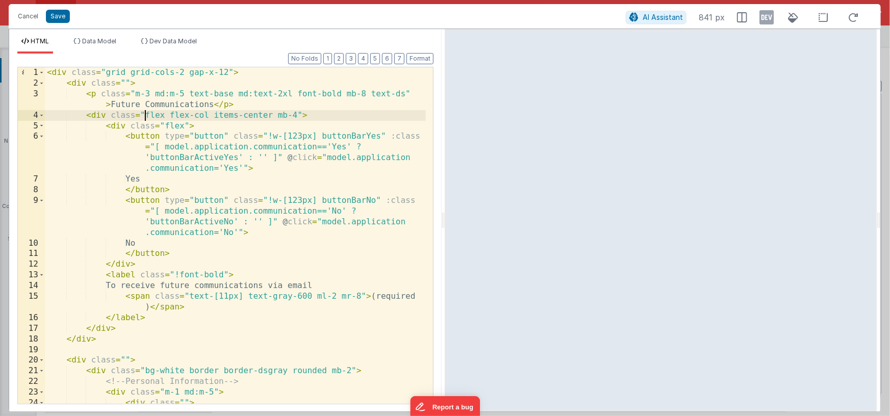
click at [145, 115] on div "< div class = "grid grid-cols-2 gap-x-12" > < div class = "" > < p class = "m-3…" at bounding box center [235, 251] width 381 height 369
click at [212, 116] on div "< div class = "grid grid-cols-2 gap-x-12" > < div class = "" > < p class = "m-3…" at bounding box center [235, 251] width 381 height 369
click at [129, 286] on div "< div class = "grid grid-cols-2 gap-x-12" > < div class = "" > < p class = "m-3…" at bounding box center [235, 251] width 381 height 369
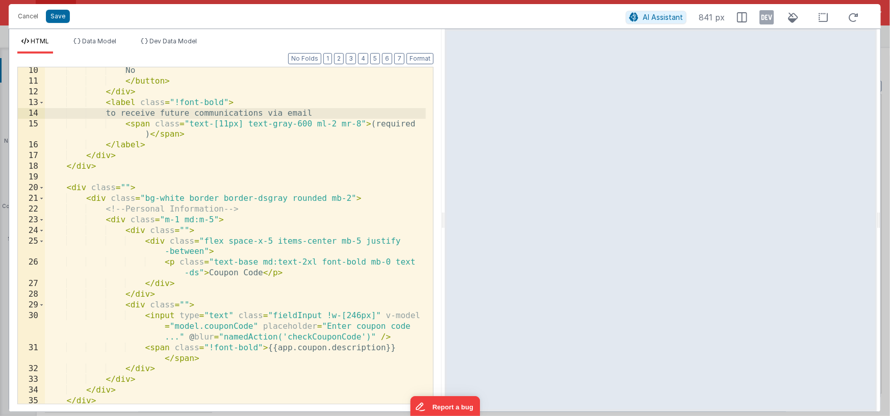
scroll to position [186, 0]
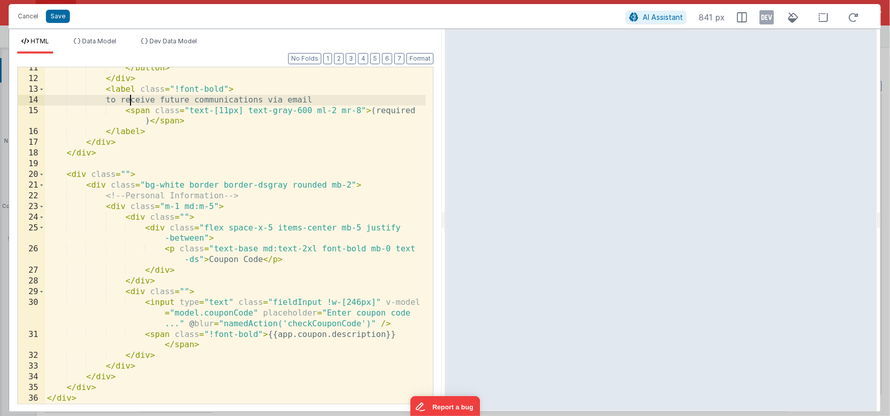
click at [184, 292] on div "</ button > </ div > < label class = "!font-bold" > to receive future communica…" at bounding box center [235, 242] width 381 height 358
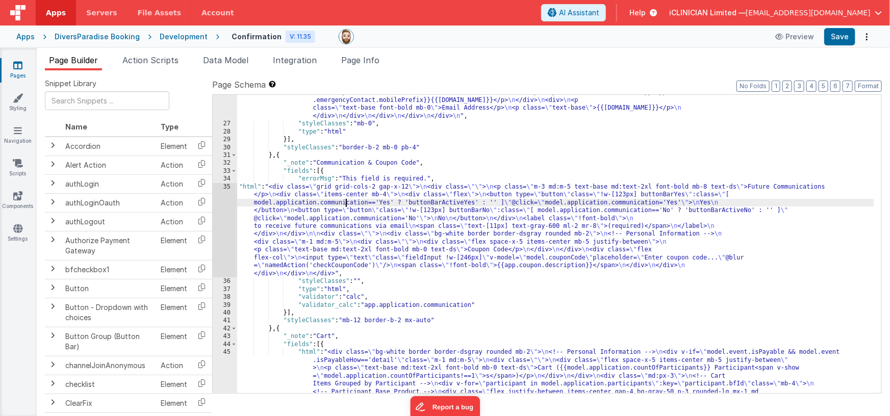
click at [346, 205] on div ""html" : "<div class= \" bg-white border border-dsgray rounded mb-2 \" > \n <!-…" at bounding box center [555, 304] width 637 height 575
click at [225, 219] on div "35" at bounding box center [225, 230] width 24 height 94
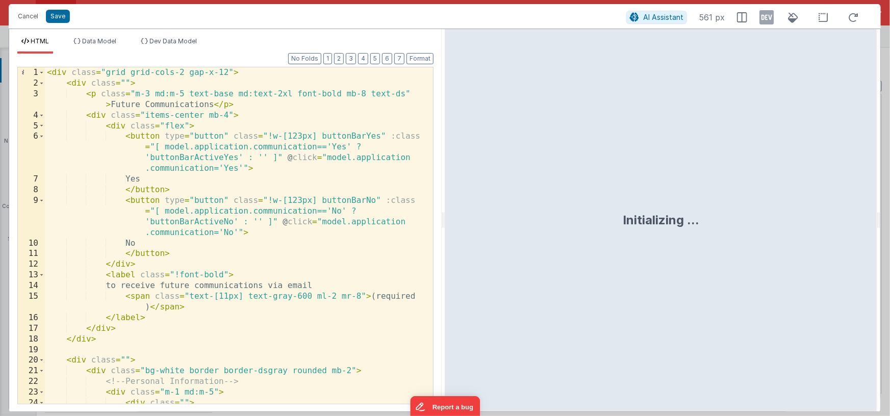
scroll to position [0, 0]
click at [185, 123] on div "< div class = "grid grid-cols-2 gap-x-12" > < div class = "" > < p class = "m-3…" at bounding box center [235, 251] width 381 height 369
click at [185, 125] on div "< div class = "grid grid-cols-2 gap-x-12" > < div class = "" > < p class = "m-3…" at bounding box center [235, 251] width 381 height 369
click at [223, 274] on div "< div class = "grid grid-cols-2 gap-x-12" > < div class = "" > < p class = "m-3…" at bounding box center [235, 251] width 381 height 369
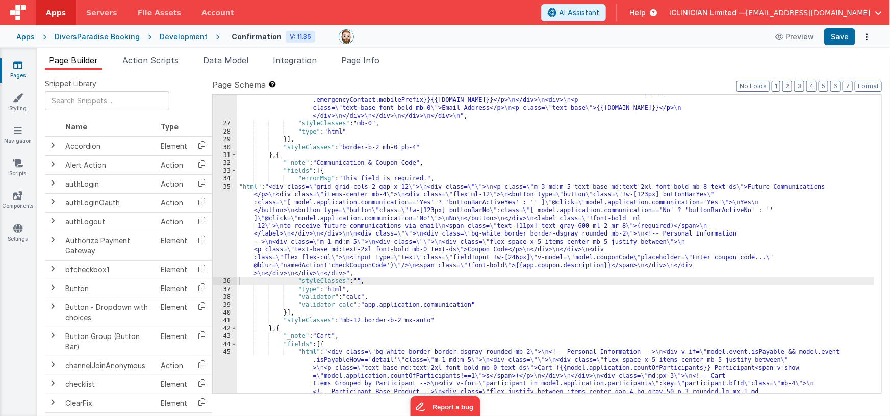
click at [389, 248] on div ""html" : "<div class= \" bg-white border border-dsgray rounded mb-2 \" > \n <!-…" at bounding box center [555, 304] width 637 height 575
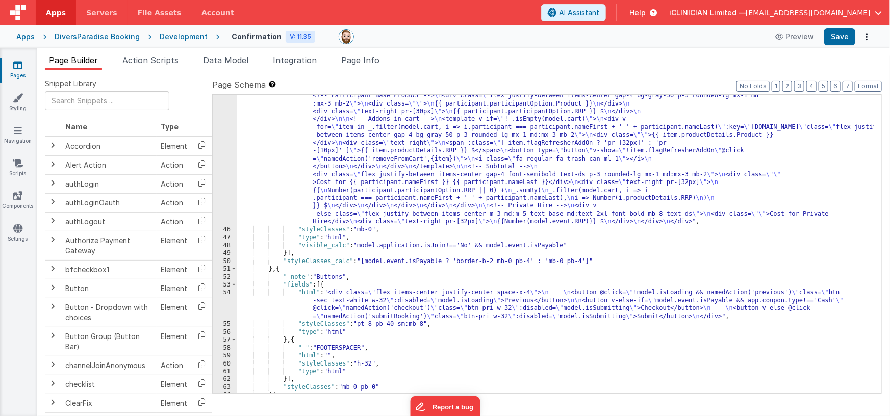
scroll to position [702, 0]
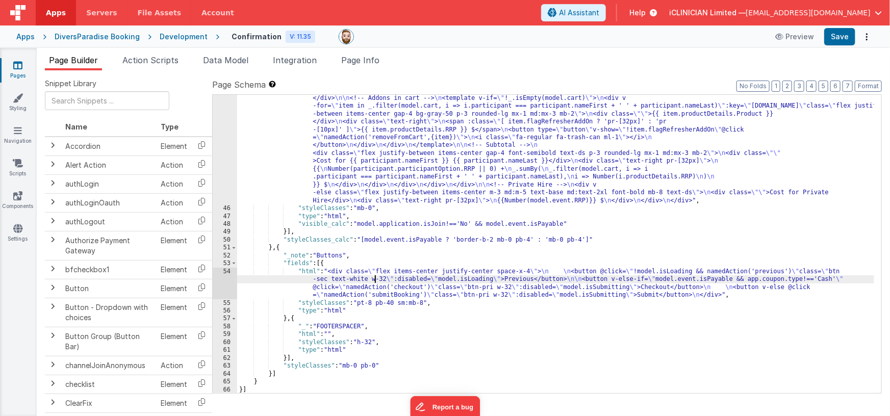
click at [374, 280] on div ""html" : "<div class= \" bg-white border border-dsgray rounded mb-2 \" > \n <!-…" at bounding box center [555, 271] width 637 height 480
click at [226, 278] on div "54" at bounding box center [225, 284] width 24 height 32
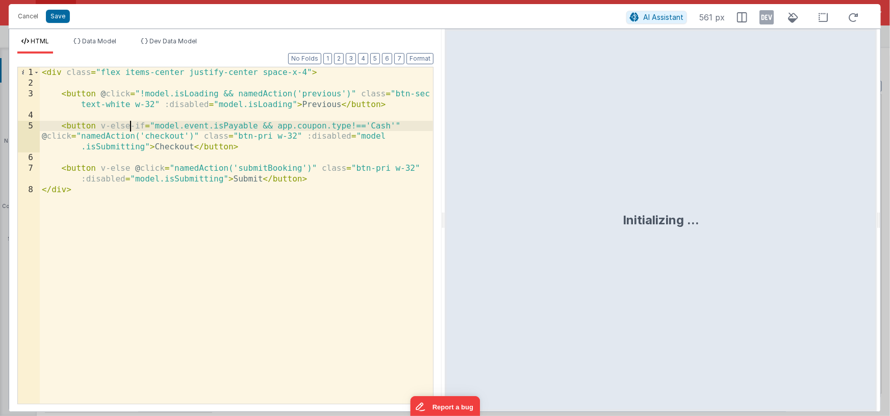
click at [130, 128] on div "< div class = "flex items-center justify-center space-x-4" > < button @ click =…" at bounding box center [236, 246] width 393 height 358
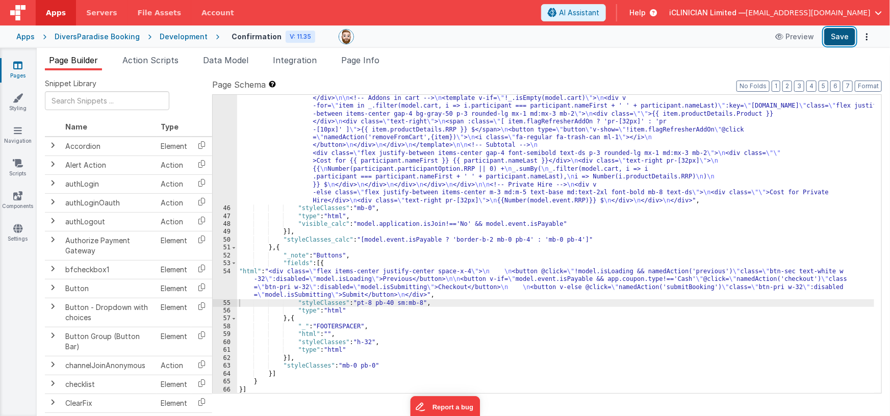
drag, startPoint x: 836, startPoint y: 39, endPoint x: 810, endPoint y: 44, distance: 26.5
click at [836, 39] on button "Save" at bounding box center [839, 36] width 31 height 17
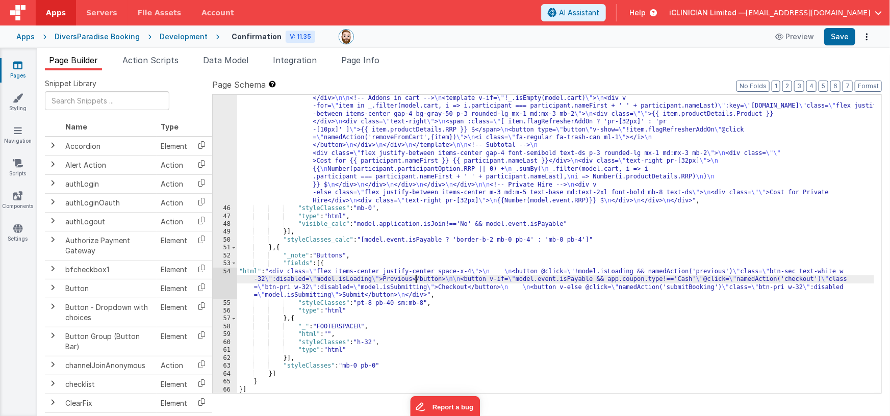
click at [417, 281] on div ""html" : "<div class= \" bg-white border border-dsgray rounded mb-2 \" > \n <!-…" at bounding box center [555, 271] width 637 height 480
click at [213, 280] on div "54" at bounding box center [225, 284] width 24 height 32
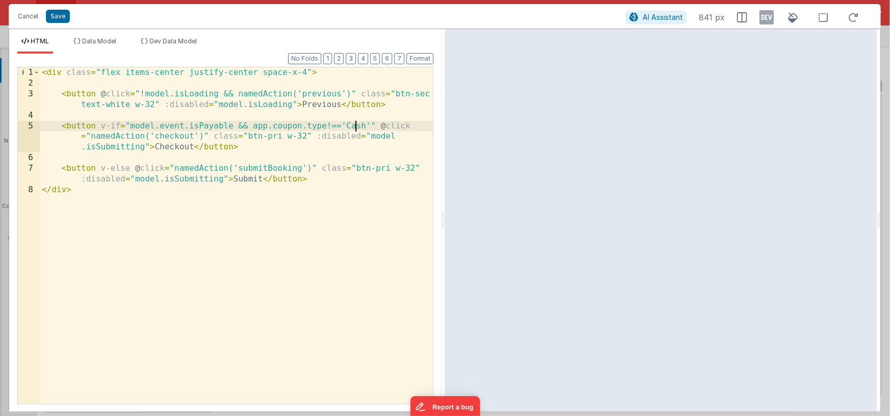
click at [356, 125] on div "< div class = "flex items-center justify-center space-x-4" > < button @ click =…" at bounding box center [236, 246] width 393 height 358
drag, startPoint x: 353, startPoint y: 126, endPoint x: 355, endPoint y: 137, distance: 11.4
click at [353, 126] on div "< div class = "flex items-center justify-center space-x-4" > < button @ click =…" at bounding box center [236, 246] width 393 height 358
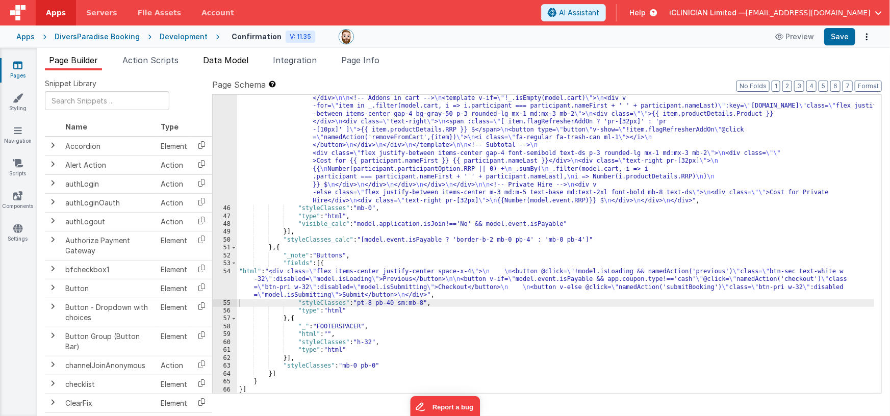
click at [235, 64] on span "Data Model" at bounding box center [225, 60] width 45 height 10
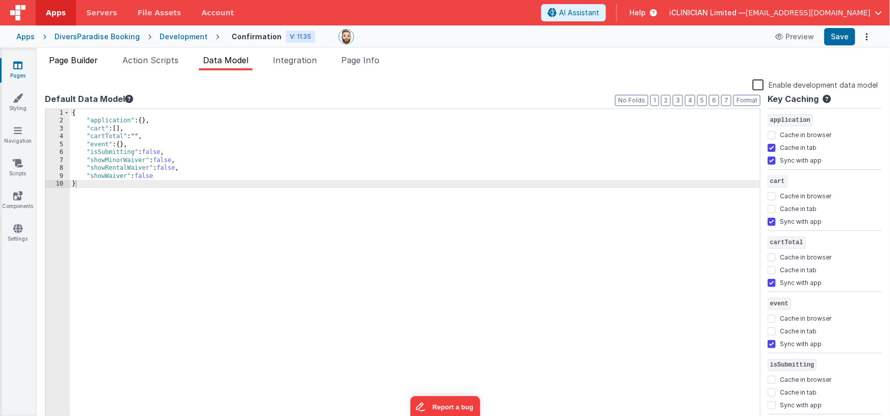
click at [75, 59] on span "Page Builder" at bounding box center [73, 60] width 49 height 10
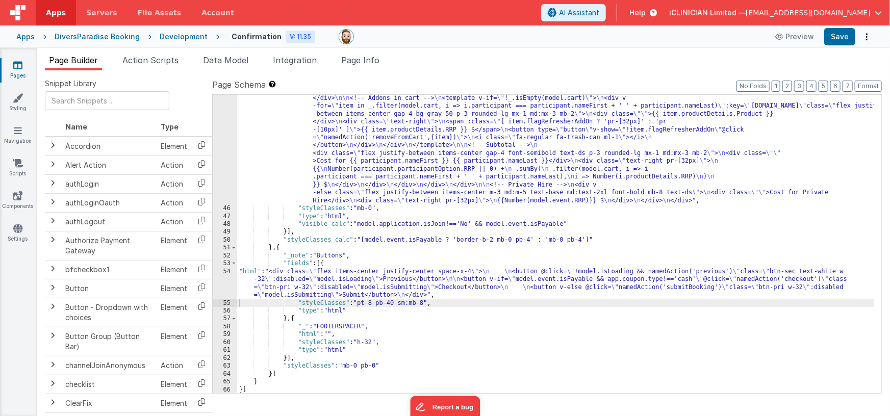
click at [464, 283] on div ""html" : "<div class= \" bg-white border border-dsgray rounded mb-2 \" > \n <!-…" at bounding box center [555, 271] width 637 height 480
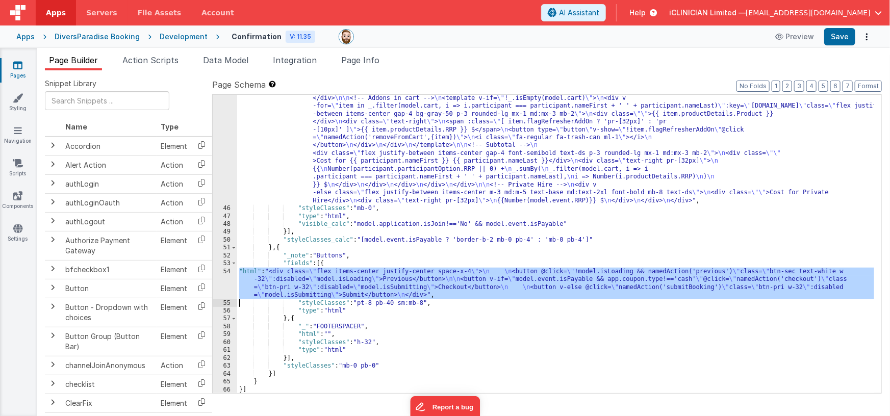
click at [225, 278] on div "54" at bounding box center [225, 284] width 24 height 32
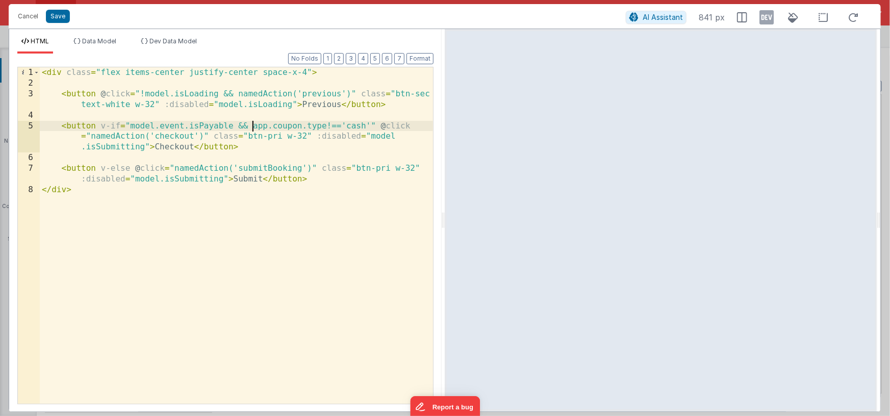
click at [252, 127] on div "< div class = "flex items-center justify-center space-x-4" > < button @ click =…" at bounding box center [236, 246] width 393 height 358
click at [384, 126] on div "< div class = "flex items-center justify-center space-x-4" > < button @ click =…" at bounding box center [236, 246] width 393 height 358
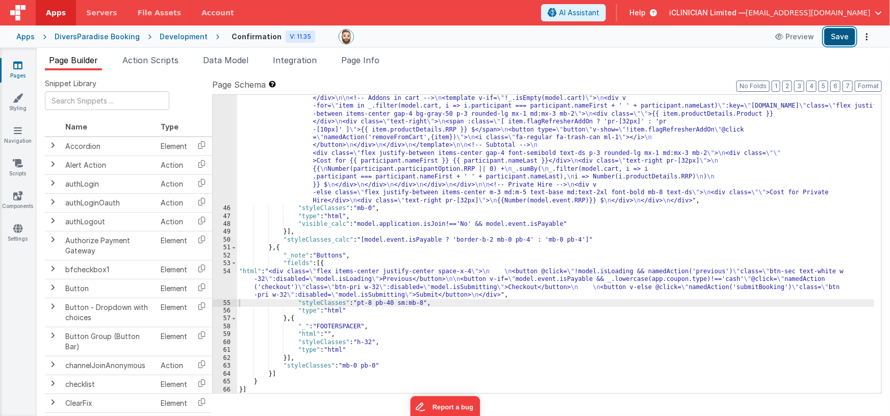
click at [832, 37] on button "Save" at bounding box center [839, 36] width 31 height 17
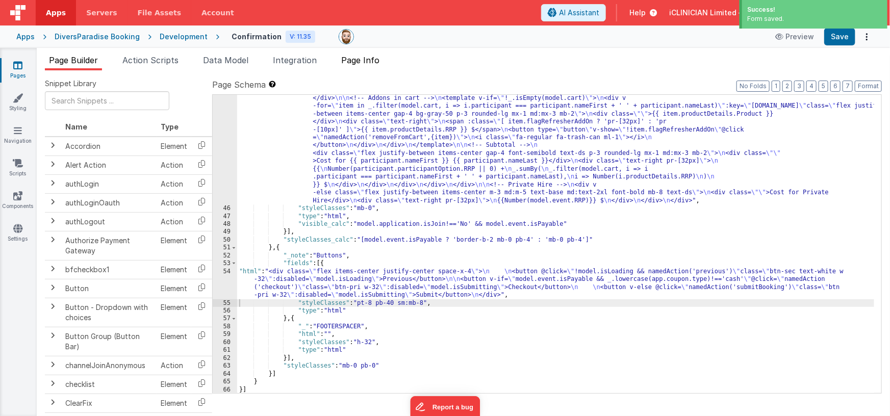
click at [359, 62] on span "Page Info" at bounding box center [360, 60] width 38 height 10
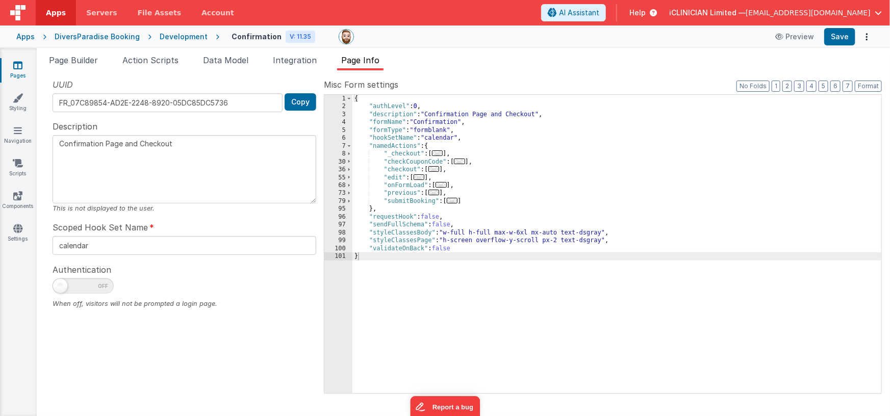
click at [452, 199] on span "..." at bounding box center [452, 201] width 11 height 6
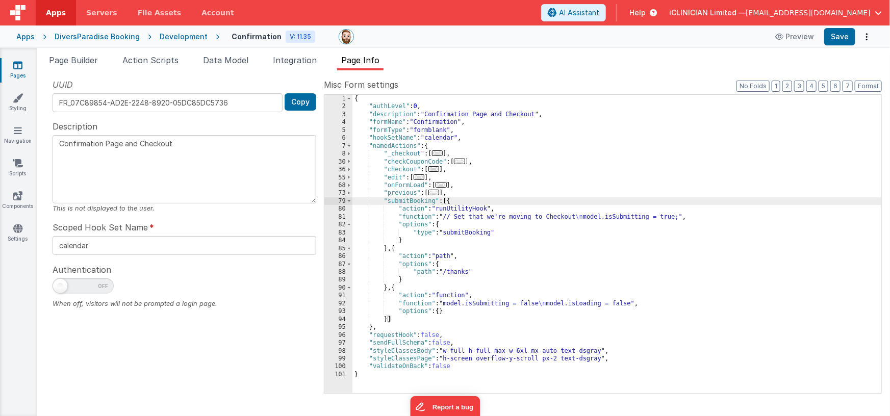
click at [21, 65] on icon at bounding box center [17, 65] width 9 height 10
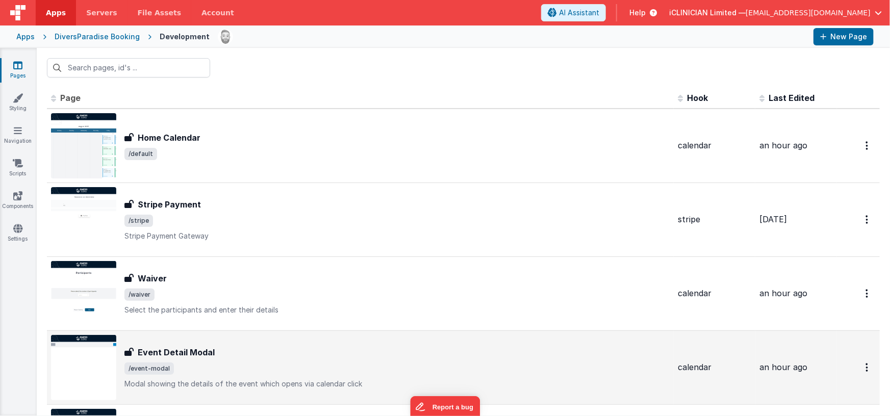
click at [269, 352] on div "Event Detail Modal" at bounding box center [396, 352] width 545 height 12
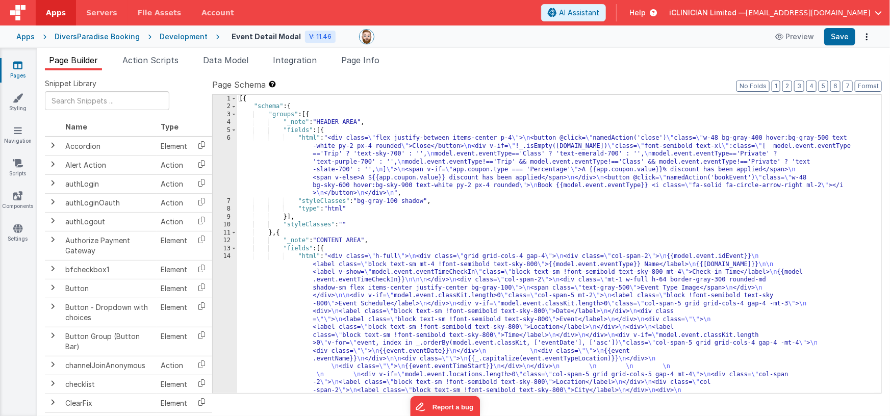
click at [393, 173] on div "[{ "schema" : { "groups" : [{ "_note" : "HEADER AREA" , "fields" : [{ "html" : …" at bounding box center [555, 350] width 637 height 511
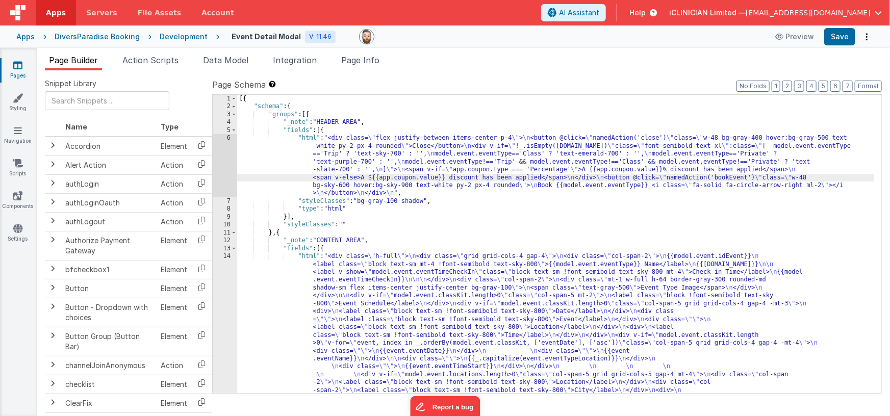
click at [224, 168] on div "6" at bounding box center [225, 165] width 24 height 63
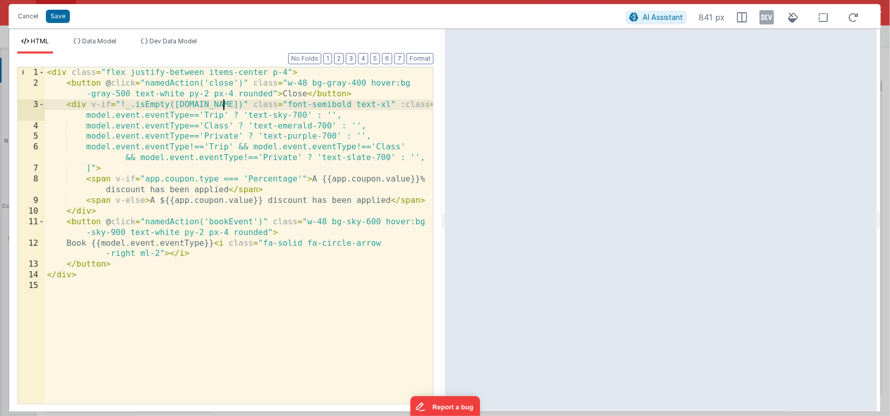
click at [224, 105] on div "< div class = "flex justify-between items-center p-4" > < button @ click = "nam…" at bounding box center [239, 246] width 388 height 358
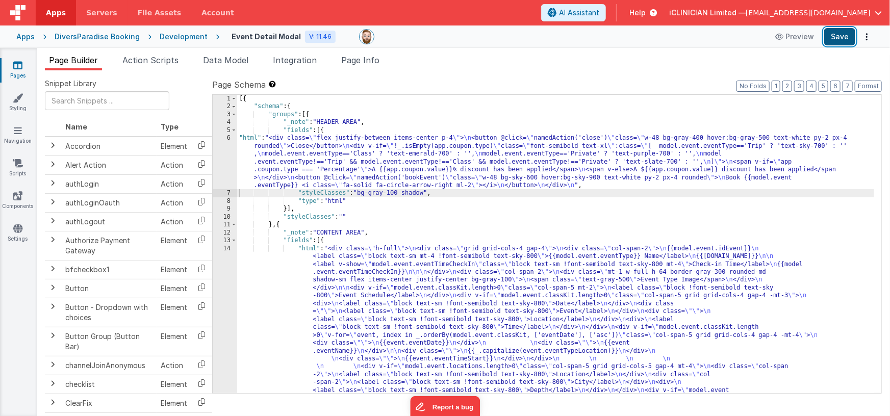
drag, startPoint x: 846, startPoint y: 38, endPoint x: 835, endPoint y: 42, distance: 11.6
click at [846, 38] on button "Save" at bounding box center [839, 36] width 31 height 17
click at [364, 59] on span "Page Info" at bounding box center [360, 60] width 38 height 10
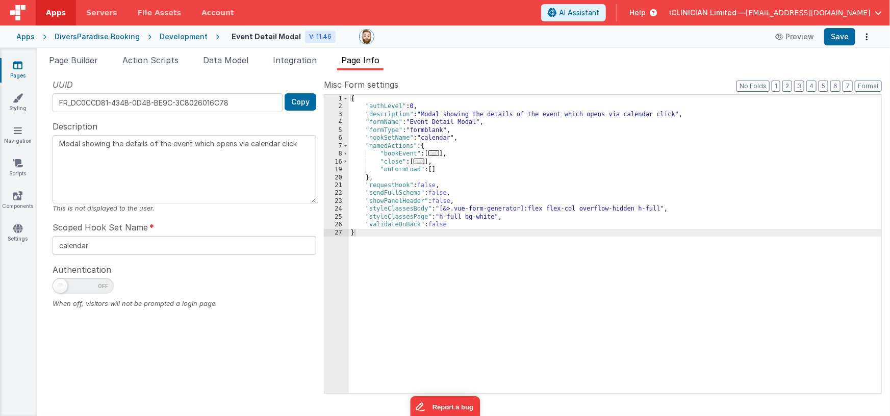
click at [17, 67] on icon at bounding box center [17, 65] width 9 height 10
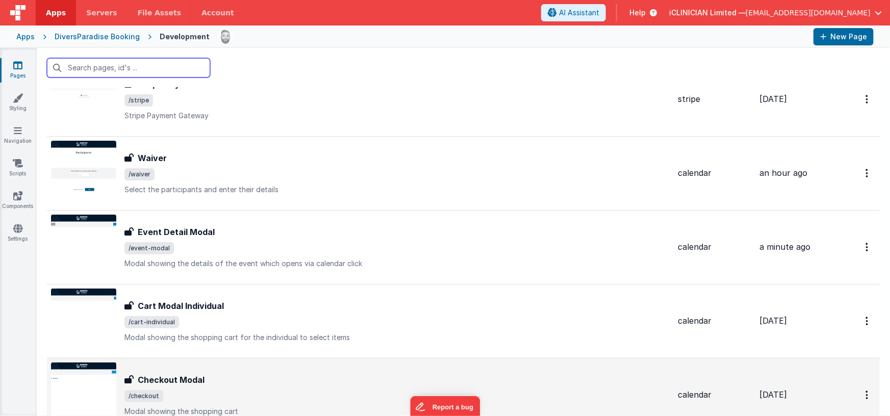
scroll to position [235, 0]
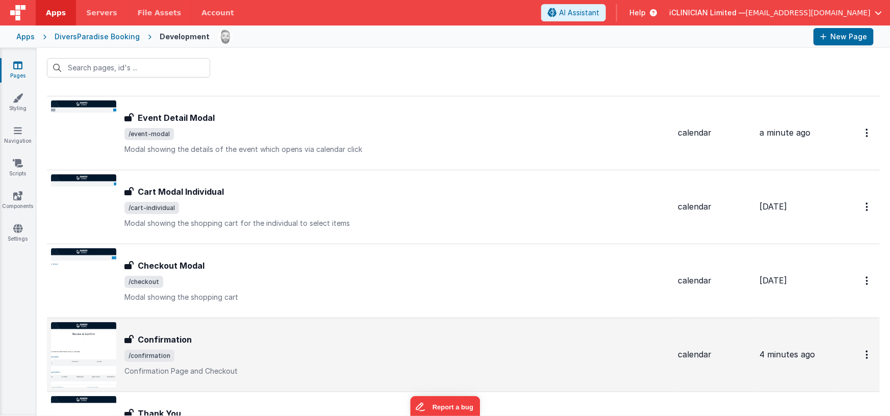
click at [253, 333] on div "Confirmation" at bounding box center [396, 339] width 545 height 12
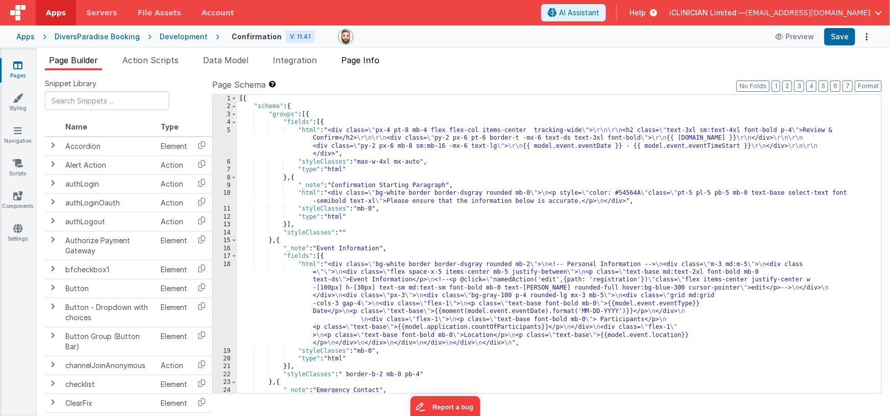
click at [372, 67] on li "Page Info" at bounding box center [360, 62] width 46 height 16
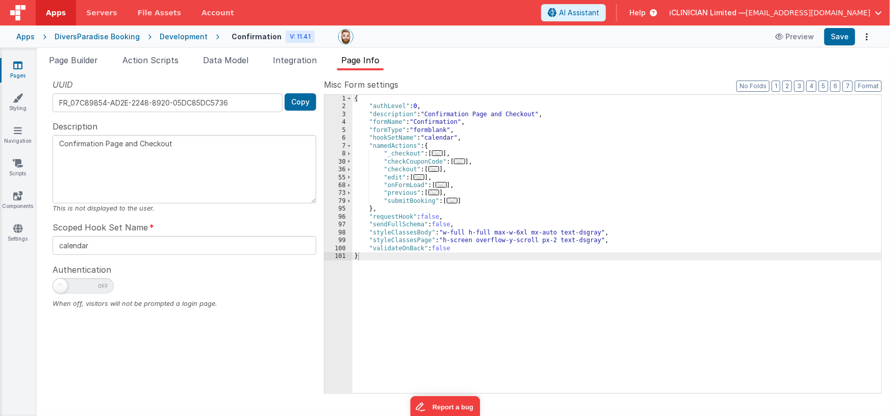
click at [444, 184] on span "..." at bounding box center [440, 185] width 11 height 6
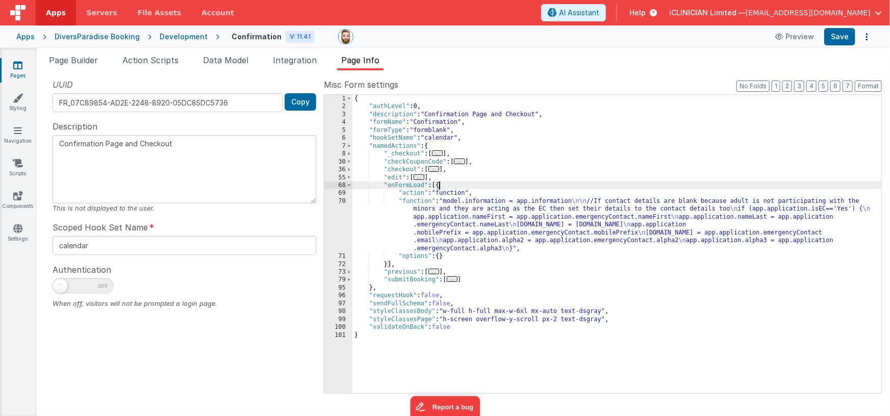
click at [471, 225] on div "{ "authLevel" : 0 , "description" : "Confirmation Page and Checkout" , "formNam…" at bounding box center [616, 252] width 529 height 315
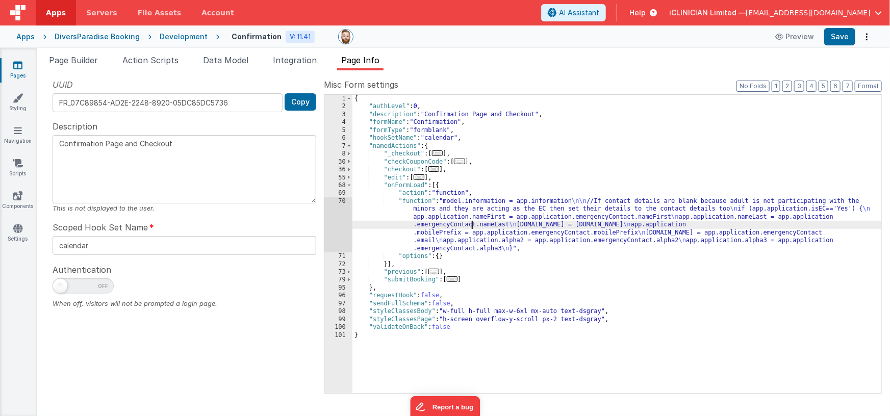
click at [341, 220] on div "70" at bounding box center [338, 224] width 28 height 55
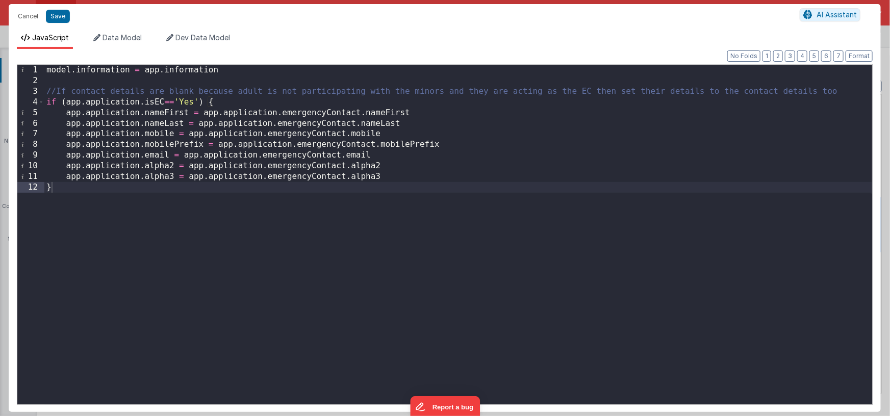
click at [286, 198] on div "model . information = app . information //If contact details are blank because …" at bounding box center [458, 245] width 828 height 361
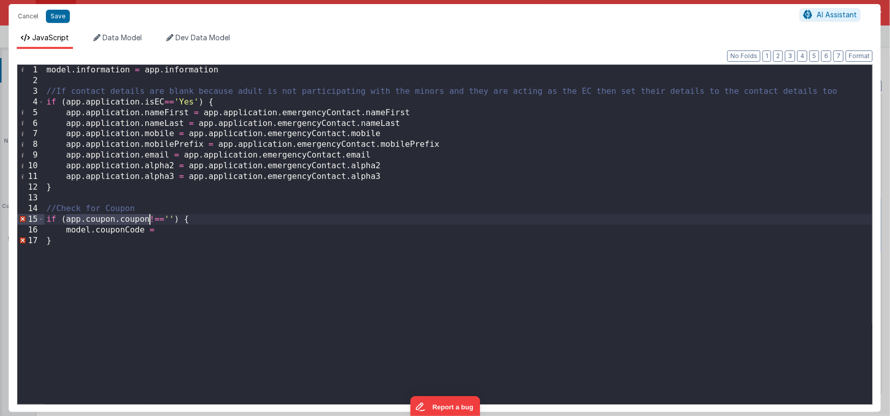
drag, startPoint x: 67, startPoint y: 219, endPoint x: 147, endPoint y: 218, distance: 79.5
click at [147, 218] on div "model . information = app . information //If contact details are blank because …" at bounding box center [458, 245] width 828 height 361
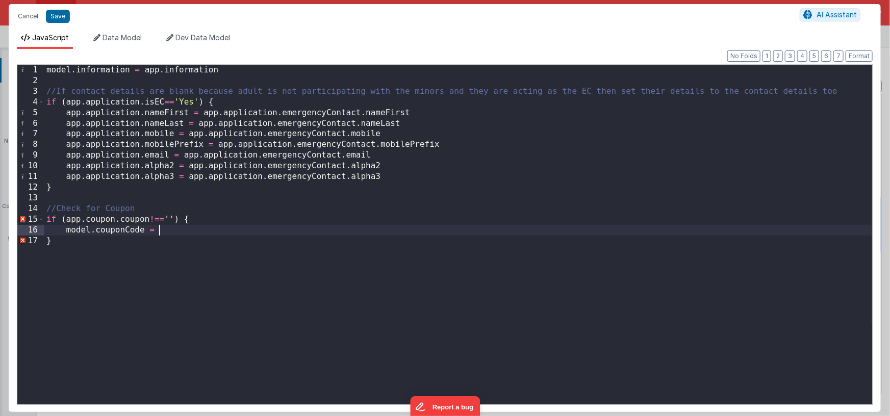
click at [178, 227] on div "model . information = app . information //If contact details are blank because …" at bounding box center [458, 245] width 828 height 361
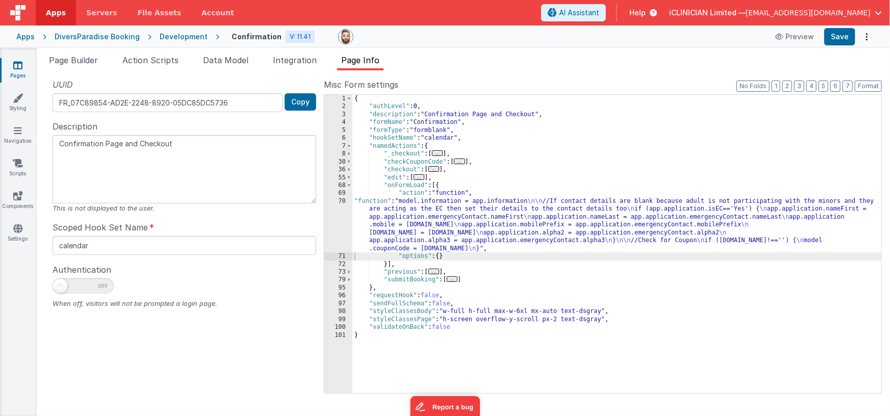
click at [17, 67] on icon at bounding box center [17, 65] width 9 height 10
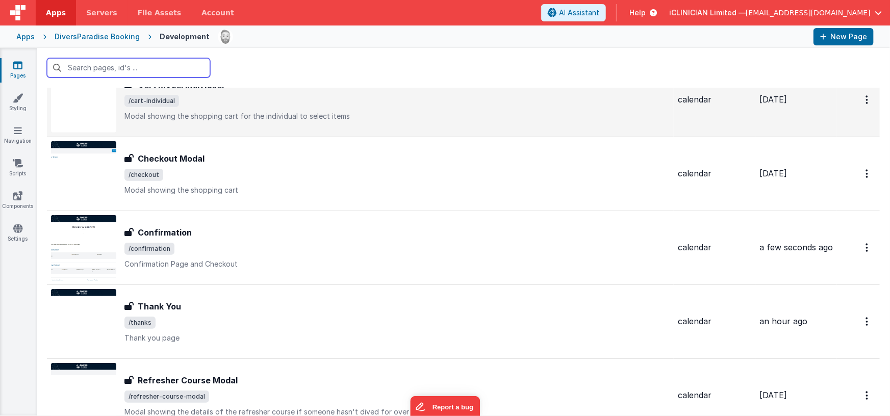
scroll to position [371, 0]
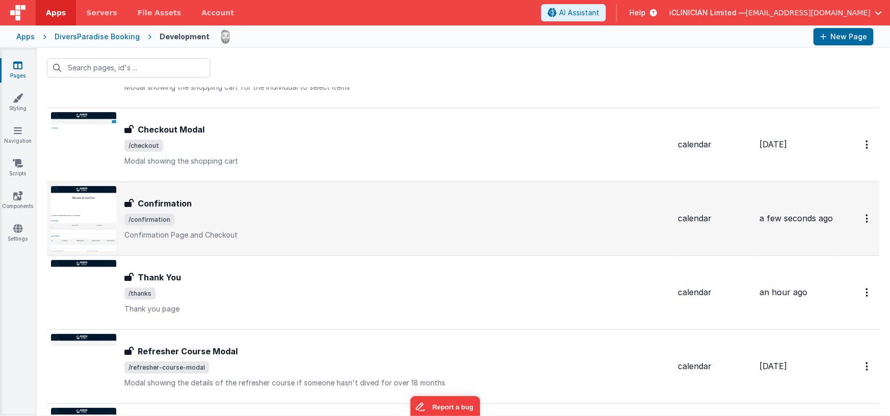
click at [197, 220] on span "/confirmation" at bounding box center [396, 220] width 545 height 12
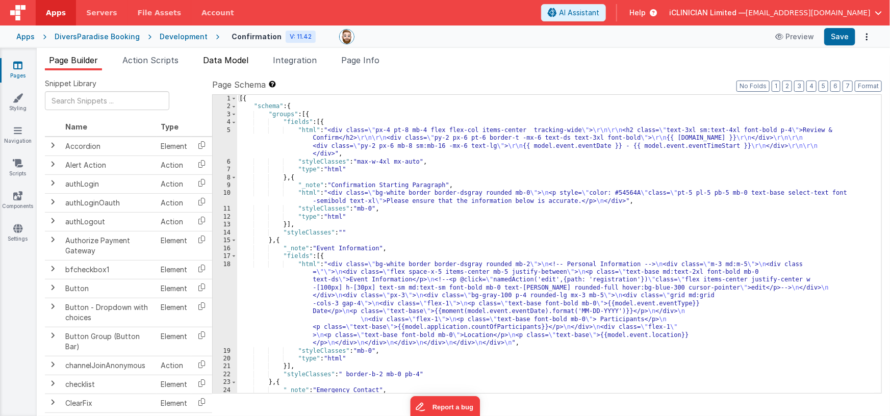
click at [215, 60] on span "Data Model" at bounding box center [225, 60] width 45 height 10
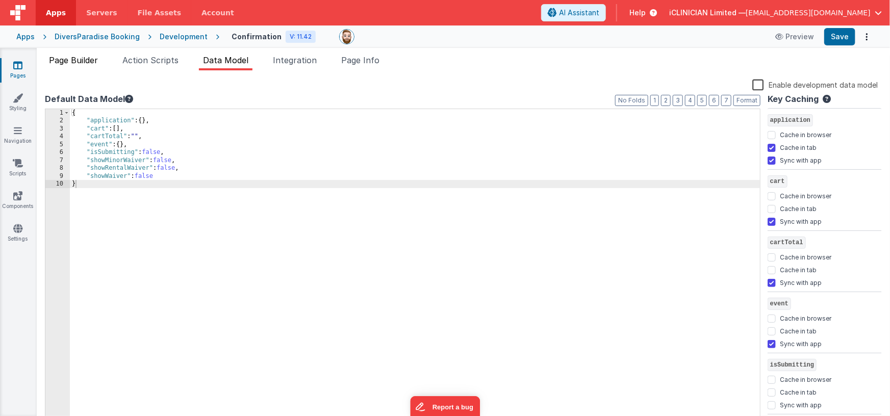
click at [84, 61] on span "Page Builder" at bounding box center [73, 60] width 49 height 10
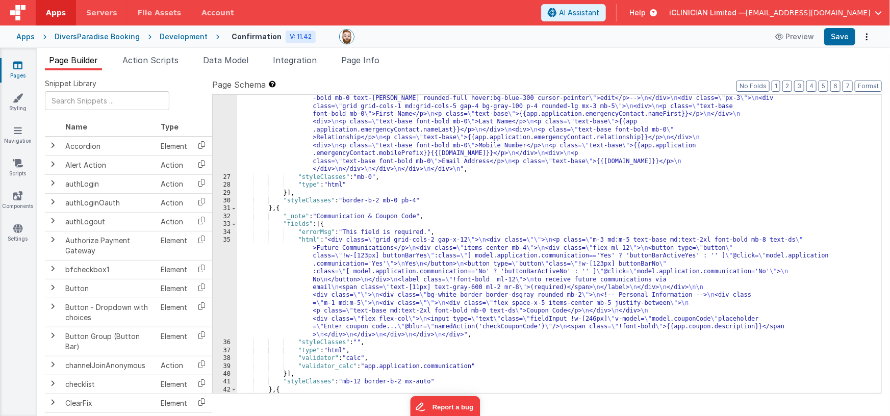
scroll to position [328, 0]
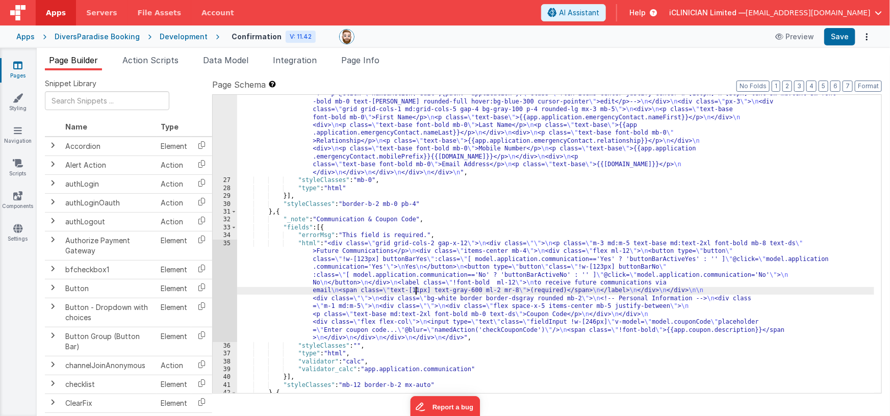
click at [414, 289] on div ""html" : "<div class= \" bg-white border border-dsgray rounded mb-2 \" > \n <!-…" at bounding box center [555, 278] width 637 height 409
click at [223, 272] on div "35" at bounding box center [225, 291] width 24 height 102
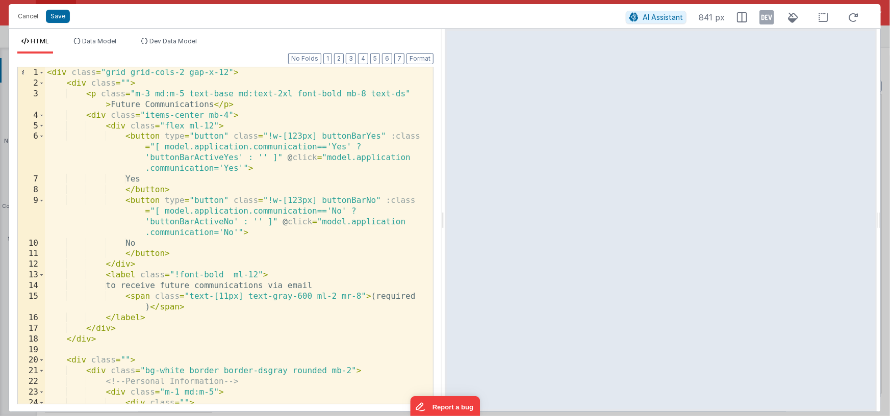
click at [165, 147] on div "< div class = "grid grid-cols-2 gap-x-12" > < div class = "" > < p class = "m-3…" at bounding box center [235, 251] width 381 height 369
click at [350, 145] on div "< div class = "grid grid-cols-2 gap-x-12" > < div class = "" > < p class = "m-3…" at bounding box center [235, 251] width 381 height 369
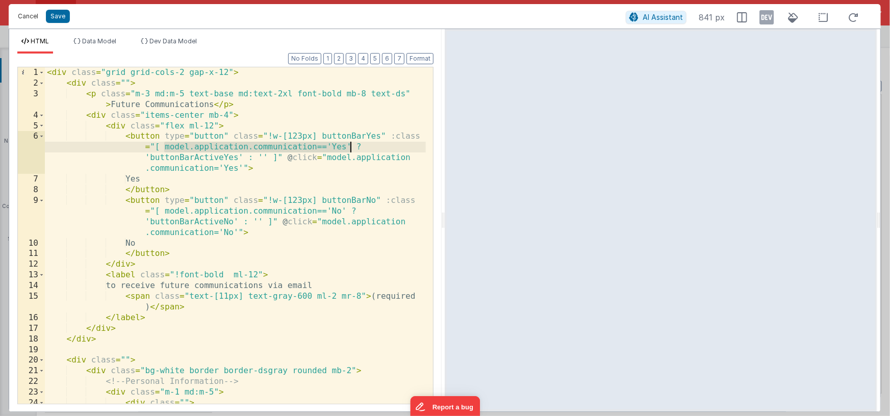
click at [28, 15] on button "Cancel" at bounding box center [28, 16] width 31 height 14
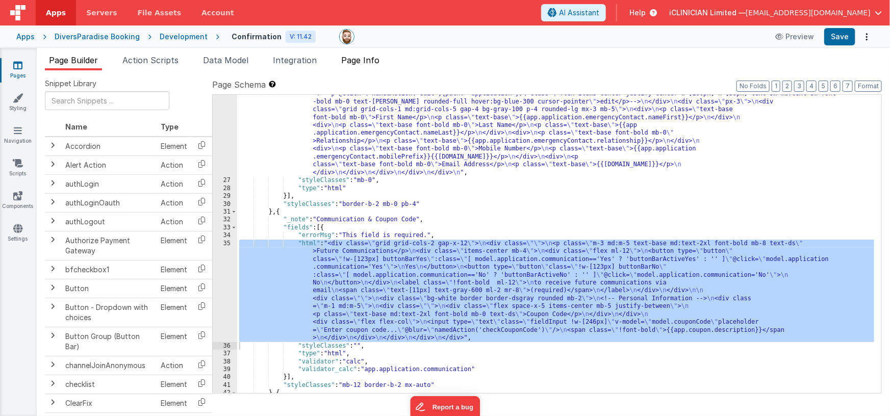
click at [350, 56] on span "Page Info" at bounding box center [360, 60] width 38 height 10
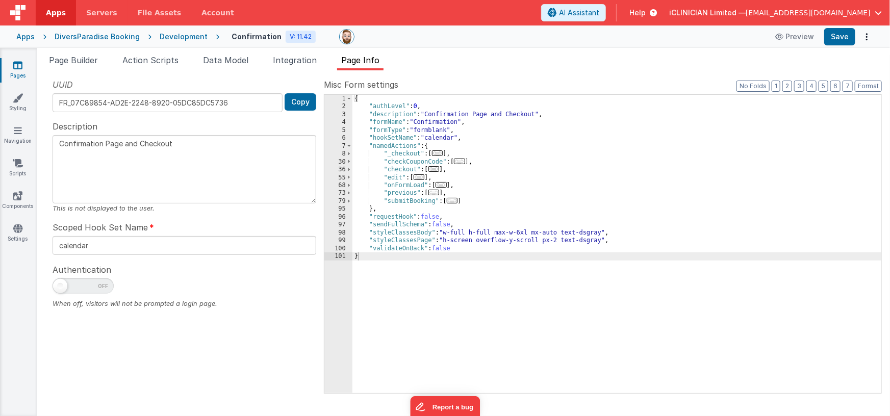
click at [442, 186] on span "..." at bounding box center [440, 185] width 11 height 6
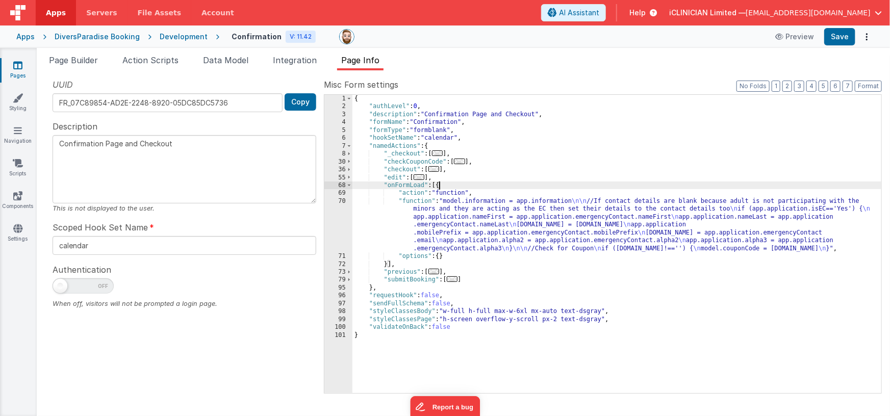
click at [462, 232] on div "{ "authLevel" : 0 , "description" : "Confirmation Page and Checkout" , "formNam…" at bounding box center [616, 252] width 529 height 315
click at [335, 226] on div "70" at bounding box center [338, 224] width 28 height 55
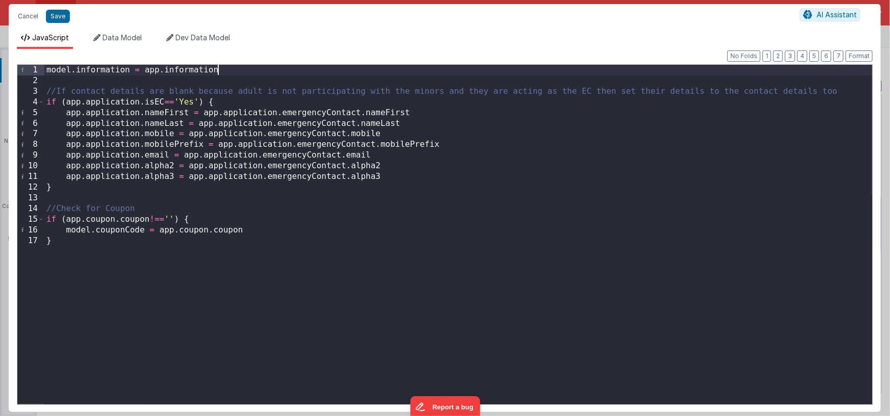
click at [229, 72] on div "model . information = app . information //If contact details are blank because …" at bounding box center [458, 245] width 828 height 361
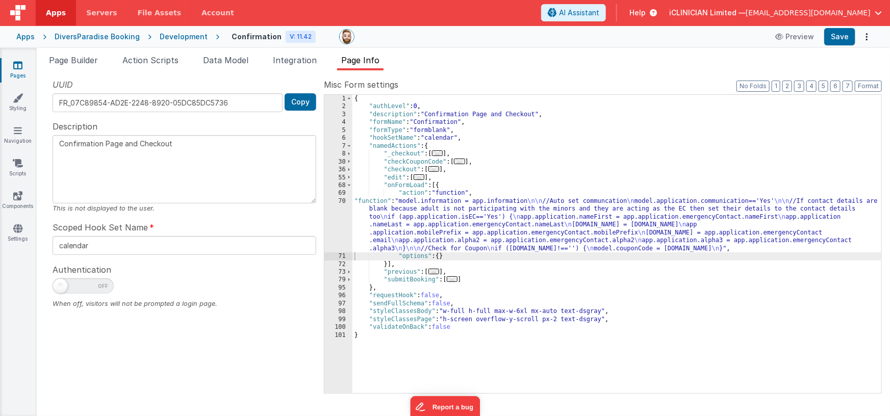
click at [435, 47] on div "Apps DiversParadise Booking Development Confirmation V: 11.42 Preview Save" at bounding box center [445, 36] width 890 height 22
click at [25, 69] on link "Pages" at bounding box center [17, 70] width 37 height 20
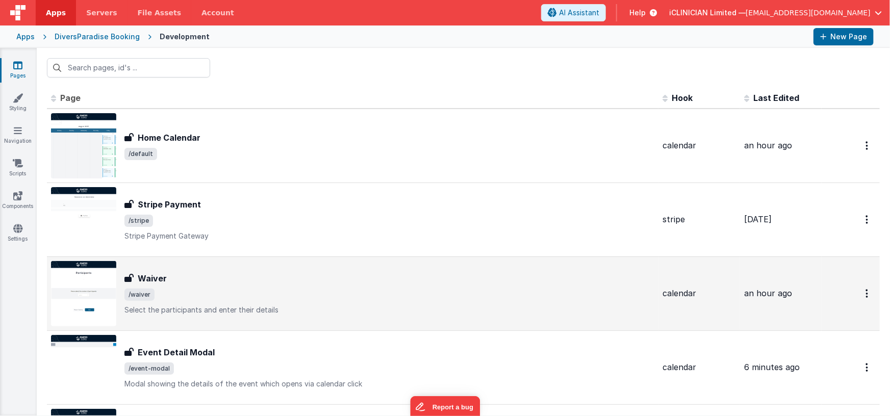
click at [189, 284] on div "Waiver Waiver /waiver Select the participants and enter their details" at bounding box center [389, 293] width 530 height 43
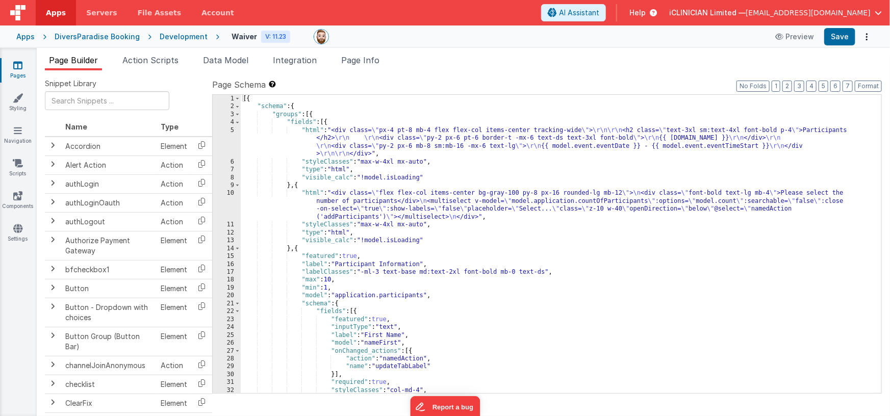
click at [409, 208] on div "[{ "schema" : { "groups" : [{ "fields" : [{ "html" : "<div class= \" px-4 pt-8 …" at bounding box center [558, 252] width 634 height 315
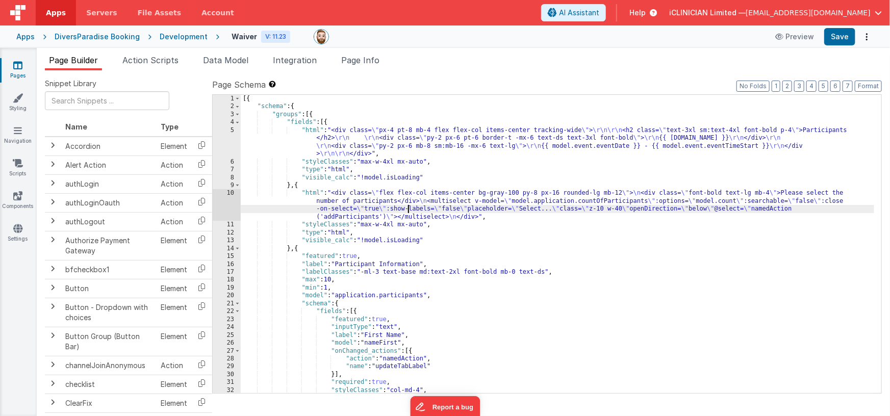
click at [225, 205] on div "10" at bounding box center [227, 205] width 28 height 32
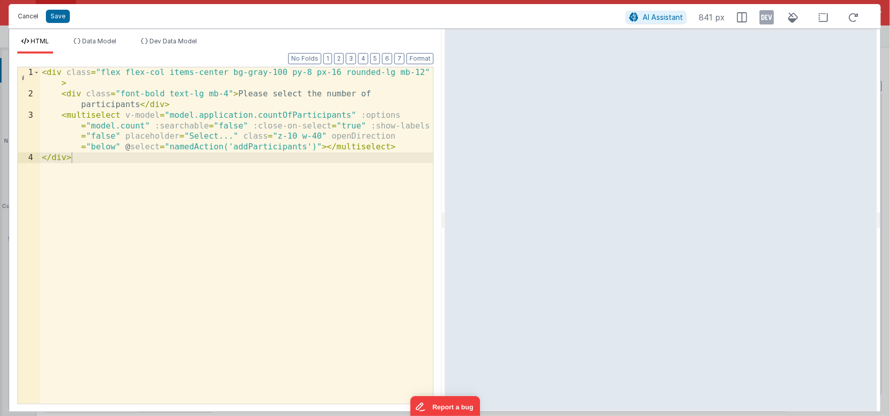
click at [34, 15] on button "Cancel" at bounding box center [28, 16] width 31 height 14
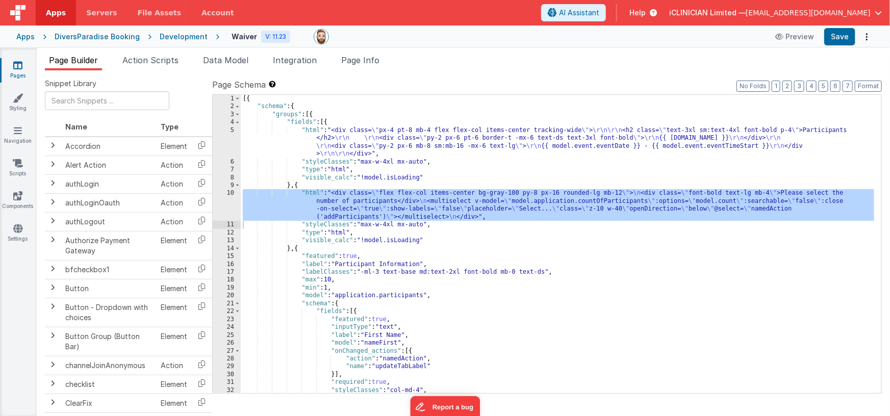
drag, startPoint x: 449, startPoint y: 138, endPoint x: 397, endPoint y: 141, distance: 52.6
click at [449, 138] on div "[{ "schema" : { "groups" : [{ "fields" : [{ "html" : "<div class= \" px-4 pt-8 …" at bounding box center [558, 252] width 634 height 315
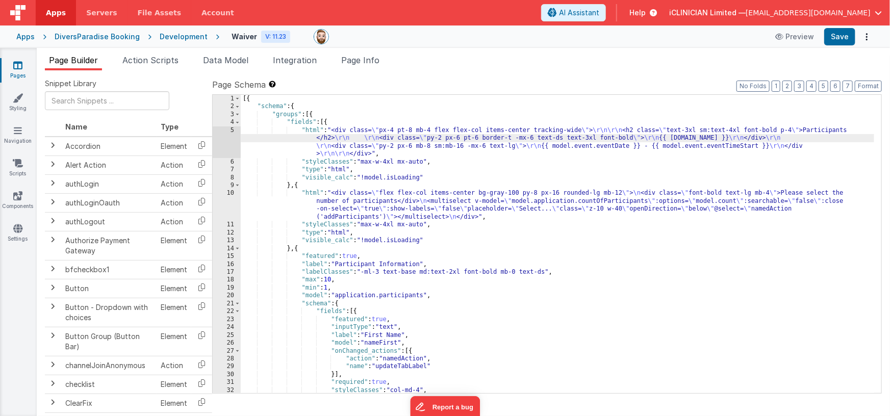
click at [228, 139] on div "5" at bounding box center [227, 142] width 28 height 32
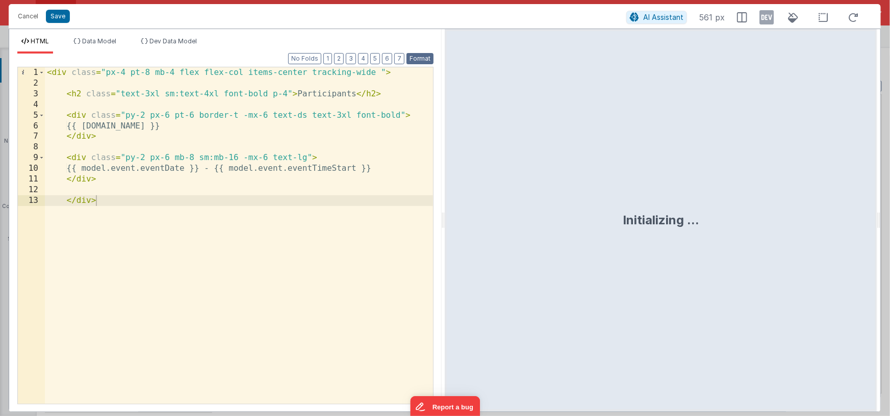
click at [422, 58] on button "Format" at bounding box center [419, 58] width 27 height 11
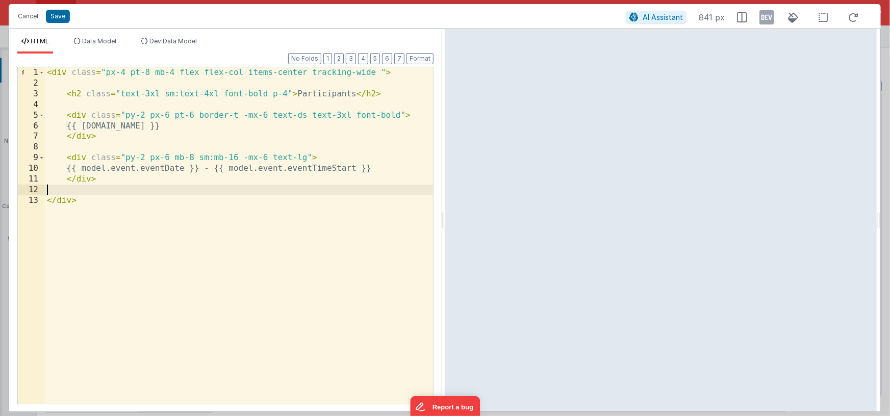
click at [122, 193] on div "< div class = "px-4 pt-8 mb-4 flex flex-col items-center tracking-wide " > < h2…" at bounding box center [239, 246] width 388 height 358
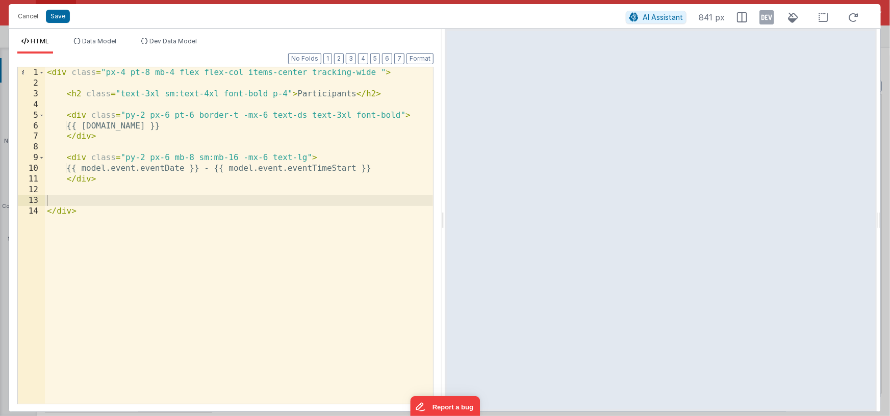
click at [153, 208] on div "< div class = "px-4 pt-8 mb-4 flex flex-col items-center tracking-wide " > < h2…" at bounding box center [239, 246] width 388 height 358
click at [157, 200] on div "< div class = "px-4 pt-8 mb-4 flex flex-col items-center tracking-wide " > < h2…" at bounding box center [239, 246] width 388 height 358
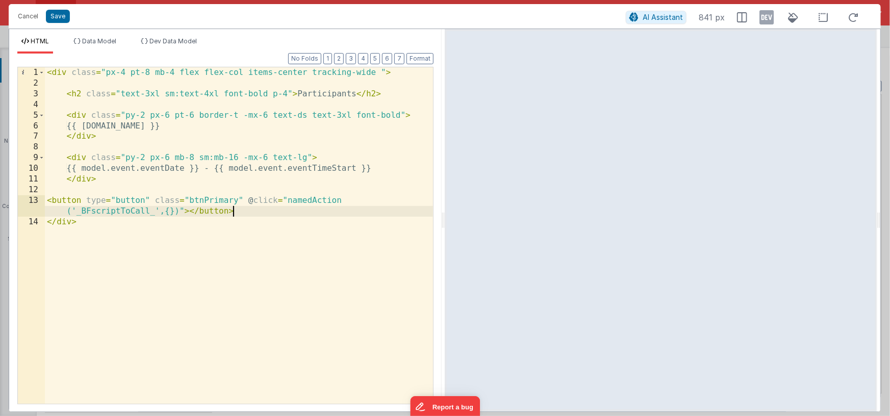
click at [137, 213] on div "< div class = "px-4 pt-8 mb-4 flex flex-col items-center tracking-wide " > < h2…" at bounding box center [239, 246] width 388 height 358
click at [118, 213] on div "< div class = "px-4 pt-8 mb-4 flex flex-col items-center tracking-wide " > < h2…" at bounding box center [239, 246] width 388 height 358
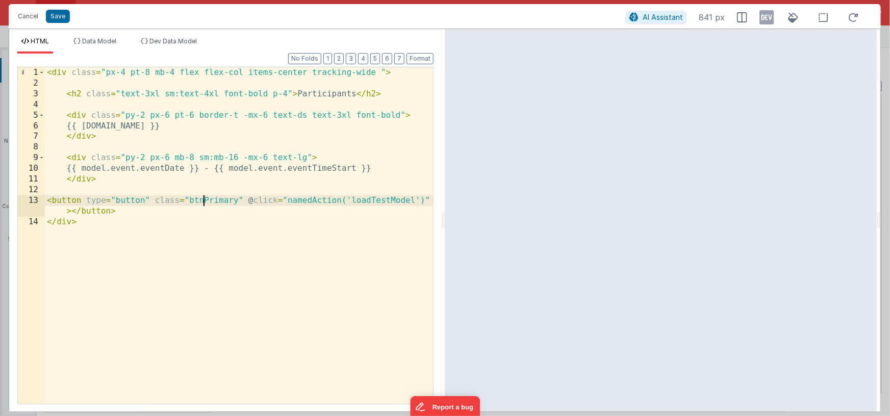
click at [204, 201] on div "< div class = "px-4 pt-8 mb-4 flex flex-col items-center tracking-wide " > < h2…" at bounding box center [239, 246] width 388 height 358
click at [237, 201] on div "< div class = "px-4 pt-8 mb-4 flex flex-col items-center tracking-wide " > < h2…" at bounding box center [239, 246] width 388 height 358
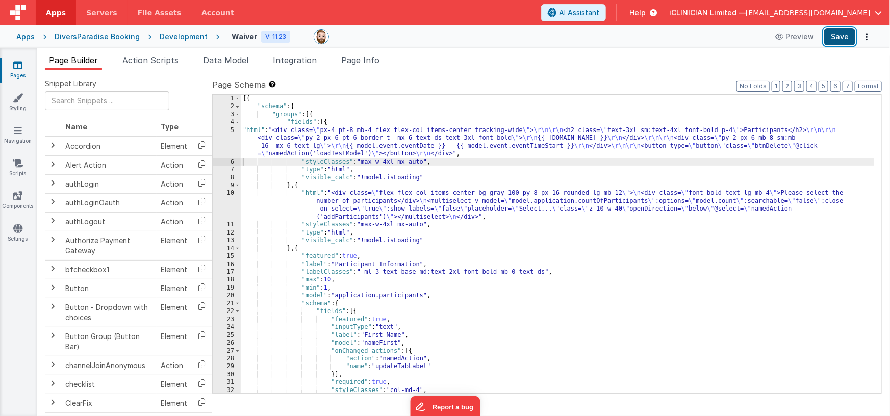
click at [838, 36] on button "Save" at bounding box center [839, 36] width 31 height 17
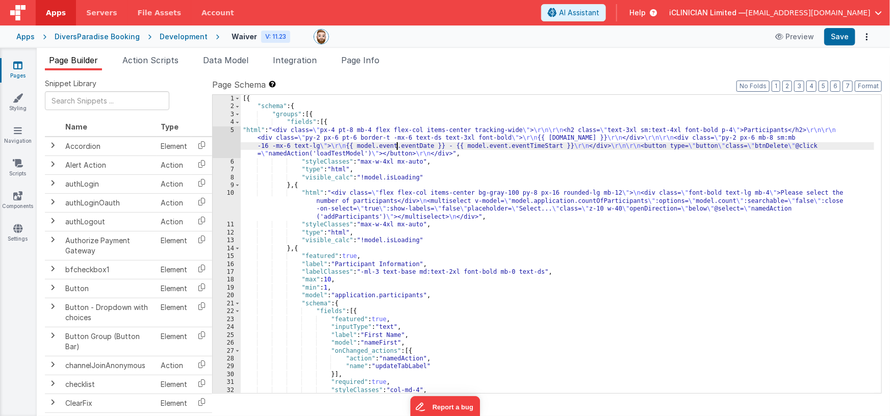
click at [396, 147] on div "[{ "schema" : { "groups" : [{ "fields" : [{ "html" : "<div class= \" px-4 pt-8 …" at bounding box center [558, 252] width 634 height 315
click at [218, 143] on div "5" at bounding box center [227, 142] width 28 height 32
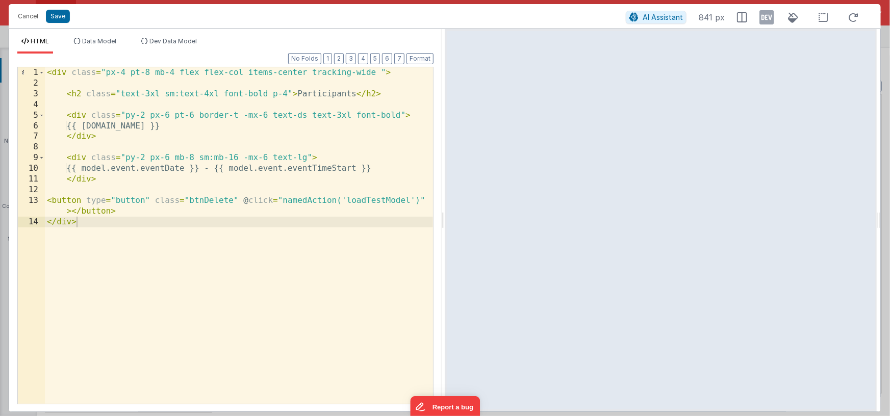
click at [72, 212] on div "< div class = "px-4 pt-8 mb-4 flex flex-col items-center tracking-wide " > < h2…" at bounding box center [239, 246] width 388 height 358
click at [207, 201] on div "< div class = "px-4 pt-8 mb-4 flex flex-col items-center tracking-wide " > < h2…" at bounding box center [239, 246] width 388 height 358
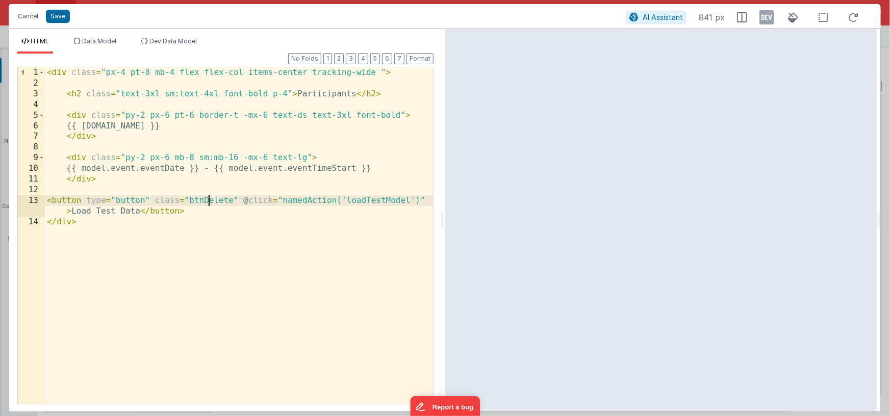
click at [207, 201] on div "< div class = "px-4 pt-8 mb-4 flex flex-col items-center tracking-wide " > < h2…" at bounding box center [239, 246] width 388 height 358
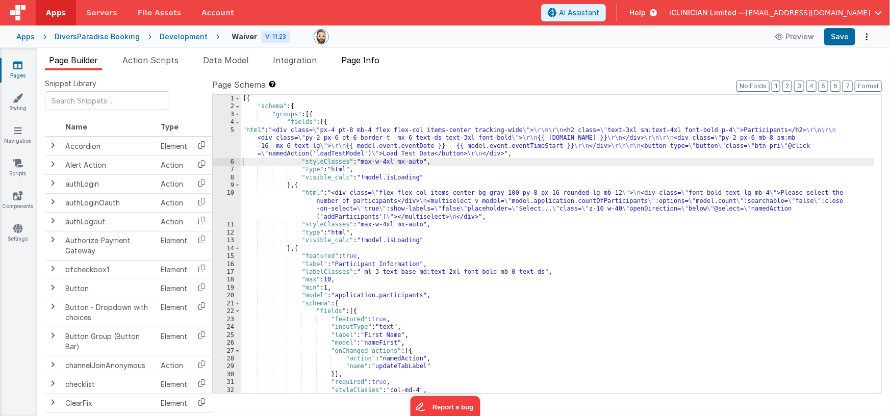
click at [355, 61] on span "Page Info" at bounding box center [360, 60] width 38 height 10
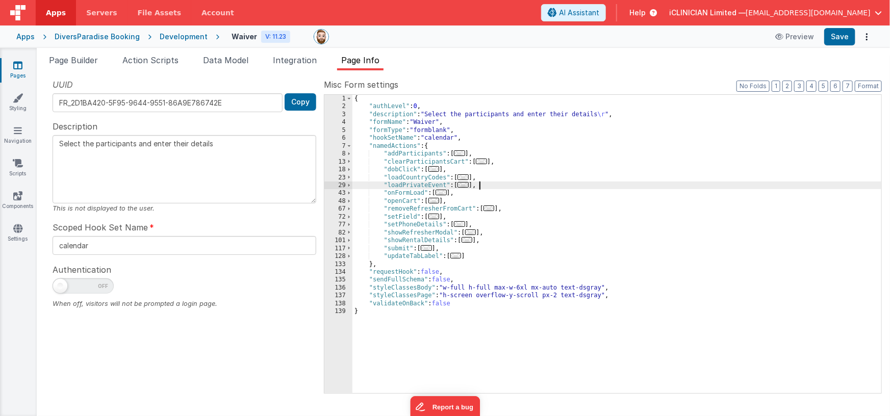
click at [482, 184] on div "{ "authLevel" : 0 , "description" : "Select the participants and enter their de…" at bounding box center [616, 252] width 529 height 315
type textarea "Select the participants and enter their details"
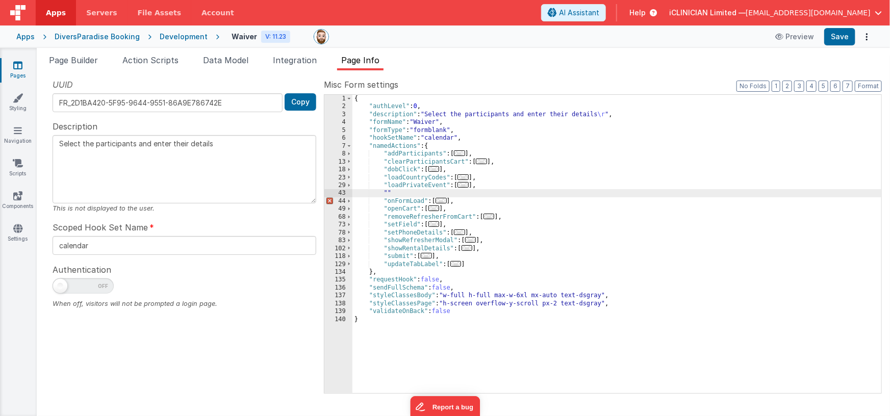
paste textarea
type textarea "Select the participants and enter their details"
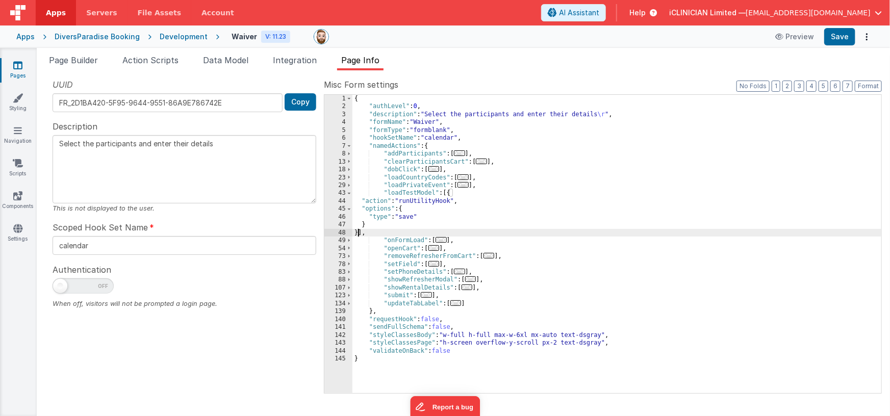
click at [405, 217] on div "{ "authLevel" : 0 , "description" : "Select the participants and enter their de…" at bounding box center [616, 252] width 529 height 315
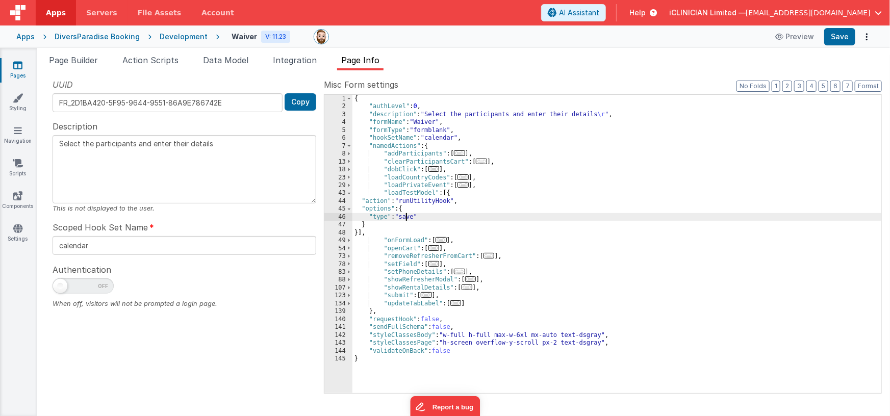
click at [406, 217] on div "{ "authLevel" : 0 , "description" : "Select the participants and enter their de…" at bounding box center [616, 252] width 529 height 315
paste textarea
type textarea "Select the participants and enter their details"
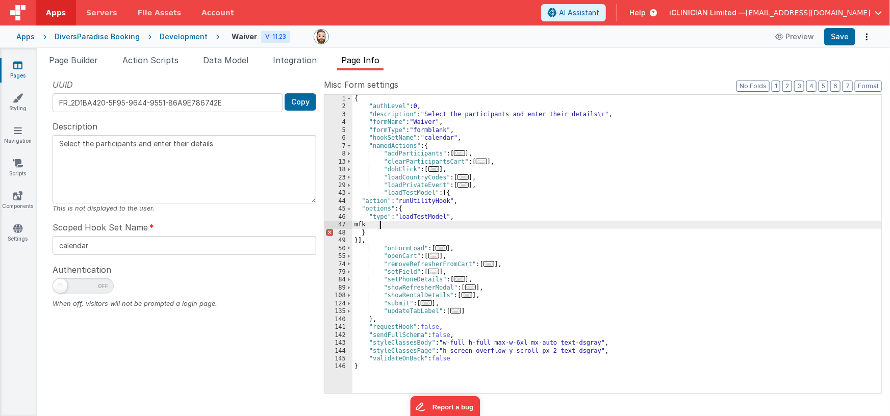
type textarea "Select the participants and enter their details"
click at [209, 62] on span "Data Model" at bounding box center [225, 60] width 45 height 10
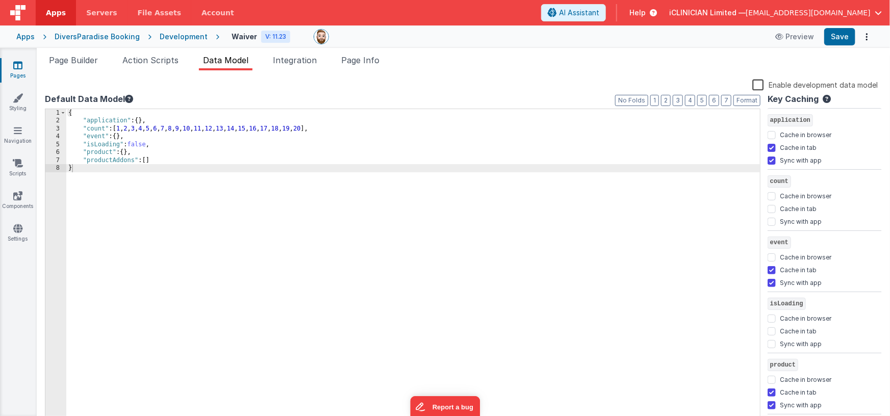
click at [20, 65] on icon at bounding box center [17, 65] width 9 height 10
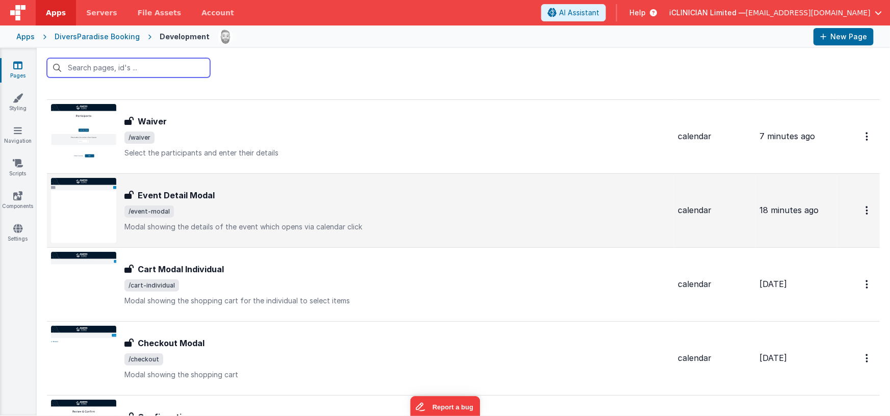
scroll to position [163, 0]
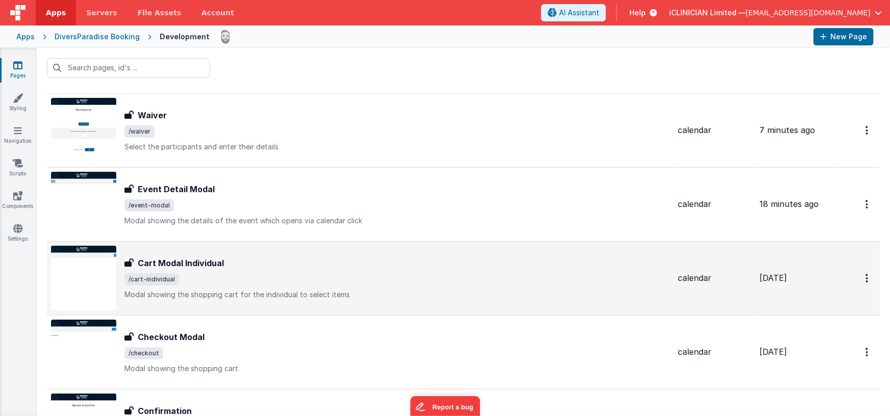
click at [227, 298] on p "Modal showing the shopping cart for the individual to select items" at bounding box center [396, 295] width 545 height 10
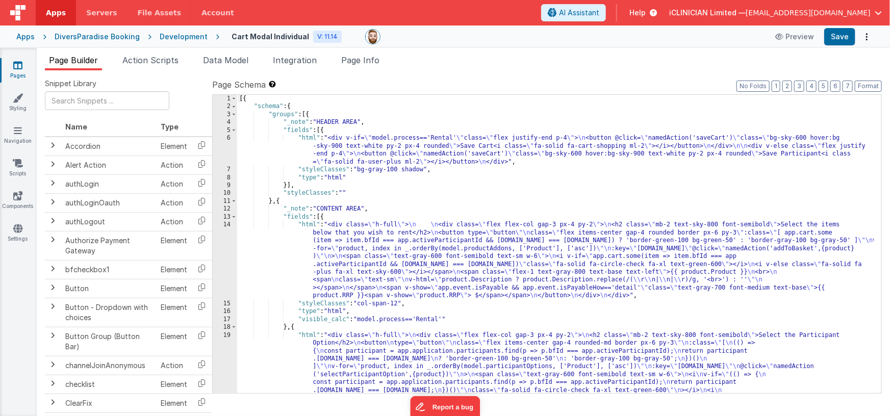
click at [407, 153] on div "[{ "schema" : { "groups" : [{ "_note" : "HEADER AREA" , "fields" : [{ "html" : …" at bounding box center [555, 299] width 637 height 409
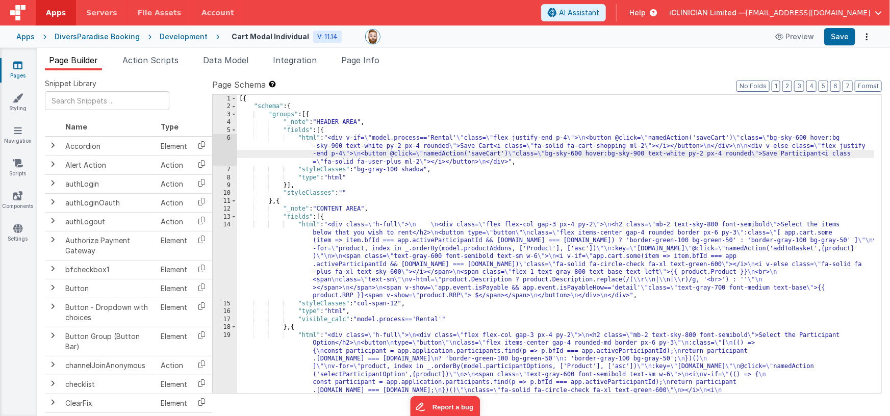
click at [224, 149] on div "6" at bounding box center [225, 150] width 24 height 32
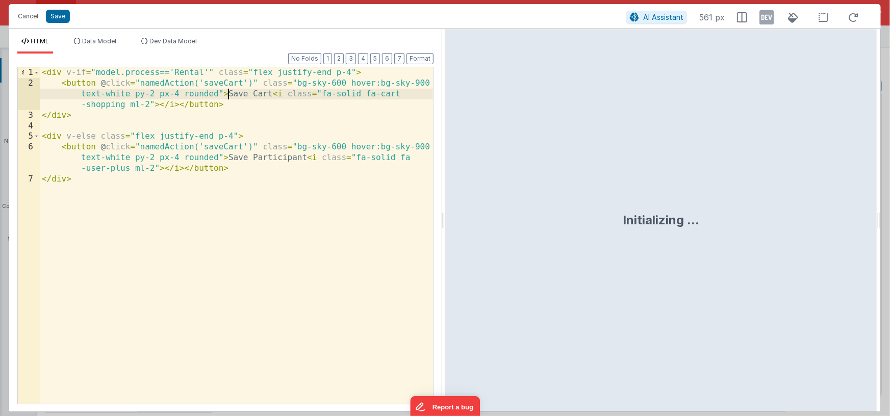
click at [228, 94] on div "< div v-if = "model.process=='Rental'" class = "flex justify-end p-4" > < butto…" at bounding box center [236, 246] width 393 height 358
click at [271, 94] on div "< div v-if = "model.process=='Rental'" class = "flex justify-end p-4" > < butto…" at bounding box center [236, 246] width 393 height 358
click at [228, 158] on div "< div v-if = "model.process=='Rental'" class = "flex justify-end p-4" > < butto…" at bounding box center [236, 246] width 393 height 358
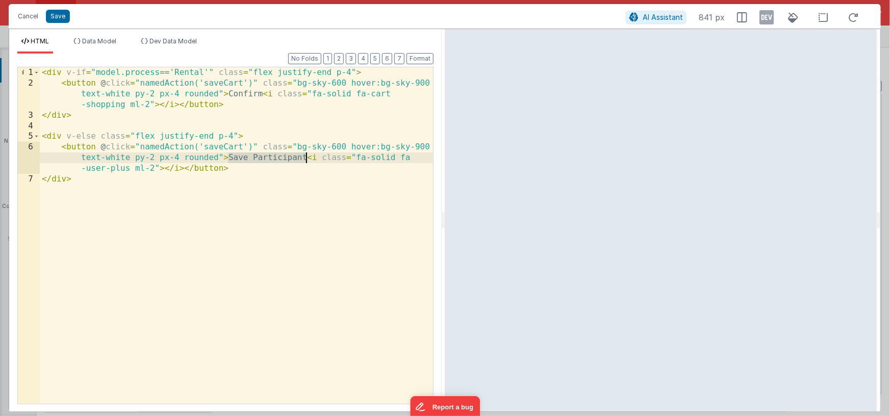
click at [307, 159] on div "< div v-if = "model.process=='Rental'" class = "flex justify-end p-4" > < butto…" at bounding box center [236, 246] width 393 height 358
click at [377, 160] on div "< div v-if = "model.process=='Rental'" class = "flex justify-end p-4" > < butto…" at bounding box center [236, 246] width 393 height 358
click at [354, 157] on div "< div v-if = "model.process=='Rental'" class = "flex justify-end p-4" > < butto…" at bounding box center [236, 246] width 393 height 358
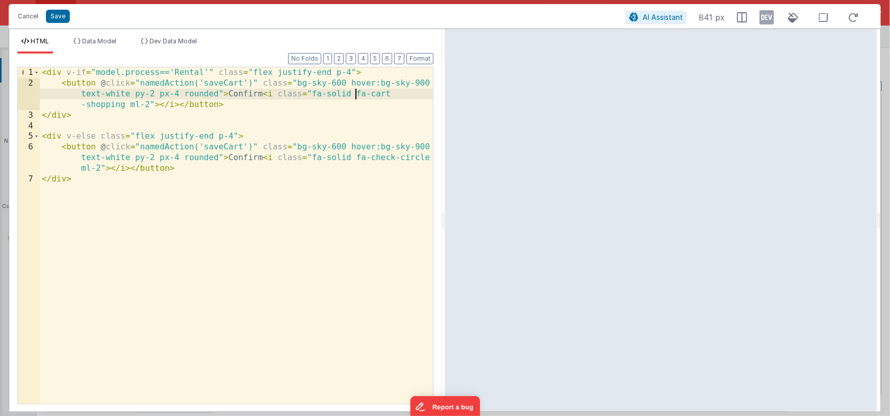
click at [355, 95] on div "< div v-if = "model.process=='Rental'" class = "flex justify-end p-4" > < butto…" at bounding box center [236, 246] width 393 height 358
click at [124, 106] on div "< div v-if = "model.process=='Rental'" class = "flex justify-end p-4" > < butto…" at bounding box center [236, 246] width 393 height 358
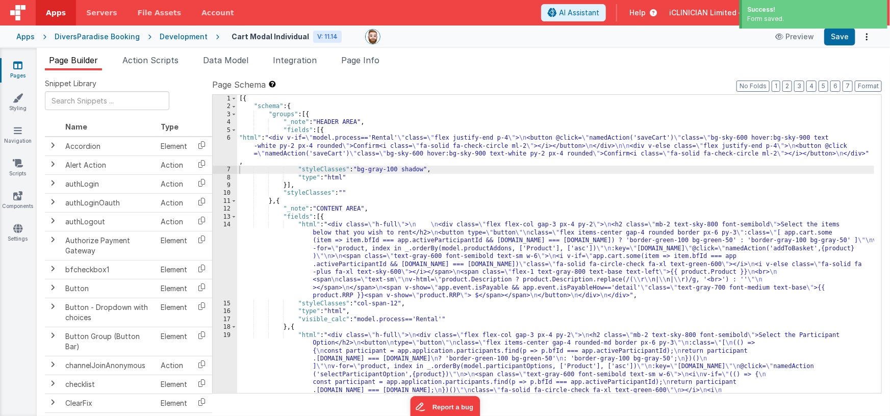
click at [16, 66] on icon at bounding box center [17, 65] width 9 height 10
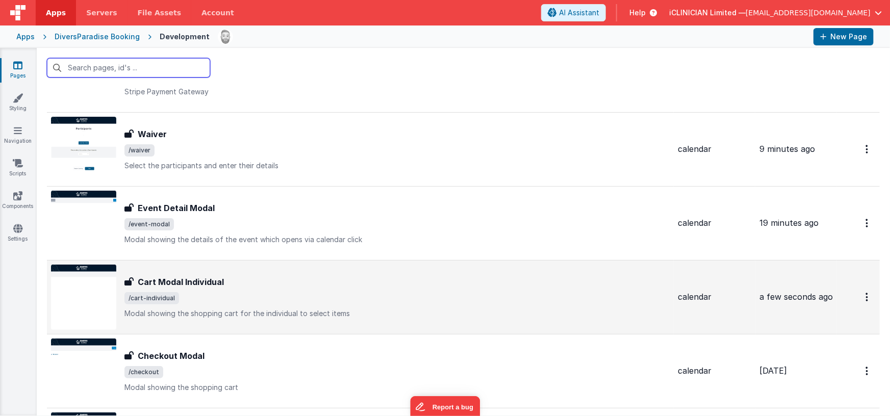
scroll to position [144, 0]
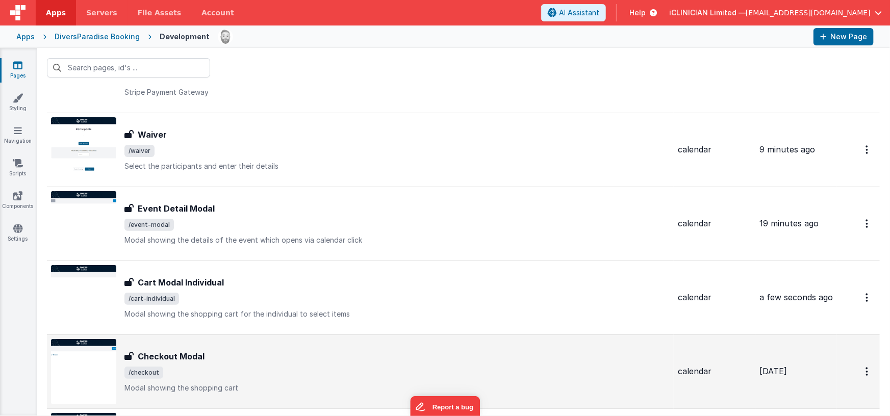
click at [272, 358] on div "Checkout Modal" at bounding box center [396, 356] width 545 height 12
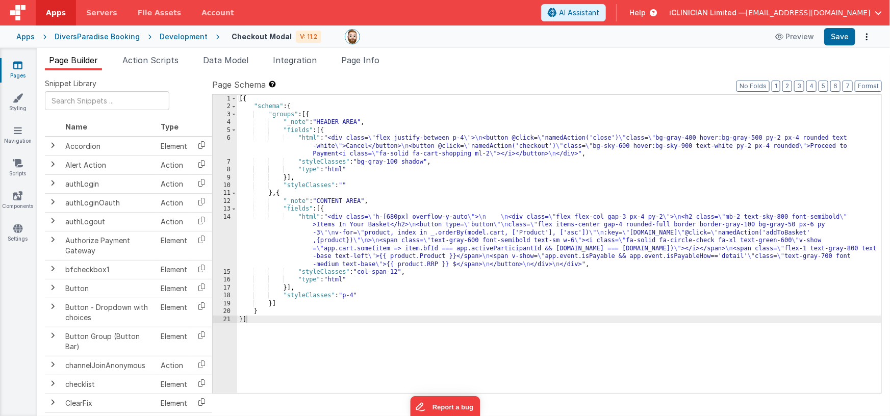
click at [383, 149] on div "[{ "schema" : { "groups" : [{ "_note" : "HEADER AREA" , "fields" : [{ "html" : …" at bounding box center [559, 252] width 645 height 315
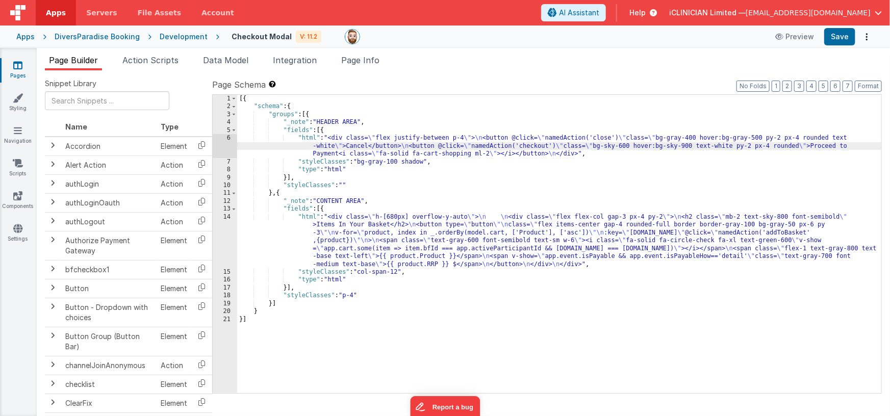
click at [220, 150] on div "6" at bounding box center [225, 145] width 24 height 23
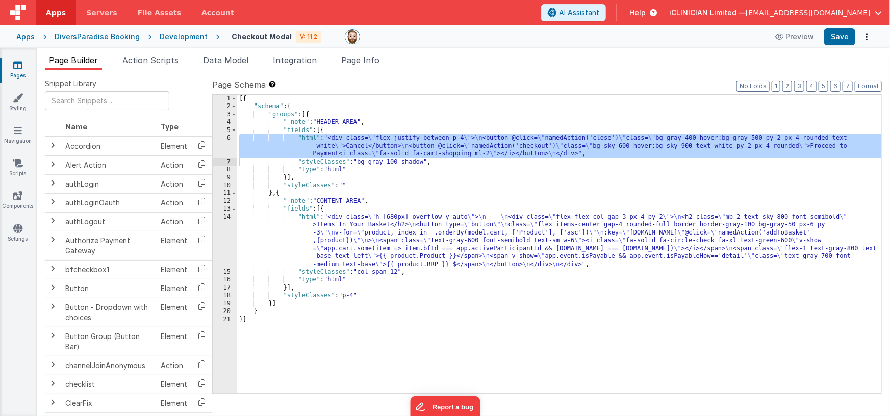
click at [23, 72] on link "Pages" at bounding box center [17, 70] width 37 height 20
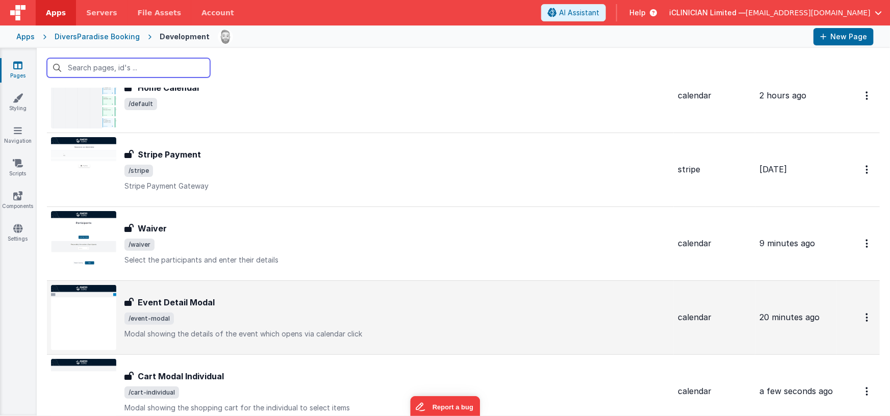
scroll to position [44, 0]
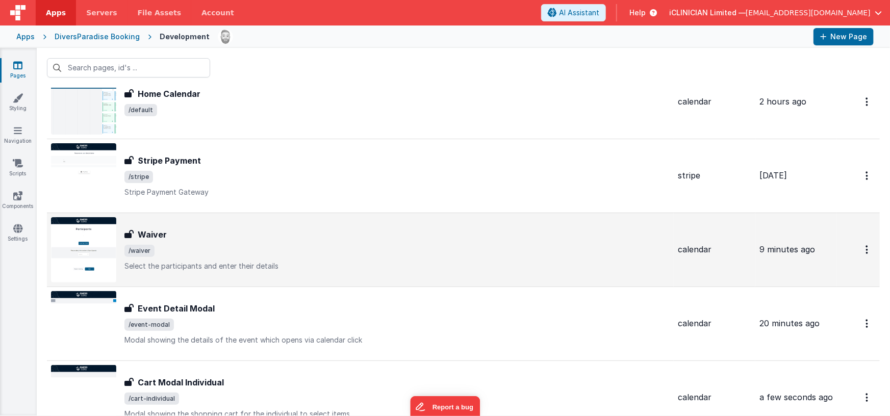
click at [267, 245] on span "/waiver" at bounding box center [396, 251] width 545 height 12
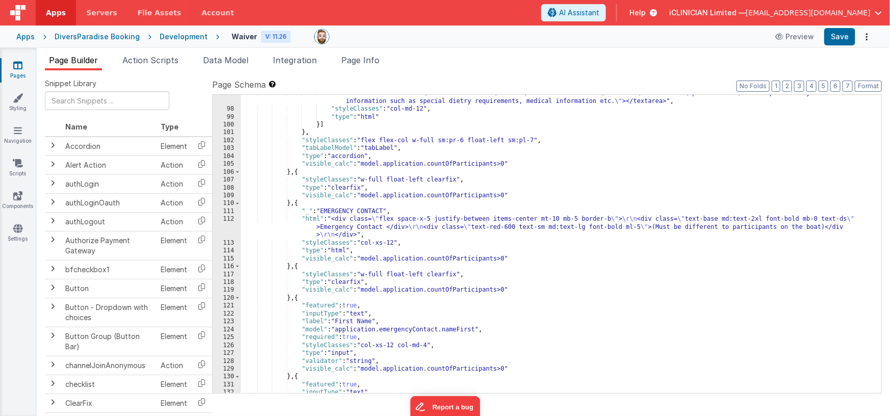
scroll to position [1630, 0]
click at [298, 203] on div ""html" : "<textarea v-show= \" model.isShowNotes \" class= \" fieldTextarea !h-…" at bounding box center [558, 249] width 634 height 322
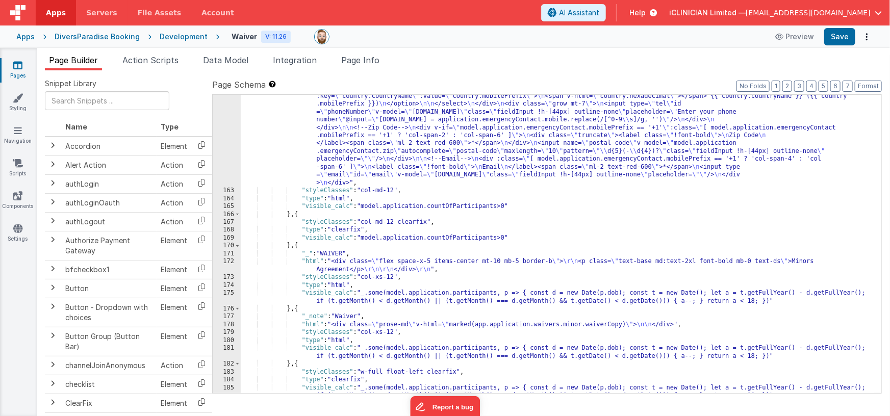
scroll to position [2208, 0]
click at [291, 245] on div ""html" : "<div class= \" md:grid grid-cols-12 gap-x-8 \" > \n\n <!--Mobile--> \…" at bounding box center [558, 273] width 634 height 456
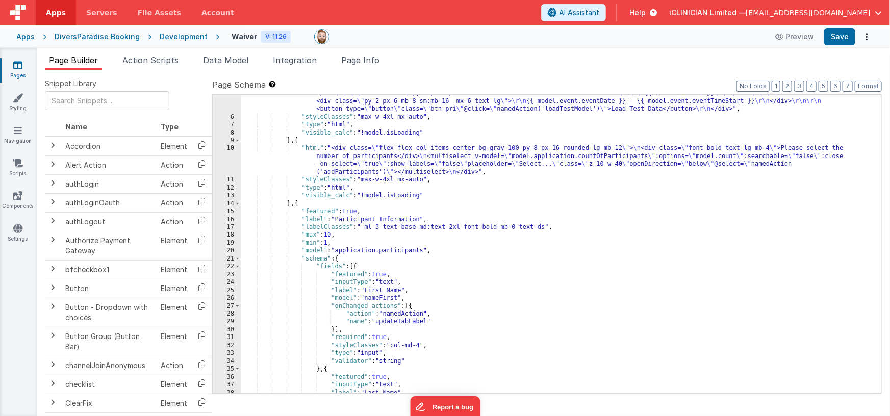
scroll to position [20, 0]
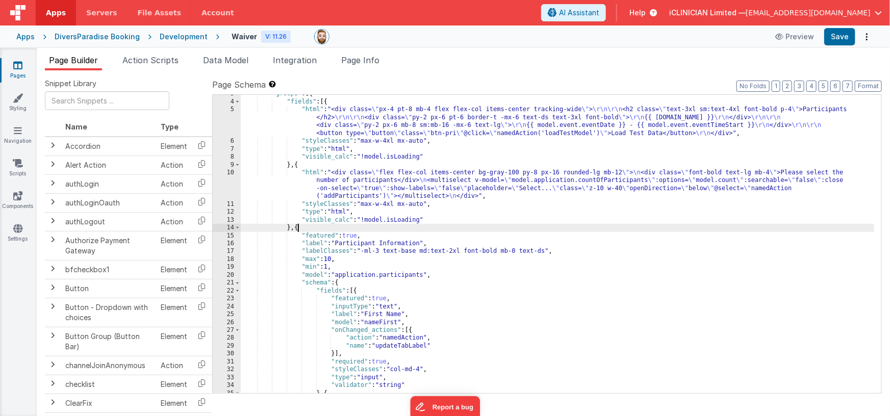
click at [297, 229] on div ""groups" : [{ "fields" : [{ "html" : "<div class= \" px-4 pt-8 mb-4 flex flex-c…" at bounding box center [558, 247] width 634 height 315
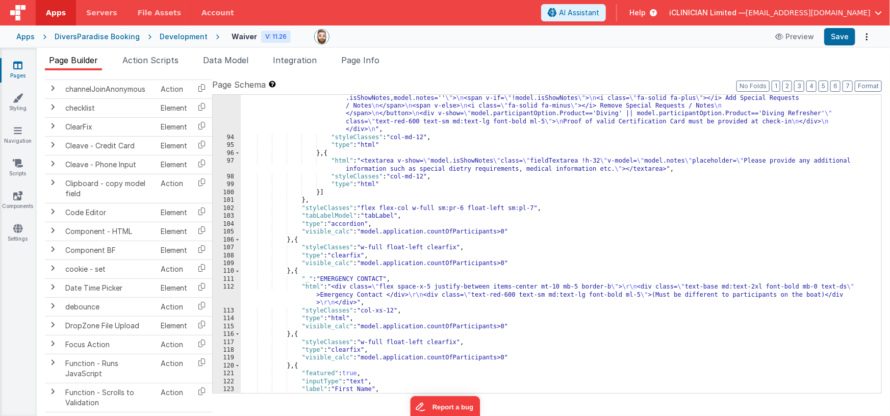
scroll to position [1547, 0]
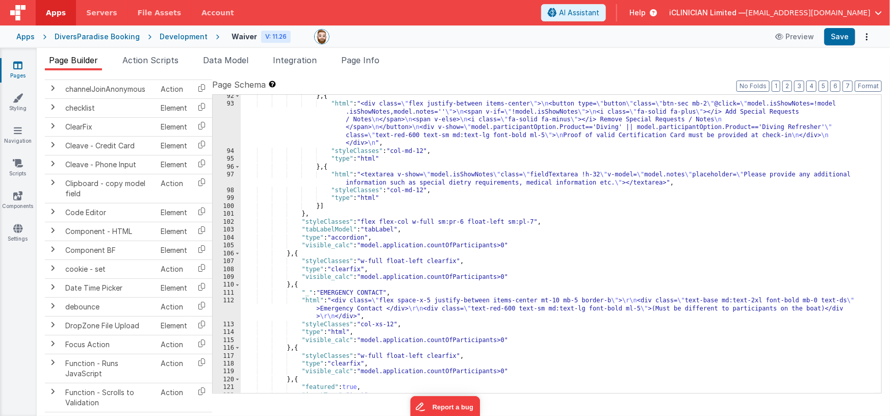
click at [298, 285] on div "} , { "html" : "<div class= \" flex justify-between items-center \" > \n <butto…" at bounding box center [558, 249] width 634 height 315
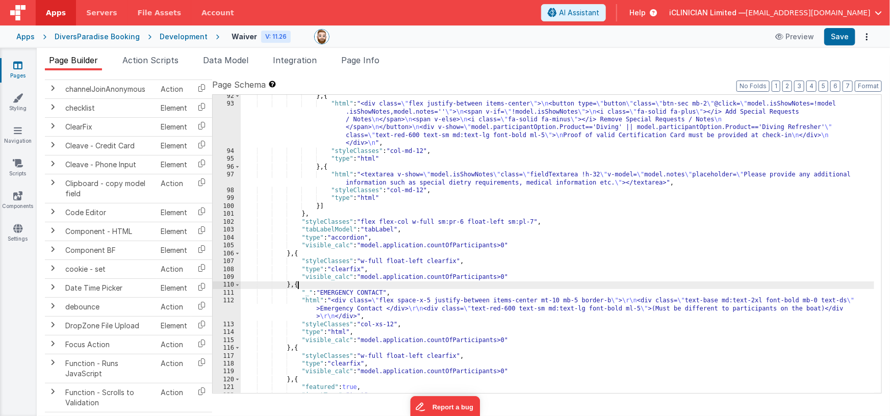
paste textarea
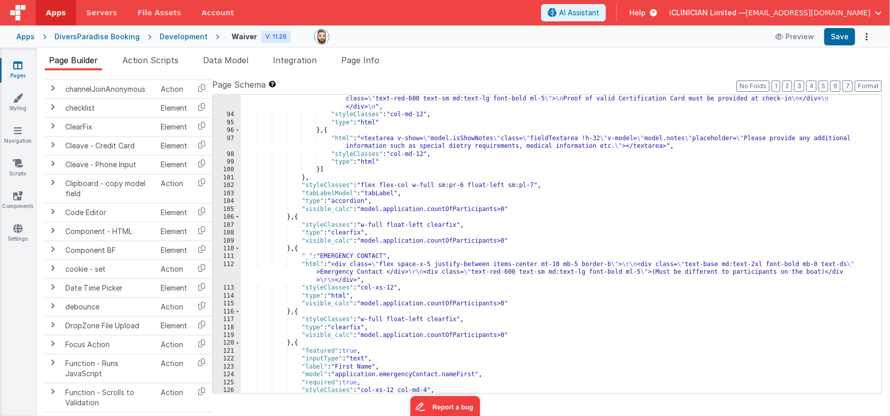
scroll to position [1637, 0]
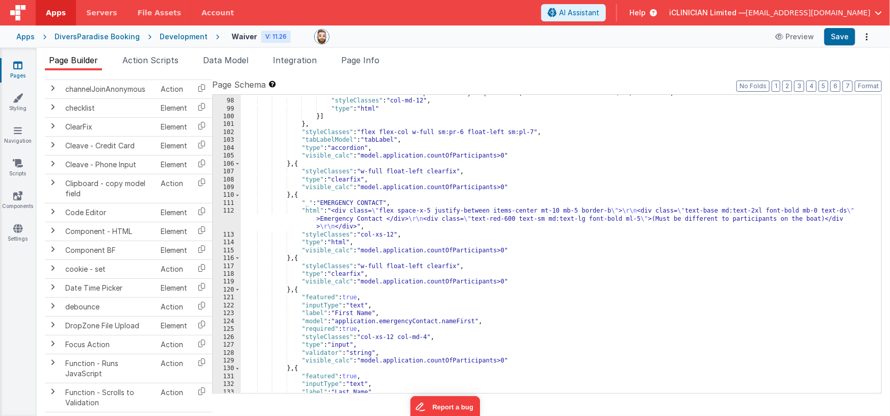
click at [324, 202] on div ""html" : "<textarea v-show= \" model.isShowNotes \" class= \" fieldTextarea !h-…" at bounding box center [558, 242] width 634 height 322
click at [386, 203] on div ""html" : "<textarea v-show= \" model.isShowNotes \" class= \" fieldTextarea !h-…" at bounding box center [558, 242] width 634 height 322
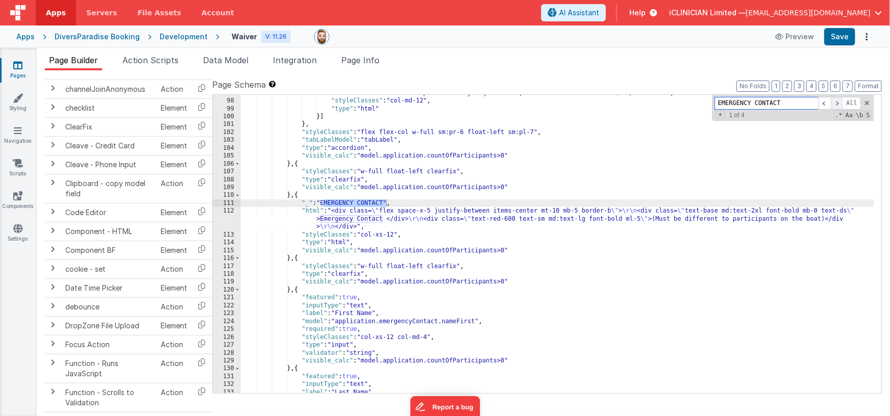
click at [835, 104] on span at bounding box center [837, 103] width 12 height 13
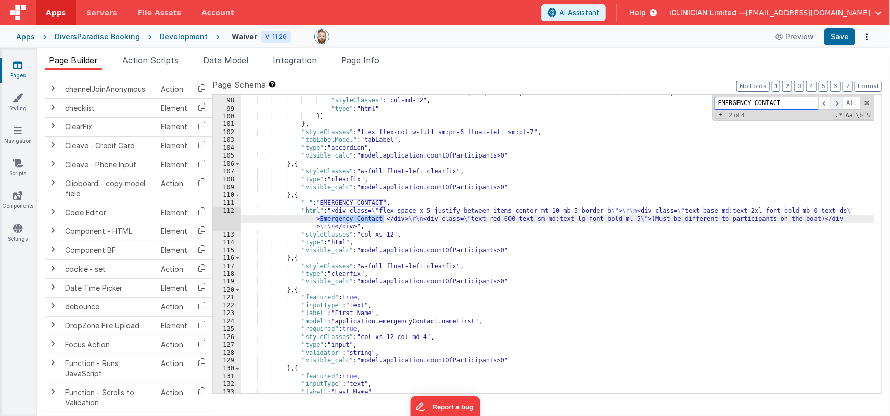
click at [835, 104] on span at bounding box center [837, 103] width 12 height 13
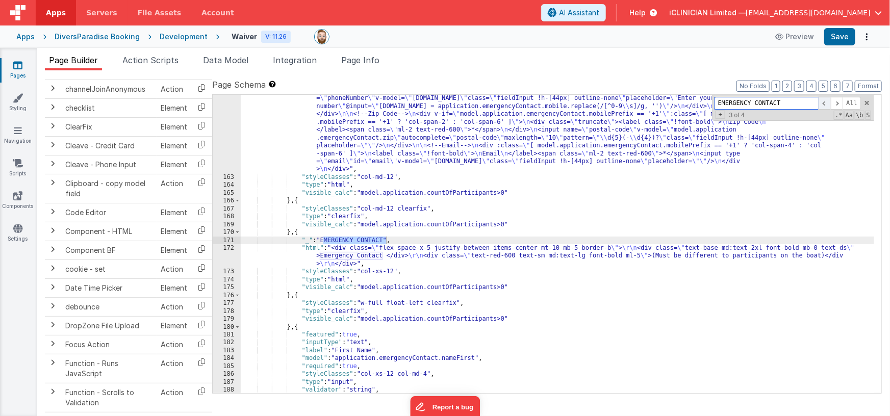
click at [823, 104] on span at bounding box center [824, 103] width 12 height 13
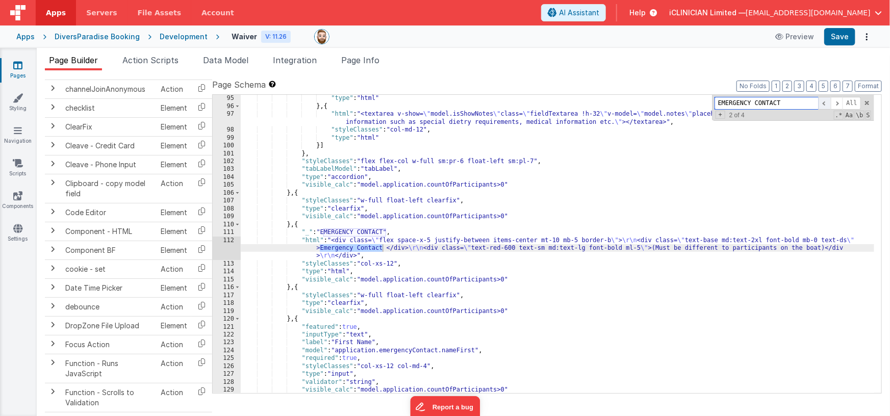
click at [823, 104] on span at bounding box center [824, 103] width 12 height 13
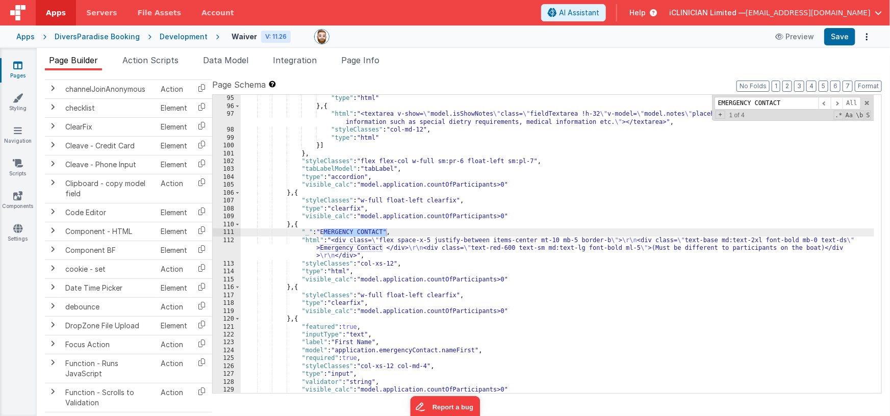
click at [366, 235] on div ""type" : "html" } , { "html" : "<textarea v-show= \" model.isShowNotes \" class…" at bounding box center [558, 251] width 634 height 315
click at [323, 232] on div ""type" : "html" } , { "html" : "<textarea v-show= \" model.isShowNotes \" class…" at bounding box center [558, 251] width 634 height 315
click at [388, 231] on div ""type" : "html" } , { "html" : "<textarea v-show= \" model.isShowNotes \" class…" at bounding box center [558, 251] width 634 height 315
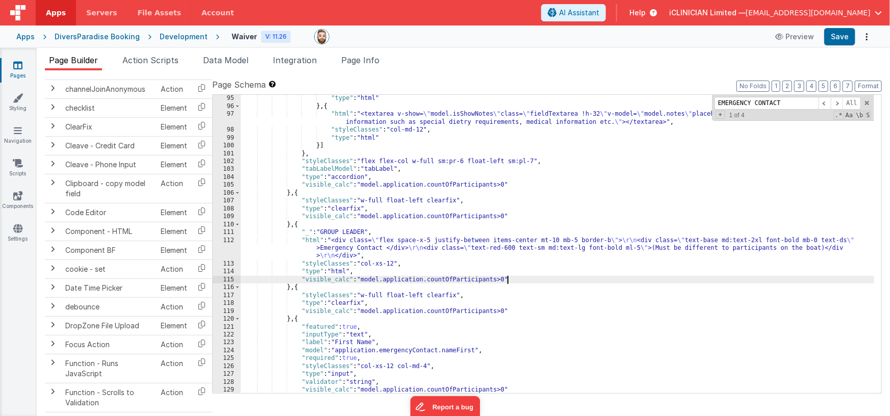
click at [506, 279] on div ""type" : "html" } , { "html" : "<textarea v-show= \" model.isShowNotes \" class…" at bounding box center [558, 251] width 634 height 315
click at [530, 278] on div ""type" : "html" } , { "html" : "<textarea v-show= \" model.isShowNotes \" class…" at bounding box center [558, 251] width 634 height 315
click at [625, 279] on div ""type" : "html" } , { "html" : "<textarea v-show= \" model.isShowNotes \" class…" at bounding box center [558, 251] width 634 height 315
click at [778, 279] on div ""type" : "html" } , { "html" : "<textarea v-show= \" model.isShowNotes \" class…" at bounding box center [558, 251] width 634 height 315
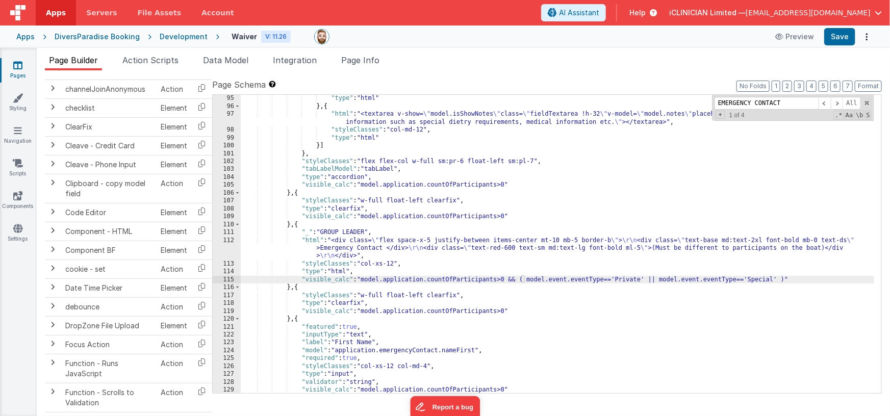
click at [583, 247] on div ""type" : "html" } , { "html" : "<textarea v-show= \" model.isShowNotes \" class…" at bounding box center [558, 251] width 634 height 315
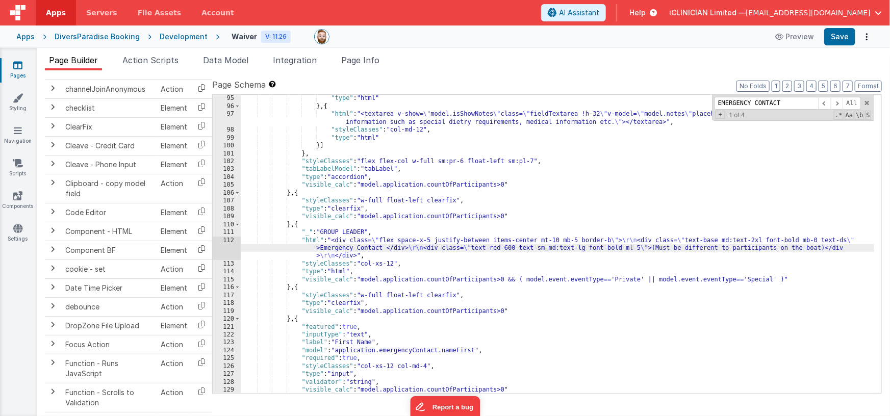
click at [230, 251] on div "112" at bounding box center [227, 248] width 28 height 23
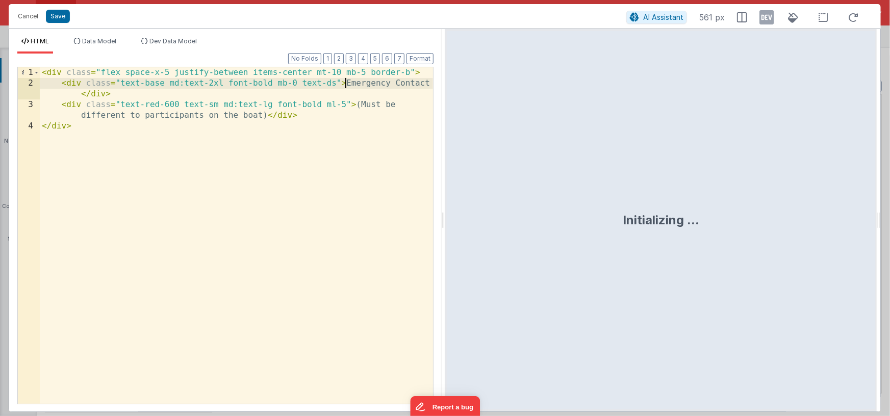
click at [346, 83] on div "< div class = "flex space-x-5 justify-between items-center mt-10 mb-5 border-b"…" at bounding box center [236, 246] width 393 height 358
click at [360, 104] on div "< div class = "flex space-x-5 justify-between items-center mt-10 mb-5 border-b"…" at bounding box center [236, 246] width 393 height 358
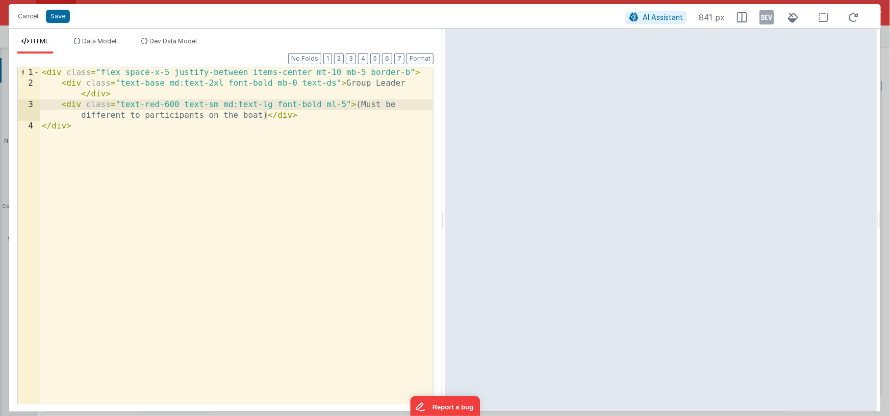
click at [261, 117] on div "< div class = "flex space-x-5 justify-between items-center mt-10 mb-5 border-b"…" at bounding box center [236, 246] width 393 height 358
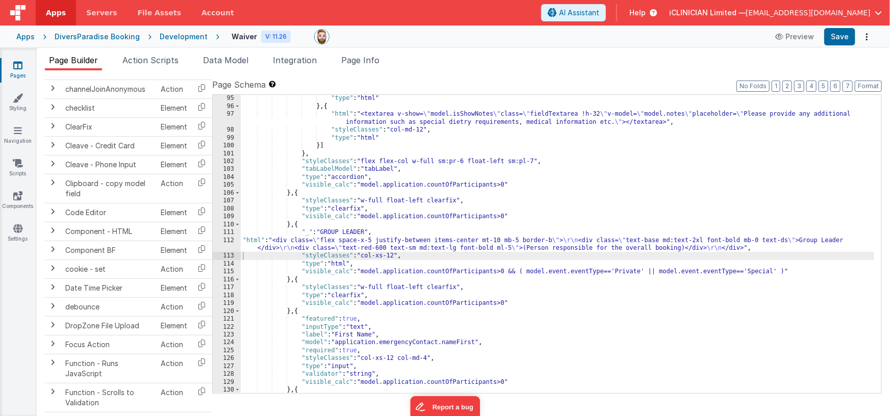
click at [509, 270] on div ""type" : "html" } , { "html" : "<textarea v-show= \" model.isShowNotes \" class…" at bounding box center [558, 251] width 634 height 315
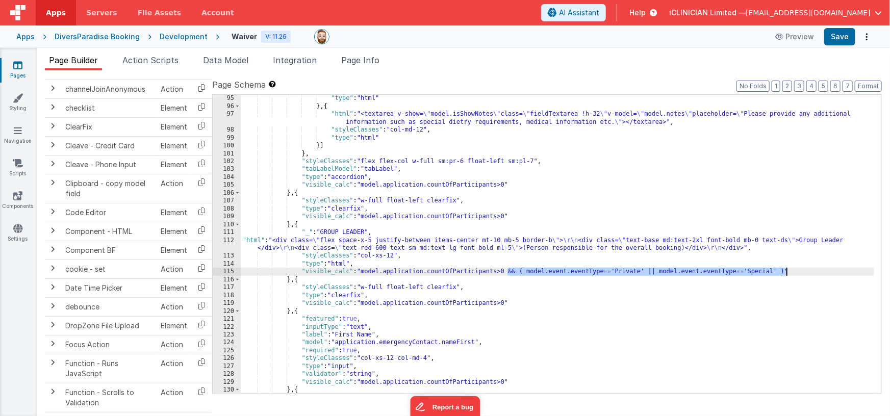
drag, startPoint x: 780, startPoint y: 271, endPoint x: 785, endPoint y: 287, distance: 17.1
click at [781, 271] on div ""type" : "html" } , { "html" : "<textarea v-show= \" model.isShowNotes \" class…" at bounding box center [558, 251] width 634 height 315
click at [507, 303] on div ""type" : "html" } , { "html" : "<textarea v-show= \" model.isShowNotes \" class…" at bounding box center [558, 251] width 634 height 315
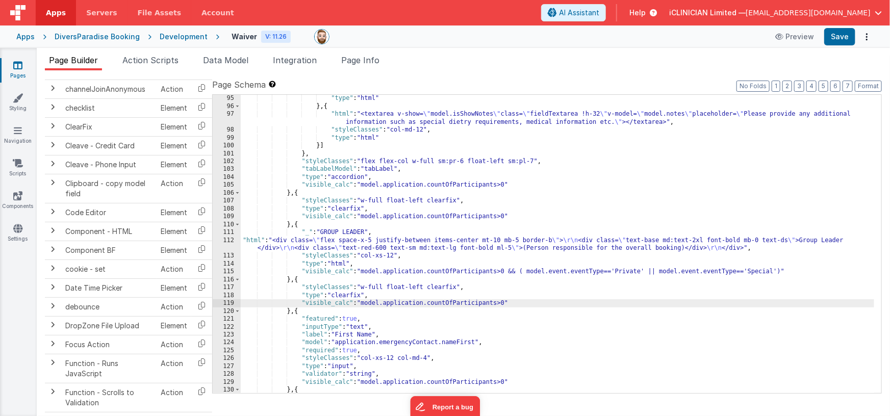
click at [799, 274] on div ""type" : "html" } , { "html" : "<textarea v-show= \" model.isShowNotes \" class…" at bounding box center [558, 251] width 634 height 315
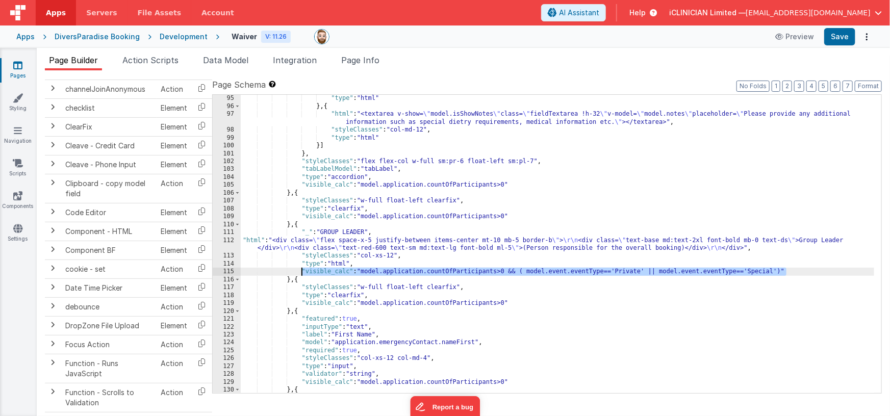
click at [524, 304] on div ""type" : "html" } , { "html" : "<textarea v-show= \" model.isShowNotes \" class…" at bounding box center [558, 251] width 634 height 315
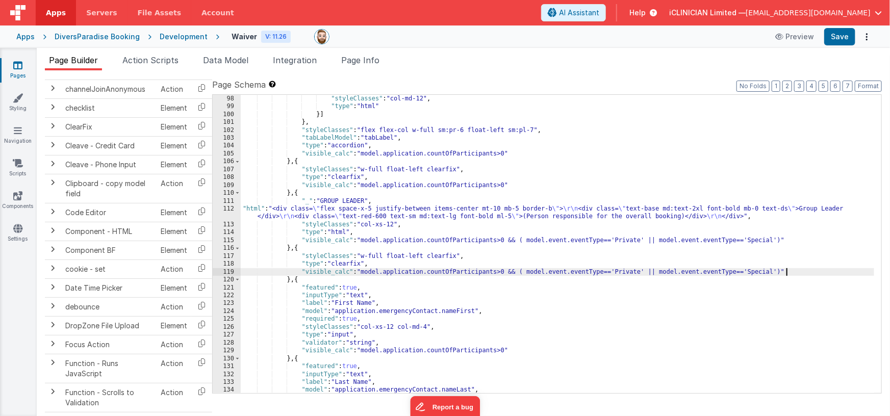
scroll to position [1658, 0]
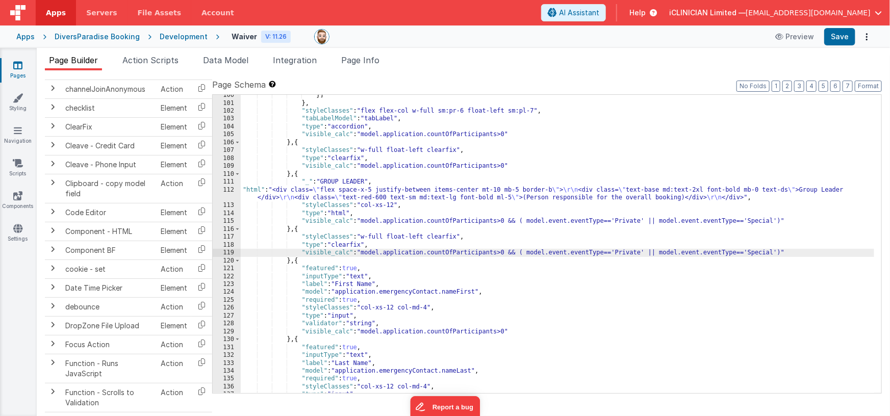
click at [528, 330] on div "}] } , "styleClasses" : "flex flex-col w-full sm:pr-6 float-left sm:pl-7" , "ta…" at bounding box center [558, 248] width 634 height 315
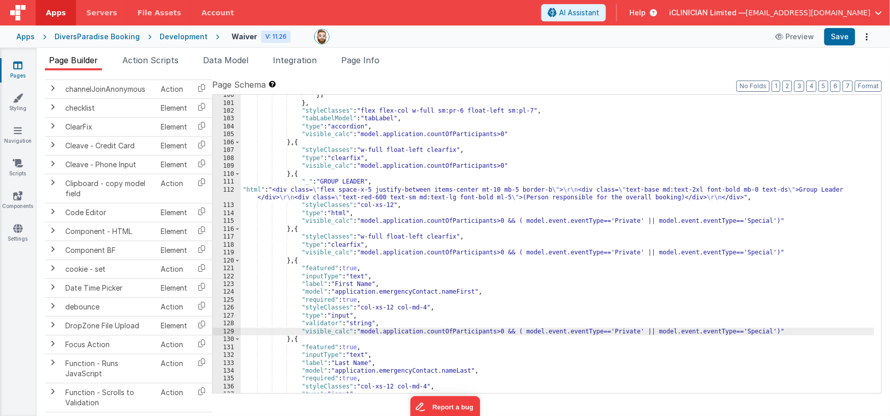
click at [407, 292] on div "}] } , "styleClasses" : "flex flex-col w-full sm:pr-6 float-left sm:pl-7" , "ta…" at bounding box center [558, 248] width 634 height 315
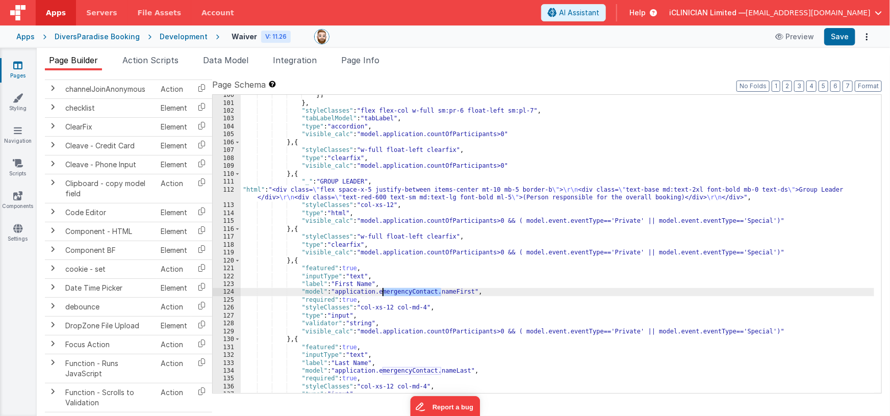
click at [407, 292] on div "}] } , "styleClasses" : "flex flex-col w-full sm:pr-6 float-left sm:pl-7" , "ta…" at bounding box center [558, 248] width 634 height 315
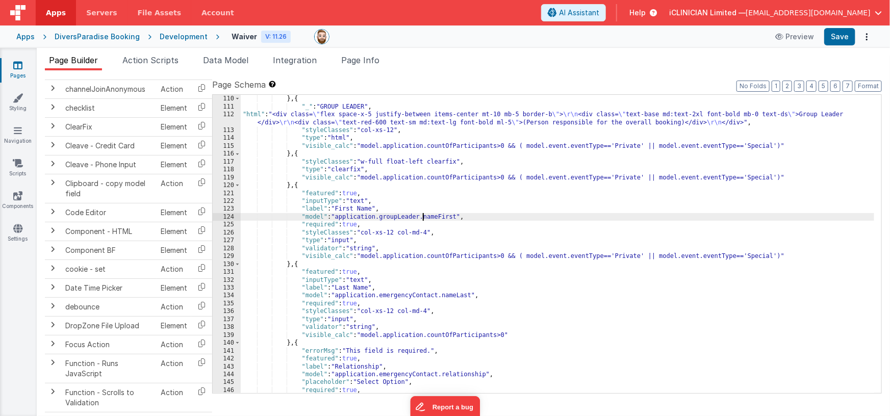
scroll to position [1741, 0]
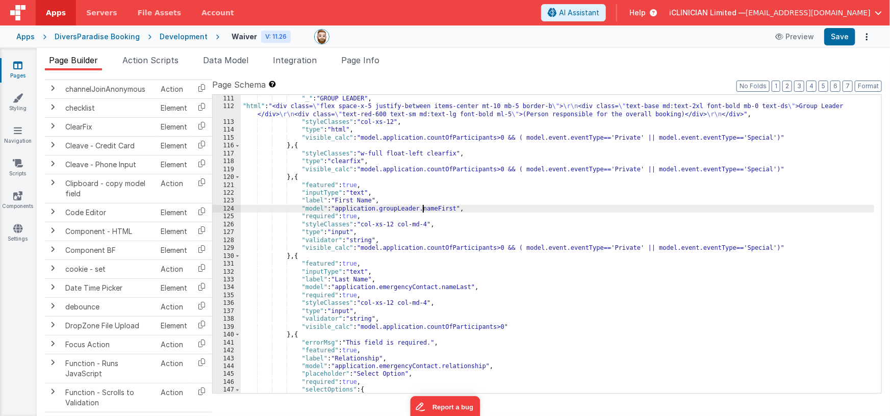
click at [513, 325] on div ""_" : "GROUP LEADER" , "html" : "<div class= \" flex space-x-5 justify-between …" at bounding box center [558, 252] width 634 height 315
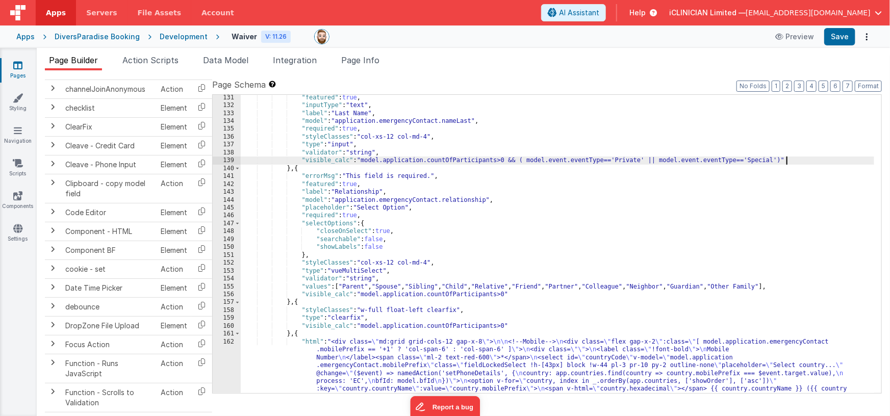
scroll to position [1907, 0]
click at [521, 296] on div "} , { "featured" : true , "inputType" : "text" , "label" : "Last Name" , "model…" at bounding box center [558, 311] width 634 height 449
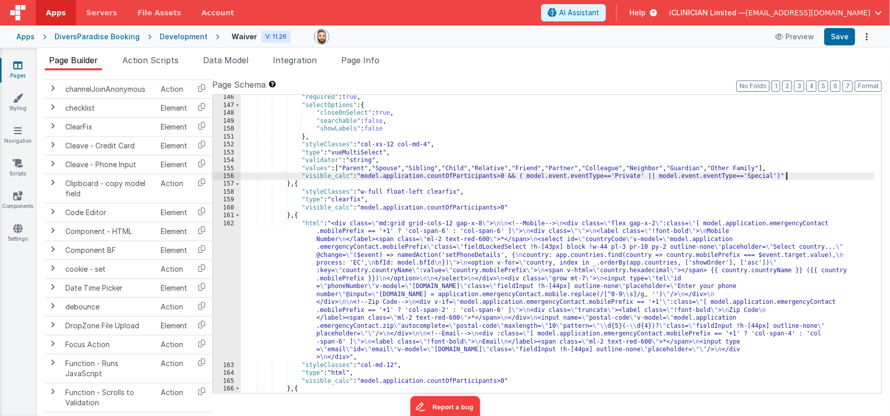
scroll to position [2047, 0]
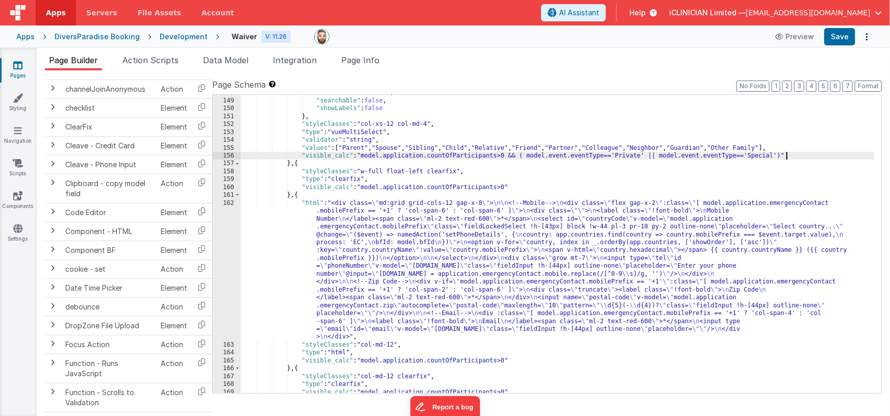
click at [530, 184] on div ""closeOnSelect" : true , "searchable" : false , "showLabels" : false } , "style…" at bounding box center [558, 246] width 634 height 315
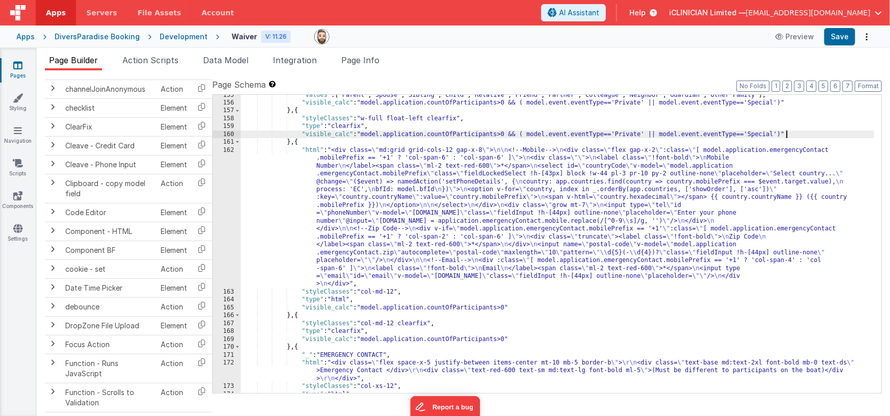
scroll to position [2100, 0]
click at [522, 305] on div ""values" : [ "Parent" , "Spouse" , "Sibling" , "Child" , "Relative" , "Friend" …" at bounding box center [558, 248] width 634 height 315
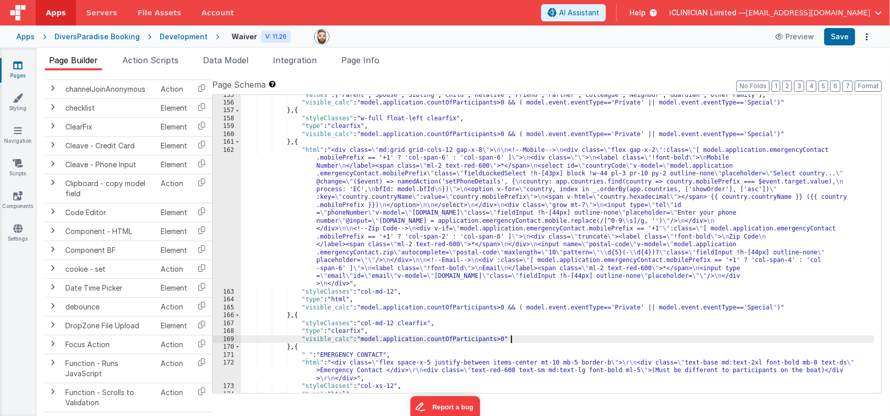
click at [522, 337] on div ""values" : [ "Parent" , "Spouse" , "Sibling" , "Child" , "Relative" , "Friend" …" at bounding box center [558, 248] width 634 height 315
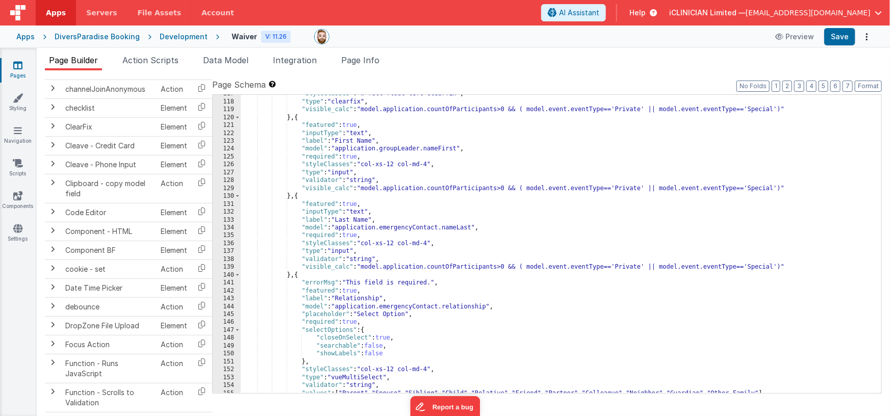
scroll to position [1740, 0]
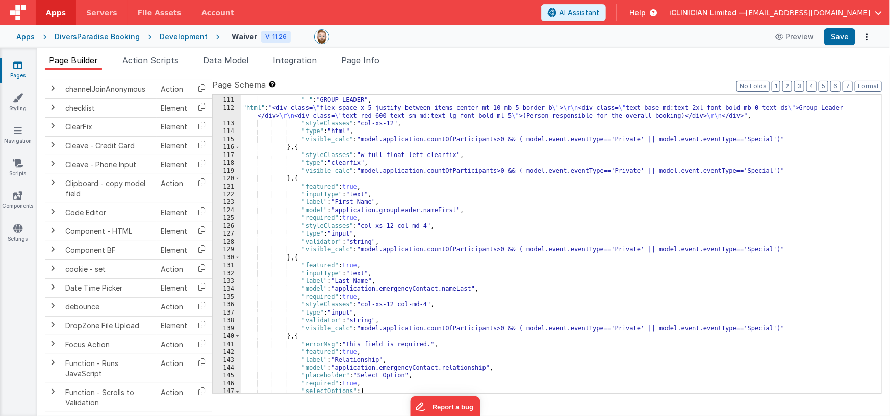
click at [404, 212] on div "} , { "_" : "GROUP LEADER" , "html" : "<div class= \" flex space-x-5 justify-be…" at bounding box center [558, 245] width 634 height 315
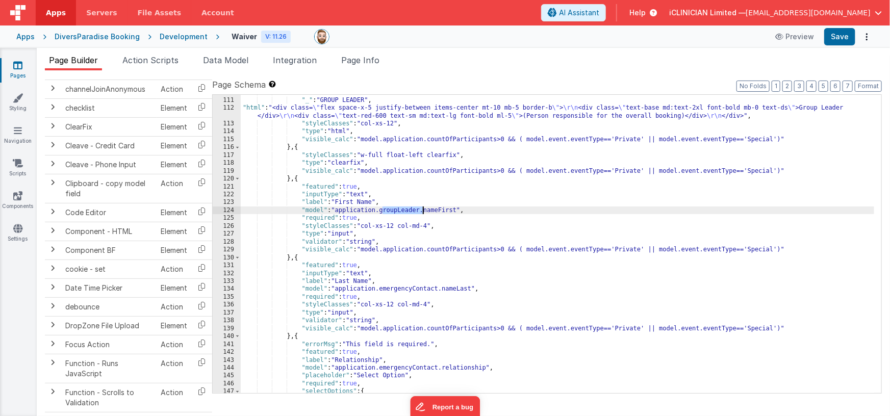
click at [403, 212] on div "} , { "_" : "GROUP LEADER" , "html" : "<div class= \" flex space-x-5 justify-be…" at bounding box center [558, 245] width 634 height 315
click at [405, 289] on div "} , { "_" : "GROUP LEADER" , "html" : "<div class= \" flex space-x-5 justify-be…" at bounding box center [558, 245] width 634 height 315
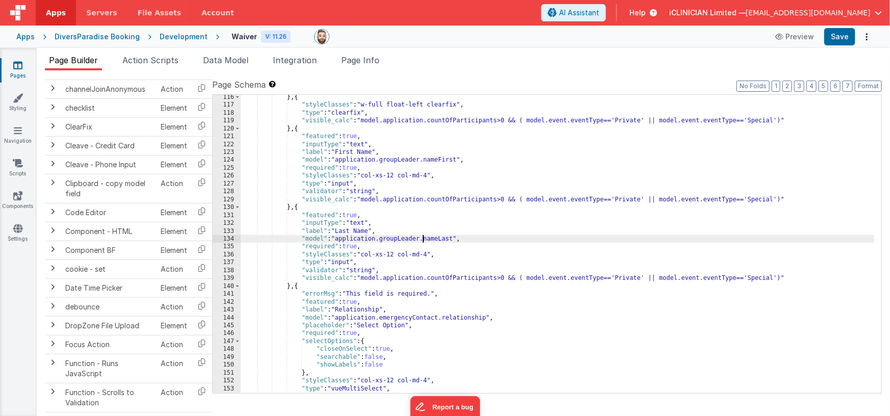
scroll to position [1823, 0]
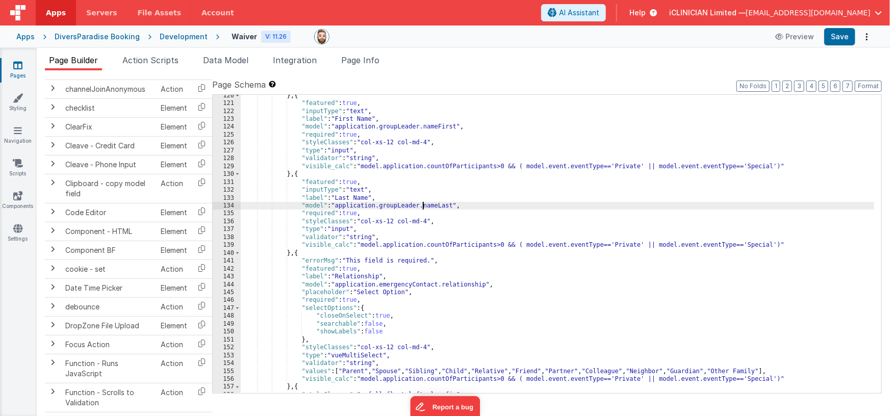
click at [411, 285] on div "} , { "featured" : true , "inputType" : "text" , "label" : "First Name" , "mode…" at bounding box center [558, 249] width 634 height 315
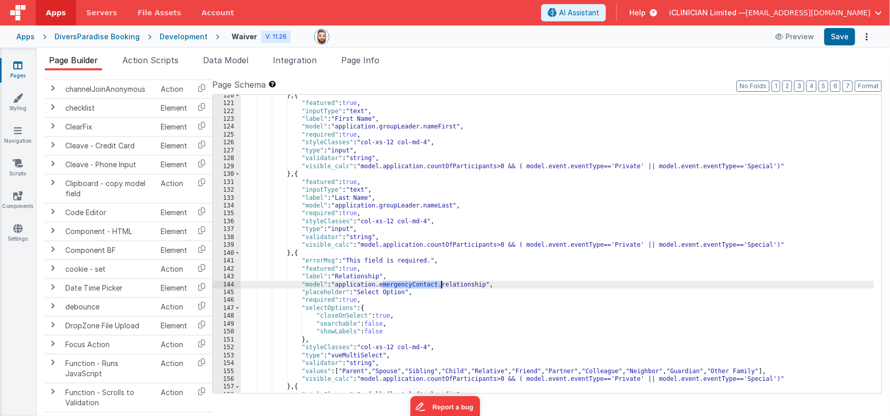
click at [411, 285] on div "} , { "featured" : true , "inputType" : "text" , "label" : "First Name" , "mode…" at bounding box center [558, 249] width 634 height 315
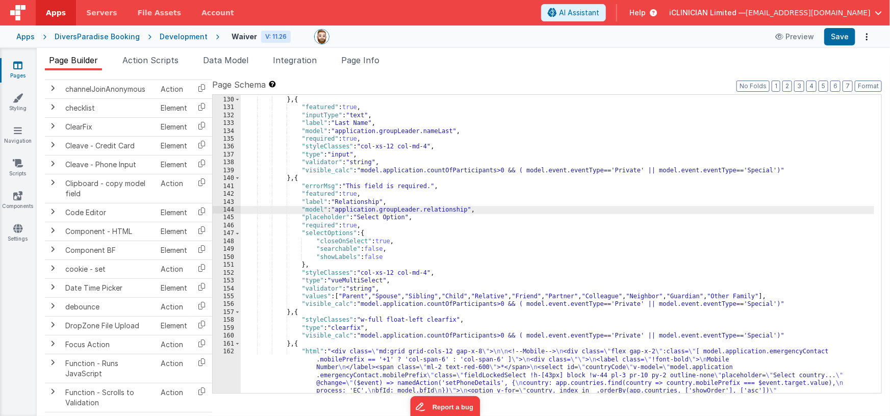
scroll to position [1906, 0]
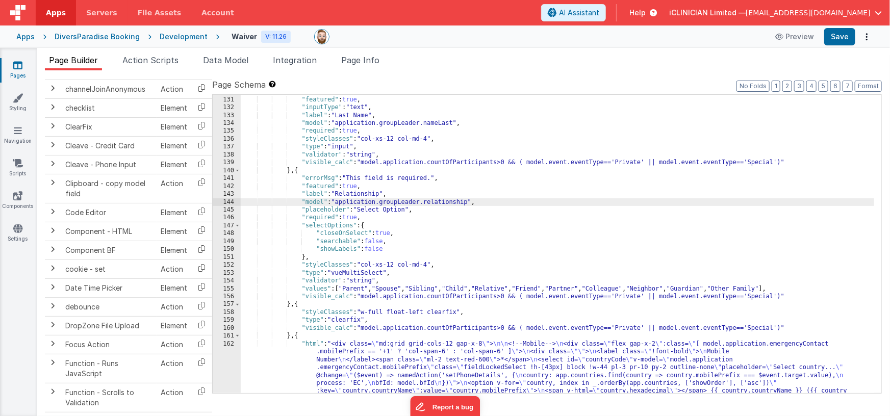
click at [413, 356] on div "} , { "featured" : true , "inputType" : "text" , "label" : "Last Name" , "model…" at bounding box center [558, 312] width 634 height 449
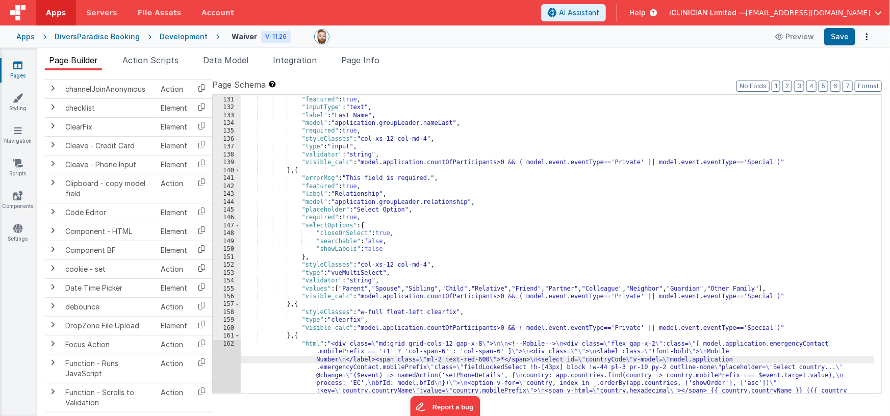
scroll to position [2002, 0]
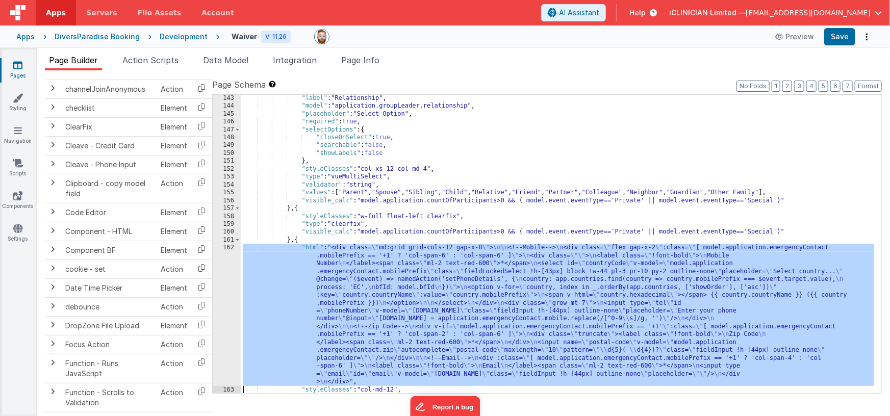
click at [226, 328] on div "162" at bounding box center [227, 315] width 28 height 142
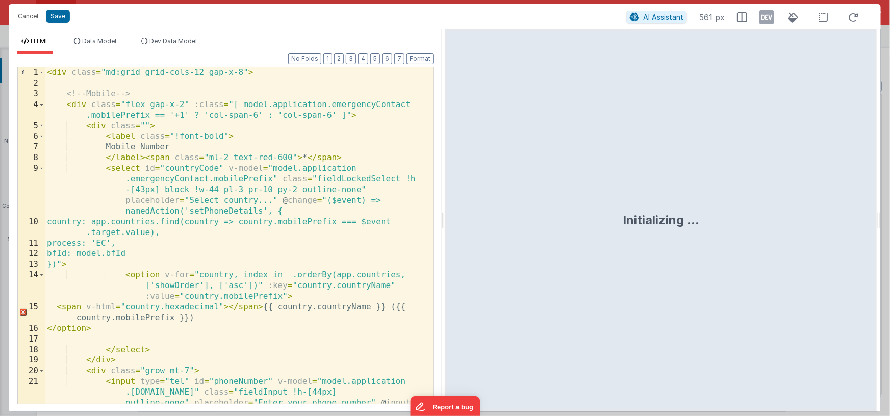
click at [343, 106] on div "< div class = "md:grid grid-cols-12 gap-x-8" > <!-- Mobile --> < div class = "f…" at bounding box center [235, 267] width 381 height 400
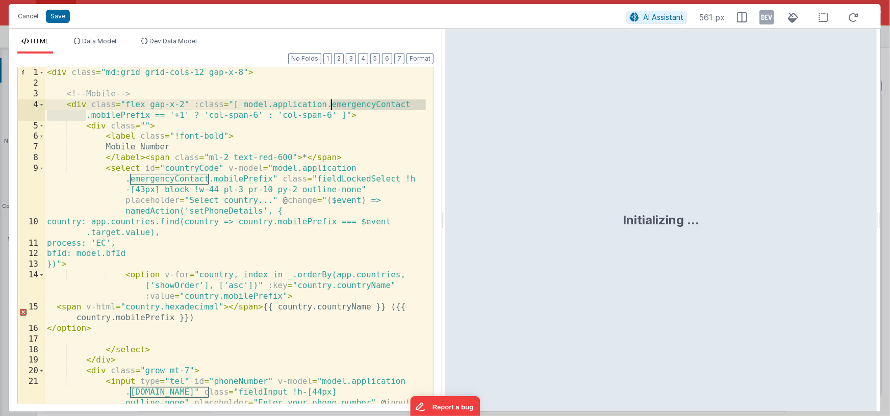
click at [343, 106] on div "< div class = "md:grid grid-cols-12 gap-x-8" > <!-- Mobile --> < div class = "f…" at bounding box center [235, 267] width 381 height 400
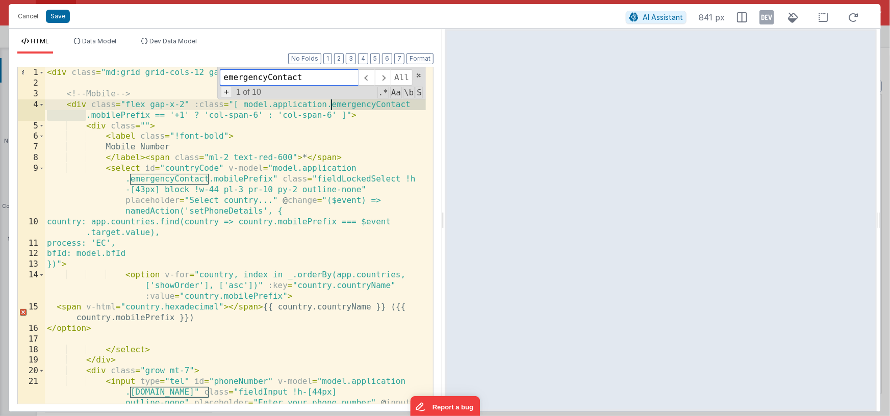
click at [228, 93] on span "+" at bounding box center [226, 92] width 11 height 11
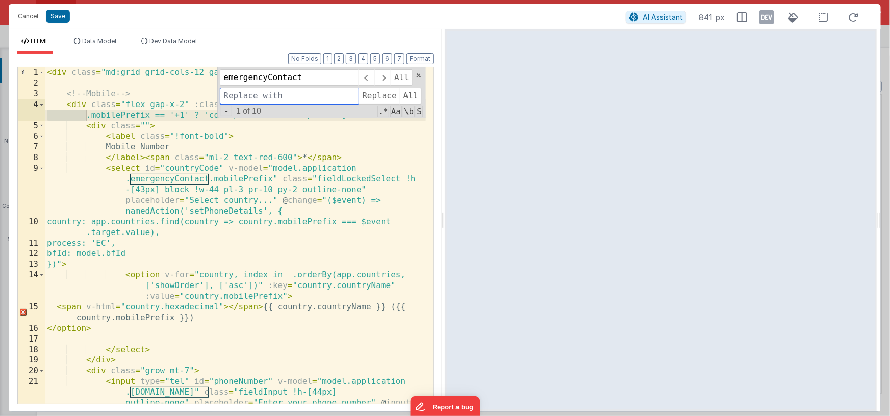
click at [231, 95] on input at bounding box center [289, 96] width 139 height 16
paste input "groupLeader"
type input "groupLeader"
click at [408, 91] on span "All" at bounding box center [411, 96] width 22 height 16
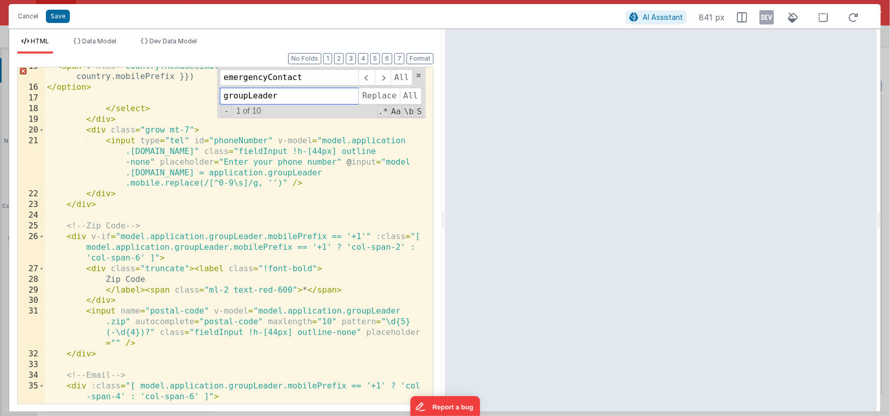
scroll to position [324, 0]
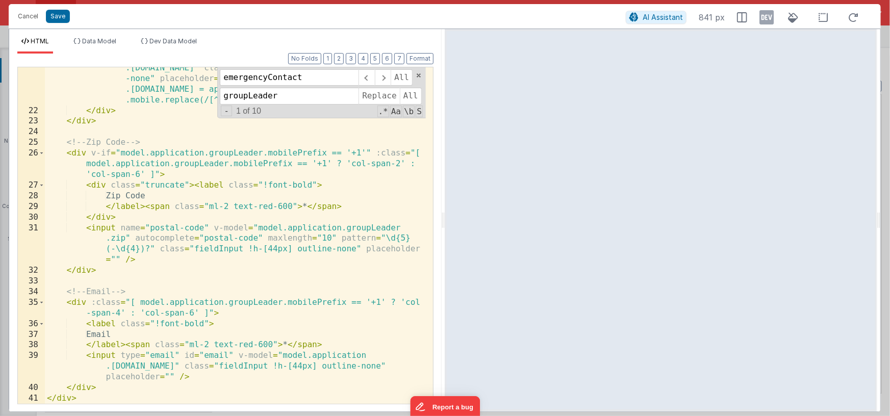
click at [341, 186] on div "< input type = "tel" id = "phoneNumber" v-model = "model.application .groupLead…" at bounding box center [235, 252] width 381 height 400
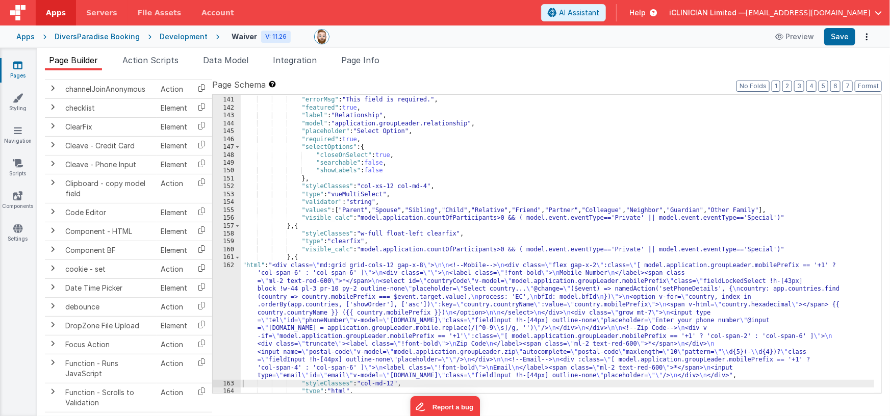
scroll to position [1984, 0]
click at [345, 210] on div "} , { "errorMsg" : "This field is required." , "featured" : true , "label" : "R…" at bounding box center [558, 245] width 634 height 315
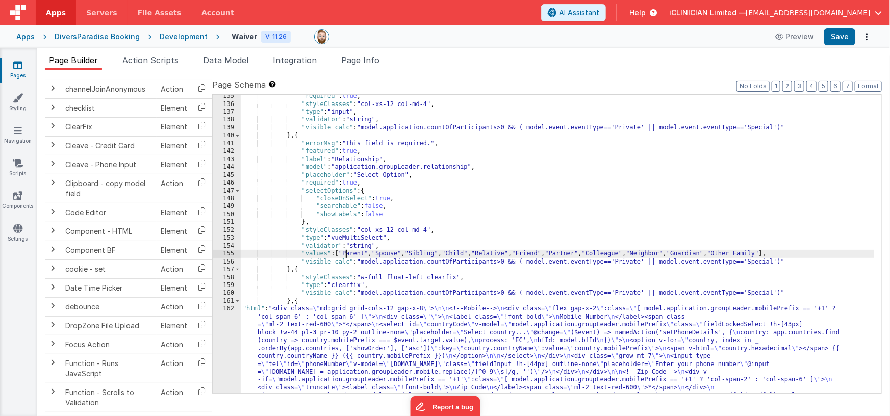
scroll to position [1941, 0]
click at [375, 159] on div ""required" : true , "styleClasses" : "col-xs-12 col-md-4" , "type" : "input" , …" at bounding box center [558, 304] width 634 height 425
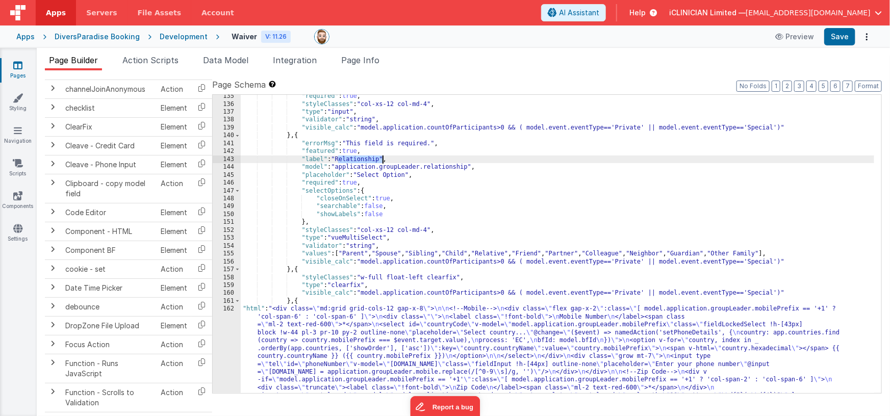
click at [375, 159] on div ""required" : true , "styleClasses" : "col-xs-12 col-md-4" , "type" : "input" , …" at bounding box center [558, 304] width 634 height 425
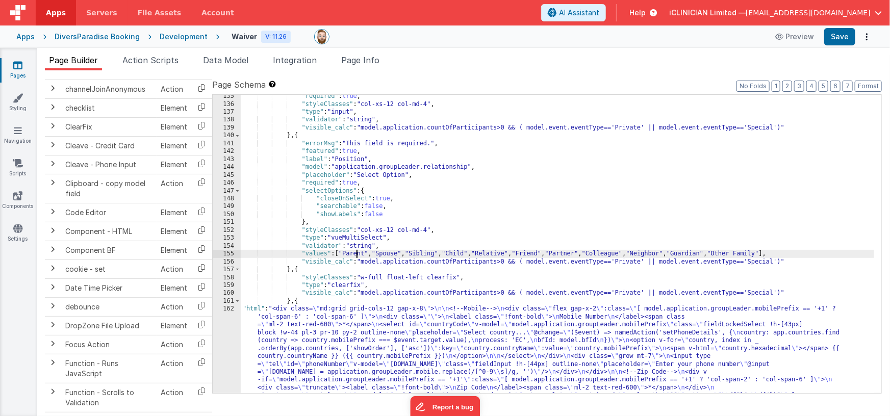
click at [355, 253] on div ""required" : true , "styleClasses" : "col-xs-12 col-md-4" , "type" : "input" , …" at bounding box center [558, 304] width 634 height 425
click at [389, 254] on div ""required" : true , "styleClasses" : "col-xs-12 col-md-4" , "type" : "input" , …" at bounding box center [558, 304] width 634 height 425
click at [453, 250] on div ""required" : true , "styleClasses" : "col-xs-12 col-md-4" , "type" : "input" , …" at bounding box center [558, 304] width 634 height 425
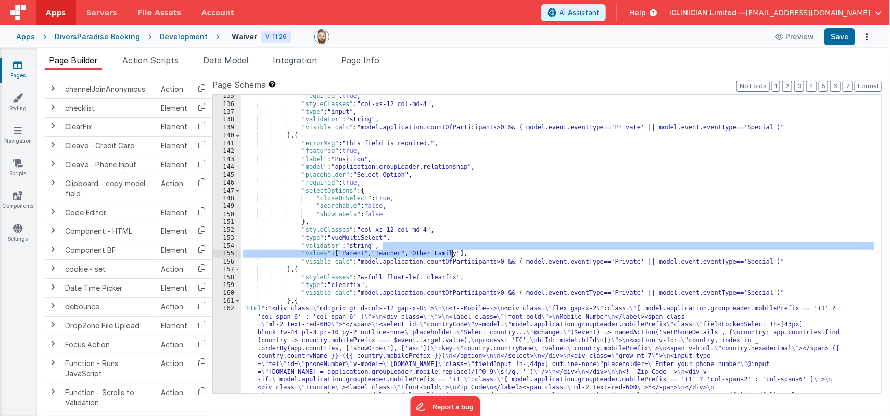
click at [453, 251] on div ""required" : true , "styleClasses" : "col-xs-12 col-md-4" , "type" : "input" , …" at bounding box center [558, 304] width 634 height 425
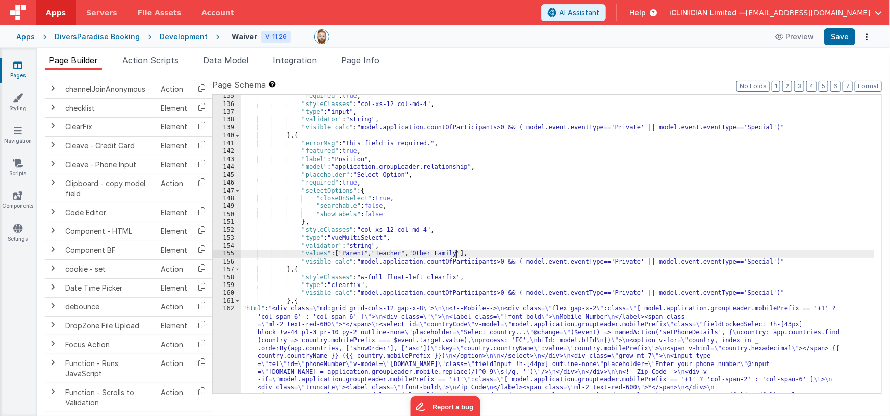
click at [455, 253] on div ""required" : true , "styleClasses" : "col-xs-12 col-md-4" , "type" : "input" , …" at bounding box center [558, 304] width 634 height 425
click at [14, 68] on icon at bounding box center [17, 65] width 9 height 10
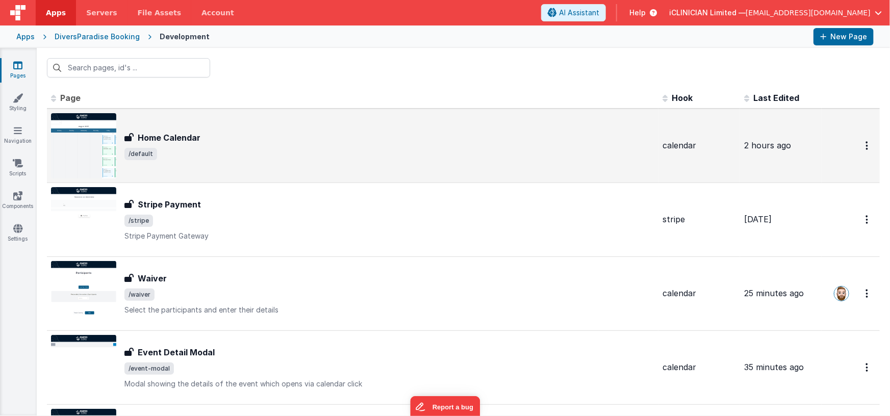
click at [184, 142] on h3 "Home Calendar" at bounding box center [169, 138] width 63 height 12
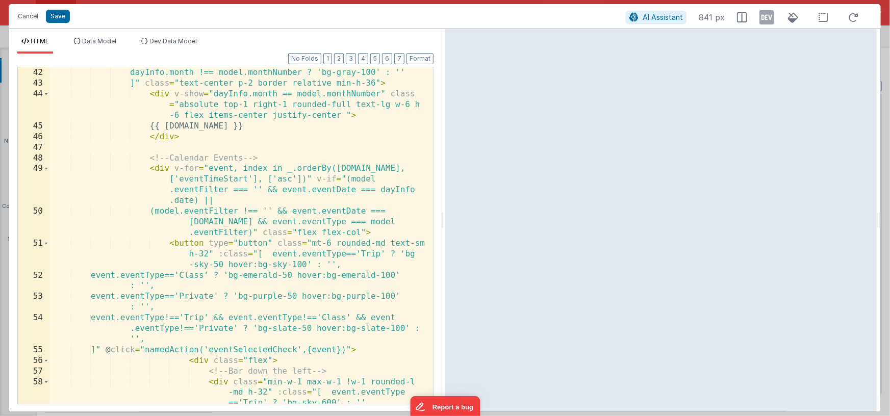
scroll to position [616, 0]
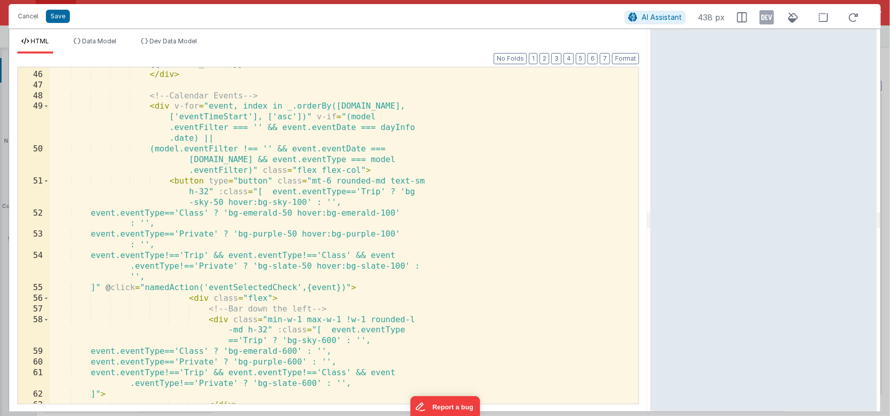
drag, startPoint x: 444, startPoint y: 221, endPoint x: 651, endPoint y: 224, distance: 207.6
click at [651, 224] on html "Cancel Save AI Assistant 438 px HTML Data Model Dev Data Model Format 7 6 5 4 3…" at bounding box center [445, 208] width 890 height 416
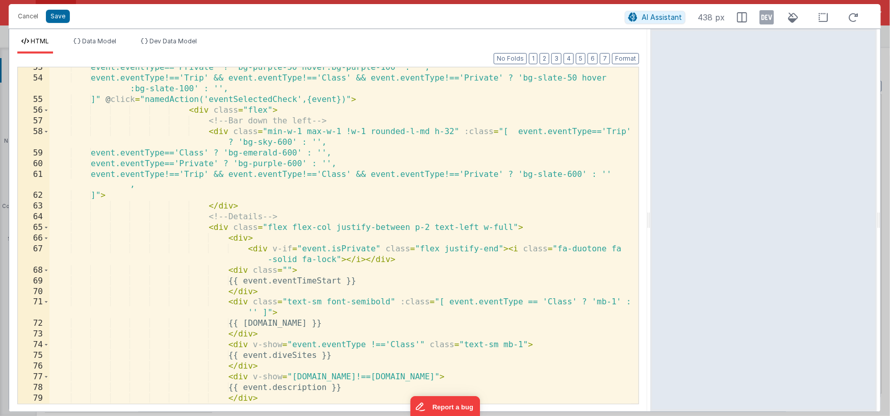
scroll to position [655, 0]
click at [353, 207] on div "event.eventType=='Private' ? 'bg-purple-50 hover:bg-purple-100' : '', event.eve…" at bounding box center [340, 241] width 582 height 358
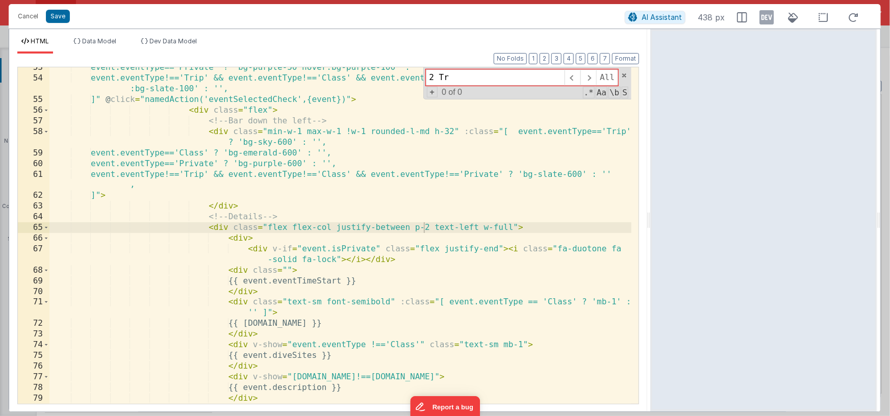
type input "2 Tr"
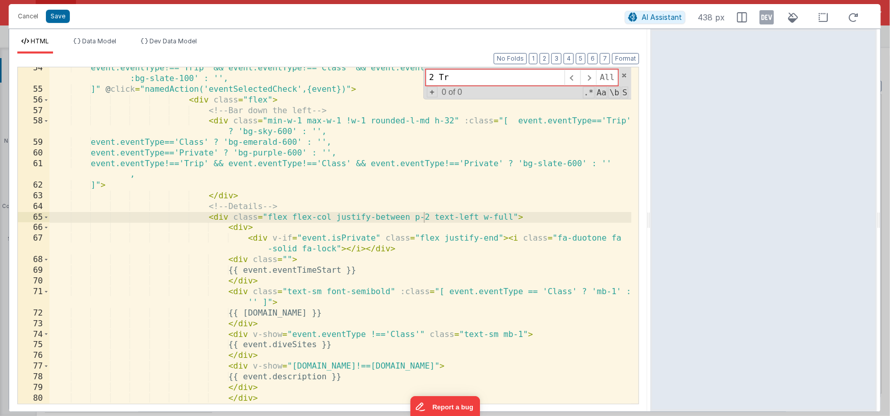
click at [247, 315] on div "event.eventType!=='Trip' && event.eventType!=='Class' && event.eventType!=='Pri…" at bounding box center [340, 252] width 582 height 379
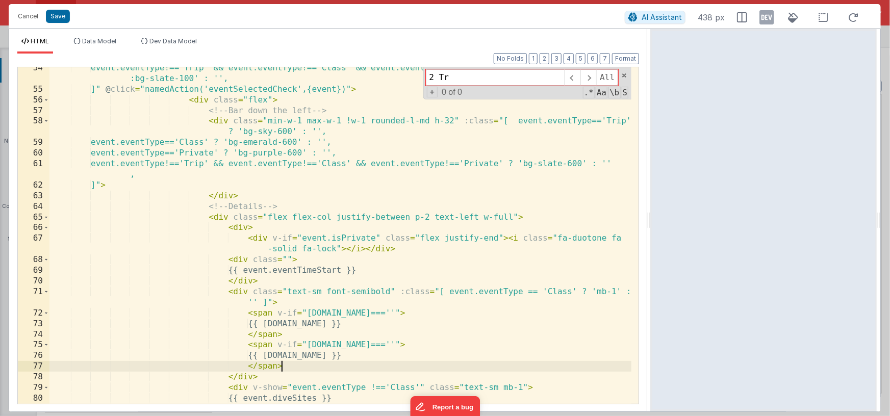
click at [286, 344] on div "event.eventType!=='Trip' && event.eventType!=='Class' && event.eventType!=='Pri…" at bounding box center [340, 247] width 582 height 369
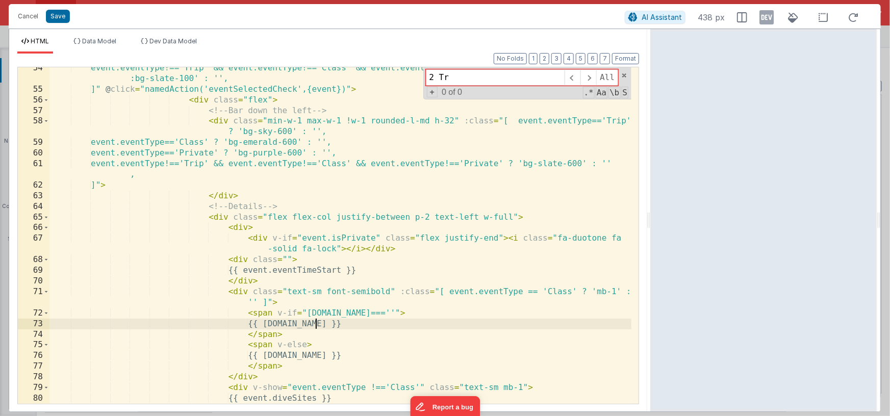
click at [317, 326] on div "event.eventType!=='Trip' && event.eventType!=='Class' && event.eventType!=='Pri…" at bounding box center [340, 247] width 582 height 369
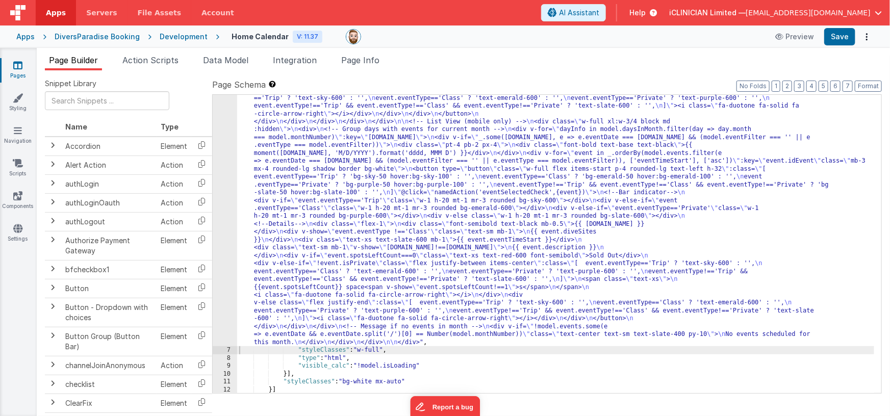
click at [20, 65] on icon at bounding box center [17, 65] width 9 height 10
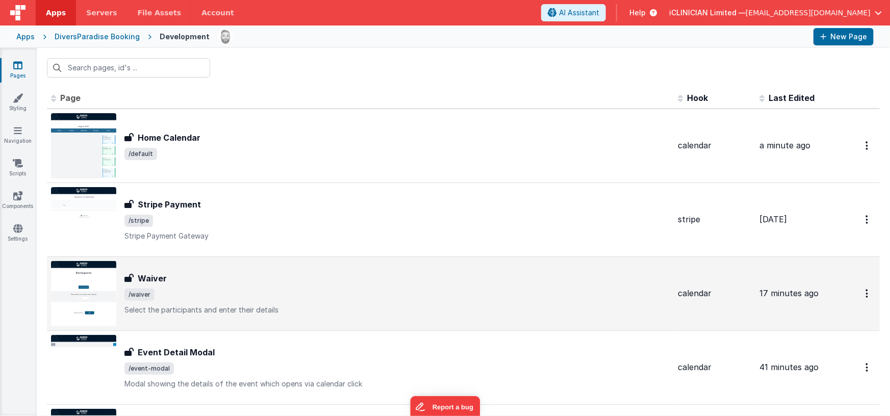
click at [269, 277] on div "Waiver" at bounding box center [396, 278] width 545 height 12
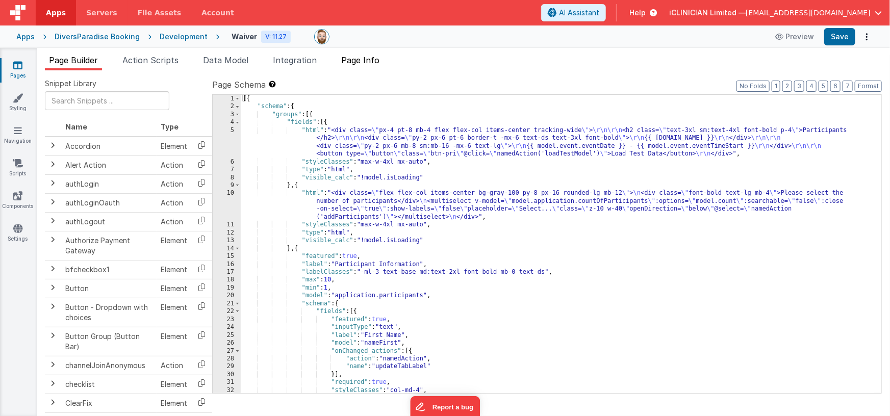
click at [370, 59] on span "Page Info" at bounding box center [360, 60] width 38 height 10
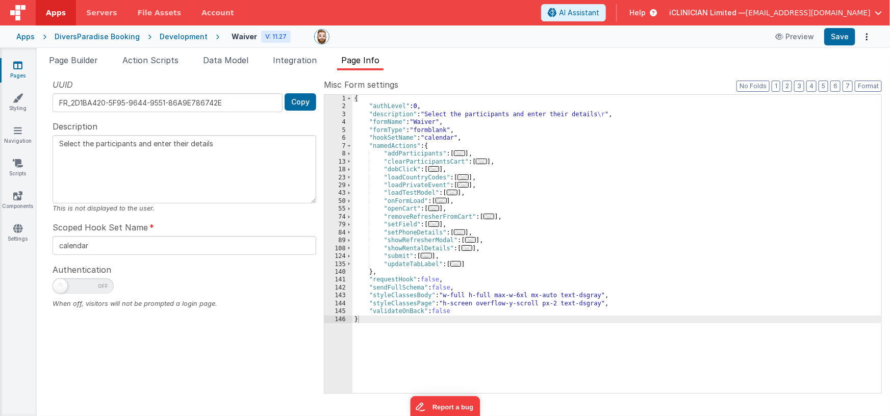
click at [560, 174] on div "{ "authLevel" : 0 , "description" : "Select the participants and enter their de…" at bounding box center [616, 252] width 529 height 315
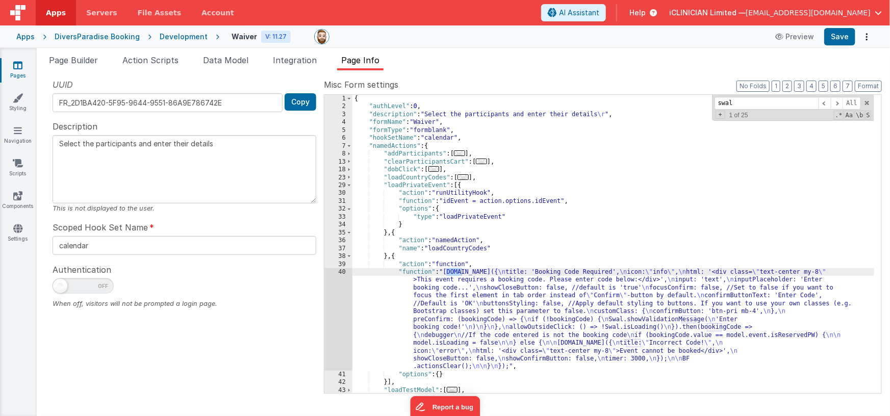
click at [725, 103] on input "swal" at bounding box center [766, 103] width 104 height 13
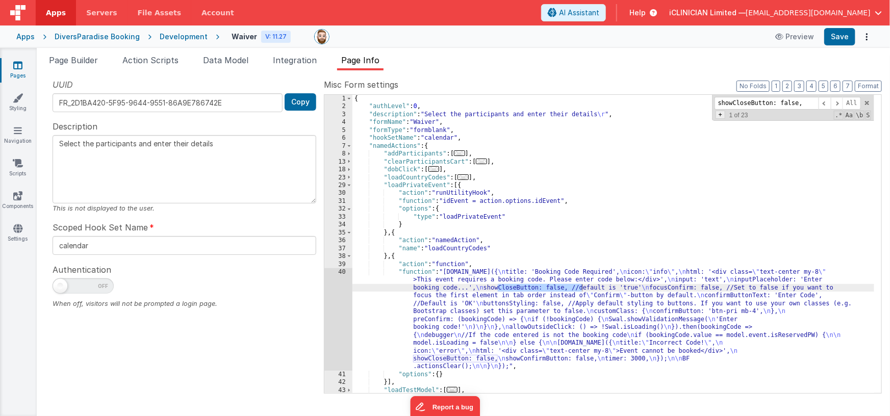
type input "showCloseButton: false,"
click at [723, 114] on span "+" at bounding box center [720, 115] width 10 height 8
click at [723, 114] on input at bounding box center [766, 118] width 104 height 13
paste input "showCloseButton: true,"
type input "showCloseButton: true,"
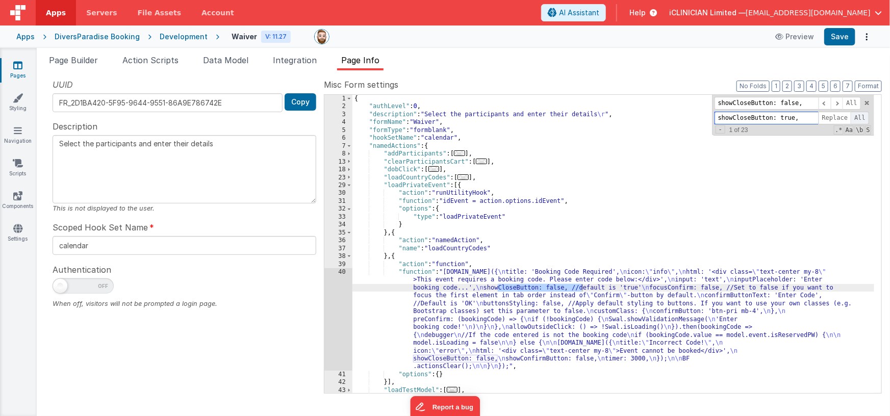
click at [863, 117] on span "All" at bounding box center [860, 118] width 18 height 13
type textarea "Select the participants and enter their details"
click at [781, 195] on div "{ "authLevel" : 0 , "description" : "Select the participants and enter their de…" at bounding box center [613, 252] width 522 height 315
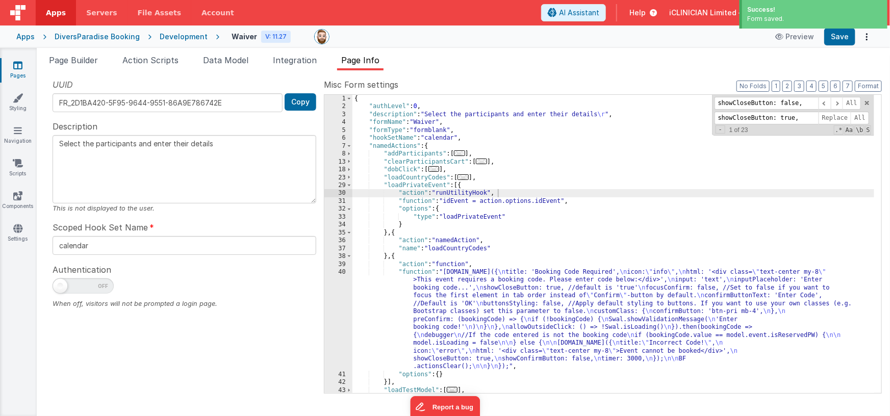
click at [23, 73] on link "Pages" at bounding box center [17, 70] width 37 height 20
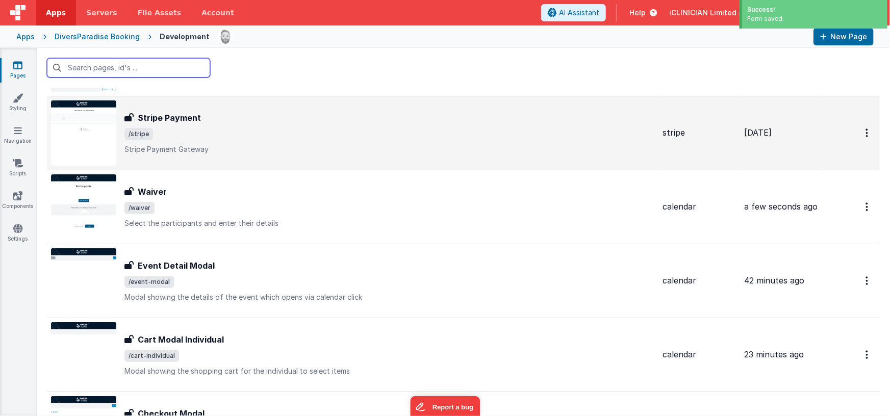
scroll to position [93, 0]
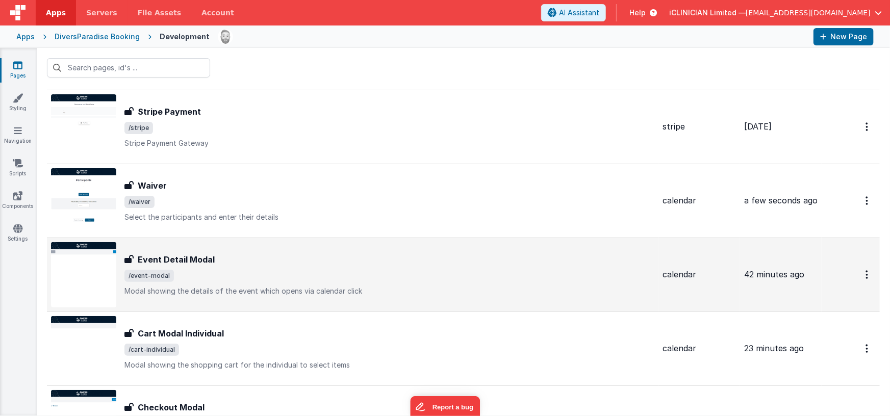
click at [219, 256] on div "Event Detail Modal" at bounding box center [389, 259] width 530 height 12
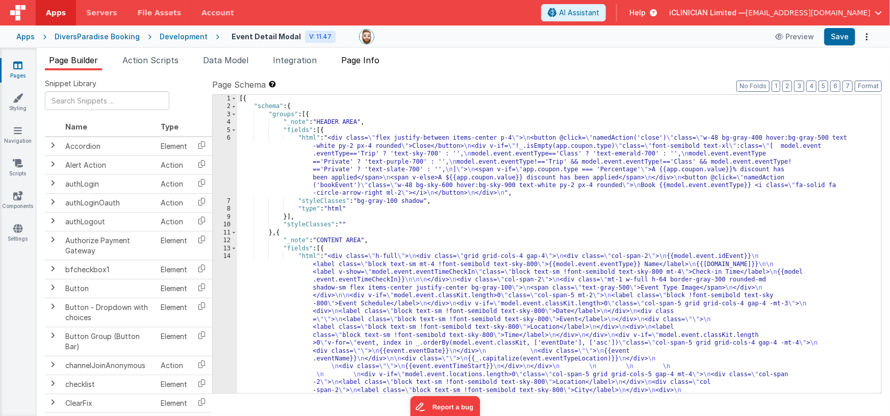
click at [368, 63] on span "Page Info" at bounding box center [360, 60] width 38 height 10
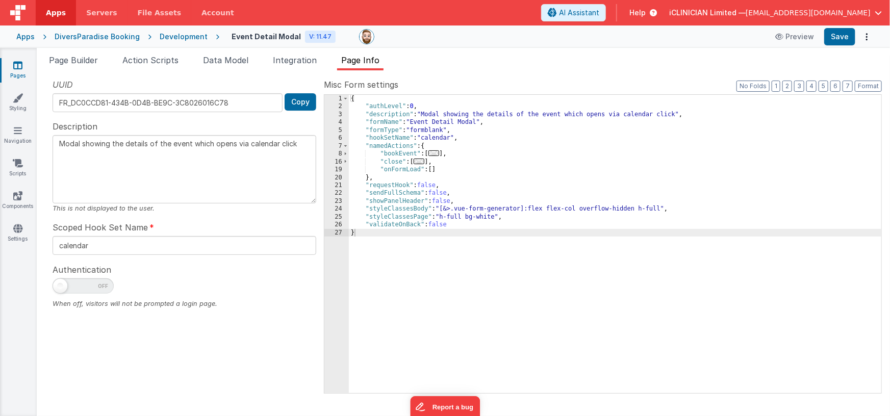
click at [520, 172] on div "{ "authLevel" : 0 , "description" : "Modal showing the details of the event whi…" at bounding box center [615, 252] width 533 height 315
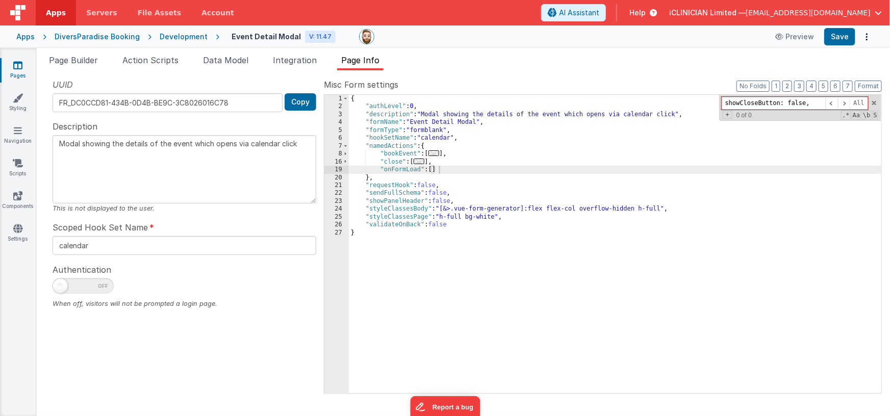
type input "showCloseButton: false,"
click at [14, 63] on icon at bounding box center [17, 65] width 9 height 10
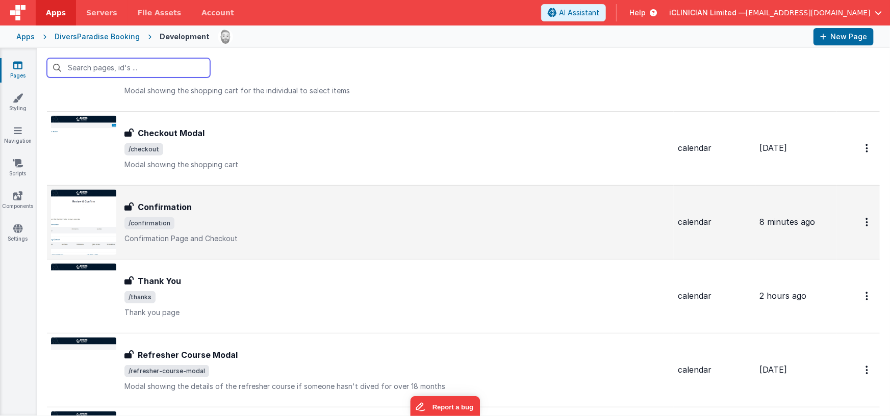
scroll to position [408, 0]
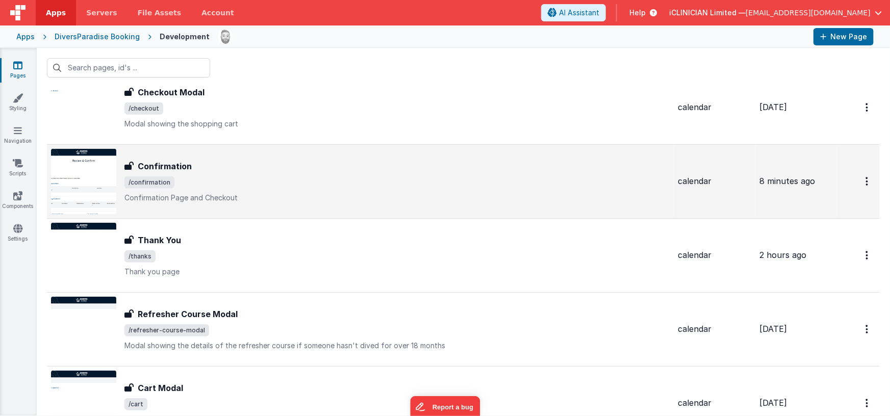
click at [211, 204] on div "Confirmation Confirmation /confirmation Confirmation Page and Checkout" at bounding box center [360, 181] width 619 height 65
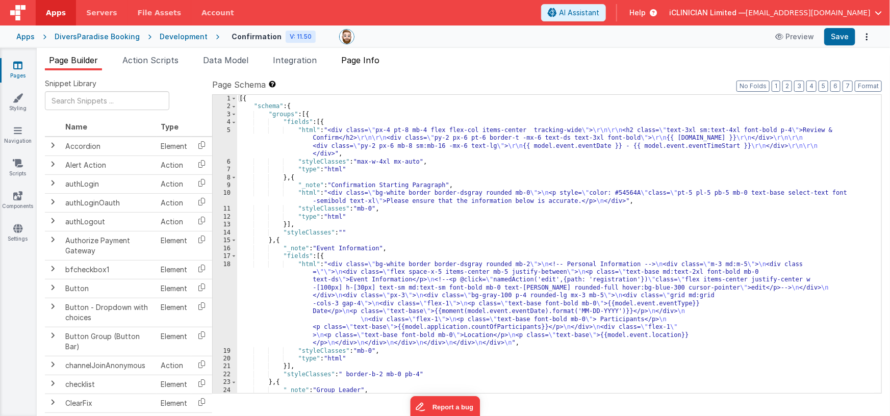
click at [367, 62] on span "Page Info" at bounding box center [360, 60] width 38 height 10
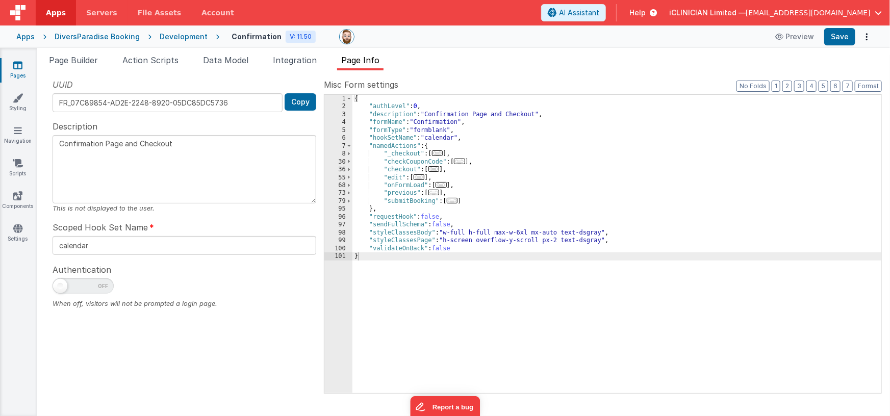
click at [494, 175] on div "{ "authLevel" : 0 , "description" : "Confirmation Page and Checkout" , "formNam…" at bounding box center [616, 252] width 529 height 315
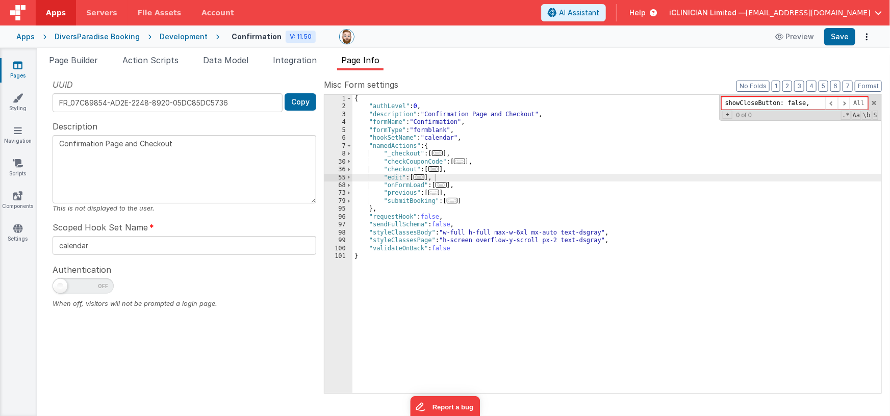
type input "showCloseButton: false,"
click at [19, 68] on icon at bounding box center [17, 65] width 9 height 10
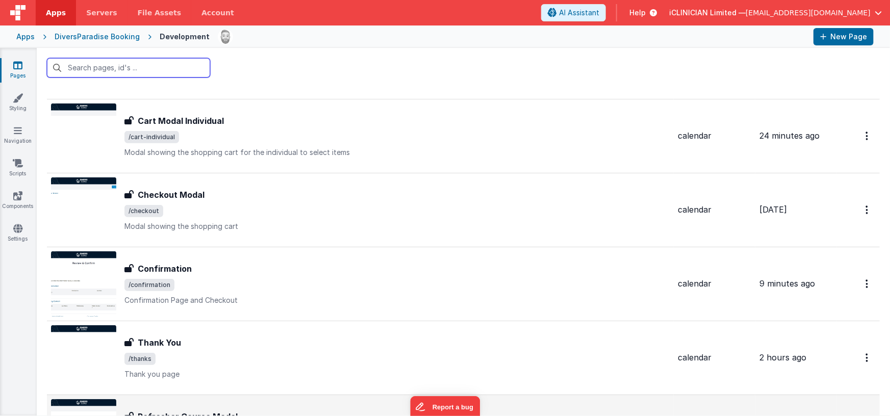
scroll to position [290, 0]
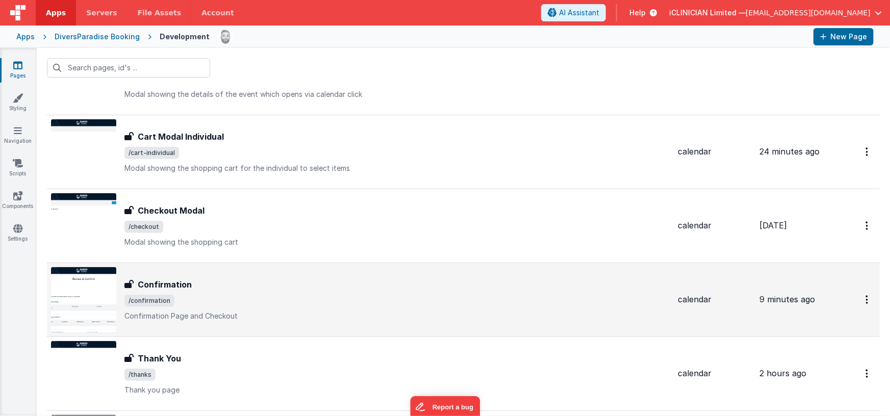
click at [263, 280] on div "Confirmation" at bounding box center [396, 284] width 545 height 12
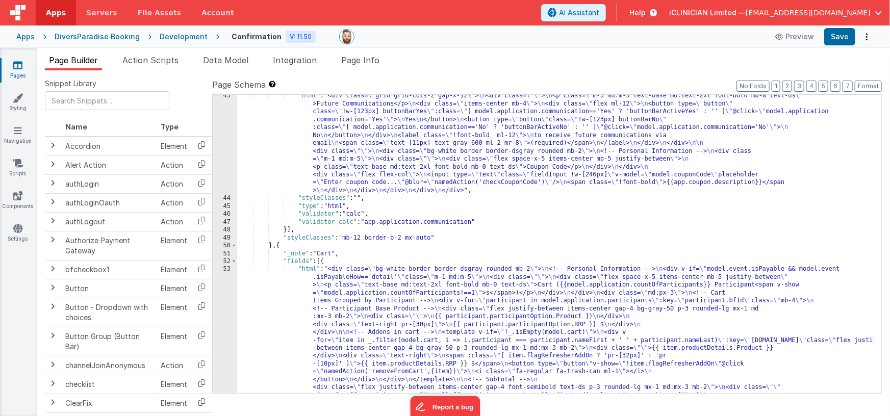
scroll to position [852, 0]
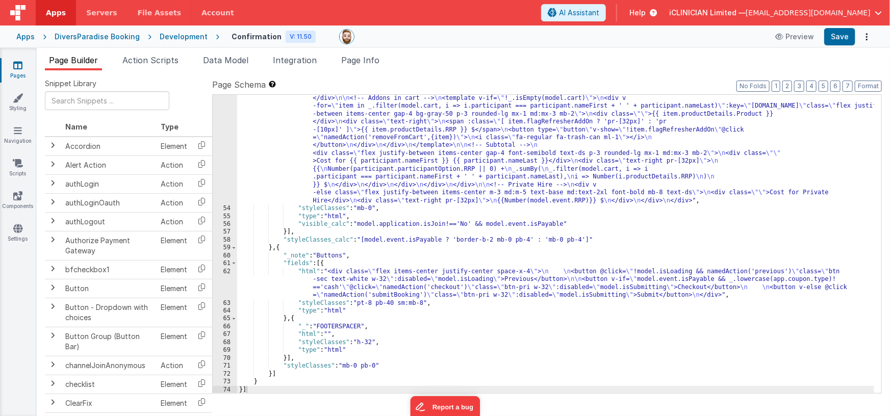
click at [404, 289] on div ""html" : "<div class= \" bg-white border border-dsgray rounded mb-2 \" > \n <!-…" at bounding box center [555, 271] width 637 height 480
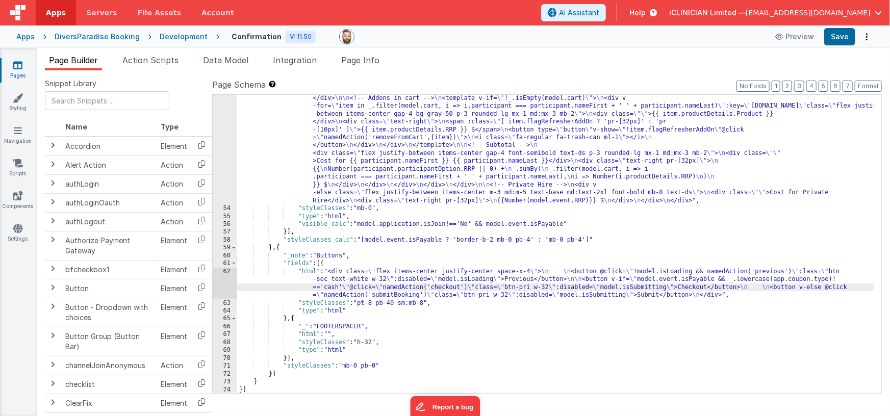
click at [224, 281] on div "62" at bounding box center [225, 284] width 24 height 32
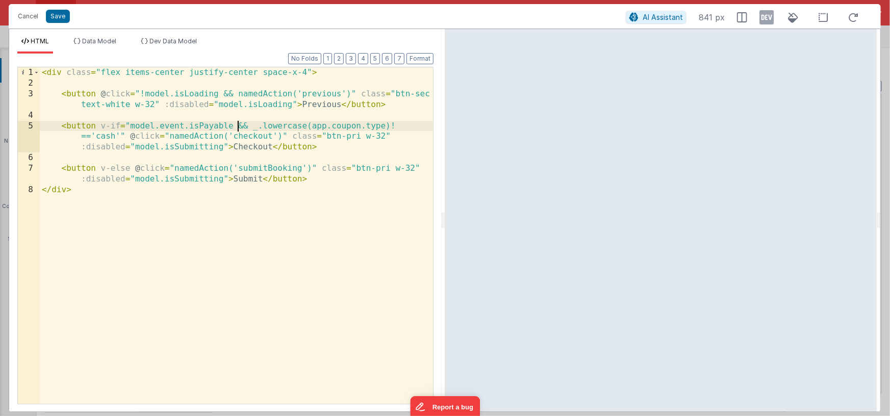
click at [237, 126] on div "< div class = "flex items-center justify-center space-x-4" > < button @ click =…" at bounding box center [236, 246] width 393 height 358
click at [126, 137] on div "< div class = "flex items-center justify-center space-x-4" > < button @ click =…" at bounding box center [236, 246] width 393 height 358
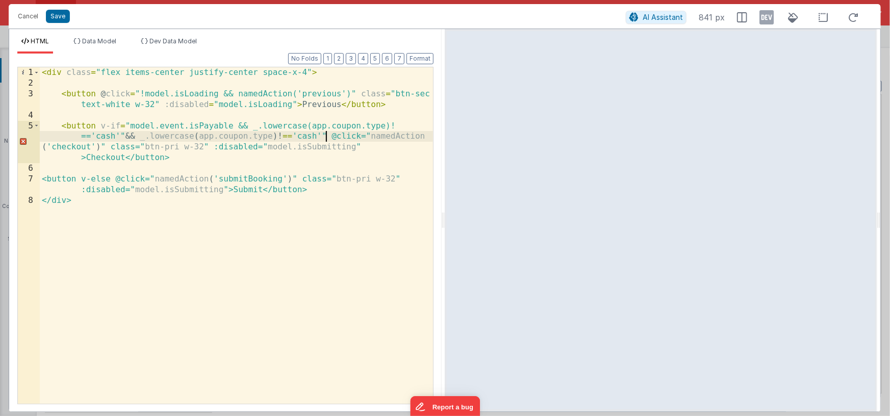
click at [124, 136] on div "< div class = "flex items-center justify-center space-x-4" > < button @ click =…" at bounding box center [236, 246] width 393 height 358
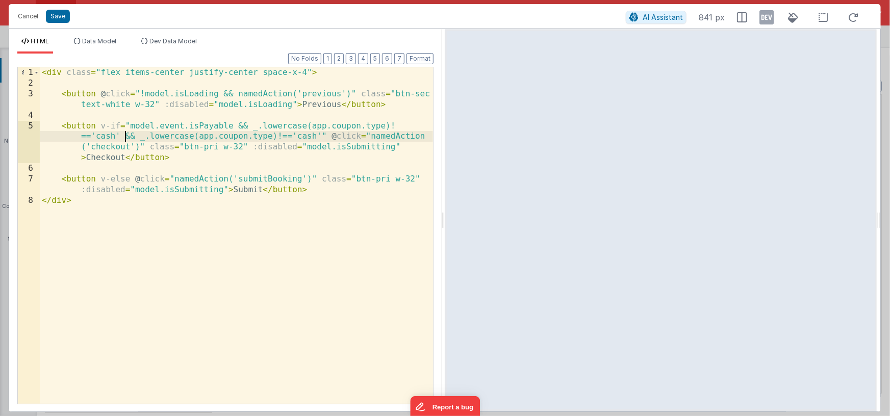
click at [140, 138] on div "< div class = "flex items-center justify-center space-x-4" > < button @ click =…" at bounding box center [236, 246] width 393 height 358
click at [197, 138] on div "< div class = "flex items-center justify-center space-x-4" > < button @ click =…" at bounding box center [236, 246] width 393 height 358
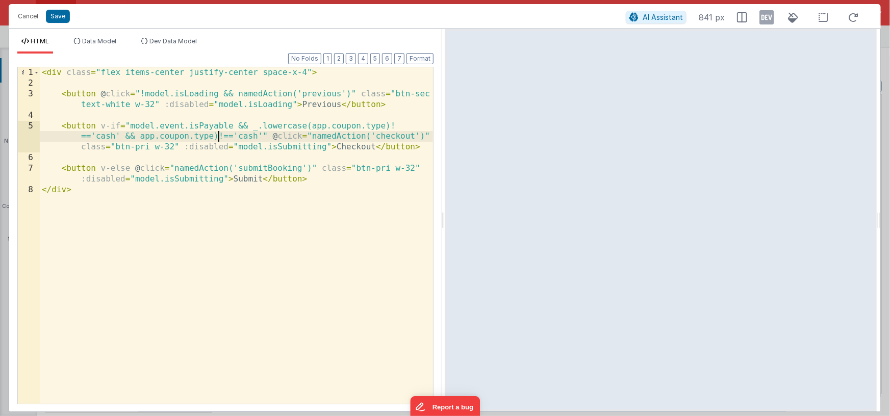
click at [218, 137] on div "< div class = "flex items-center justify-center space-x-4" > < button @ click =…" at bounding box center [236, 246] width 393 height 358
click at [236, 137] on div "< div class = "flex items-center justify-center space-x-4" > < button @ click =…" at bounding box center [236, 246] width 393 height 358
click at [217, 137] on div "< div class = "flex items-center justify-center space-x-4" > < button @ click =…" at bounding box center [236, 246] width 393 height 358
click at [121, 136] on div "< div class = "flex items-center justify-center space-x-4" > < button @ click =…" at bounding box center [236, 246] width 393 height 358
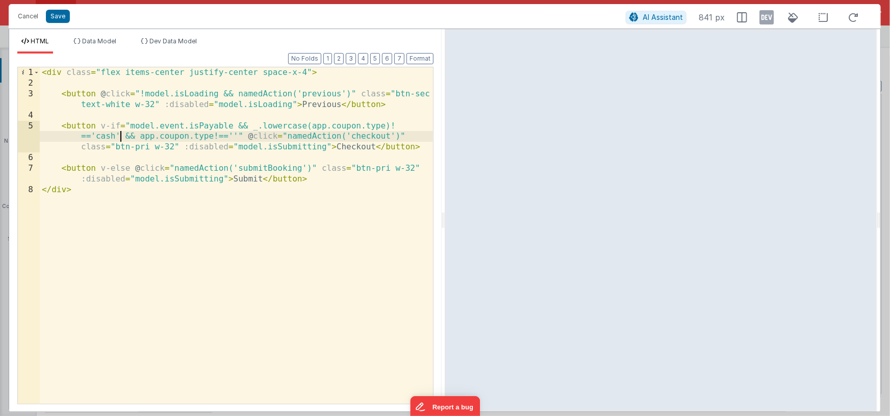
click at [238, 136] on div "< div class = "flex items-center justify-center space-x-4" > < button @ click =…" at bounding box center [236, 246] width 393 height 358
click at [390, 125] on div "< div class = "flex items-center justify-center space-x-4" > < button @ click =…" at bounding box center [236, 246] width 393 height 358
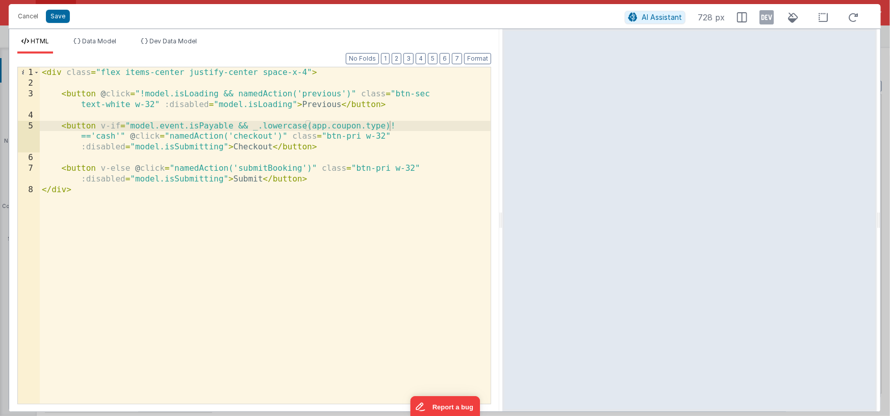
drag, startPoint x: 444, startPoint y: 214, endPoint x: 502, endPoint y: 218, distance: 58.7
click at [502, 218] on html "Cancel Save AI Assistant 728 px HTML Data Model Dev Data Model Format 7 6 5 4 3…" at bounding box center [445, 208] width 890 height 416
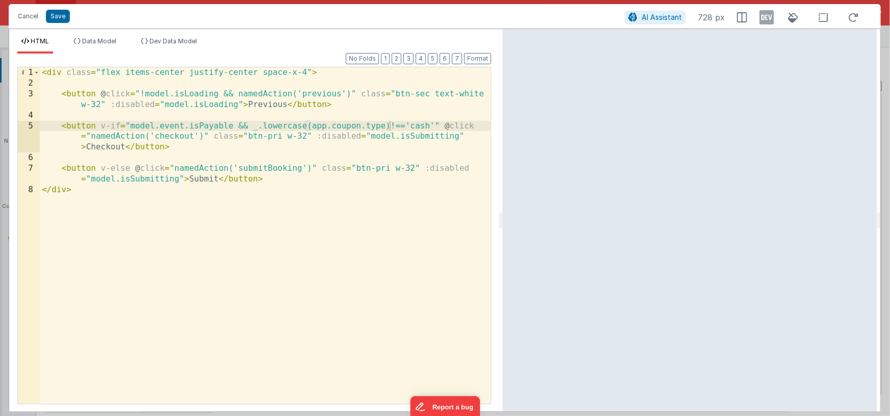
click at [235, 127] on div "< div class = "flex items-center justify-center space-x-4" > < button @ click =…" at bounding box center [265, 246] width 451 height 358
click at [438, 126] on div "< div class = "flex items-center justify-center space-x-4" > < button @ click =…" at bounding box center [265, 246] width 451 height 358
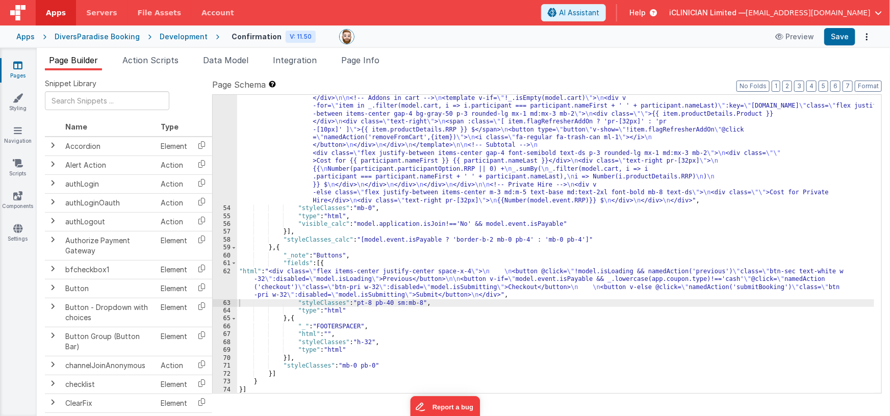
click at [340, 279] on div ""html" : "<div class= \" bg-white border border-dsgray rounded mb-2 \" > \n <!-…" at bounding box center [555, 271] width 637 height 480
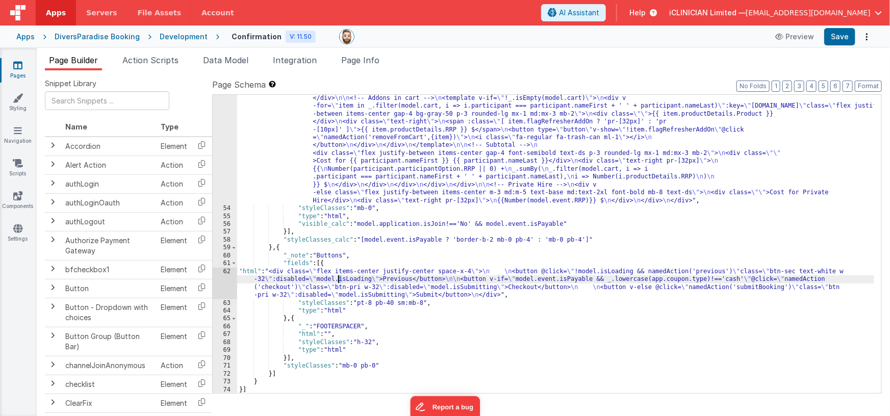
click at [221, 280] on div "62" at bounding box center [225, 284] width 24 height 32
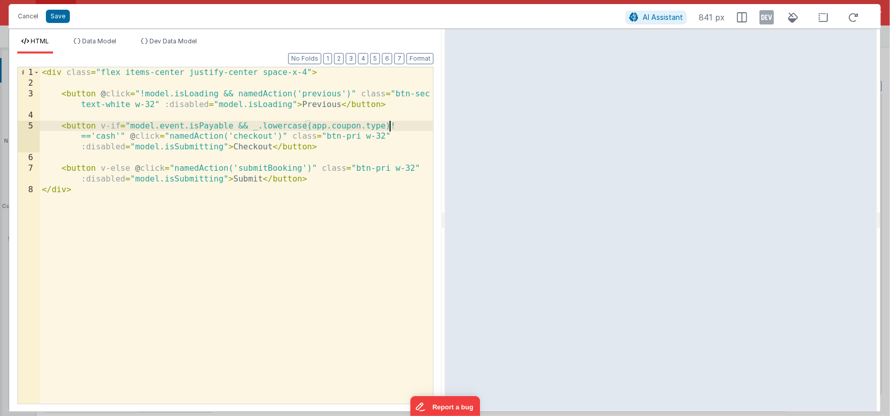
click at [390, 126] on div "< div class = "flex items-center justify-center space-x-4" > < button @ click =…" at bounding box center [236, 246] width 393 height 358
click at [119, 137] on div "< div class = "flex items-center justify-center space-x-4" > < button @ click =…" at bounding box center [236, 246] width 393 height 358
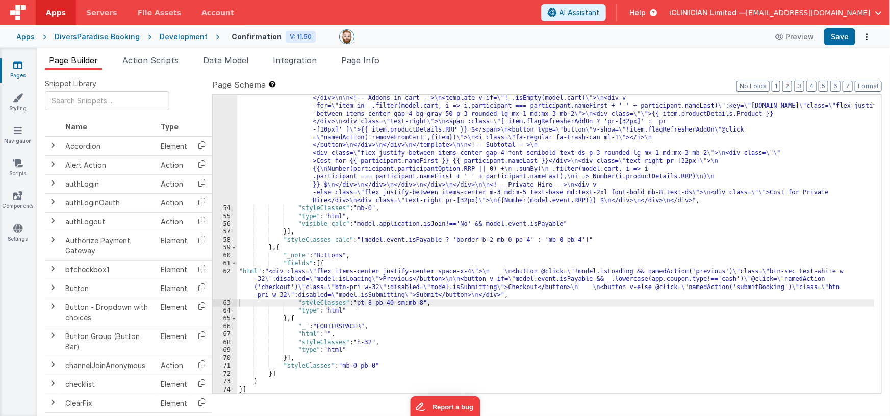
click at [311, 284] on div ""html" : "<div class= \" bg-white border border-dsgray rounded mb-2 \" > \n <!-…" at bounding box center [555, 271] width 637 height 480
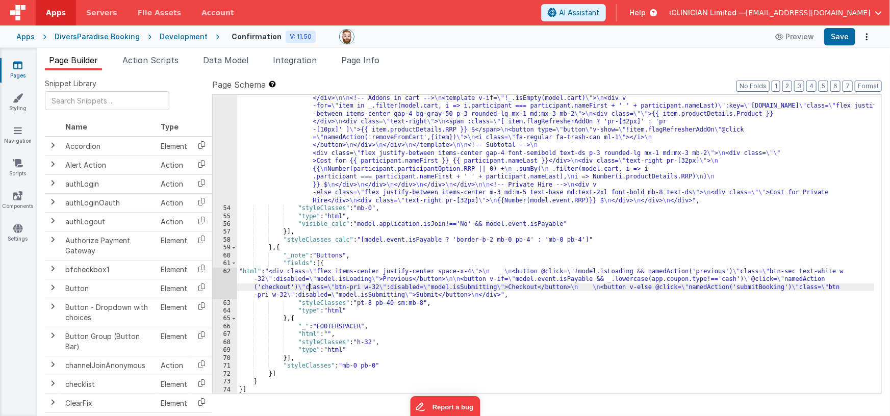
click at [225, 282] on div "62" at bounding box center [225, 284] width 24 height 32
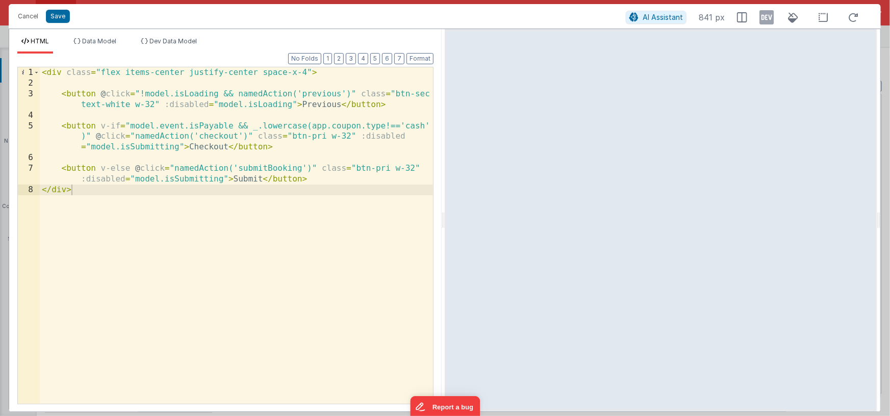
click at [286, 125] on div "< div class = "flex items-center justify-center space-x-4" > < button @ click =…" at bounding box center [236, 246] width 393 height 358
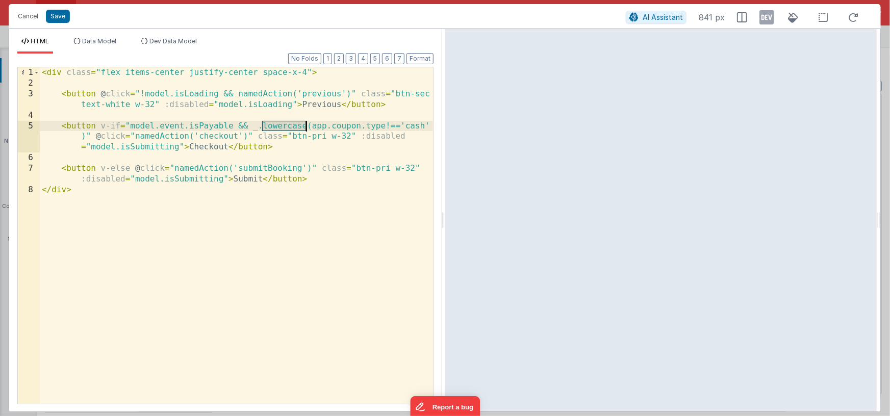
click at [286, 125] on div "< div class = "flex items-center justify-center space-x-4" > < button @ click =…" at bounding box center [236, 246] width 393 height 358
click at [384, 125] on div "< div class = "flex items-center justify-center space-x-4" > < button @ click =…" at bounding box center [236, 246] width 393 height 358
click at [124, 137] on div "< div class = "flex items-center justify-center space-x-4" > < button @ click =…" at bounding box center [236, 246] width 393 height 358
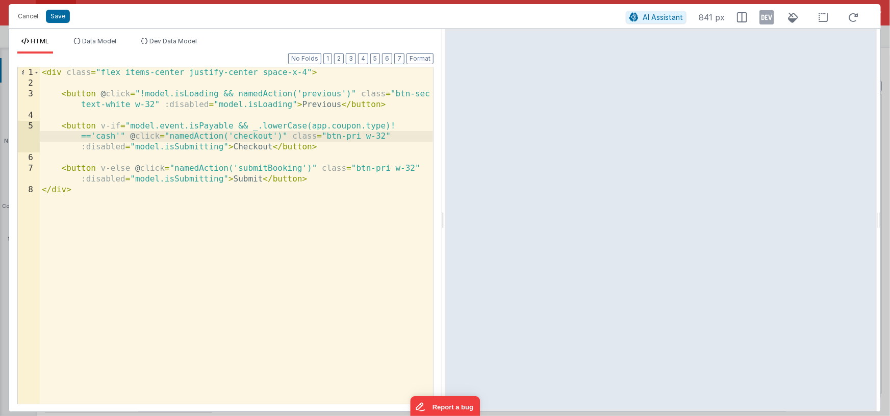
drag, startPoint x: 253, startPoint y: 126, endPoint x: 259, endPoint y: 127, distance: 6.1
click at [253, 126] on div "< div class = "flex items-center justify-center space-x-4" > < button @ click =…" at bounding box center [236, 246] width 393 height 358
click at [312, 126] on div "< div class = "flex items-center justify-center space-x-4" > < button @ click =…" at bounding box center [236, 246] width 393 height 358
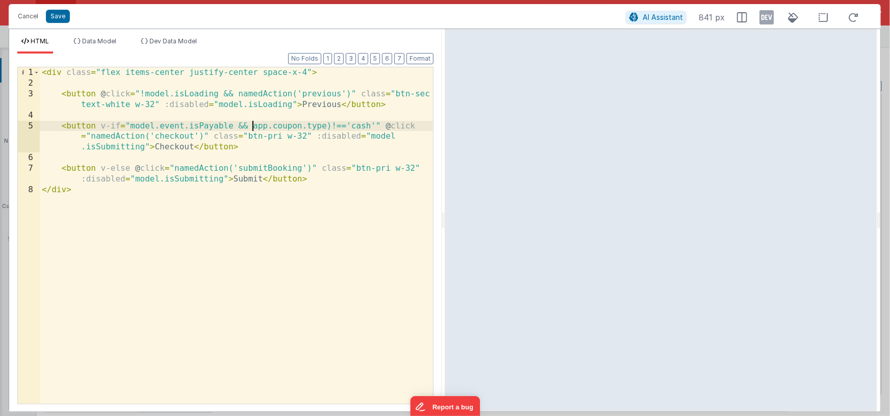
click at [330, 126] on div "< div class = "flex items-center justify-center space-x-4" > < button @ click =…" at bounding box center [236, 246] width 393 height 358
click at [350, 127] on div "< div class = "flex items-center justify-center space-x-4" > < button @ click =…" at bounding box center [236, 246] width 393 height 358
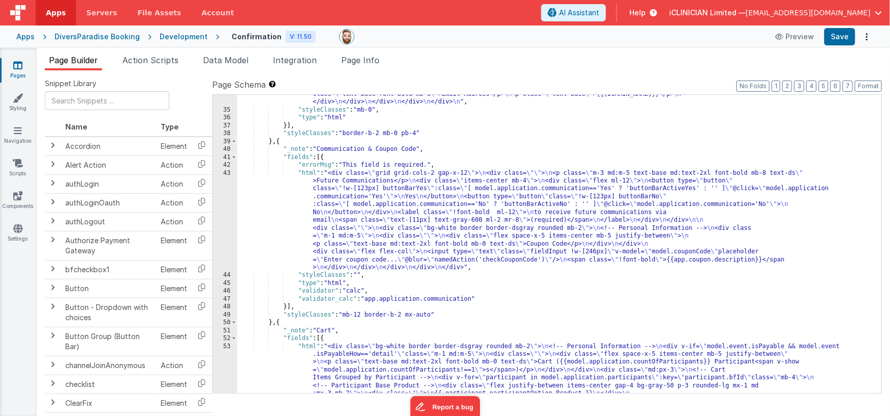
scroll to position [540, 0]
click at [402, 204] on div ""html" : "<div class= \" bg-white border border-dsgray rounded mb-2 \" > \n <!-…" at bounding box center [555, 291] width 637 height 575
click at [227, 218] on div "43" at bounding box center [225, 220] width 24 height 102
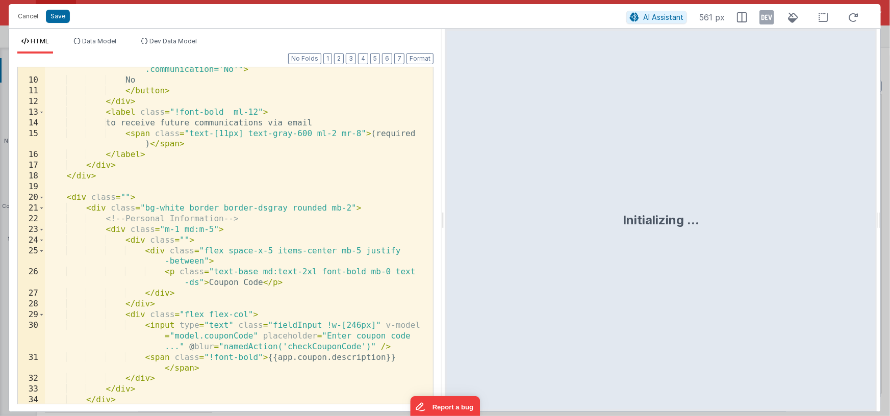
scroll to position [186, 0]
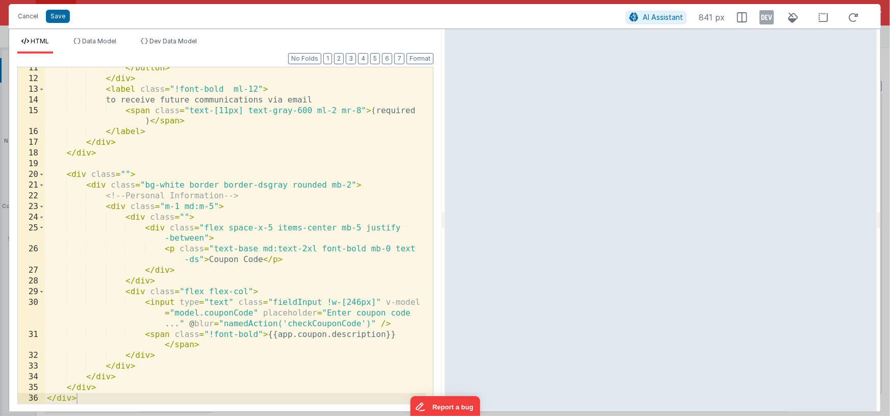
click at [170, 335] on div "</ button > </ div > < label class = "!font-bold ml-12" > to receive future com…" at bounding box center [235, 242] width 381 height 358
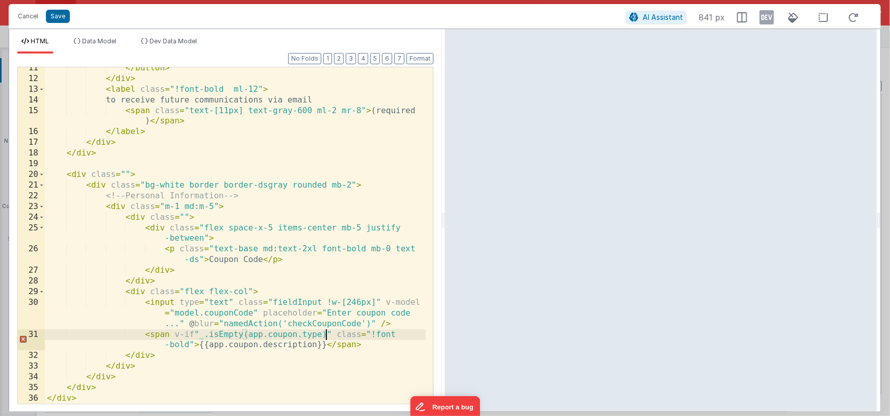
click at [194, 333] on div "</ button > </ div > < label class = "!font-bold ml-12" > to receive future com…" at bounding box center [235, 242] width 381 height 358
click at [363, 346] on div "</ button > </ div > < label class = "!font-bold ml-12" > to receive future com…" at bounding box center [235, 242] width 381 height 358
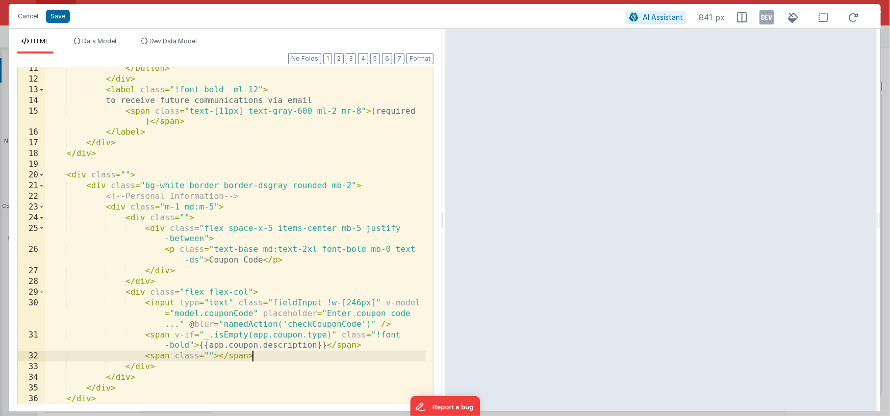
click at [173, 357] on div "</ button > </ div > < label class = "!font-bold ml-12" > to receive future com…" at bounding box center [235, 242] width 381 height 358
click at [212, 355] on div "</ button > </ div > < label class = "!font-bold ml-12" > to receive future com…" at bounding box center [235, 242] width 381 height 358
click at [209, 358] on div "</ button > </ div > < label class = "!font-bold ml-12" > to receive future com…" at bounding box center [235, 242] width 381 height 358
click at [206, 356] on div "</ button > </ div > < label class = "!font-bold ml-12" > to receive future com…" at bounding box center [235, 242] width 381 height 358
paste textarea
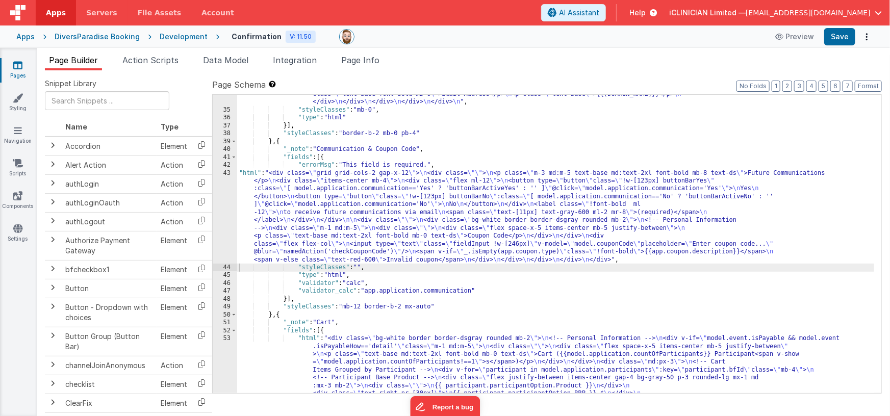
click at [432, 214] on div ""html" : "<div class= \" bg-white border border-dsgray rounded mb-2 \" > \n <!-…" at bounding box center [555, 291] width 637 height 575
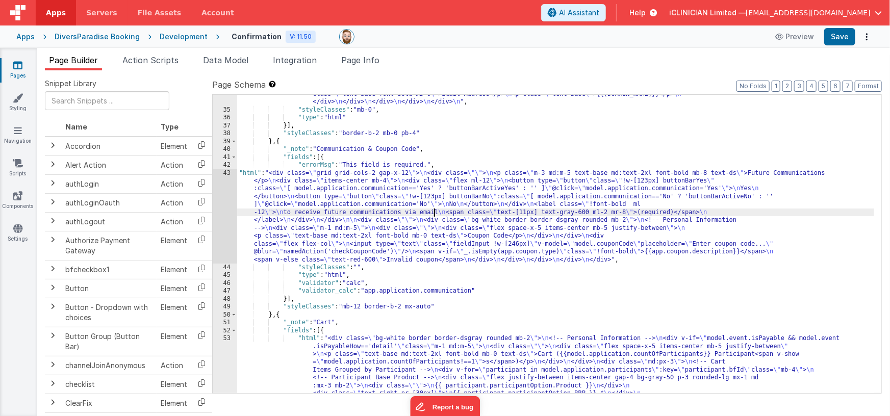
click at [223, 216] on div "43" at bounding box center [225, 216] width 24 height 94
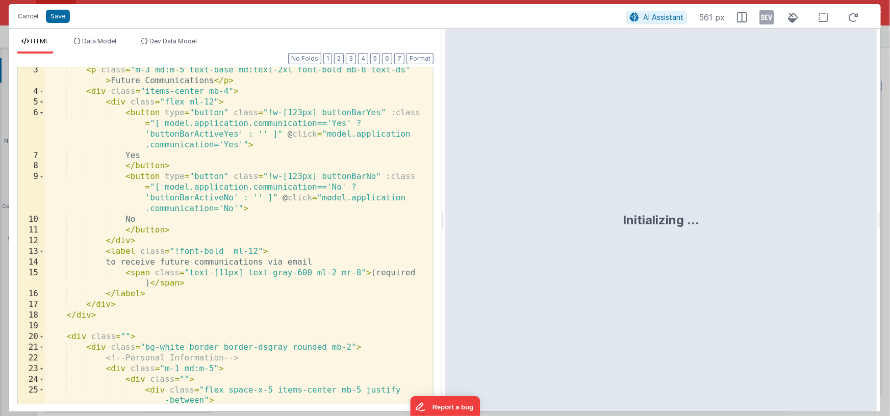
scroll to position [196, 0]
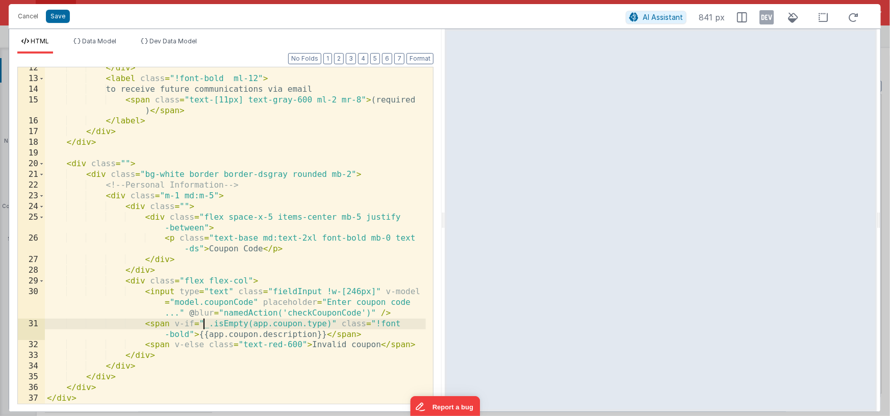
click at [205, 324] on div "</ div > < label class = "!font-bold ml-12" > to receive future communications …" at bounding box center [235, 242] width 381 height 358
click at [203, 346] on div "</ div > < label class = "!font-bold ml-12" > to receive future communications …" at bounding box center [235, 242] width 381 height 358
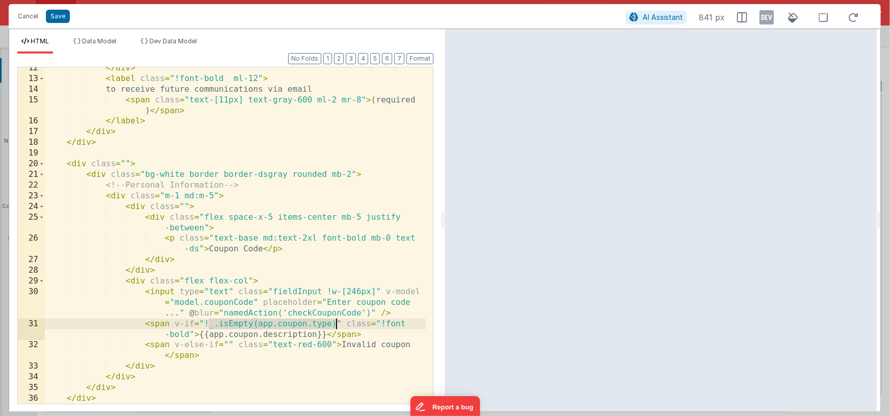
drag, startPoint x: 208, startPoint y: 325, endPoint x: 335, endPoint y: 325, distance: 127.0
click at [335, 325] on div "</ div > < label class = "!font-bold ml-12" > to receive future communications …" at bounding box center [235, 242] width 381 height 358
click at [227, 345] on div "</ div > < label class = "!font-bold ml-12" > to receive future communications …" at bounding box center [235, 242] width 381 height 358
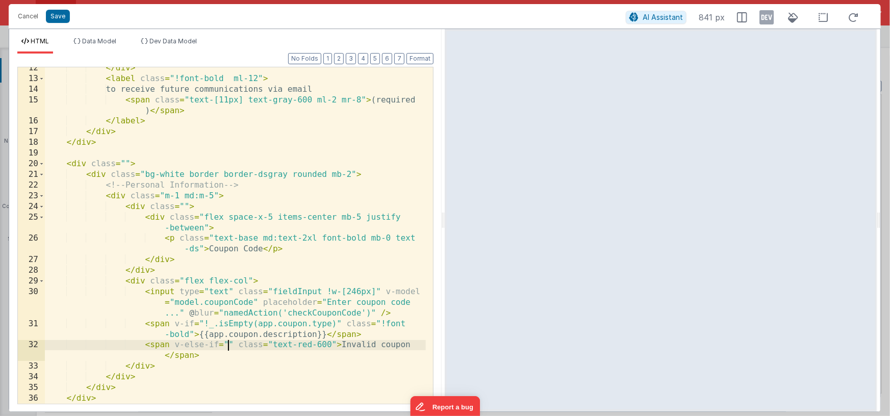
paste textarea
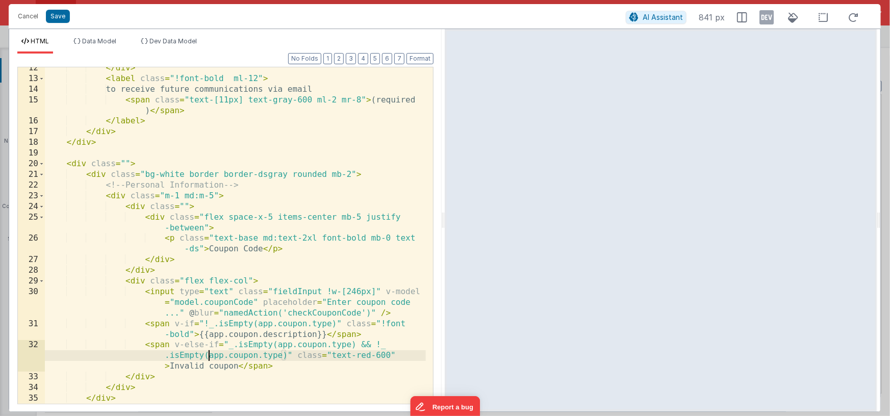
drag, startPoint x: 209, startPoint y: 358, endPoint x: 228, endPoint y: 360, distance: 19.5
click at [209, 358] on div "</ div > < label class = "!font-bold ml-12" > to receive future communications …" at bounding box center [235, 242] width 381 height 358
click at [280, 357] on div "</ div > < label class = "!font-bold ml-12" > to receive future communications …" at bounding box center [235, 242] width 381 height 358
click at [145, 345] on div "</ div > < label class = "!font-bold ml-12" > to receive future communications …" at bounding box center [235, 242] width 381 height 358
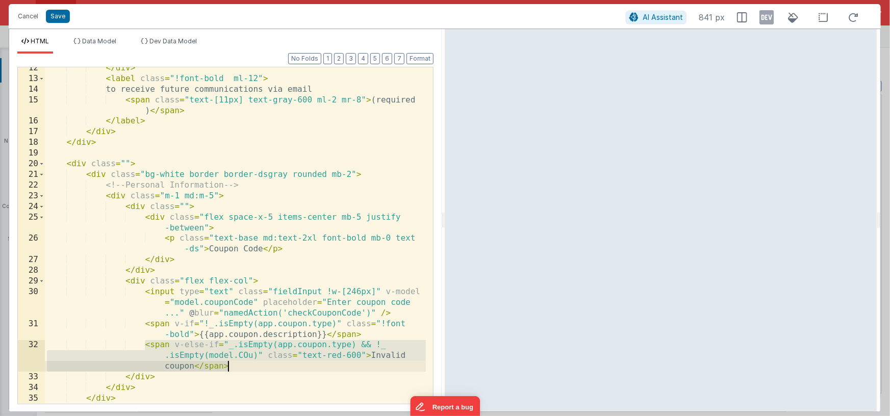
click at [247, 369] on div "</ div > < label class = "!font-bold ml-12" > to receive future communications …" at bounding box center [235, 242] width 381 height 358
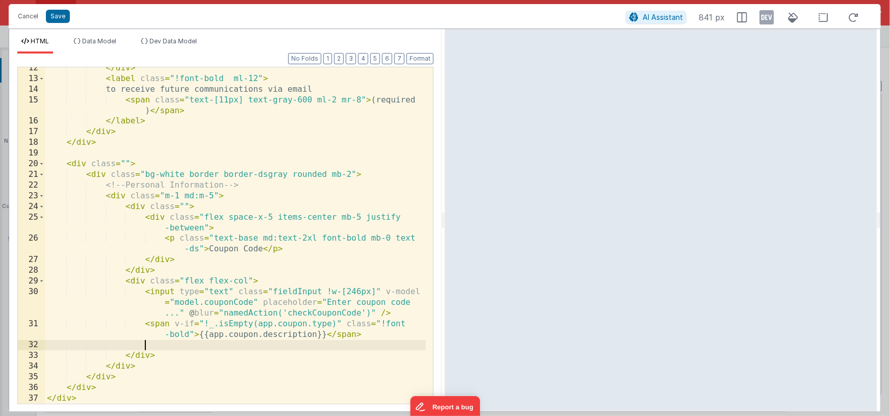
click at [173, 325] on div "</ div > < label class = "!font-bold ml-12" > to receive future communications …" at bounding box center [235, 242] width 381 height 358
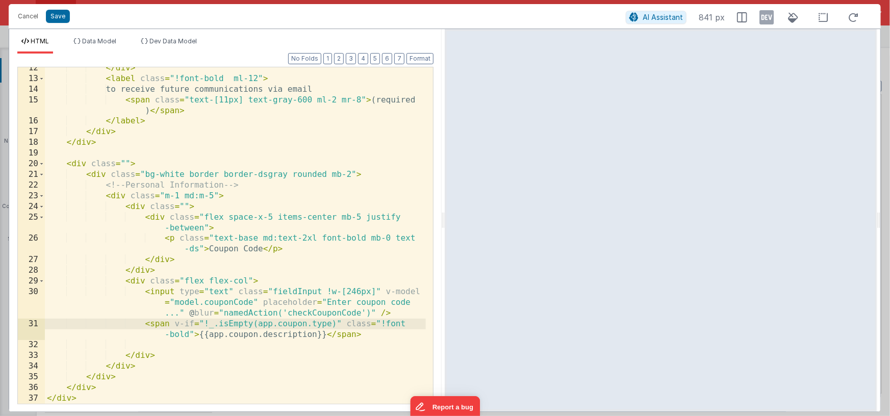
click at [340, 324] on div "</ div > < label class = "!font-bold ml-12" > to receive future communications …" at bounding box center [235, 242] width 381 height 358
click at [208, 335] on div "</ div > < label class = "!font-bold ml-12" > to receive future communications …" at bounding box center [235, 242] width 381 height 358
click at [316, 335] on div "</ div > < label class = "!font-bold ml-12" > to receive future communications …" at bounding box center [235, 242] width 381 height 358
drag, startPoint x: 203, startPoint y: 325, endPoint x: 264, endPoint y: 326, distance: 60.2
click at [204, 325] on div "</ div > < label class = "!font-bold ml-12" > to receive future communications …" at bounding box center [235, 242] width 381 height 358
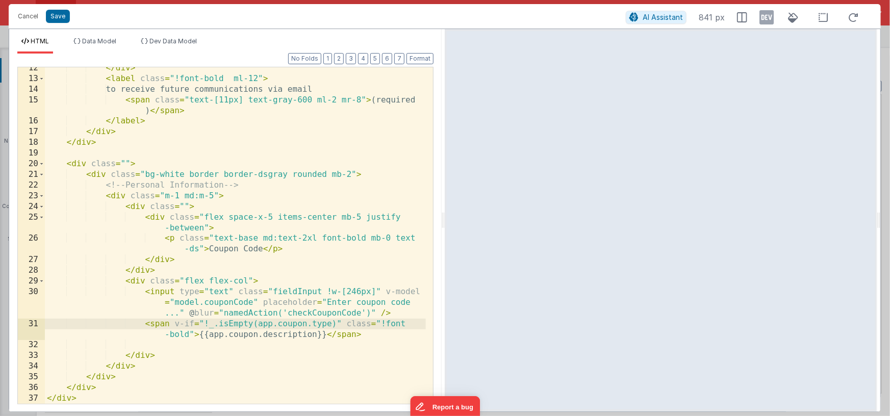
click at [337, 323] on div "</ div > < label class = "!font-bold ml-12" > to receive future communications …" at bounding box center [235, 242] width 381 height 358
paste textarea
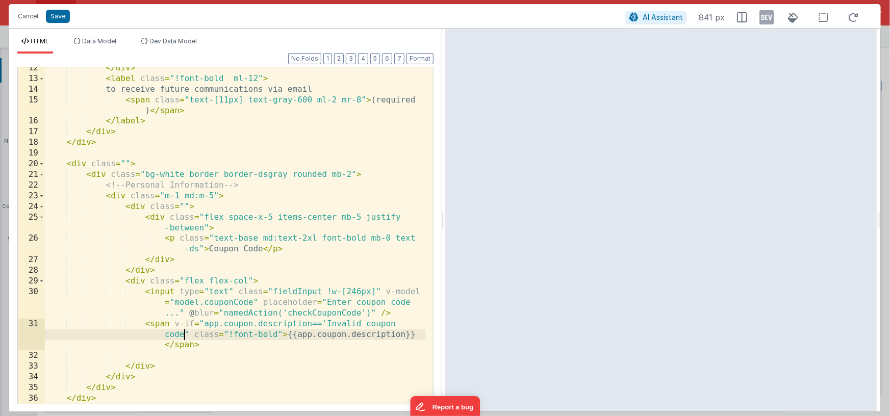
click at [246, 346] on div "</ div > < label class = "!font-bold ml-12" > to receive future communications …" at bounding box center [235, 242] width 381 height 358
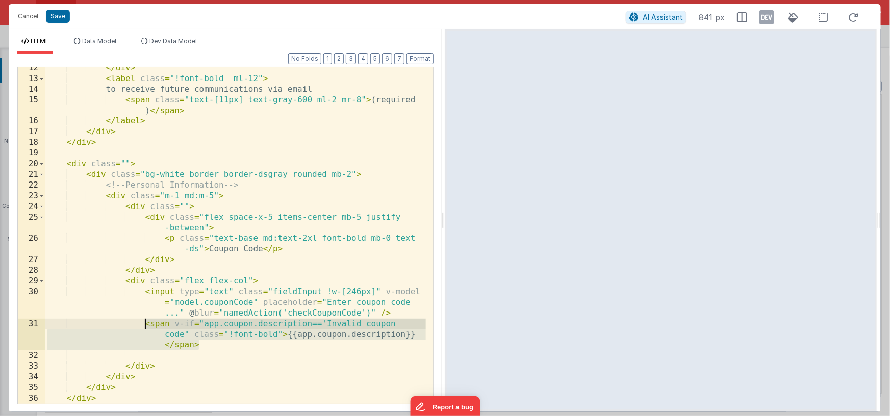
click at [145, 324] on div "</ div > < label class = "!font-bold ml-12" > to receive future communications …" at bounding box center [235, 242] width 381 height 358
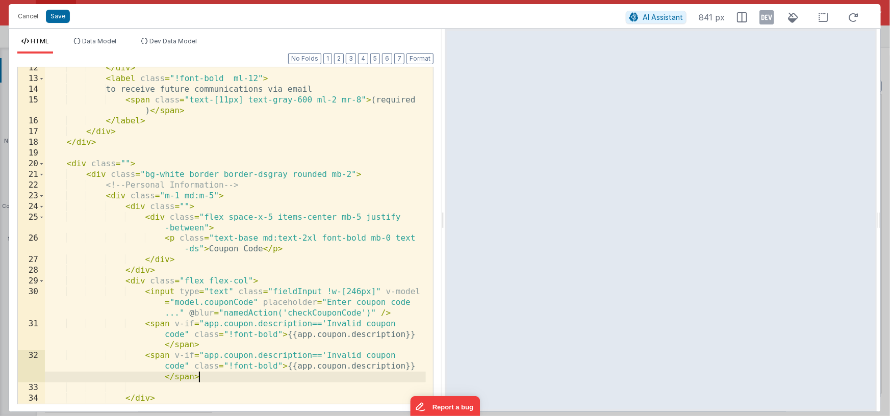
click at [183, 356] on div "</ div > < label class = "!font-bold ml-12" > to receive future communications …" at bounding box center [235, 242] width 381 height 358
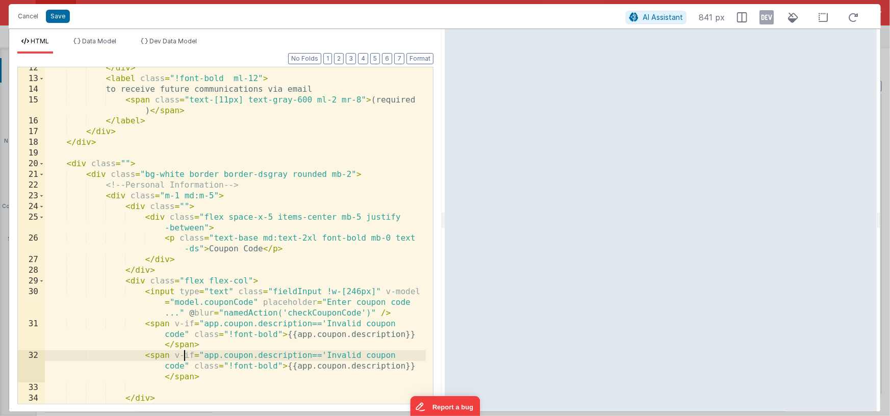
click at [189, 366] on div "</ div > < label class = "!font-bold ml-12" > to receive future communications …" at bounding box center [235, 242] width 381 height 358
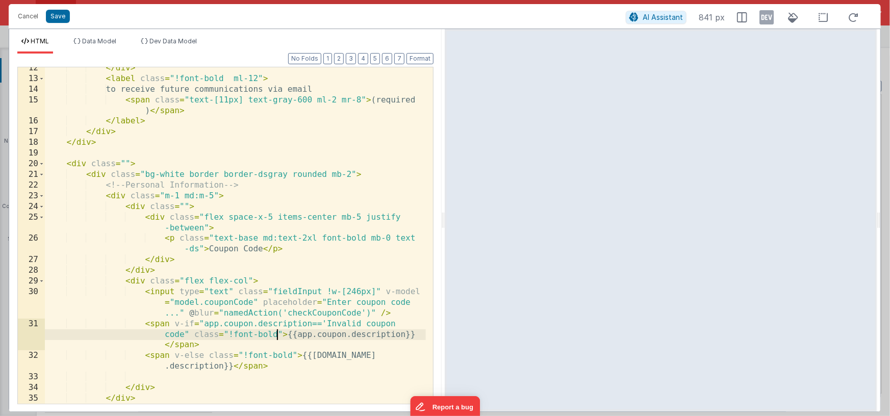
click at [277, 334] on div "</ div > < label class = "!font-bold ml-12" > to receive future communications …" at bounding box center [235, 242] width 381 height 358
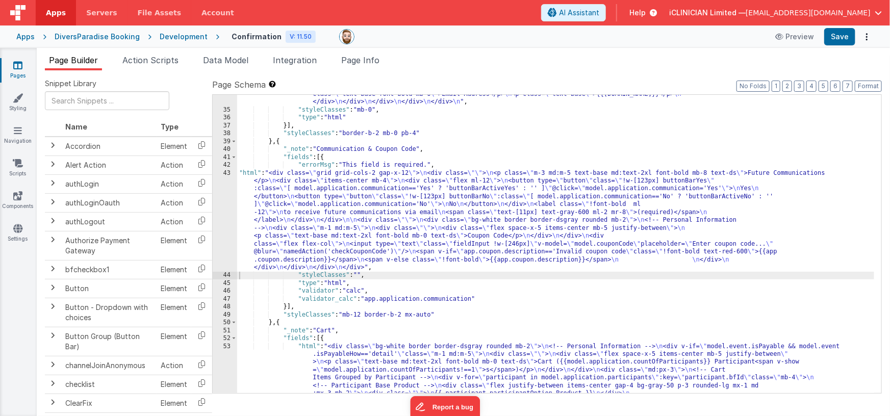
click at [338, 215] on div ""html" : "<div class= \" bg-white border border-dsgray rounded mb-2 \" > \n <!-…" at bounding box center [555, 291] width 637 height 575
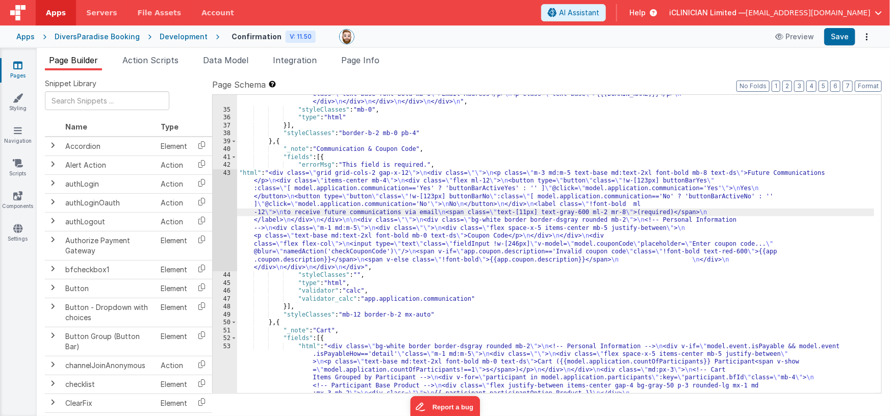
click at [224, 203] on div "43" at bounding box center [225, 220] width 24 height 102
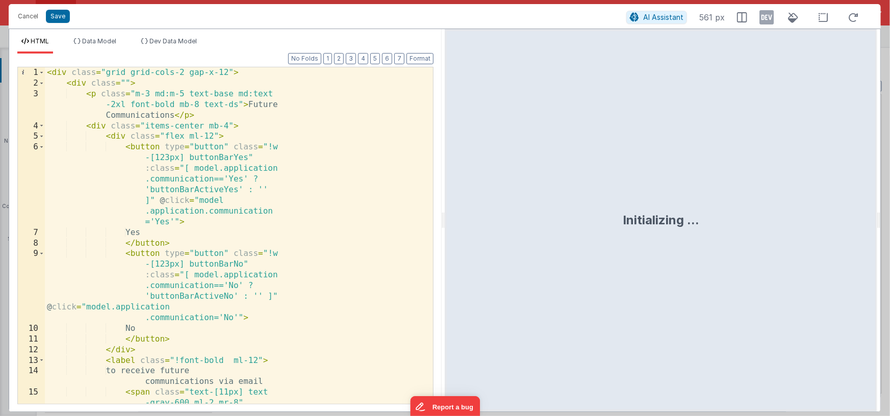
scroll to position [228, 0]
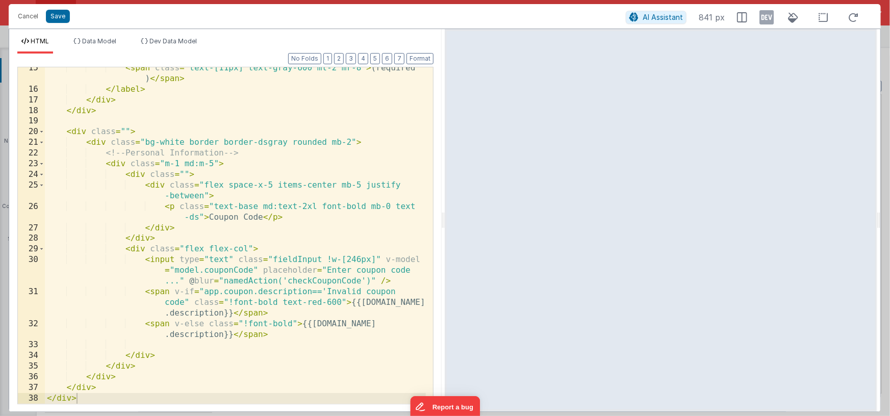
click at [185, 302] on div "< span class = "text-[11px] text-gray-600 ml-2 mr-8" > (required ) </ span > </…" at bounding box center [235, 247] width 381 height 369
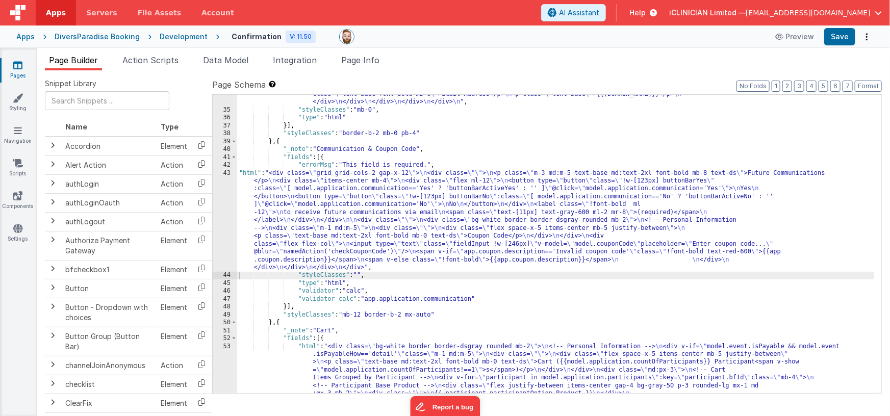
click at [22, 68] on icon at bounding box center [17, 65] width 9 height 10
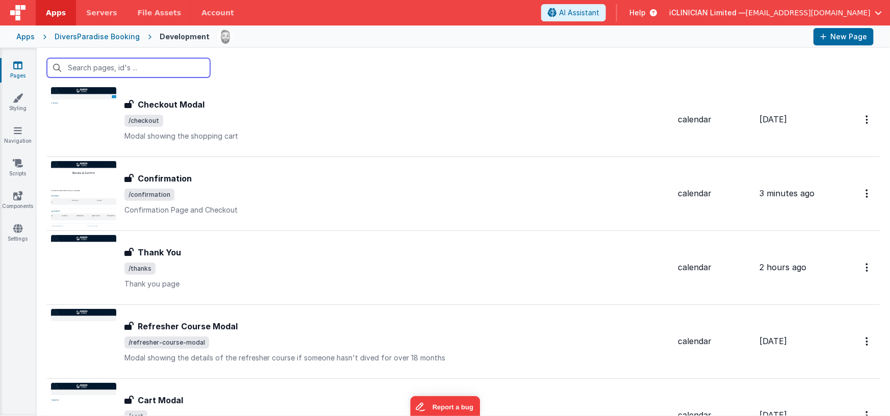
scroll to position [440, 0]
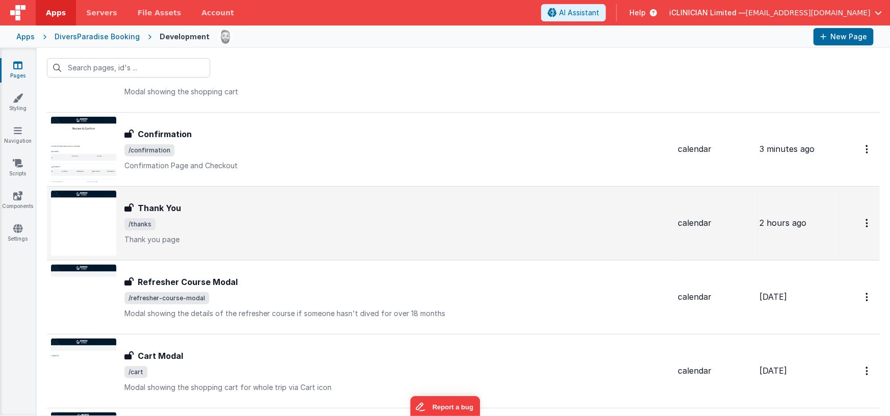
click at [278, 204] on div "Thank You" at bounding box center [396, 208] width 545 height 12
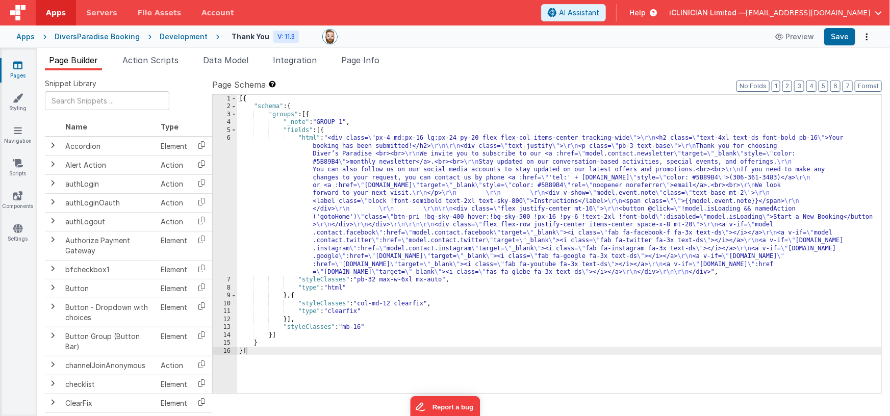
click at [394, 189] on div "[{ "schema" : { "groups" : [{ "_note" : "GROUP 1" , "fields" : [{ "html" : "<di…" at bounding box center [559, 252] width 645 height 315
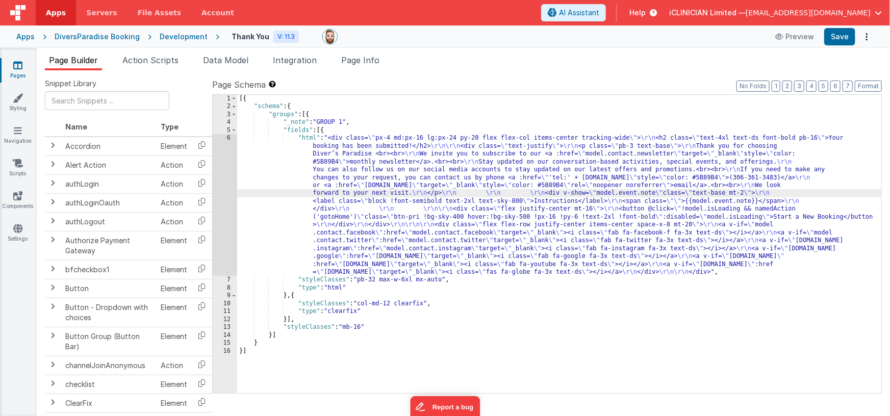
click at [225, 196] on div "6" at bounding box center [225, 205] width 24 height 142
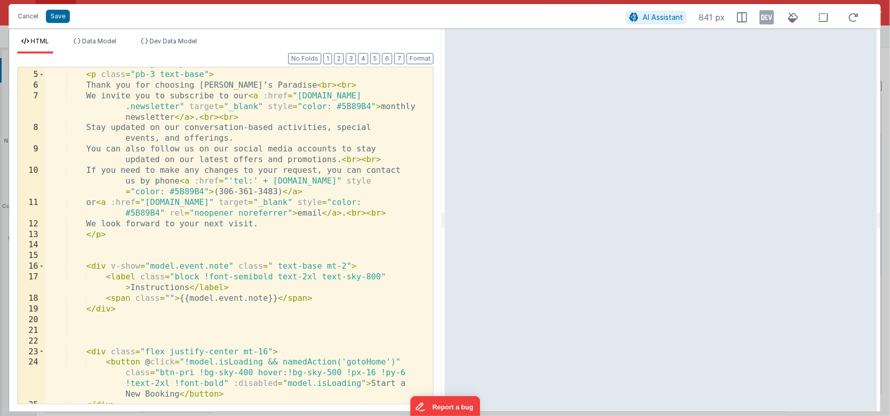
scroll to position [123, 0]
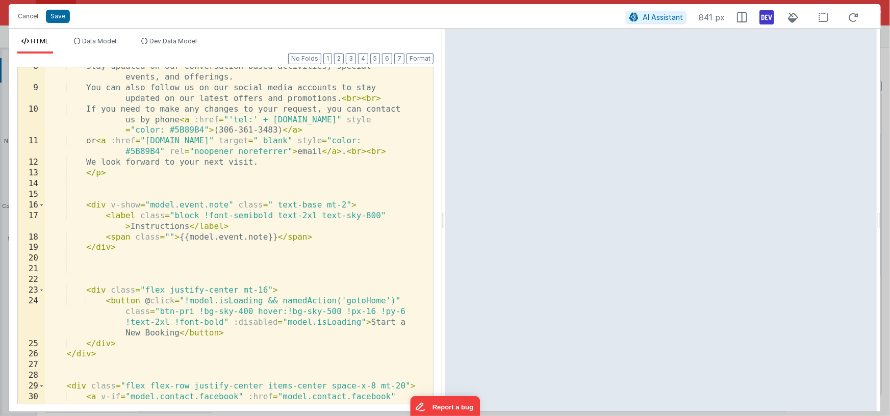
click at [764, 21] on icon at bounding box center [766, 17] width 14 height 16
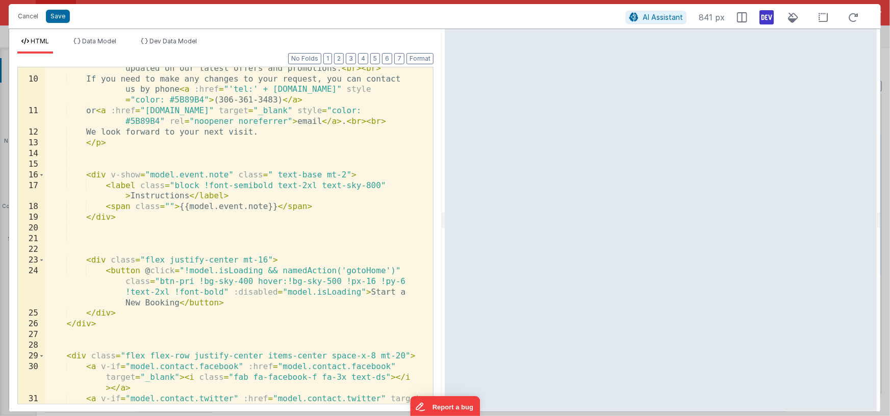
scroll to position [0, 0]
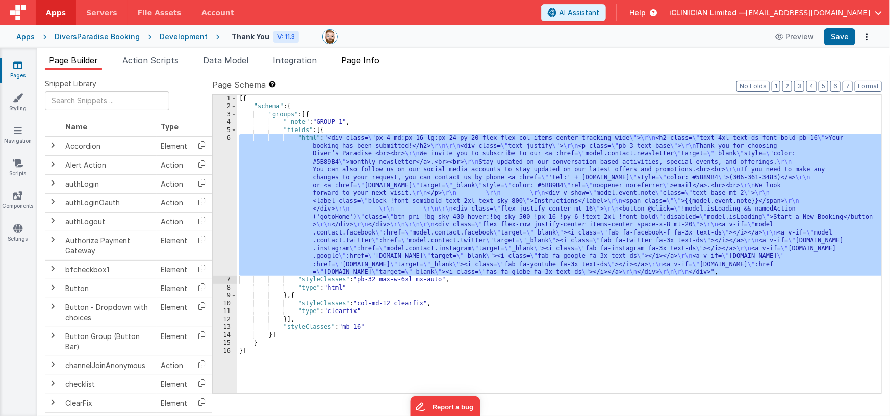
click at [352, 60] on span "Page Info" at bounding box center [360, 60] width 38 height 10
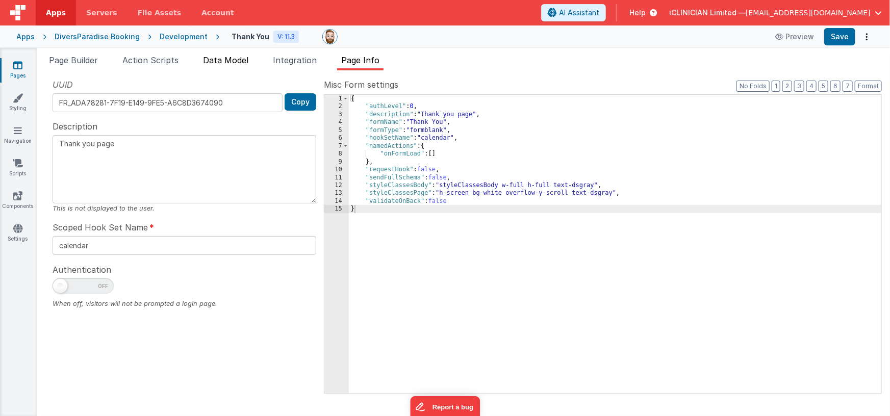
click at [241, 60] on span "Data Model" at bounding box center [225, 60] width 45 height 10
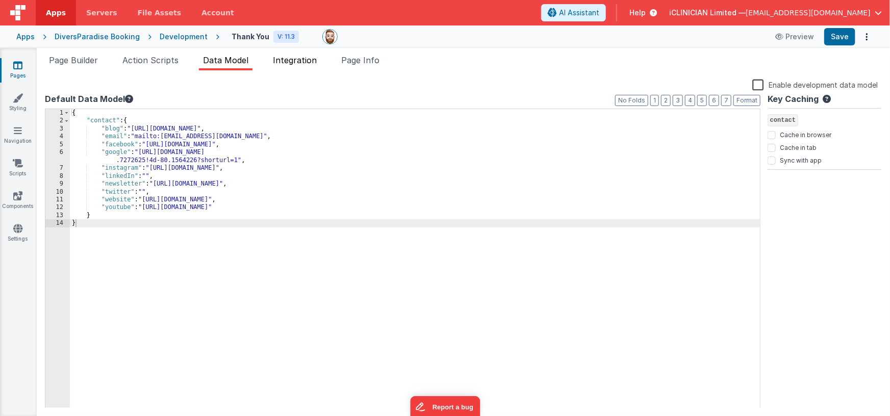
click at [289, 62] on span "Integration" at bounding box center [295, 60] width 44 height 10
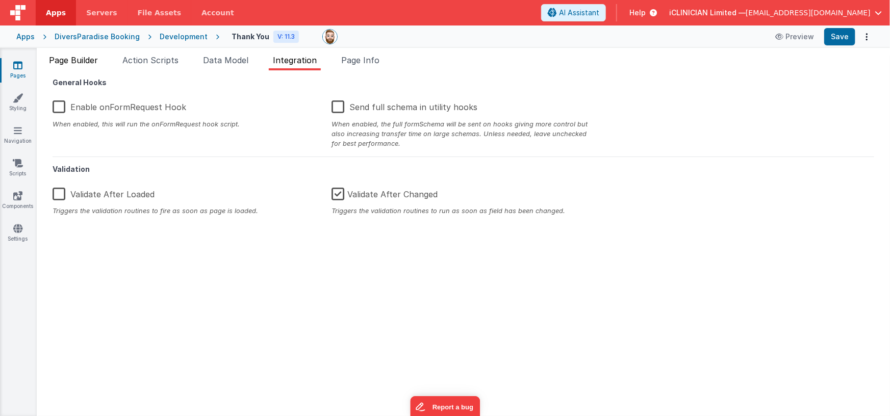
click at [98, 61] on span "Page Builder" at bounding box center [73, 60] width 49 height 10
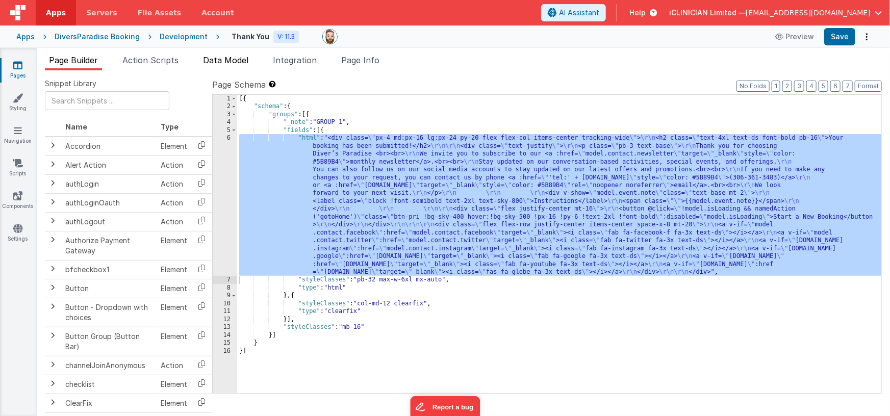
click at [243, 60] on span "Data Model" at bounding box center [225, 60] width 45 height 10
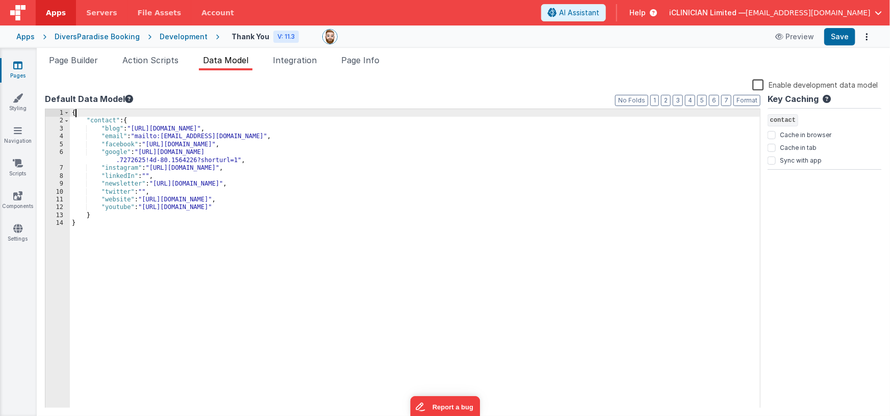
click at [115, 114] on div "{ "contact" : { "blog" : "https://keydivers.us13.list-manage.com/subscribe?u=66…" at bounding box center [415, 266] width 690 height 315
paste textarea
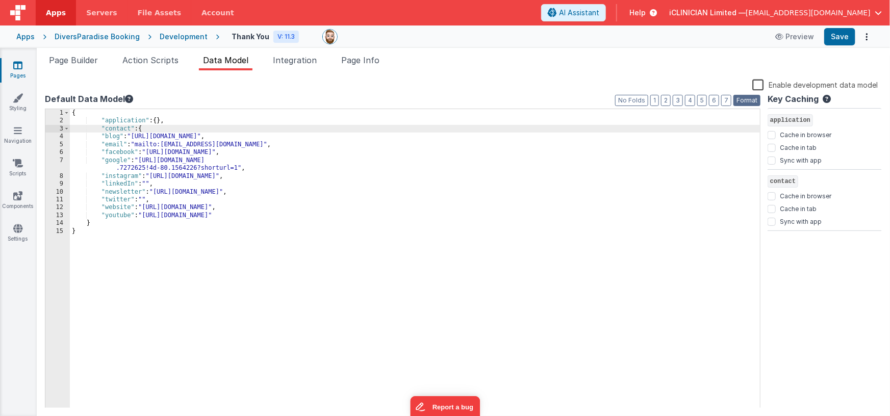
drag, startPoint x: 745, startPoint y: 100, endPoint x: 679, endPoint y: 124, distance: 70.3
click at [745, 100] on button "Format" at bounding box center [746, 100] width 27 height 11
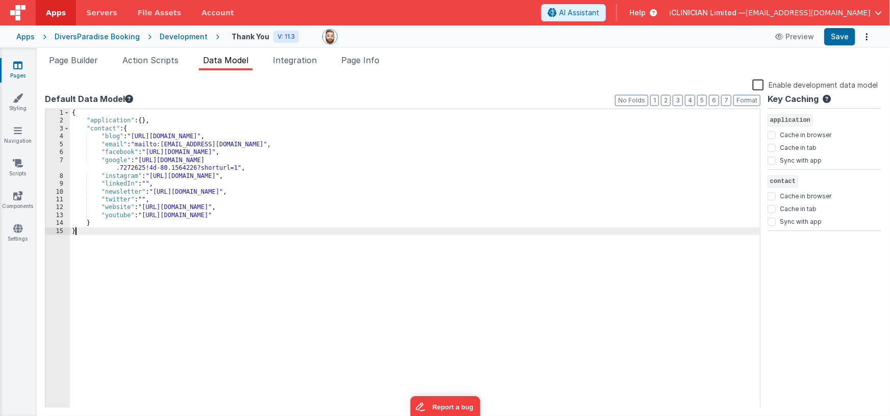
click at [130, 229] on div "{ "application" : { } , "contact" : { "blog" : "https://keydivers.us13.list-man…" at bounding box center [415, 266] width 690 height 315
click at [133, 223] on div "{ "application" : { } , "contact" : { "blog" : "https://keydivers.us13.list-man…" at bounding box center [415, 266] width 690 height 315
click at [772, 284] on input "Sync with app" at bounding box center [771, 283] width 8 height 8
checkbox input "true"
click at [773, 268] on input "Cache in tab" at bounding box center [771, 270] width 8 height 8
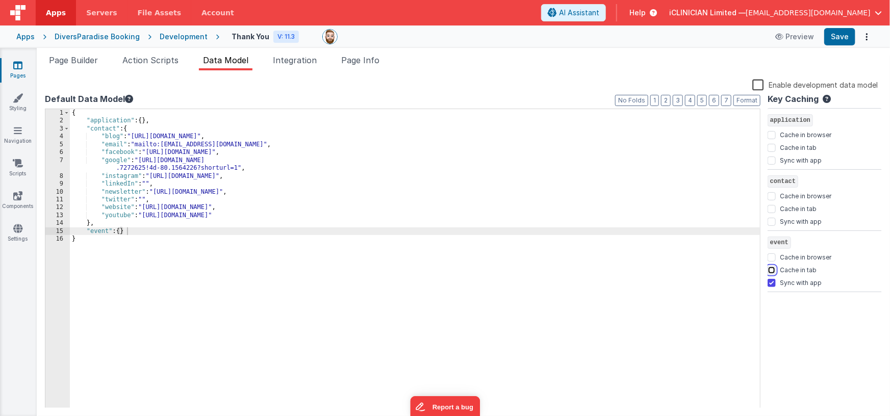
checkbox input "true"
click at [774, 160] on input "Sync with app" at bounding box center [771, 161] width 8 height 8
checkbox input "true"
click at [773, 149] on input "Cache in tab" at bounding box center [771, 148] width 8 height 8
checkbox input "true"
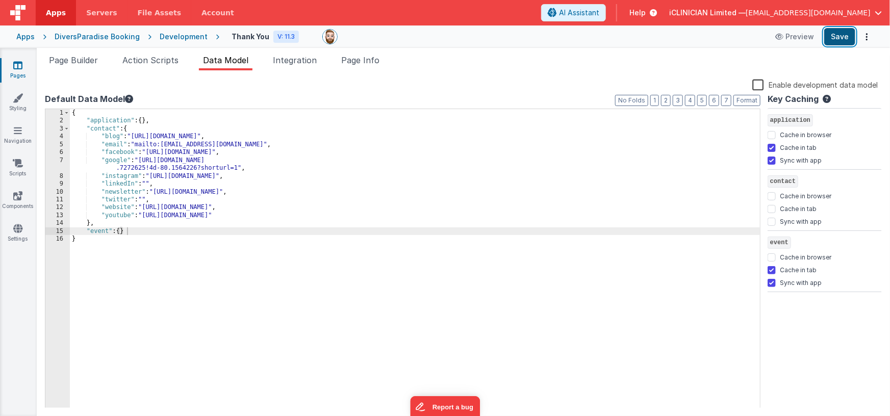
click at [834, 36] on button "Save" at bounding box center [839, 36] width 31 height 17
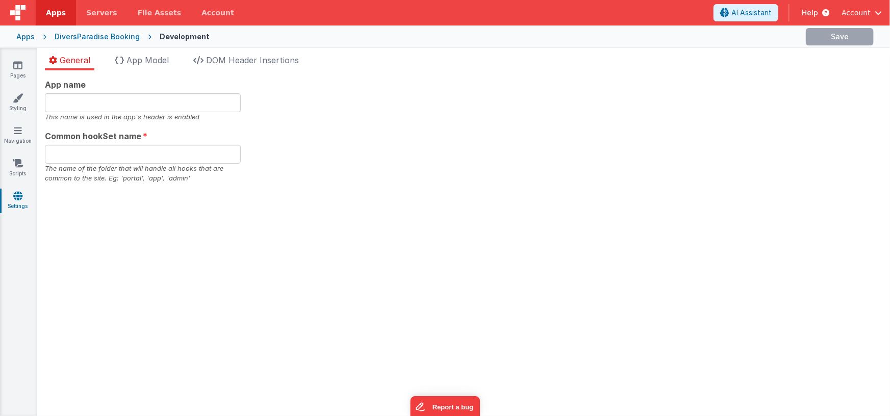
type input "Multipage Application"
type input "app"
click at [158, 62] on span "App Model" at bounding box center [147, 60] width 42 height 10
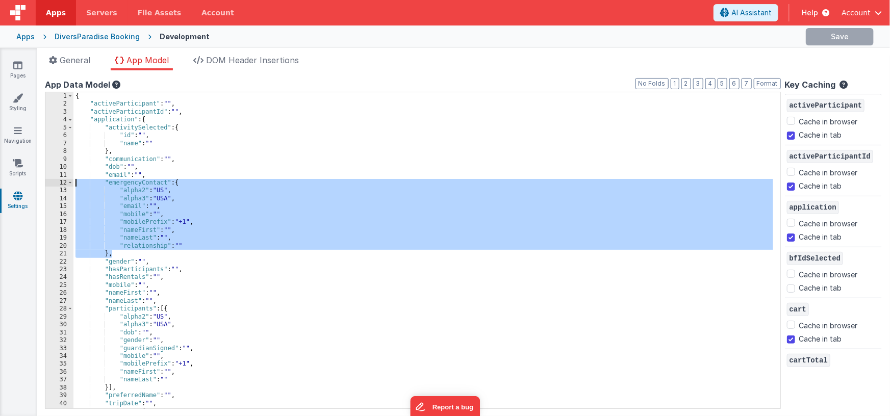
drag, startPoint x: 115, startPoint y: 255, endPoint x: 66, endPoint y: 184, distance: 86.1
click at [66, 184] on div "1 2 3 4 5 6 7 8 9 10 11 12 13 14 15 16 17 18 19 20 21 22 23 24 25 26 27 28 29 3…" at bounding box center [413, 250] width 736 height 317
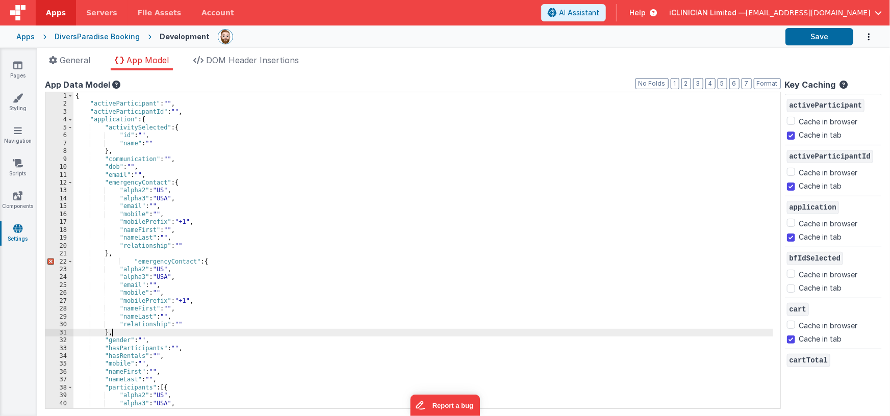
click at [133, 261] on div "{ "activeParticipant" : "" , "activeParticipantId" : "" , "application" : { "ac…" at bounding box center [423, 258] width 700 height 332
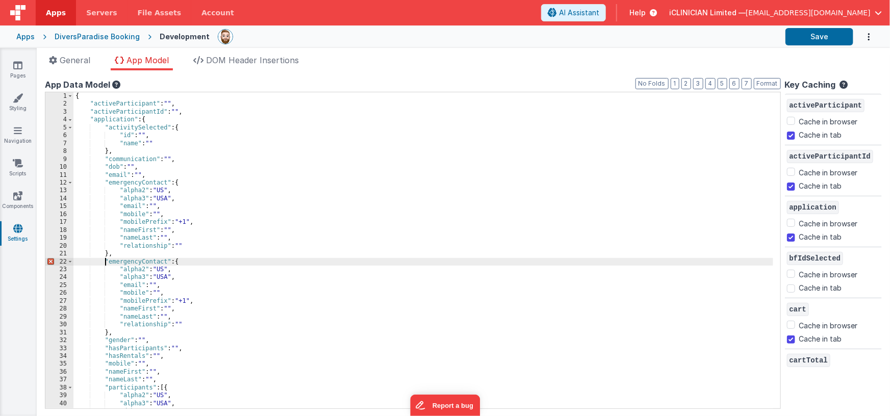
click at [135, 262] on div "{ "activeParticipant" : "" , "activeParticipantId" : "" , "application" : { "ac…" at bounding box center [423, 258] width 700 height 332
click at [19, 68] on icon at bounding box center [17, 65] width 9 height 10
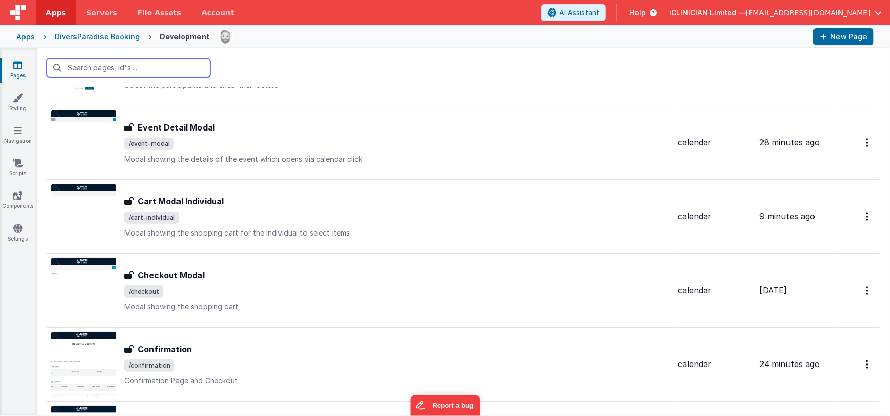
scroll to position [305, 0]
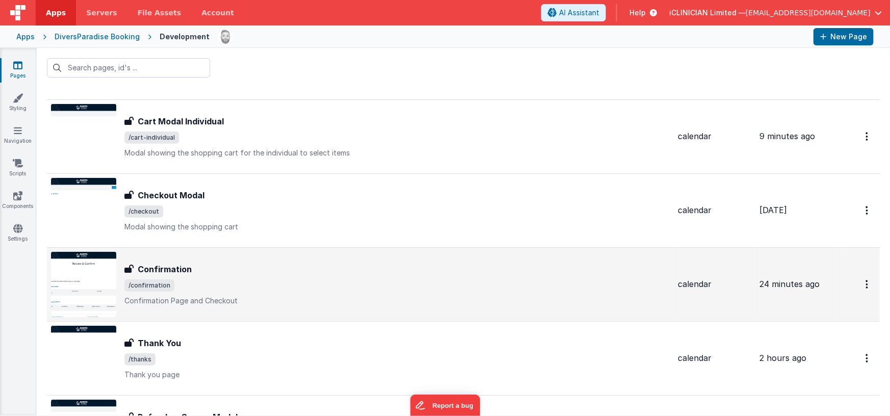
click at [225, 271] on div "Confirmation" at bounding box center [396, 269] width 545 height 12
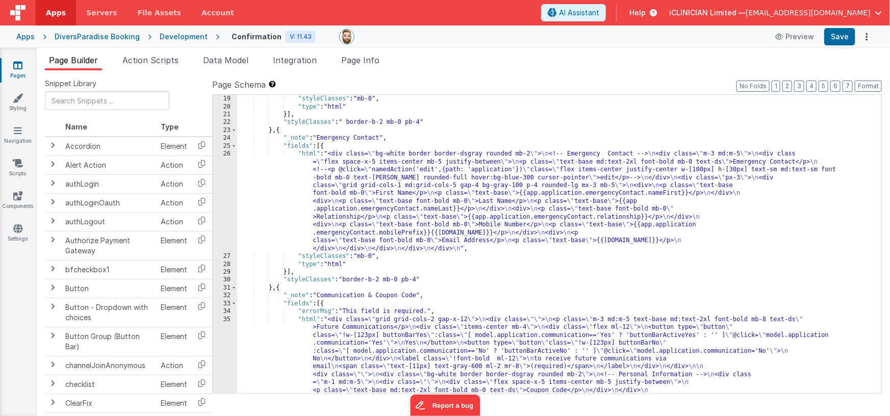
scroll to position [260, 0]
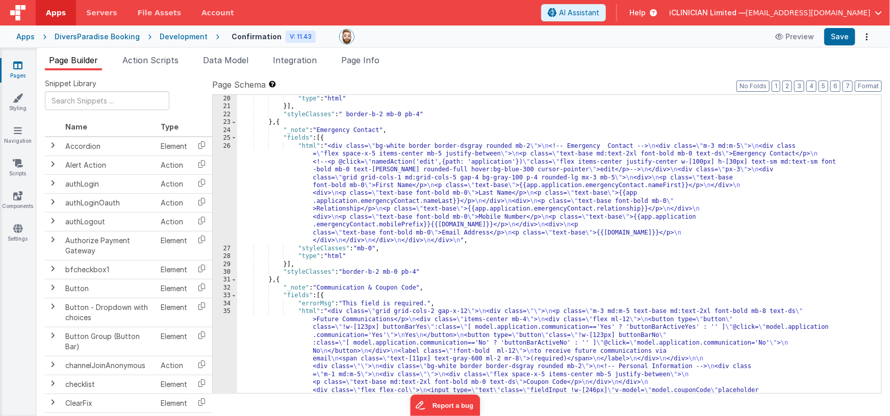
click at [279, 123] on div ""type" : "html" }] , "styleClasses" : " border-b-2 mb-0 pb-4" } , { "_note" : "…" at bounding box center [555, 299] width 637 height 409
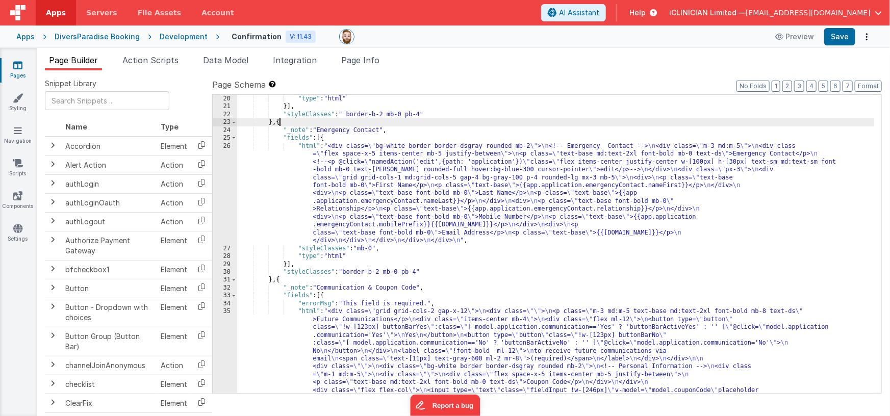
click at [279, 123] on div ""type" : "html" }] , "styleClasses" : " border-b-2 mb-0 pb-4" } , { "_note" : "…" at bounding box center [555, 299] width 637 height 409
paste textarea
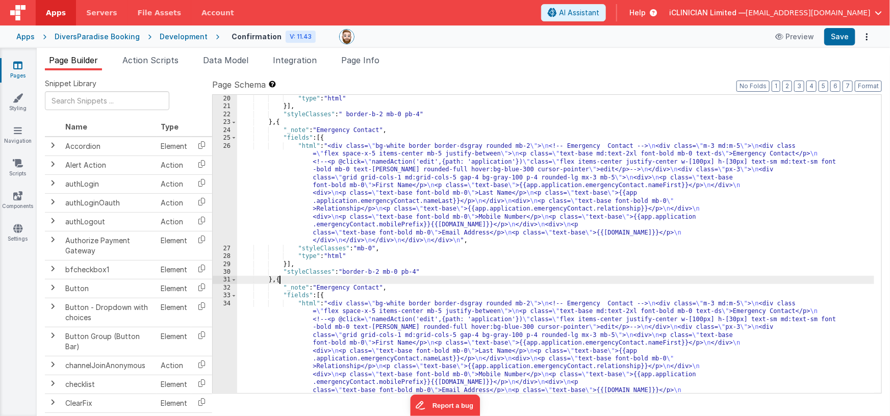
click at [321, 130] on div ""type" : "html" }] , "styleClasses" : " border-b-2 mb-0 pb-4" } , { "_note" : "…" at bounding box center [555, 299] width 637 height 409
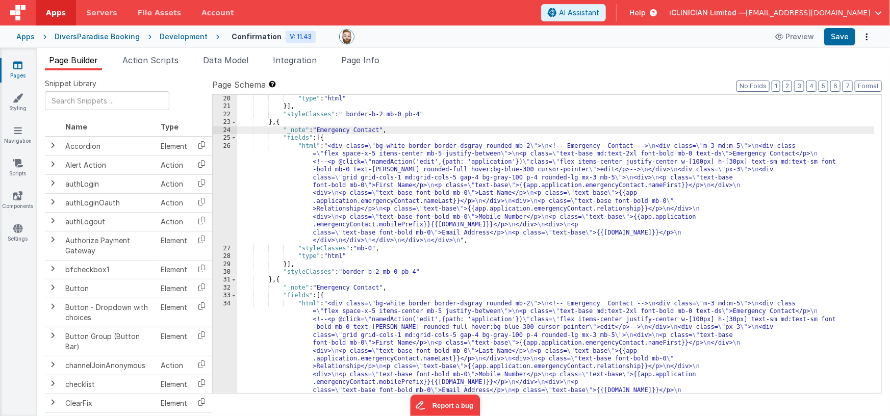
click at [383, 130] on div ""type" : "html" }] , "styleClasses" : " border-b-2 mb-0 pb-4" } , { "_note" : "…" at bounding box center [555, 299] width 637 height 409
click at [429, 273] on div ""type" : "html" }] , "styleClasses" : " border-b-2 mb-0 pb-4" } , { "_note" : "…" at bounding box center [555, 299] width 637 height 409
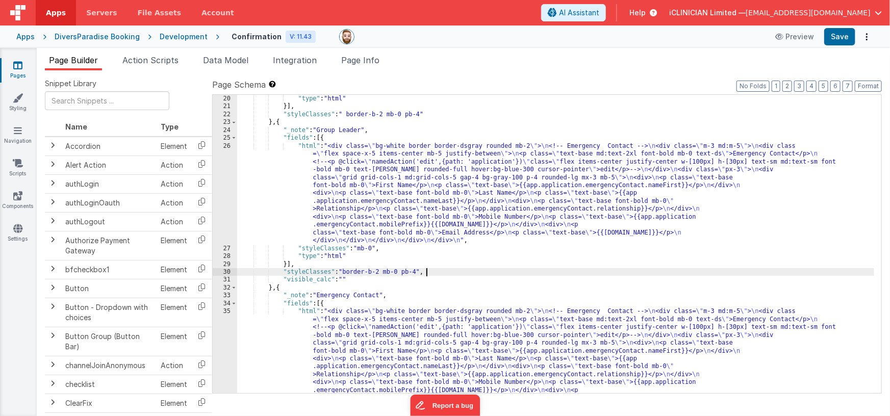
click at [455, 274] on div ""type" : "html" }] , "styleClasses" : " border-b-2 mb-0 pb-4" } , { "_note" : "…" at bounding box center [555, 299] width 637 height 409
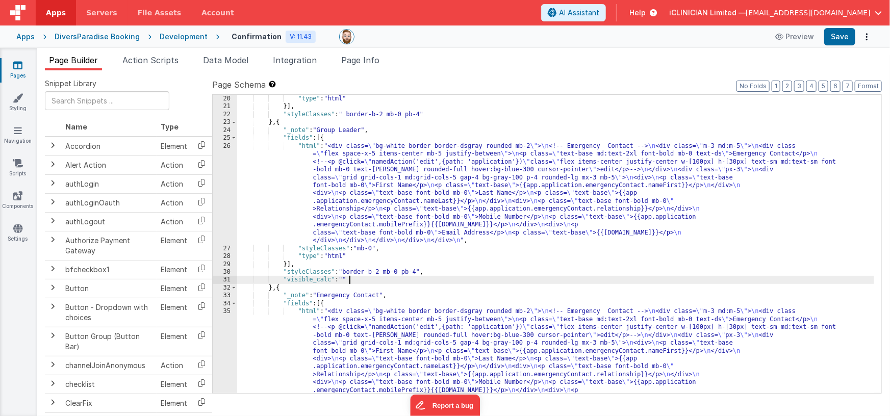
click at [413, 279] on div ""type" : "html" }] , "styleClasses" : " border-b-2 mb-0 pb-4" } , { "_note" : "…" at bounding box center [555, 299] width 637 height 409
click at [346, 280] on div ""type" : "html" }] , "styleClasses" : " border-b-2 mb-0 pb-4" } , { "_note" : "…" at bounding box center [555, 299] width 637 height 409
click at [510, 280] on div ""type" : "html" }] , "styleClasses" : " border-b-2 mb-0 pb-4" } , { "_note" : "…" at bounding box center [555, 299] width 637 height 409
click at [381, 189] on div ""type" : "html" }] , "styleClasses" : " border-b-2 mb-0 pb-4" } , { "_note" : "…" at bounding box center [555, 299] width 637 height 409
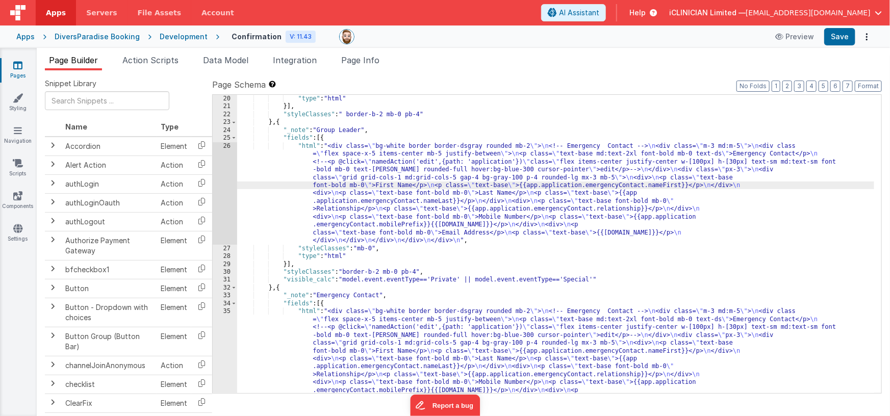
click at [225, 191] on div "26" at bounding box center [225, 193] width 24 height 102
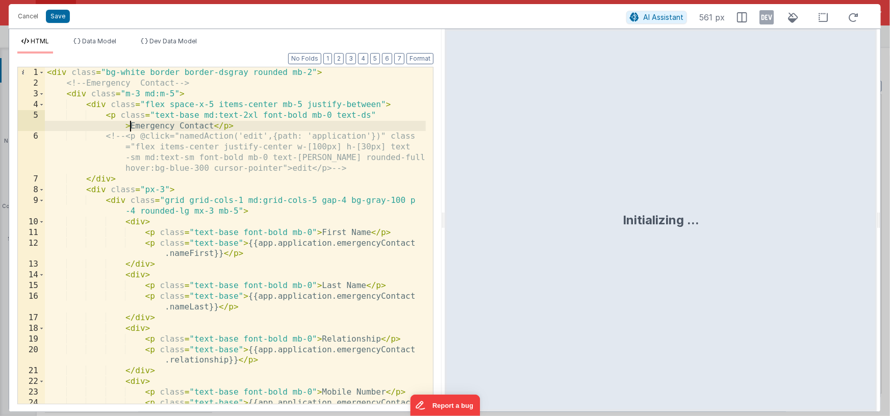
click at [130, 125] on div "< div class = "bg-white border border-dsgray rounded mb-2" > <!-- Emergency Con…" at bounding box center [235, 256] width 381 height 379
click at [212, 126] on div "< div class = "bg-white border border-dsgray rounded mb-2" > <!-- Emergency Con…" at bounding box center [235, 256] width 381 height 379
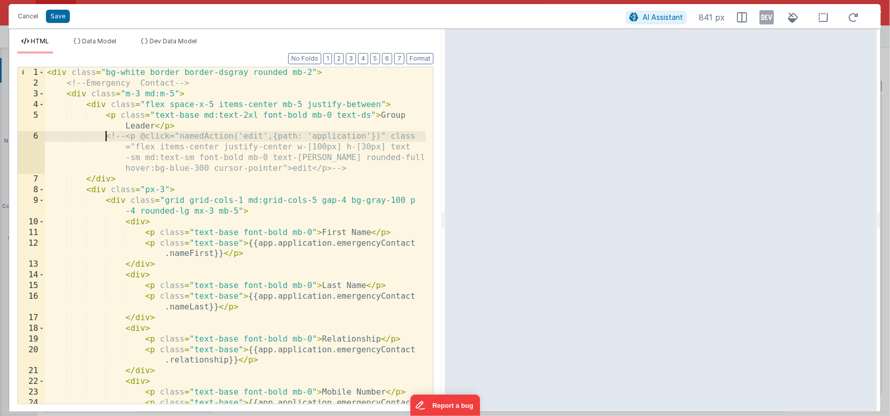
click at [107, 136] on div "< div class = "bg-white border border-dsgray rounded mb-2" > <!-- Emergency Con…" at bounding box center [235, 256] width 381 height 379
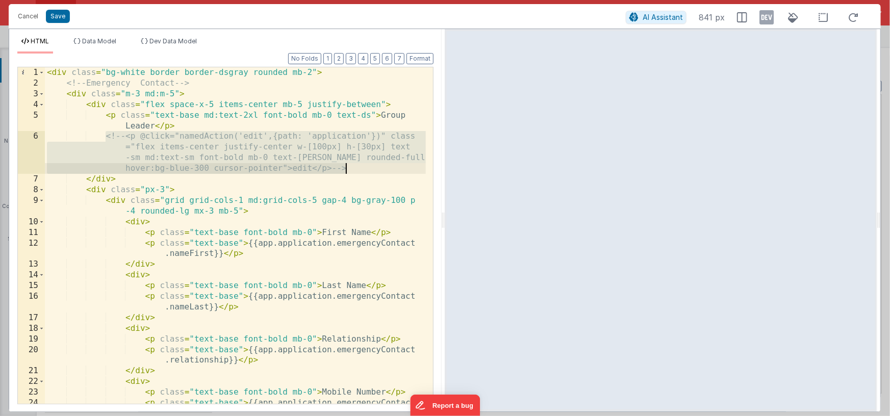
click at [364, 168] on div "< div class = "bg-white border border-dsgray rounded mb-2" > <!-- Emergency Con…" at bounding box center [235, 256] width 381 height 379
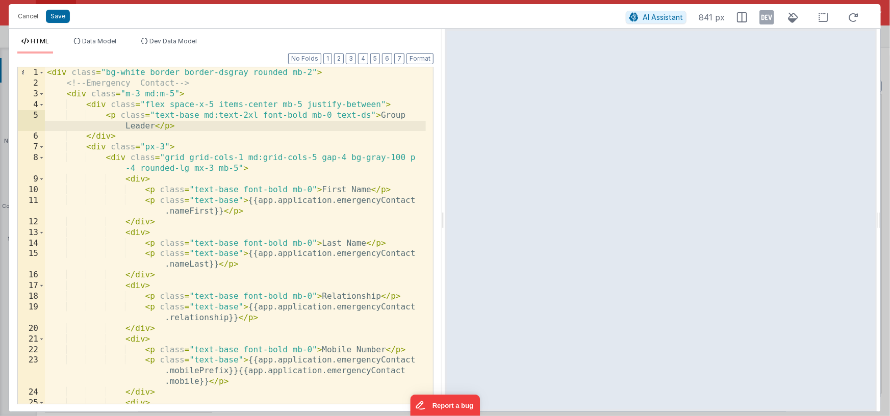
click at [90, 84] on div "< div class = "bg-white border border-dsgray rounded mb-2" > <!-- Emergency Con…" at bounding box center [235, 246] width 381 height 358
click at [179, 84] on div "< div class = "bg-white border border-dsgray rounded mb-2" > <!-- Emergency Con…" at bounding box center [235, 246] width 381 height 358
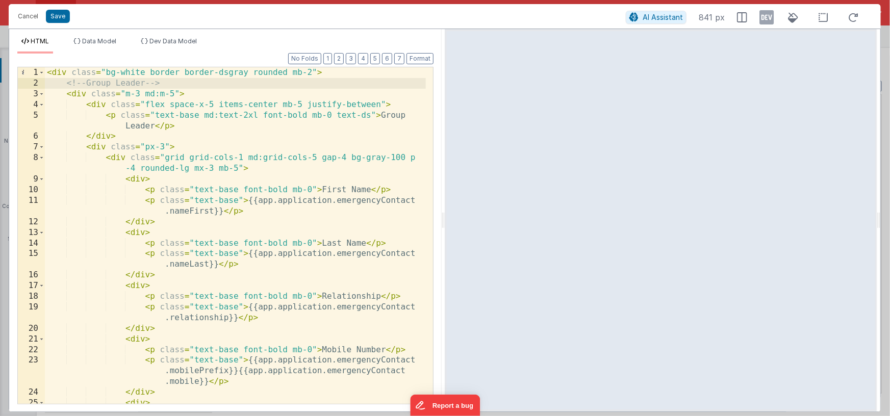
scroll to position [0, 0]
click at [344, 297] on div "< div class = "bg-white border border-dsgray rounded mb-2" > <!-- Group Leader …" at bounding box center [235, 246] width 381 height 358
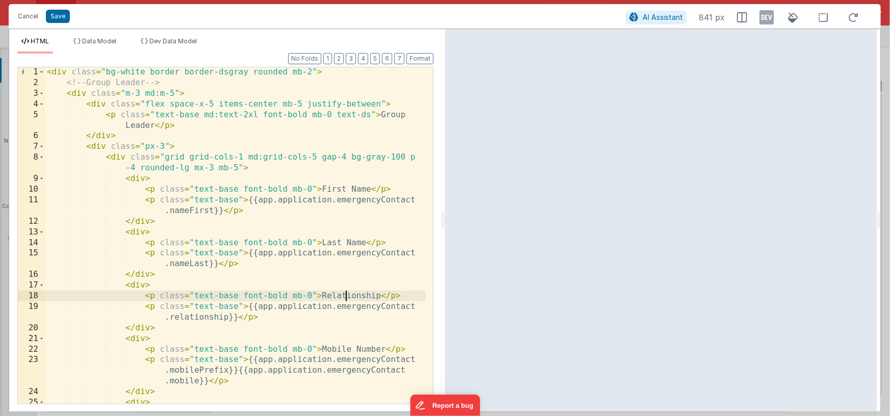
click at [343, 297] on div "< div class = "bg-white border border-dsgray rounded mb-2" > <!-- Group Leader …" at bounding box center [235, 246] width 381 height 358
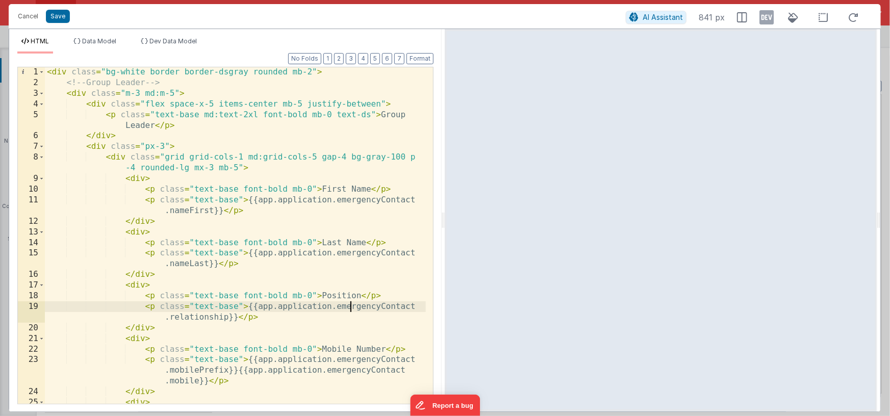
click at [351, 308] on div "< div class = "bg-white border border-dsgray rounded mb-2" > <!-- Group Leader …" at bounding box center [235, 246] width 381 height 358
click at [351, 309] on div "< div class = "bg-white border border-dsgray rounded mb-2" > <!-- Group Leader …" at bounding box center [235, 246] width 381 height 358
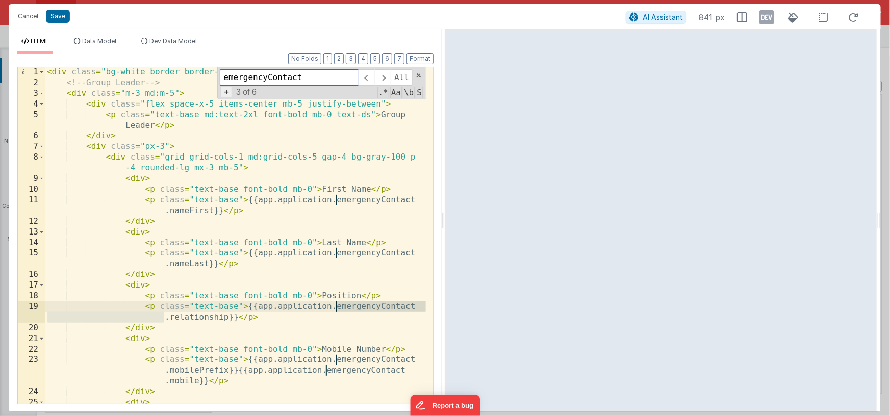
click at [225, 93] on span "+" at bounding box center [226, 92] width 11 height 11
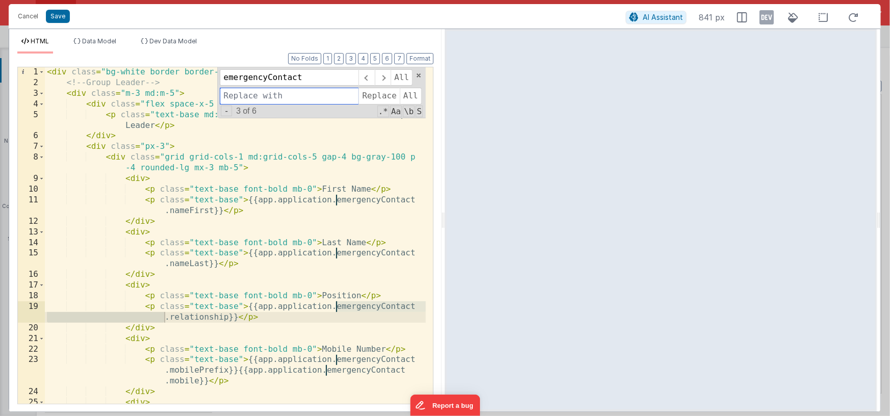
click at [228, 94] on input at bounding box center [289, 96] width 139 height 16
type input "groupLeader"
click at [409, 96] on span "All" at bounding box center [411, 96] width 22 height 16
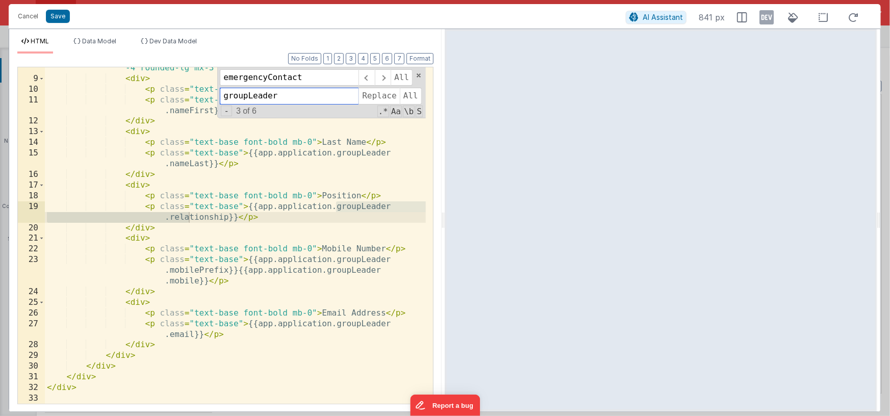
scroll to position [100, 0]
click at [234, 233] on div "< div class = "grid grid-cols-1 md:grid-cols-5 gap-4 bg-gray-100 p -4 rounded-l…" at bounding box center [235, 237] width 381 height 369
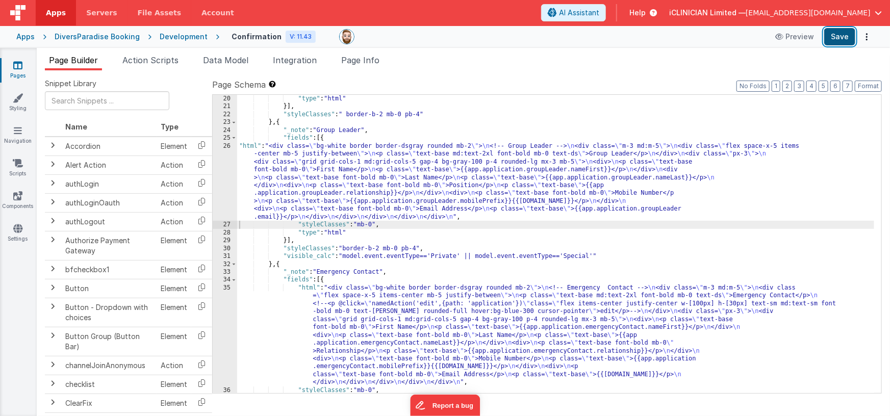
click at [835, 37] on button "Save" at bounding box center [839, 36] width 31 height 17
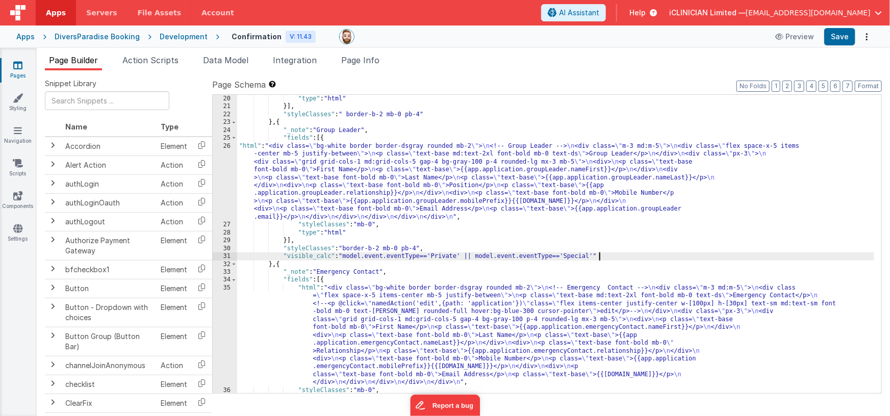
click at [615, 256] on div ""type" : "html" }] , "styleClasses" : " border-b-2 mb-0 pb-4" } , { "_note" : "…" at bounding box center [555, 252] width 637 height 315
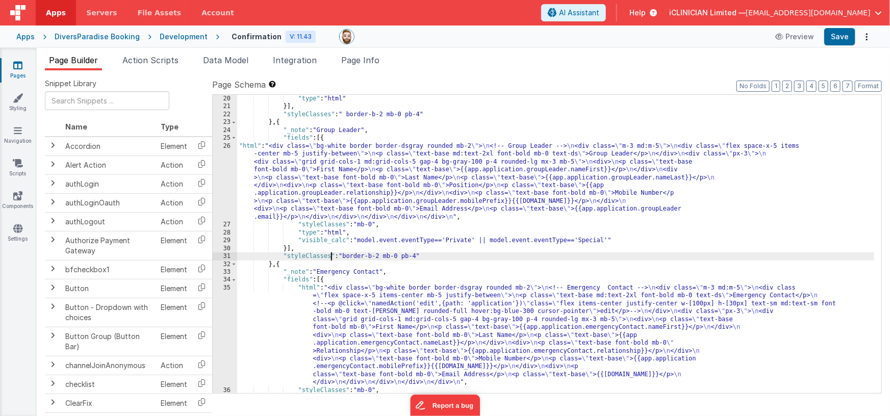
click at [330, 256] on div ""type" : "html" }] , "styleClasses" : " border-b-2 mb-0 pb-4" } , { "_note" : "…" at bounding box center [555, 252] width 637 height 315
click at [361, 241] on div ""type" : "html" }] , "styleClasses" : " border-b-2 mb-0 pb-4" } , { "_note" : "…" at bounding box center [555, 252] width 637 height 315
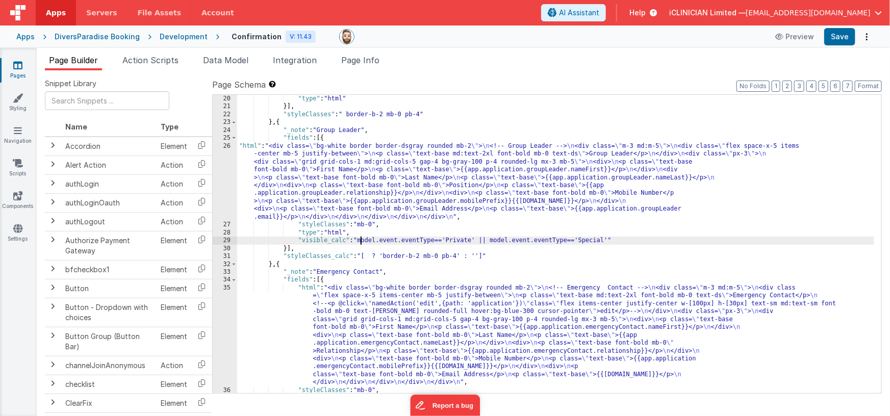
click at [610, 241] on div ""type" : "html" }] , "styleClasses" : " border-b-2 mb-0 pb-4" } , { "_note" : "…" at bounding box center [555, 252] width 637 height 315
click at [371, 255] on div ""type" : "html" }] , "styleClasses" : " border-b-2 mb-0 pb-4" } , { "_note" : "…" at bounding box center [555, 252] width 637 height 315
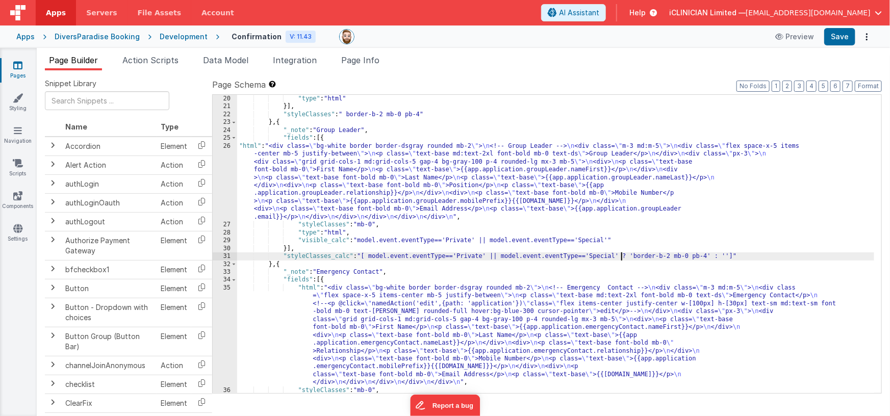
click at [633, 256] on div ""type" : "html" }] , "styleClasses" : " border-b-2 mb-0 pb-4" } , { "_note" : "…" at bounding box center [555, 252] width 637 height 315
click at [636, 256] on div ""type" : "html" }] , "styleClasses" : " border-b-2 mb-0 pb-4" } , { "_note" : "…" at bounding box center [555, 252] width 637 height 315
click at [709, 256] on div ""type" : "html" }] , "styleClasses" : " border-b-2 mb-0 pb-4" } , { "_note" : "…" at bounding box center [555, 252] width 637 height 315
click at [653, 255] on div ""type" : "html" }] , "styleClasses" : " border-b-2 mb-0 pb-4" } , { "_note" : "…" at bounding box center [555, 252] width 637 height 315
drag, startPoint x: 637, startPoint y: 255, endPoint x: 640, endPoint y: 266, distance: 11.8
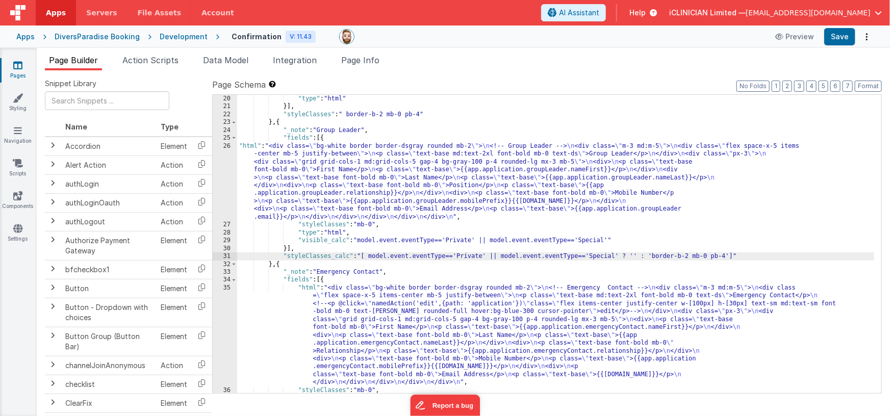
click at [637, 255] on div ""type" : "html" }] , "styleClasses" : " border-b-2 mb-0 pb-4" } , { "_note" : "…" at bounding box center [555, 252] width 637 height 315
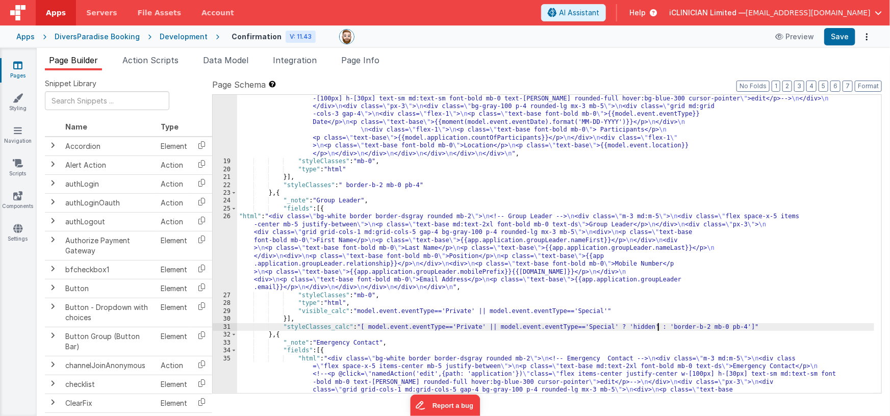
scroll to position [224, 0]
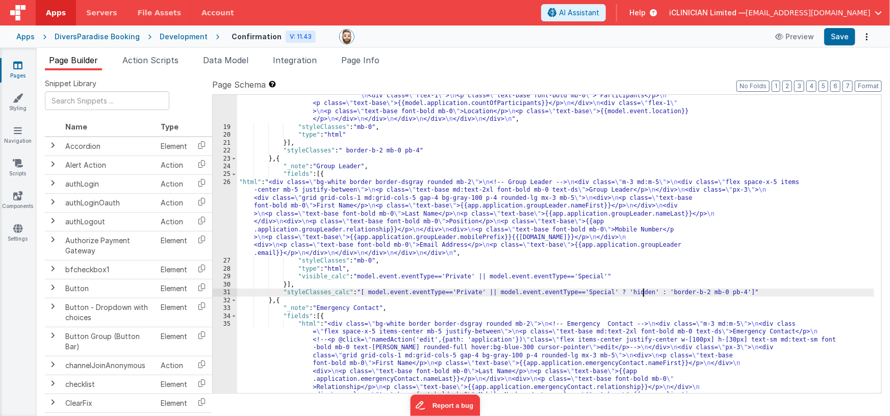
click at [645, 291] on div ""html" : "<div class= \" bg-white border border-dsgray rounded mb-2 \" > \n <!-…" at bounding box center [555, 281] width 637 height 488
click at [453, 294] on div ""html" : "<div class= \" bg-white border border-dsgray rounded mb-2 \" > \n <!-…" at bounding box center [555, 281] width 637 height 488
click at [589, 294] on div ""html" : "<div class= \" bg-white border border-dsgray rounded mb-2 \" > \n <!-…" at bounding box center [555, 281] width 637 height 488
click at [839, 37] on button "Save" at bounding box center [839, 36] width 31 height 17
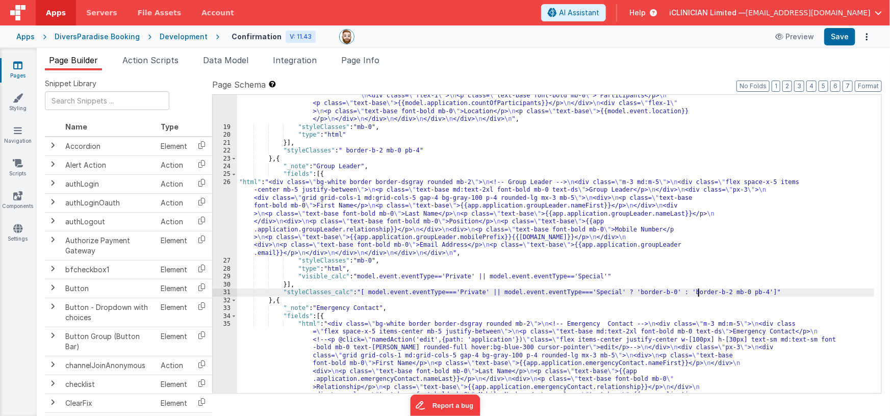
click at [698, 294] on div ""html" : "<div class= \" bg-white border border-dsgray rounded mb-2 \" > \n <!-…" at bounding box center [555, 281] width 637 height 488
click at [773, 293] on div ""html" : "<div class= \" bg-white border border-dsgray rounded mb-2 \" > \n <!-…" at bounding box center [555, 281] width 637 height 488
click at [376, 262] on div ""html" : "<div class= \" bg-white border border-dsgray rounded mb-2 \" > \n <!-…" at bounding box center [555, 281] width 637 height 488
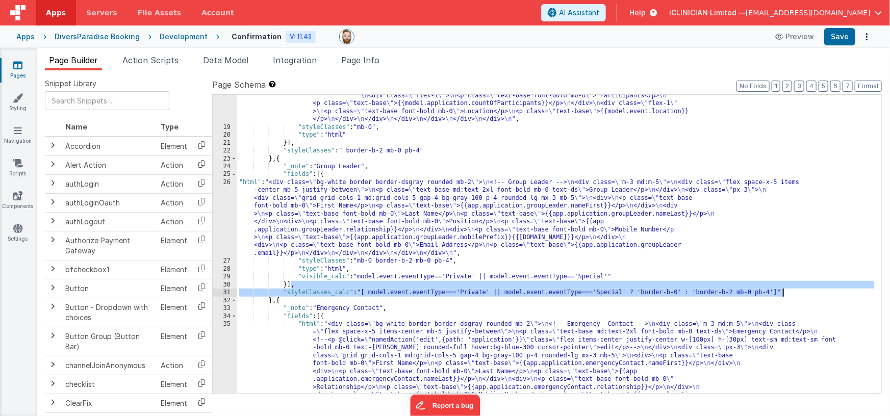
drag, startPoint x: 291, startPoint y: 286, endPoint x: 791, endPoint y: 290, distance: 499.7
click at [791, 290] on div ""html" : "<div class= \" bg-white border border-dsgray rounded mb-2 \" > \n <!-…" at bounding box center [555, 281] width 637 height 488
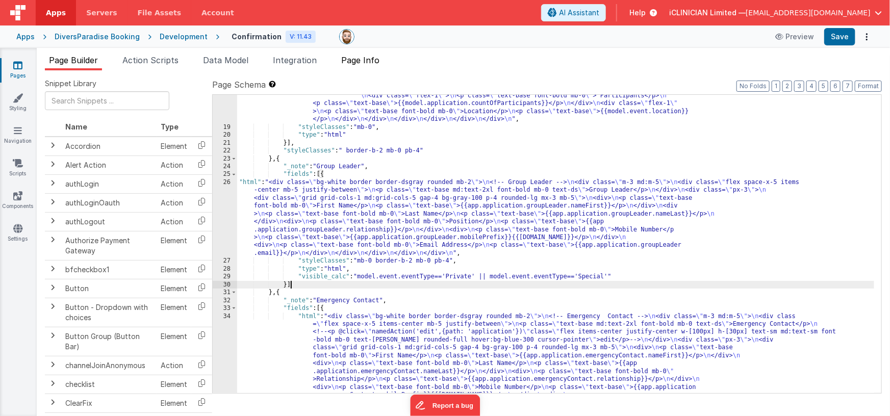
click at [364, 59] on span "Page Info" at bounding box center [360, 60] width 38 height 10
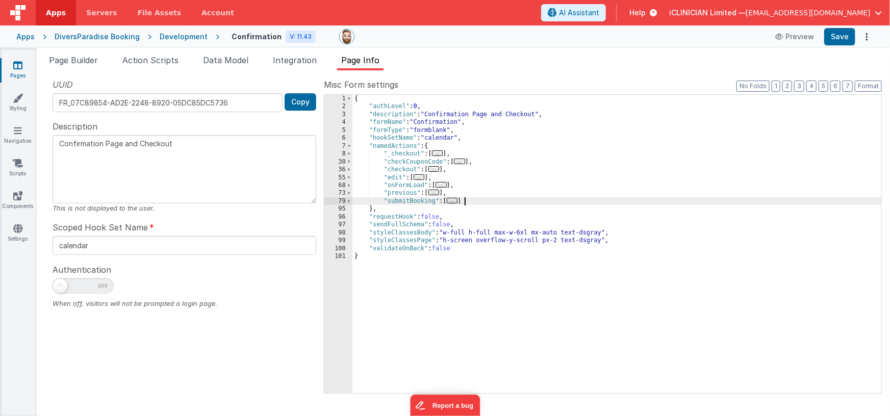
click at [520, 198] on div "{ "authLevel" : 0 , "description" : "Confirmation Page and Checkout" , "formNam…" at bounding box center [616, 252] width 529 height 315
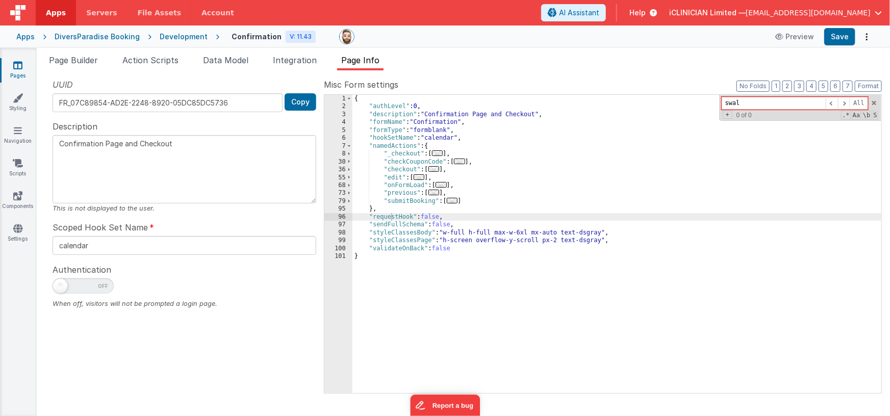
type input "swal"
click at [12, 68] on link "Pages" at bounding box center [17, 70] width 37 height 20
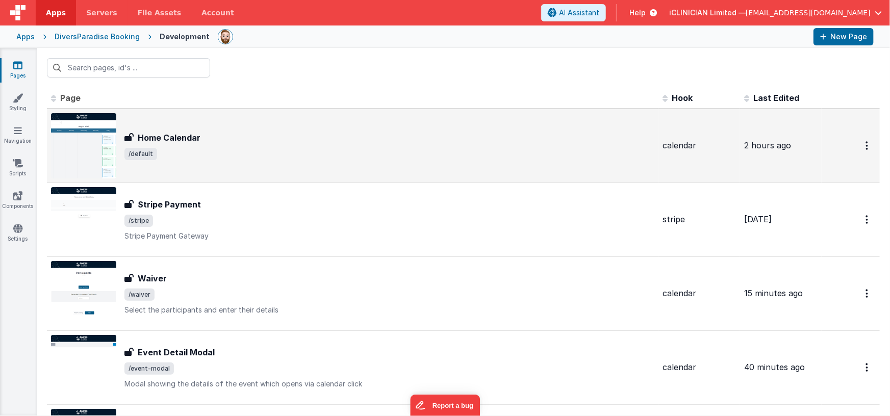
click at [173, 127] on div "Home Calendar Home Calendar /default" at bounding box center [352, 145] width 603 height 65
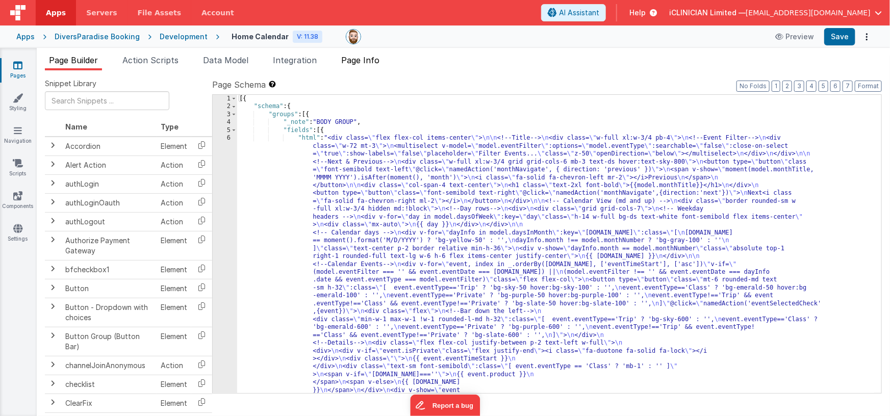
click at [358, 57] on span "Page Info" at bounding box center [360, 60] width 38 height 10
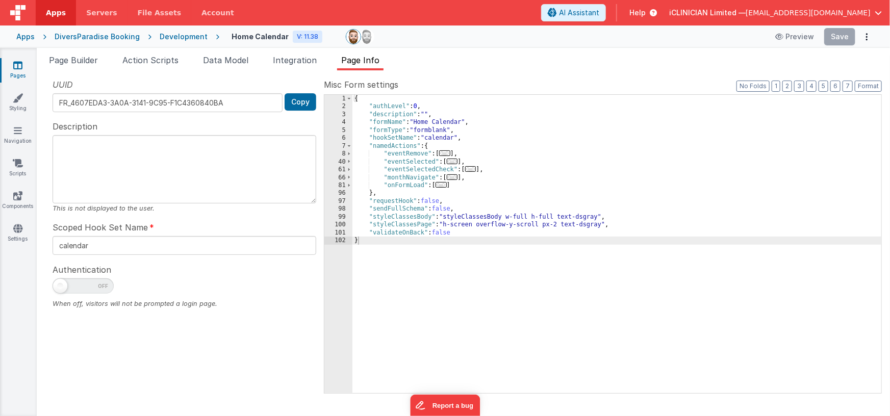
click at [648, 188] on div "{ "authLevel" : 0 , "description" : "" , "formName" : "Home Calendar" , "formTy…" at bounding box center [616, 252] width 529 height 315
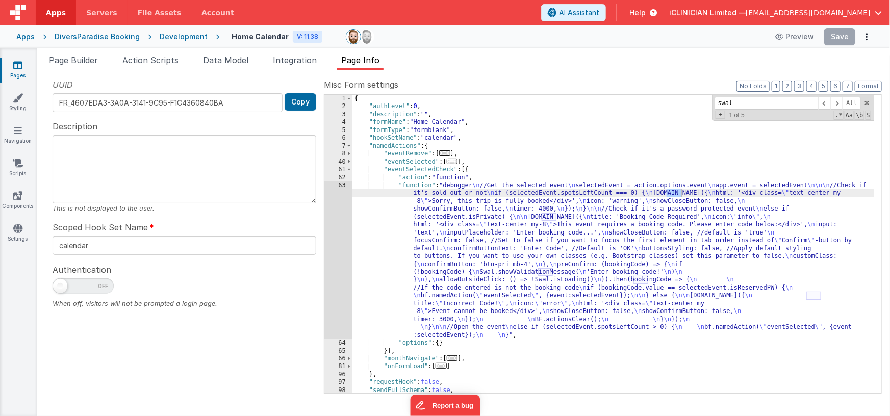
type input "swal"
click at [610, 240] on div "{ "authLevel" : 0 , "description" : "" , "formName" : "Home Calendar" , "formTy…" at bounding box center [613, 252] width 522 height 315
click at [333, 224] on div "63" at bounding box center [338, 261] width 28 height 158
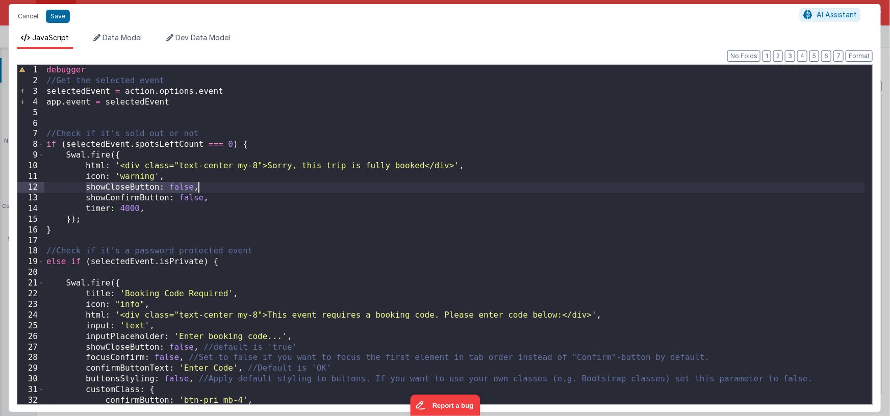
drag, startPoint x: 84, startPoint y: 187, endPoint x: 197, endPoint y: 187, distance: 112.7
click at [197, 187] on div "debugger //Get the selected event selectedEvent = action . options . event app …" at bounding box center [454, 245] width 820 height 361
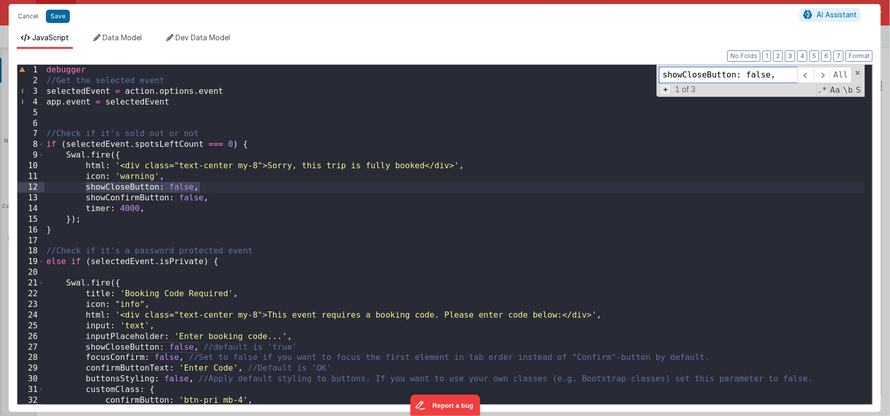
click at [661, 91] on span "+" at bounding box center [665, 89] width 11 height 11
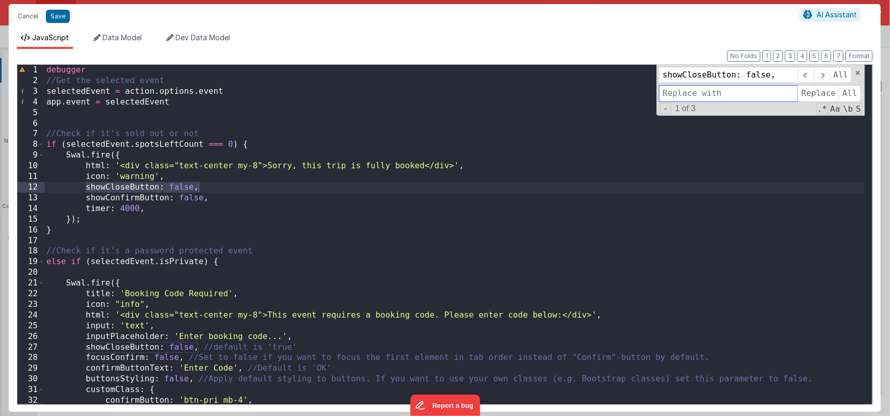
click at [680, 93] on input at bounding box center [728, 93] width 139 height 16
paste input "showCloseButton: false,"
click at [760, 94] on input "showCloseButton: false," at bounding box center [728, 93] width 139 height 16
click at [775, 93] on input "showCloseButton: true," at bounding box center [728, 93] width 139 height 16
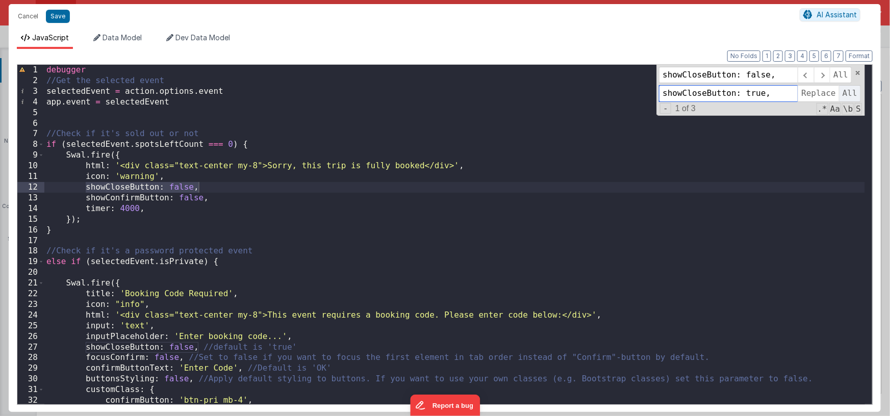
type input "showCloseButton: true,"
click at [849, 93] on span "All" at bounding box center [850, 93] width 22 height 16
click at [595, 188] on div "debugger //Get the selected event selectedEvent = action . options . event app …" at bounding box center [454, 245] width 820 height 361
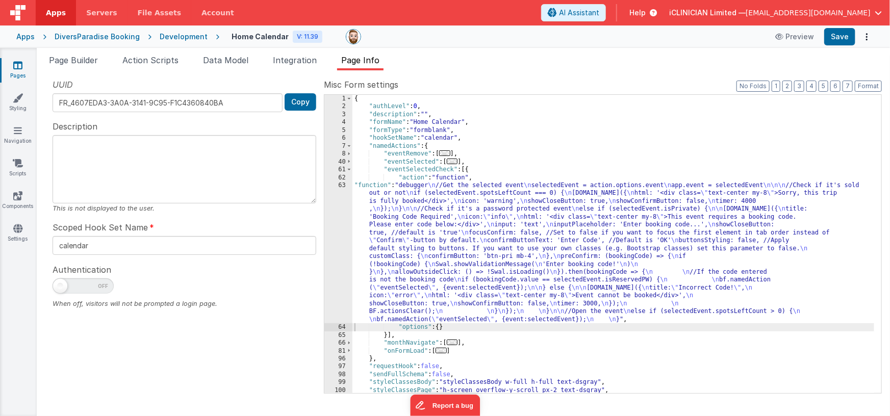
click at [13, 63] on icon at bounding box center [17, 65] width 9 height 10
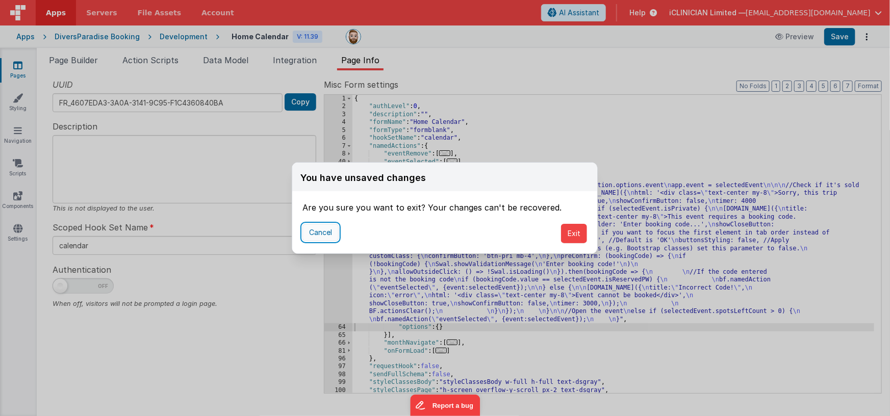
click at [322, 233] on button "Cancel" at bounding box center [320, 232] width 36 height 17
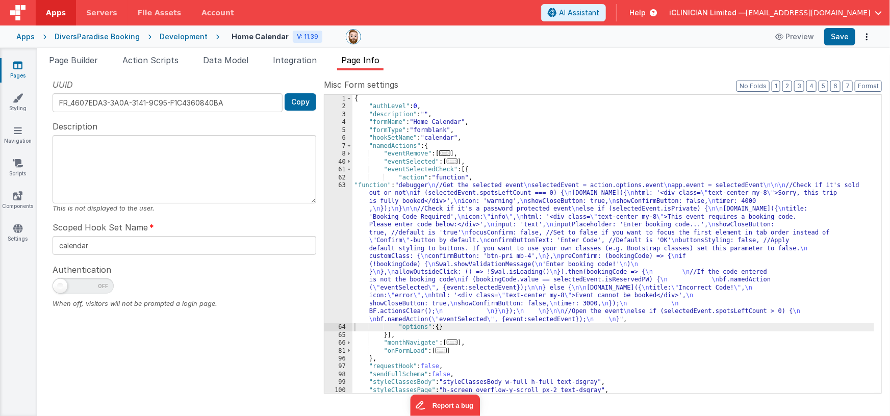
click at [537, 215] on div "{ "authLevel" : 0 , "description" : "" , "formName" : "Home Calendar" , "formTy…" at bounding box center [613, 252] width 522 height 315
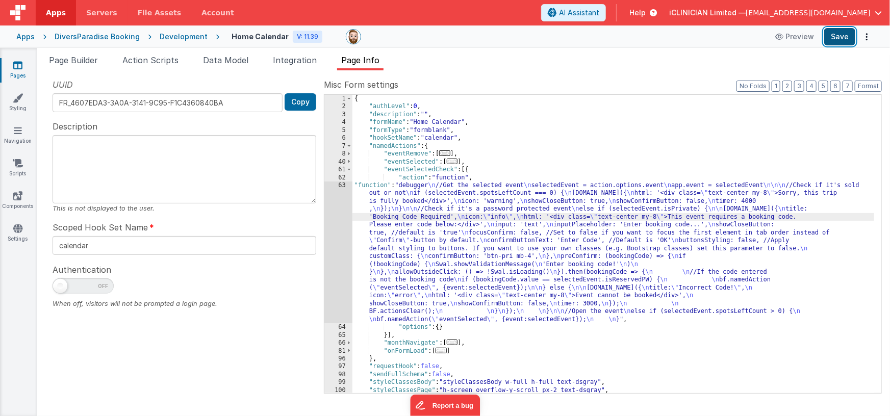
click at [845, 40] on button "Save" at bounding box center [839, 36] width 31 height 17
click at [29, 63] on link "Pages" at bounding box center [17, 70] width 37 height 20
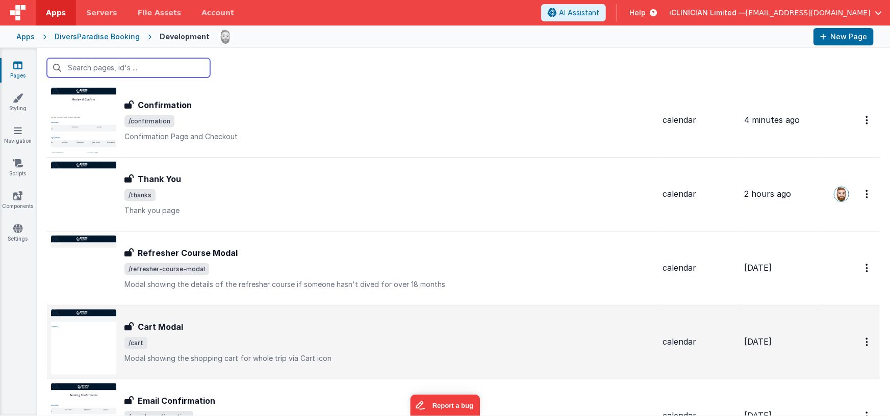
scroll to position [433, 0]
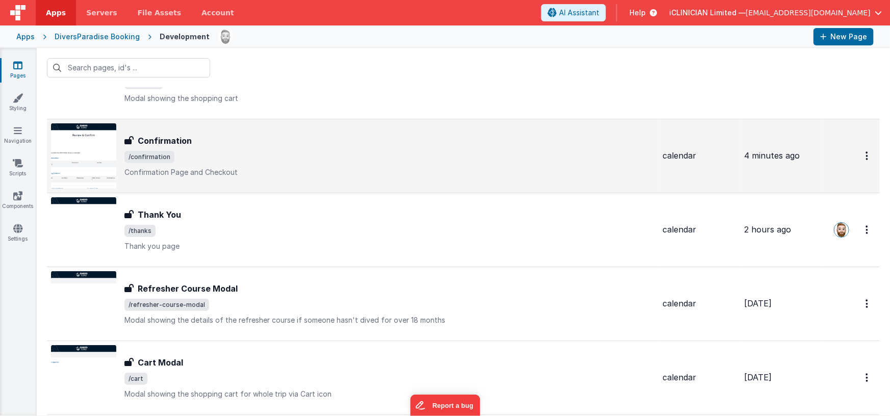
click at [243, 163] on div "Confirmation Confirmation /confirmation Confirmation Page and Checkout" at bounding box center [389, 156] width 530 height 43
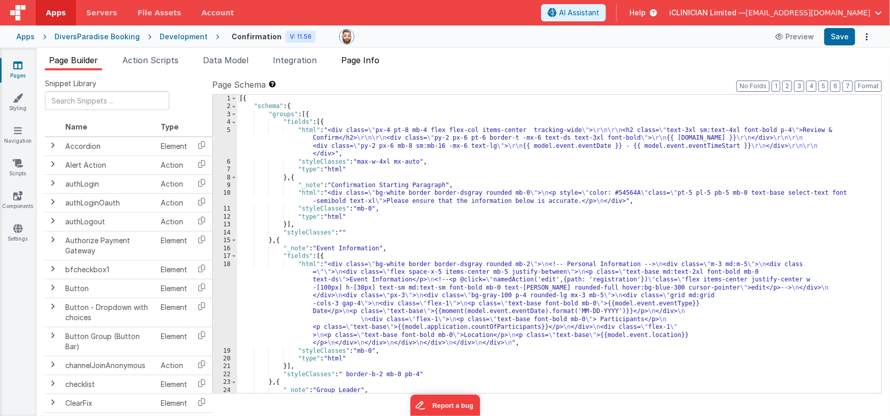
click at [362, 61] on span "Page Info" at bounding box center [360, 60] width 38 height 10
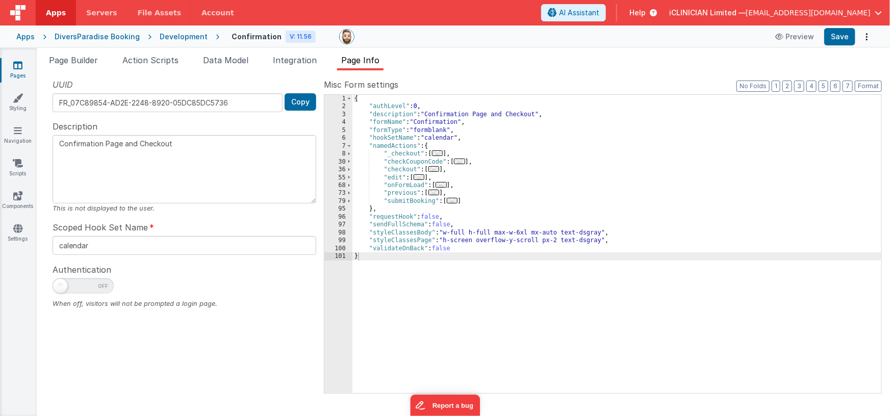
click at [452, 201] on span "..." at bounding box center [452, 201] width 11 height 6
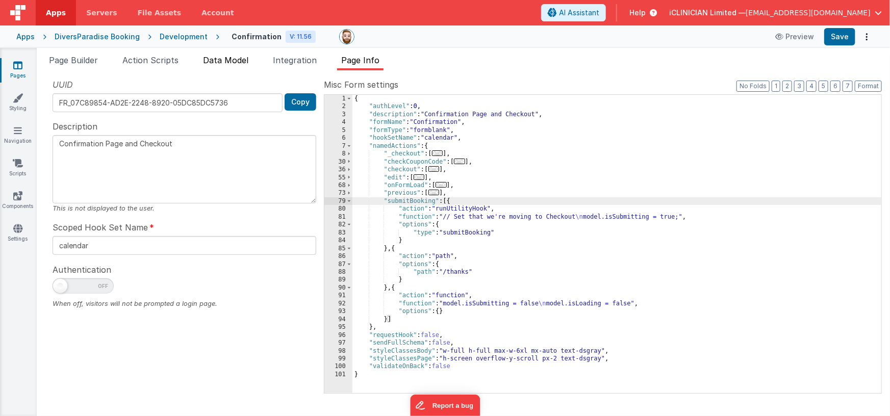
click at [231, 63] on span "Data Model" at bounding box center [225, 60] width 45 height 10
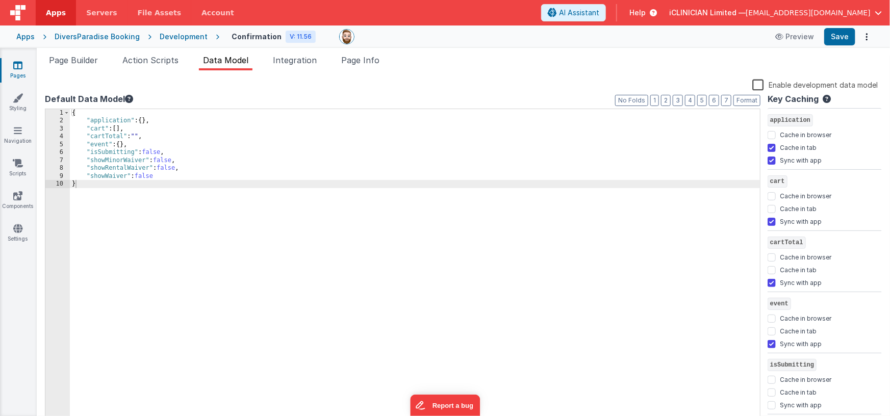
click at [178, 122] on div "{ "application" : { } , "cart" : [ ] , "cartTotal" : "" , "event" : { } , "isSu…" at bounding box center [415, 274] width 690 height 331
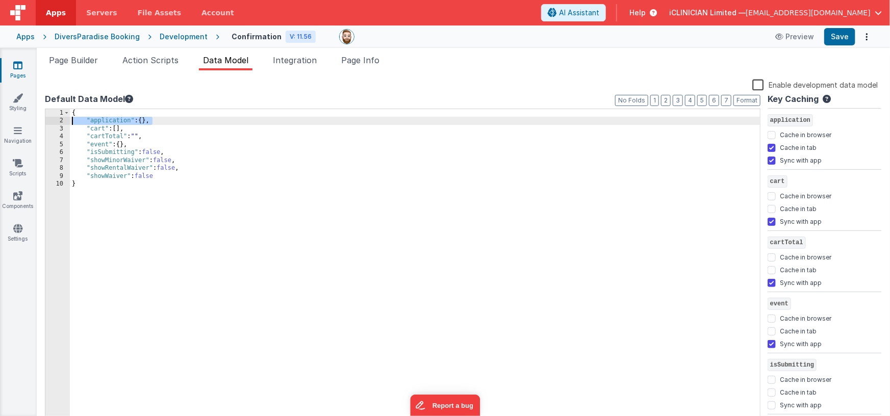
drag, startPoint x: 160, startPoint y: 122, endPoint x: 72, endPoint y: 122, distance: 87.7
click at [72, 122] on div "{ "application" : { } , "cart" : [ ] , "cartTotal" : "" , "event" : { } , "isSu…" at bounding box center [415, 274] width 690 height 331
click at [74, 62] on span "Page Builder" at bounding box center [73, 60] width 49 height 10
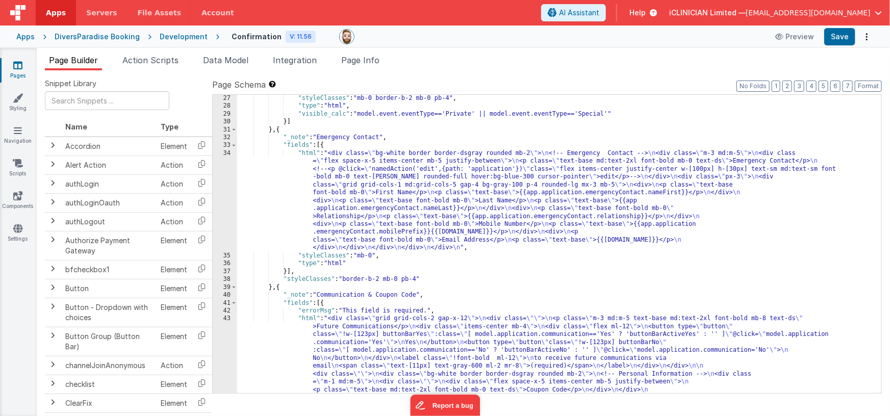
scroll to position [518, 0]
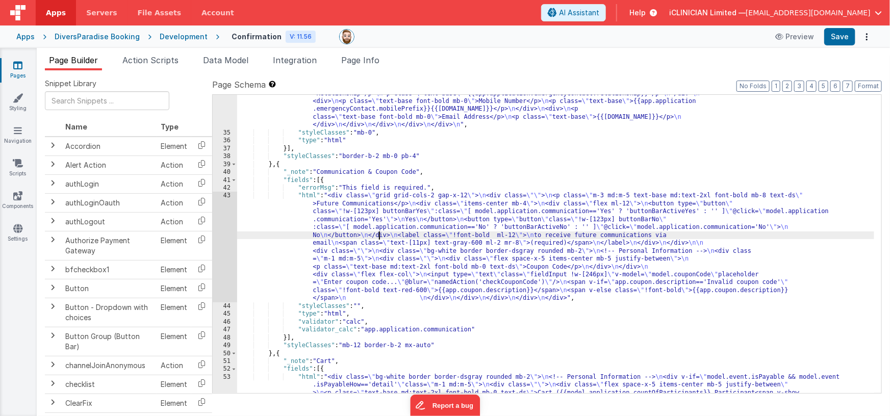
click at [380, 237] on div ""html" : "<div class= \" bg-white border border-dsgray rounded mb-2 \" > \n <!-…" at bounding box center [555, 314] width 637 height 575
click at [223, 237] on div "43" at bounding box center [225, 247] width 24 height 110
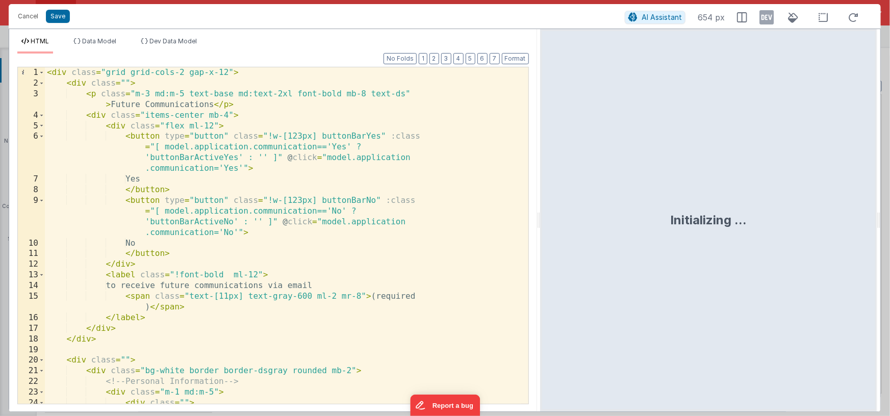
drag, startPoint x: 442, startPoint y: 217, endPoint x: 566, endPoint y: 218, distance: 123.9
click at [568, 219] on html "Cancel Save AI Assistant 654 px HTML Data Model Dev Data Model Format 7 6 5 4 3…" at bounding box center [445, 208] width 890 height 416
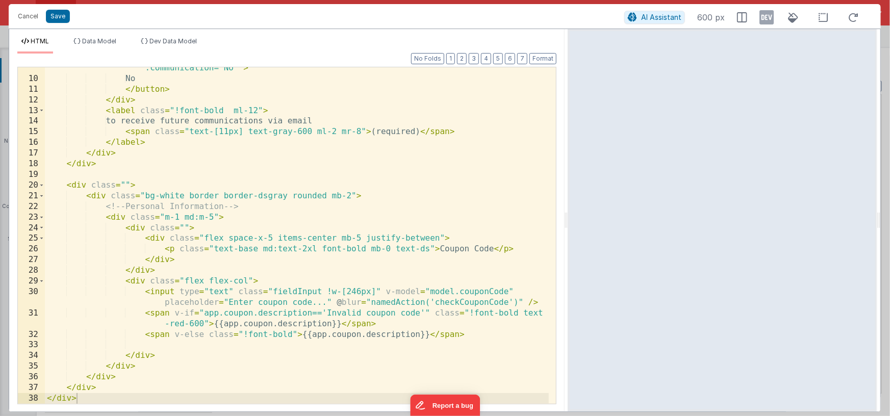
scroll to position [132, 0]
click at [241, 41] on ul "HTML Data Model Dev Data Model" at bounding box center [286, 45] width 555 height 16
